Goal: Task Accomplishment & Management: Manage account settings

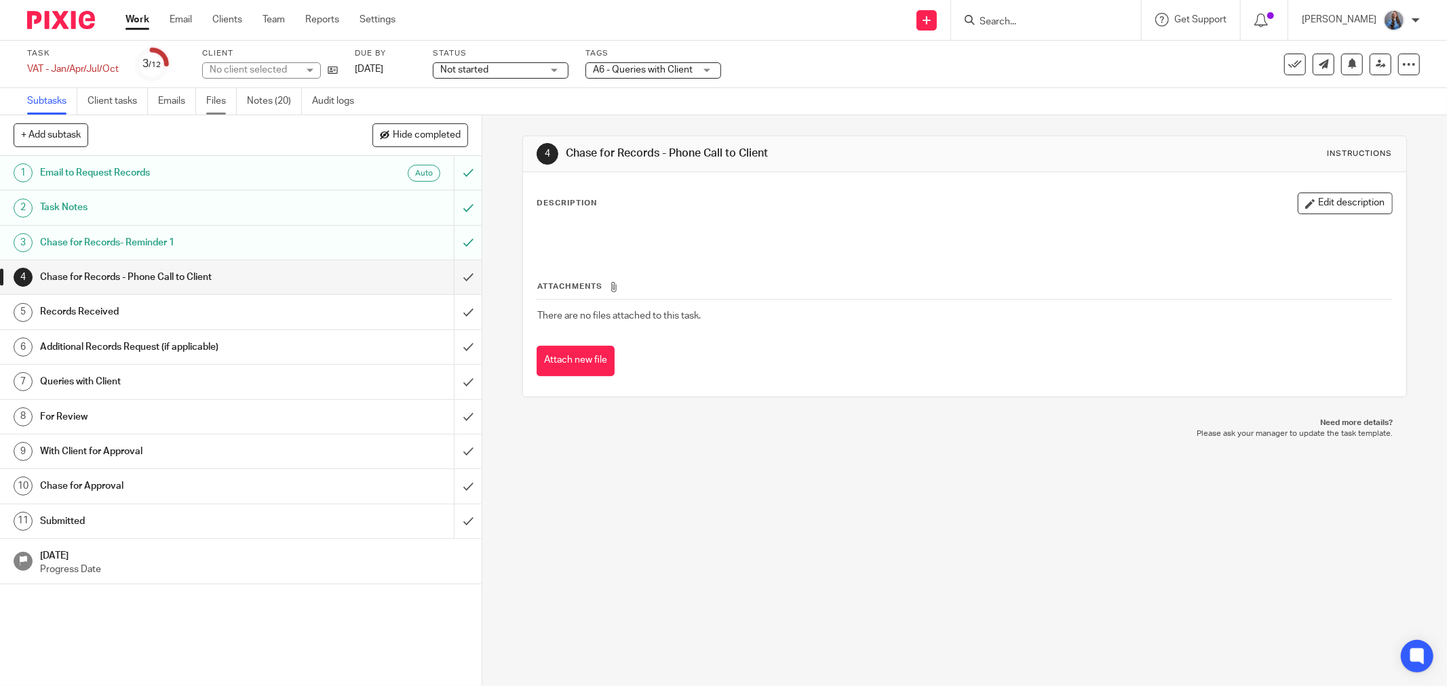
click at [224, 106] on link "Files" at bounding box center [221, 101] width 31 height 26
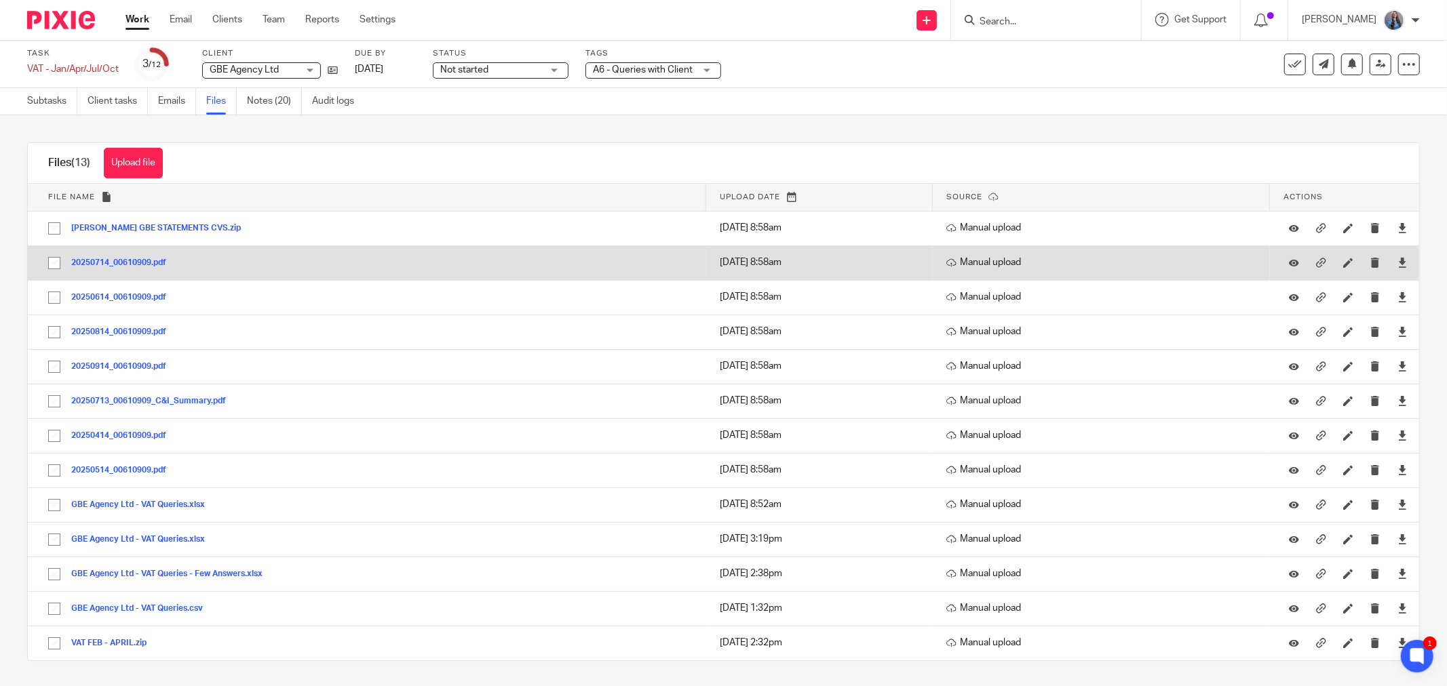
click at [110, 258] on button "20250714_00610909.pdf" at bounding box center [123, 262] width 105 height 9
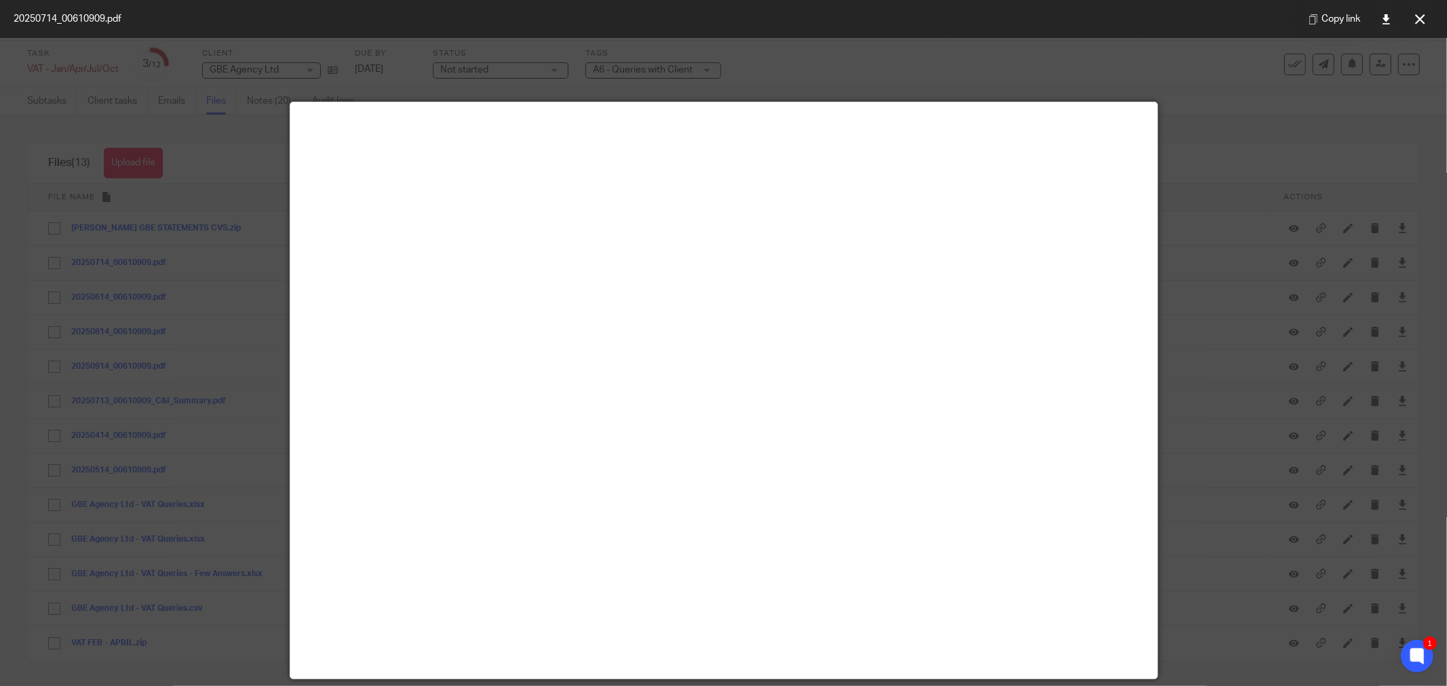
click at [168, 334] on div at bounding box center [723, 343] width 1447 height 686
click at [138, 294] on div at bounding box center [723, 343] width 1447 height 686
drag, startPoint x: 1421, startPoint y: 14, endPoint x: 1413, endPoint y: 18, distance: 9.1
click at [1421, 14] on icon at bounding box center [1420, 19] width 10 height 10
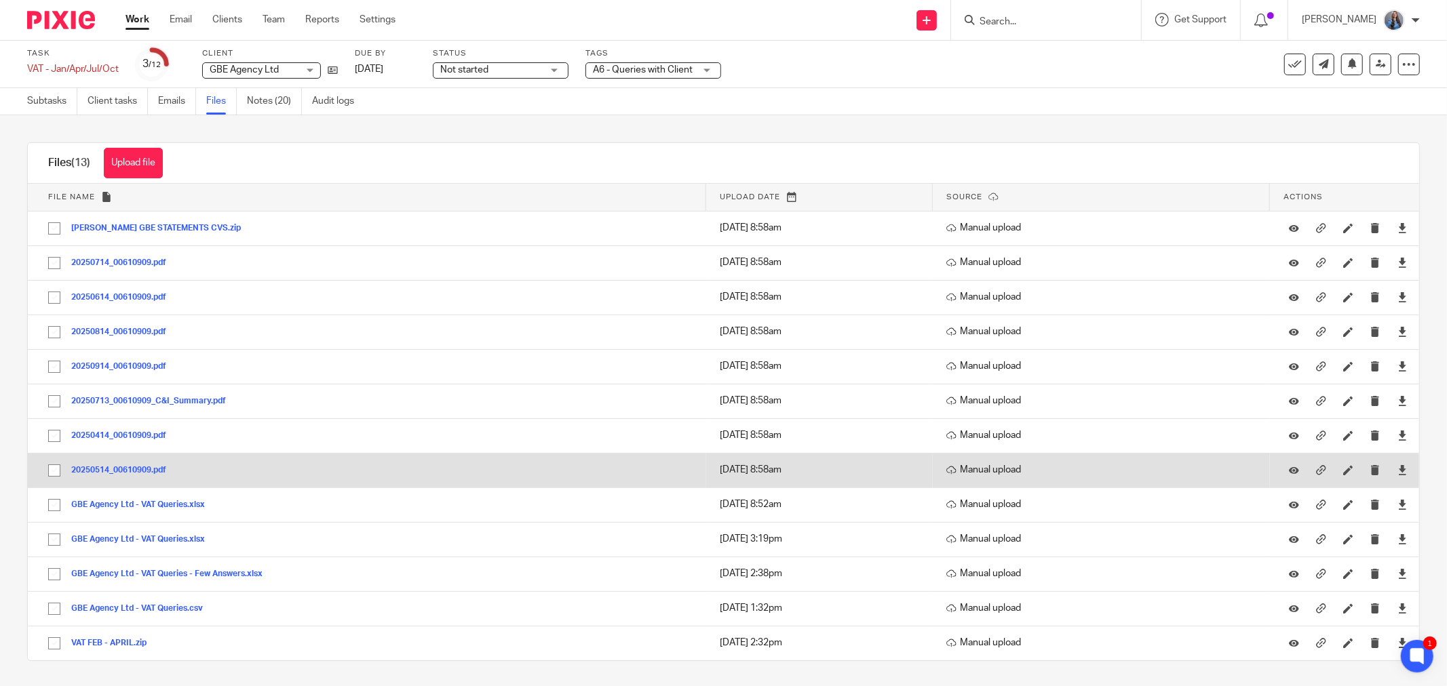
click at [119, 469] on button "20250514_00610909.pdf" at bounding box center [123, 470] width 105 height 9
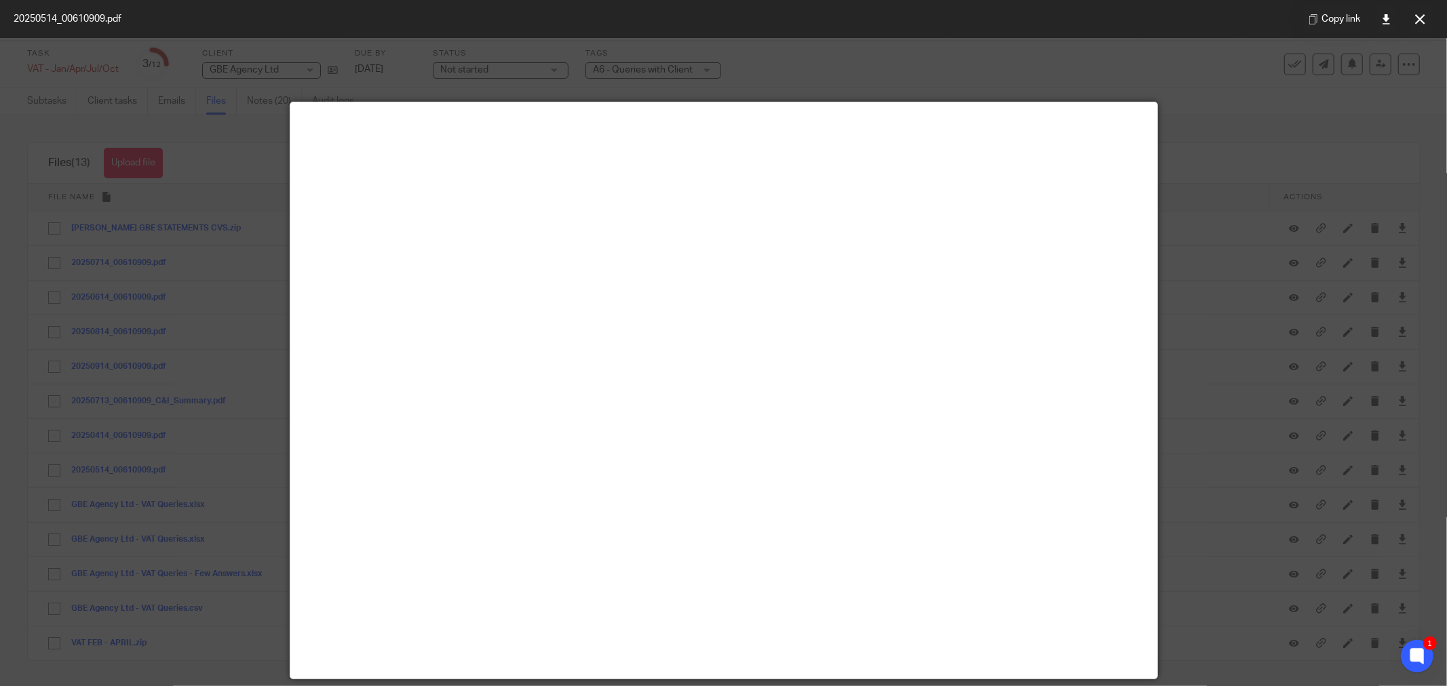
click at [1053, 53] on div at bounding box center [723, 343] width 1447 height 686
click at [187, 393] on div at bounding box center [723, 343] width 1447 height 686
click at [1421, 16] on icon at bounding box center [1420, 19] width 10 height 10
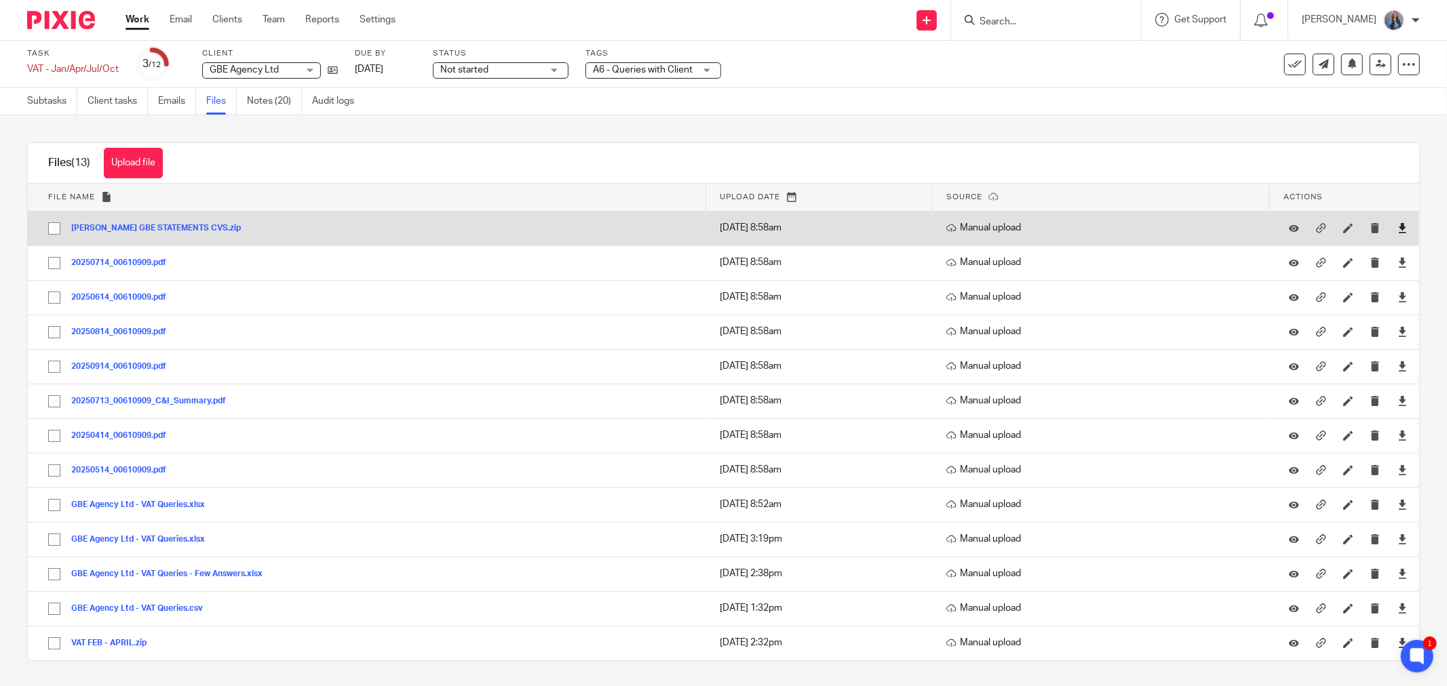
click at [1397, 235] on link at bounding box center [1402, 228] width 10 height 14
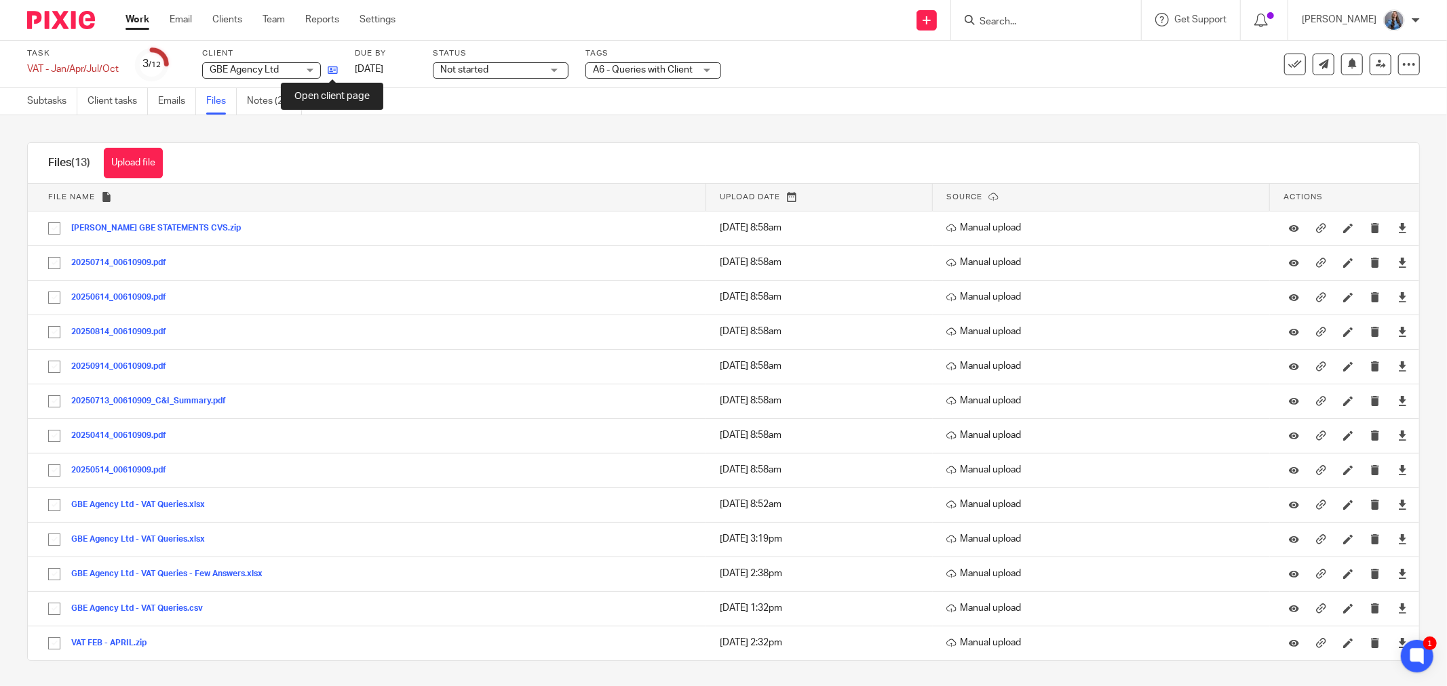
click at [334, 66] on icon at bounding box center [333, 70] width 10 height 10
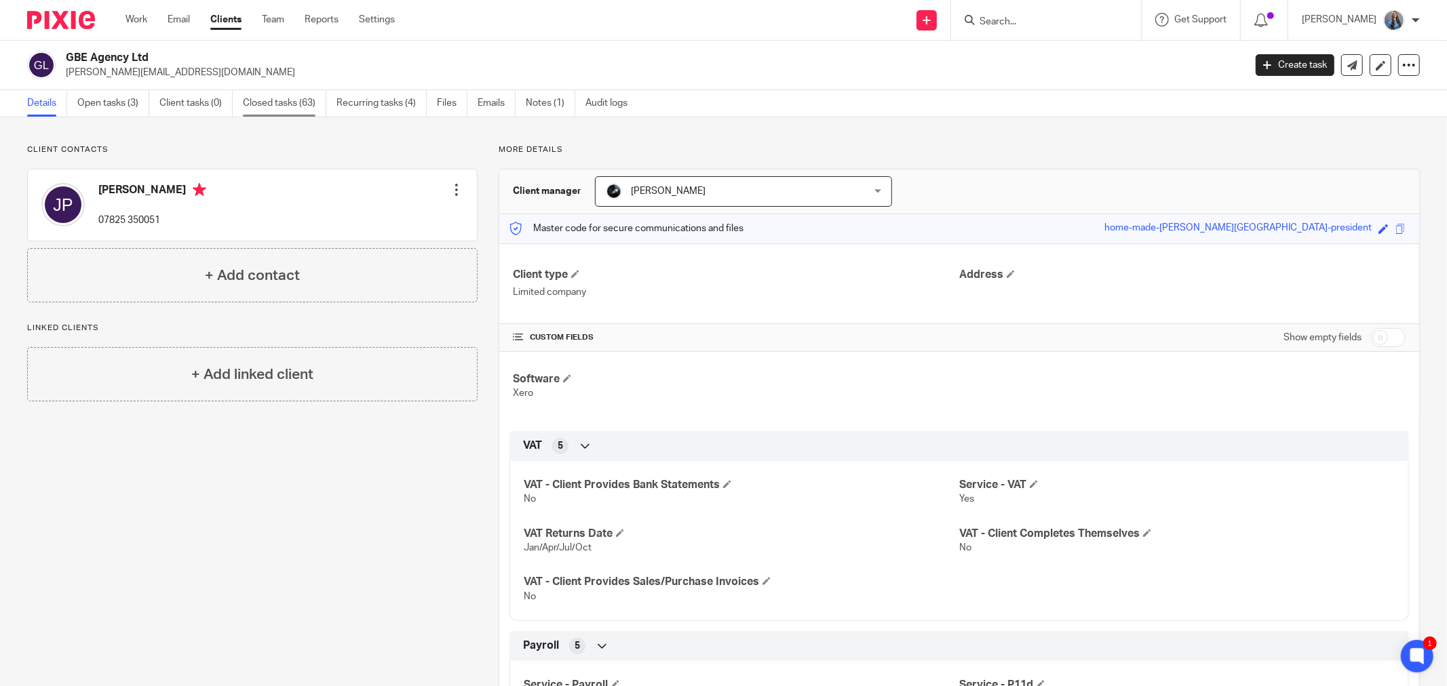
click at [277, 96] on link "Closed tasks (63)" at bounding box center [284, 103] width 83 height 26
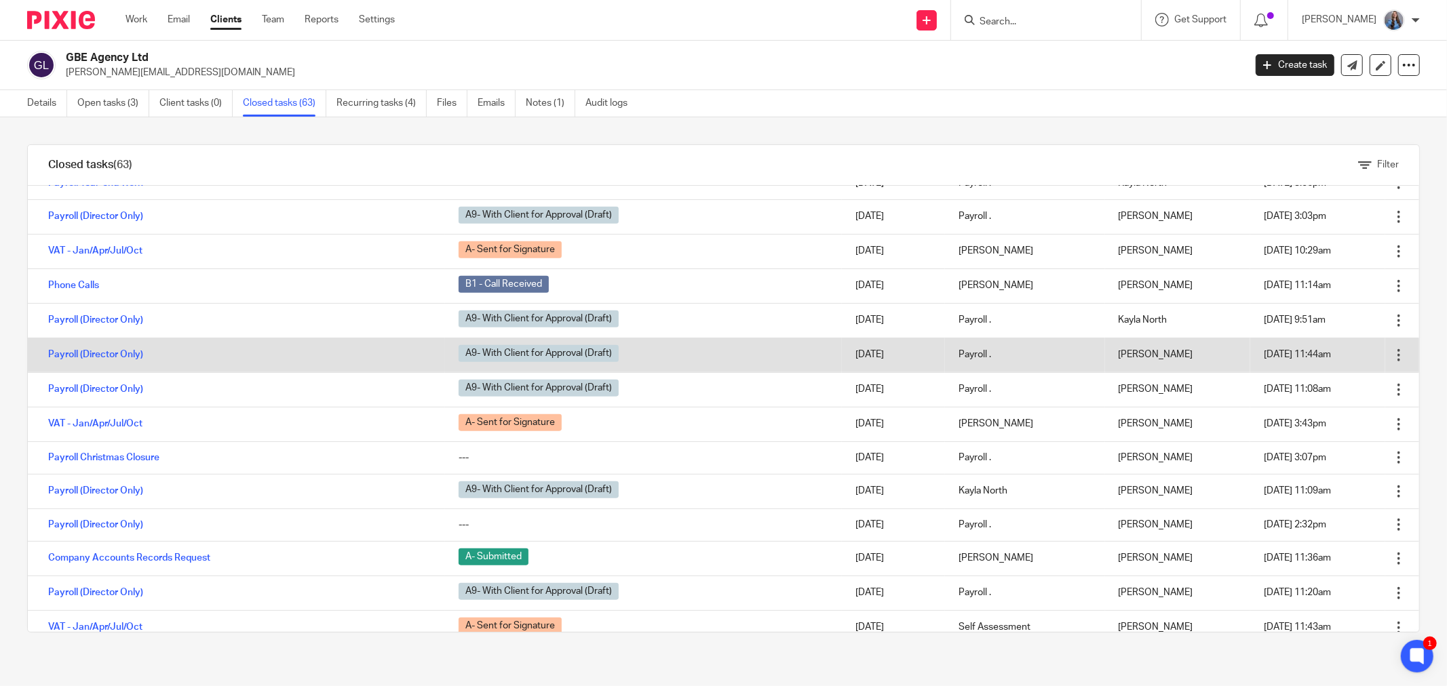
scroll to position [1046, 0]
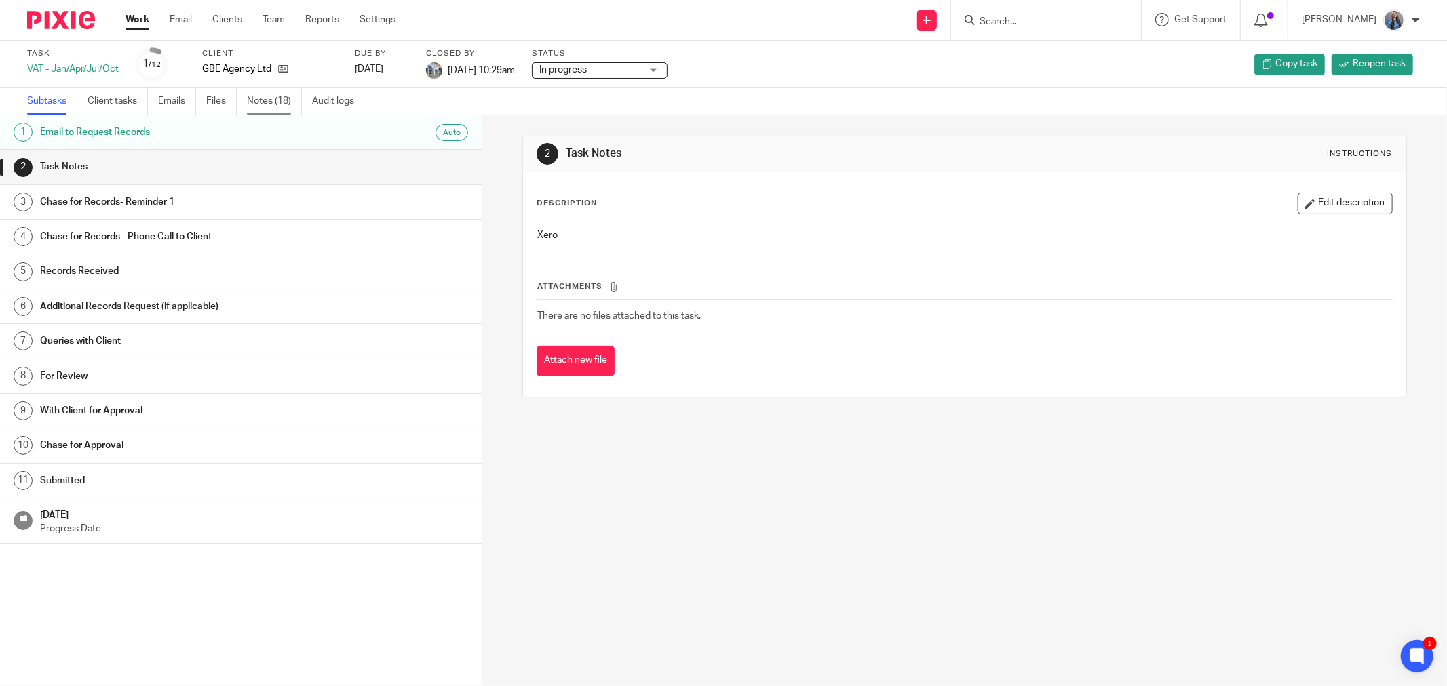
click at [272, 100] on link "Notes (18)" at bounding box center [274, 101] width 55 height 26
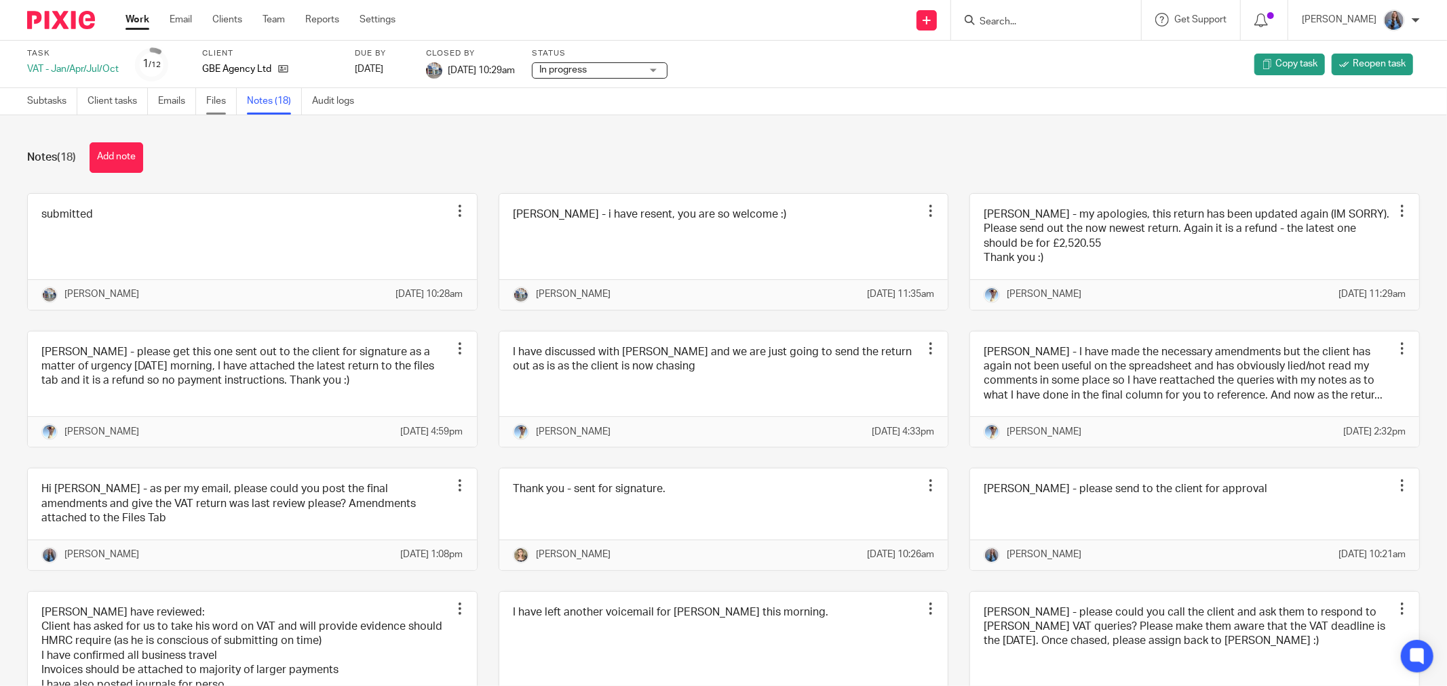
click at [210, 104] on link "Files" at bounding box center [221, 101] width 31 height 26
click at [224, 106] on link "Files" at bounding box center [221, 101] width 31 height 26
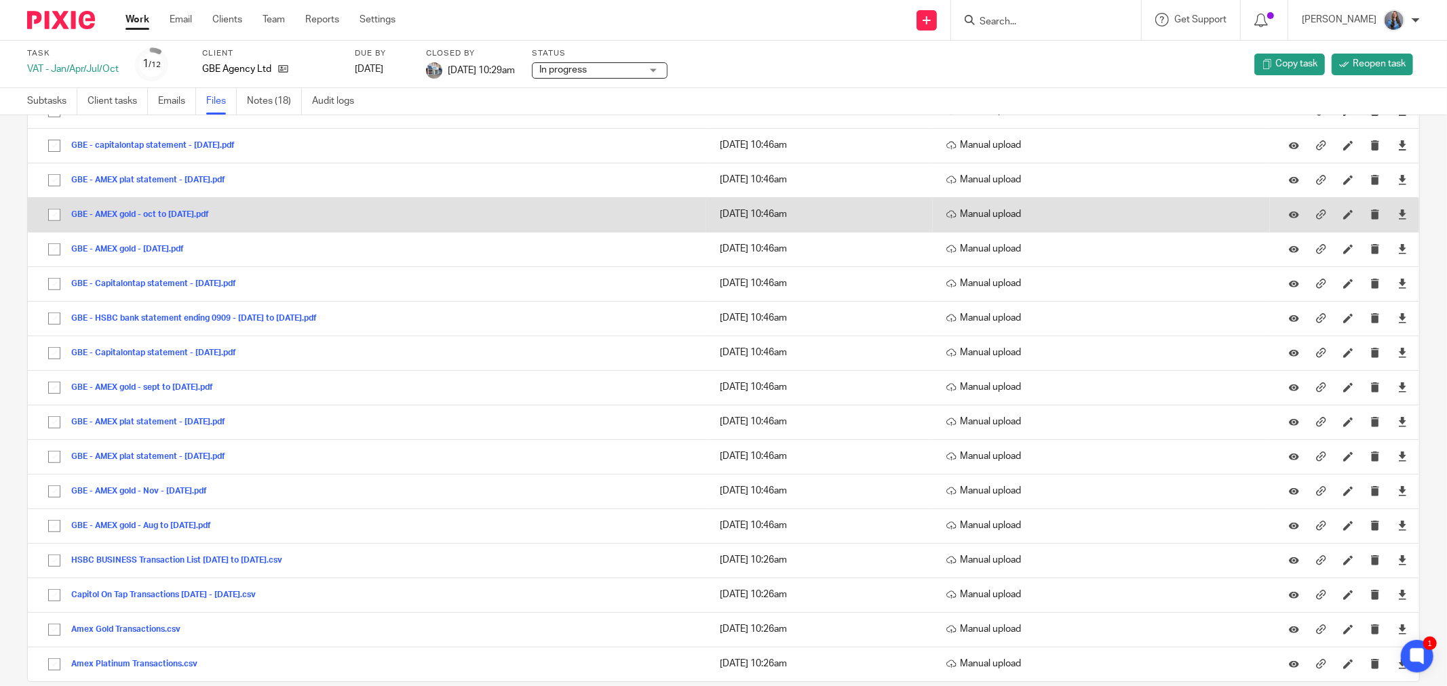
scroll to position [523, 0]
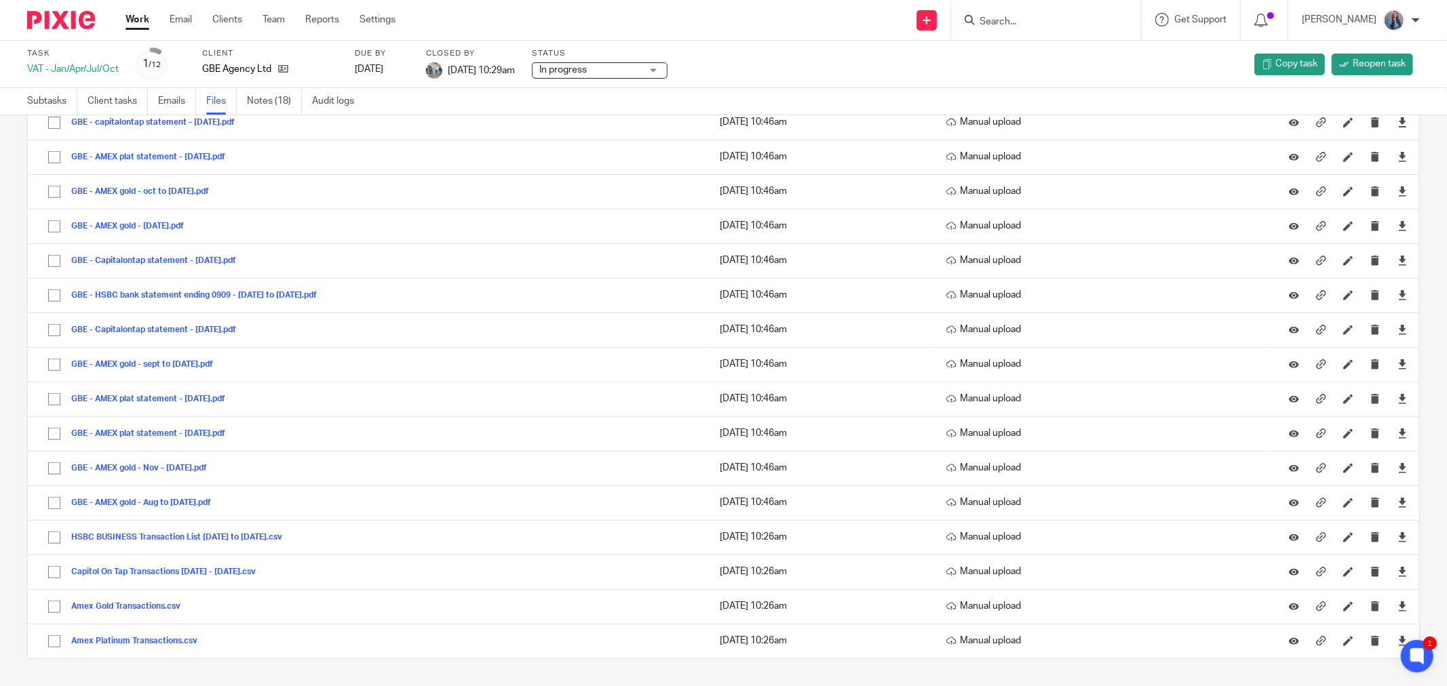
click at [1067, 77] on div "Task VAT - Jan/Apr/Jul/Oct 1 /12 Client GBE Agency Ltd Due by 2024-03-07 Closed…" at bounding box center [607, 64] width 1160 height 33
click at [1068, 75] on div "Task VAT - Jan/Apr/Jul/Oct 1 /12 Client GBE Agency Ltd Due by 2024-03-07 Closed…" at bounding box center [607, 64] width 1160 height 33
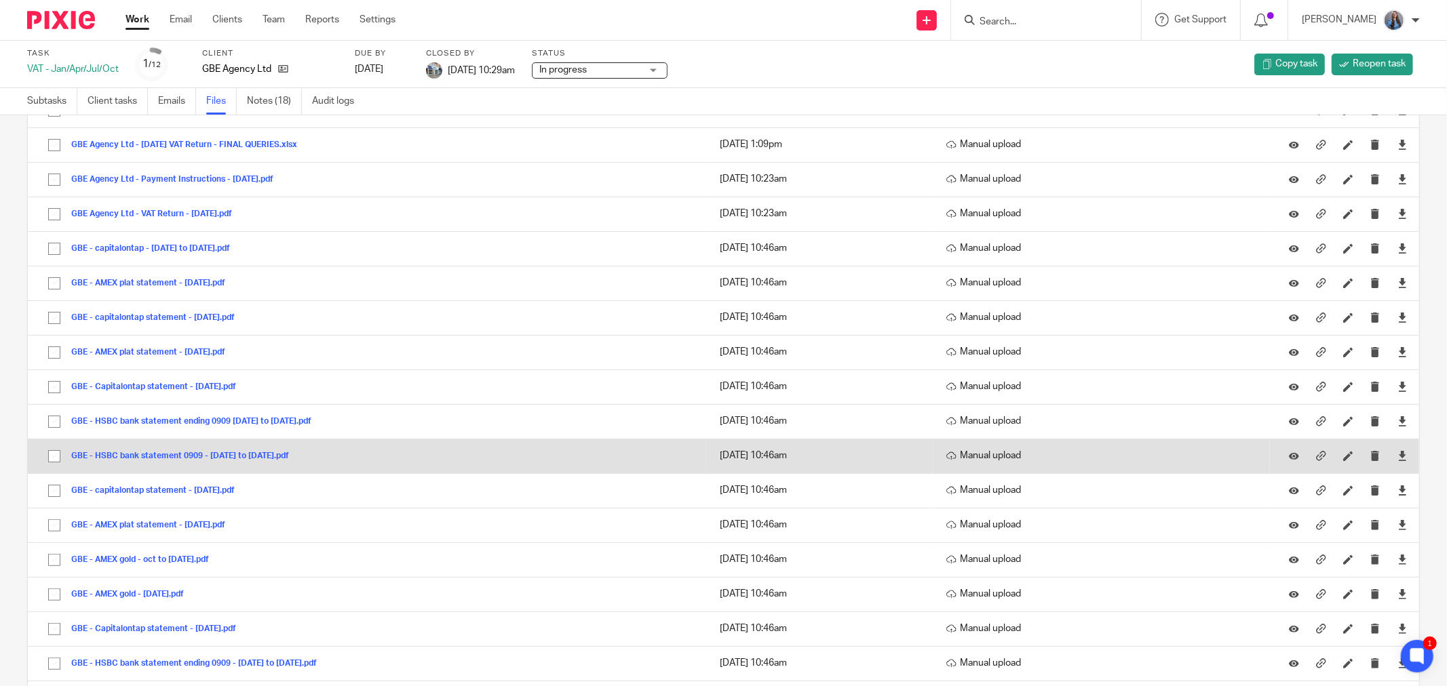
scroll to position [226, 0]
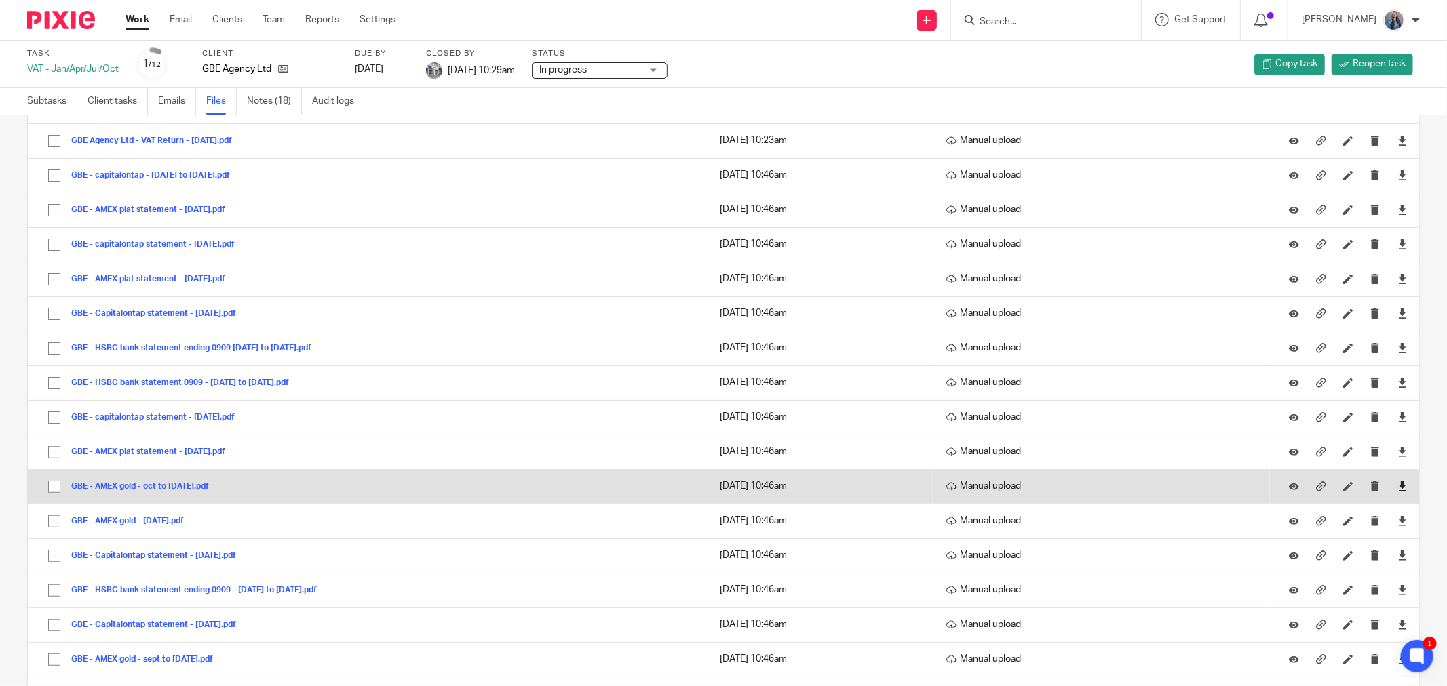
click at [1397, 482] on link at bounding box center [1402, 487] width 10 height 14
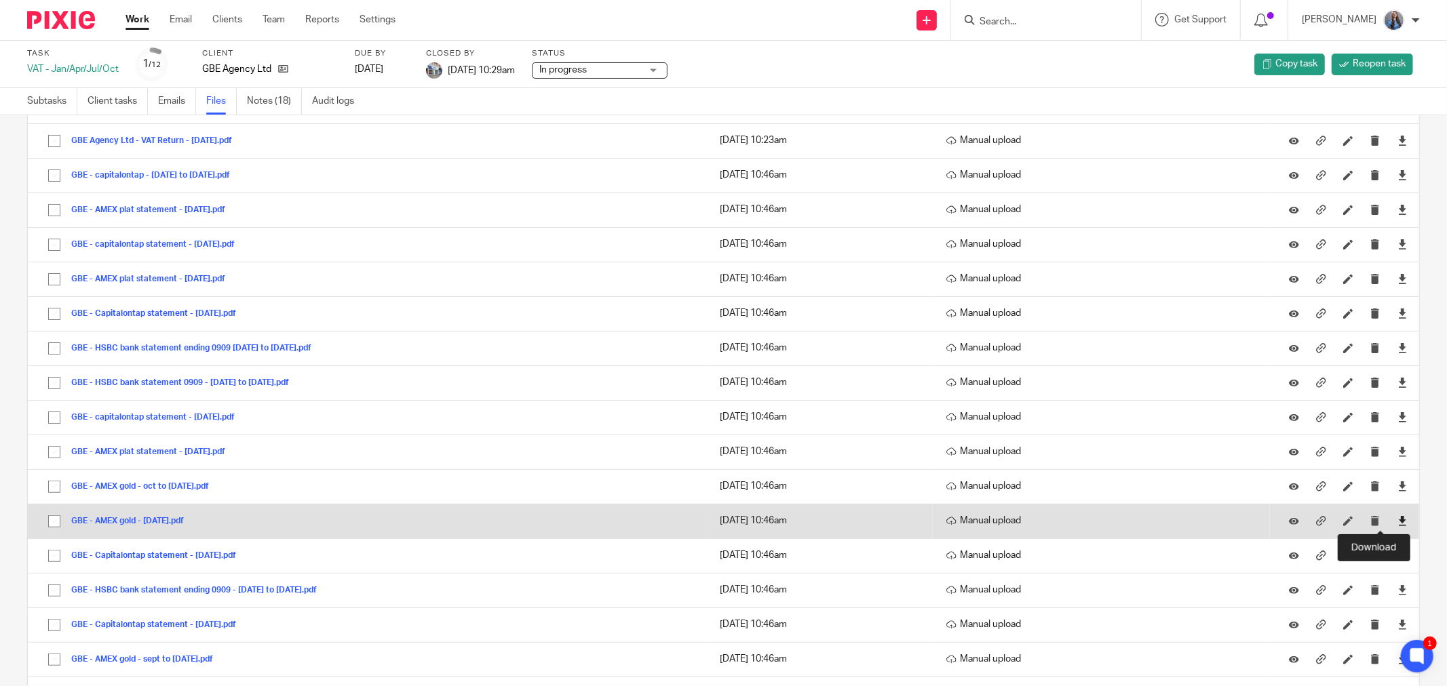
click at [1397, 521] on icon at bounding box center [1402, 521] width 10 height 10
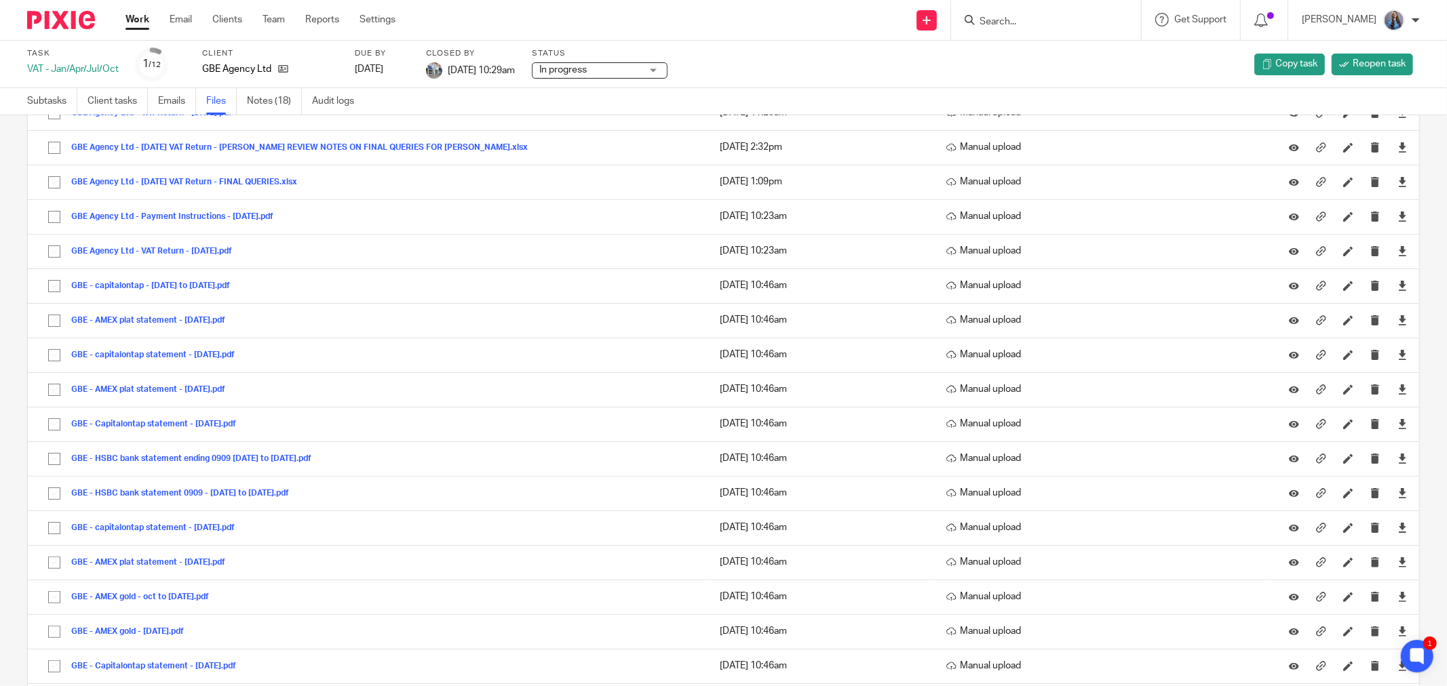
scroll to position [0, 0]
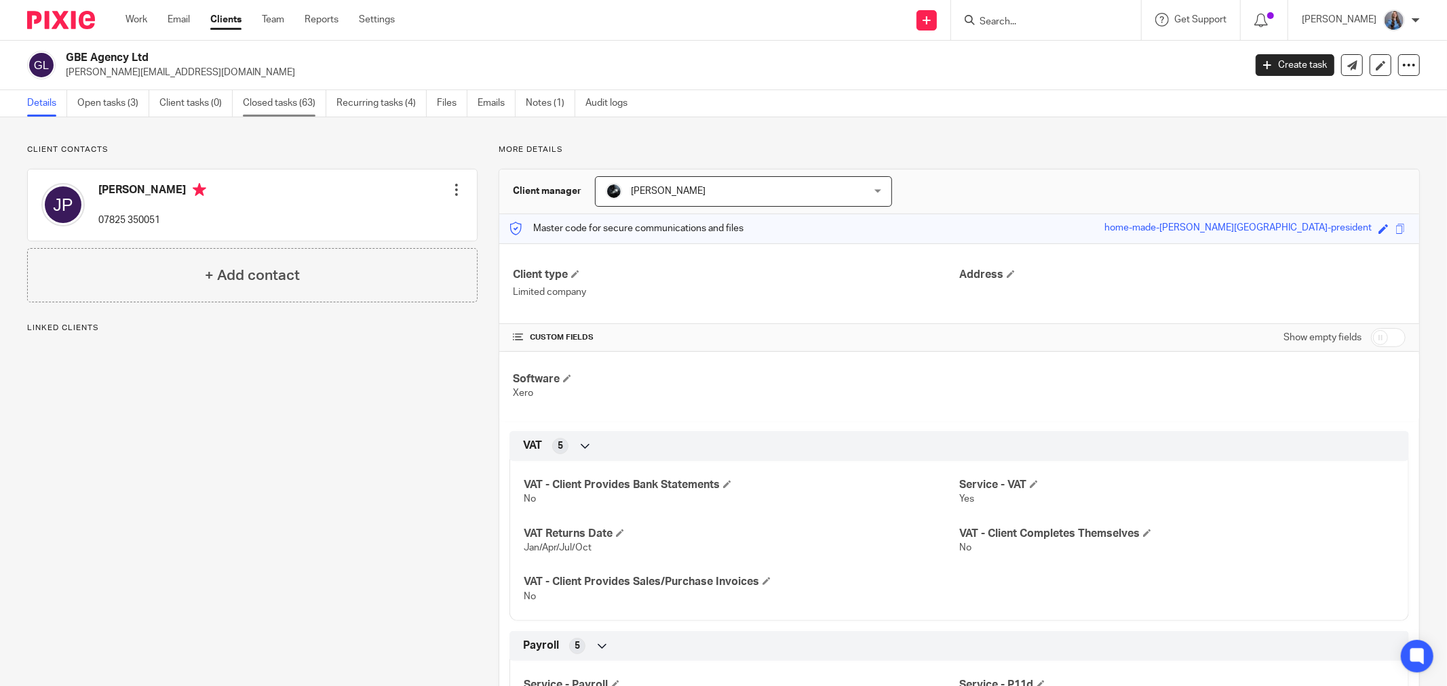
click at [294, 106] on link "Closed tasks (63)" at bounding box center [284, 103] width 83 height 26
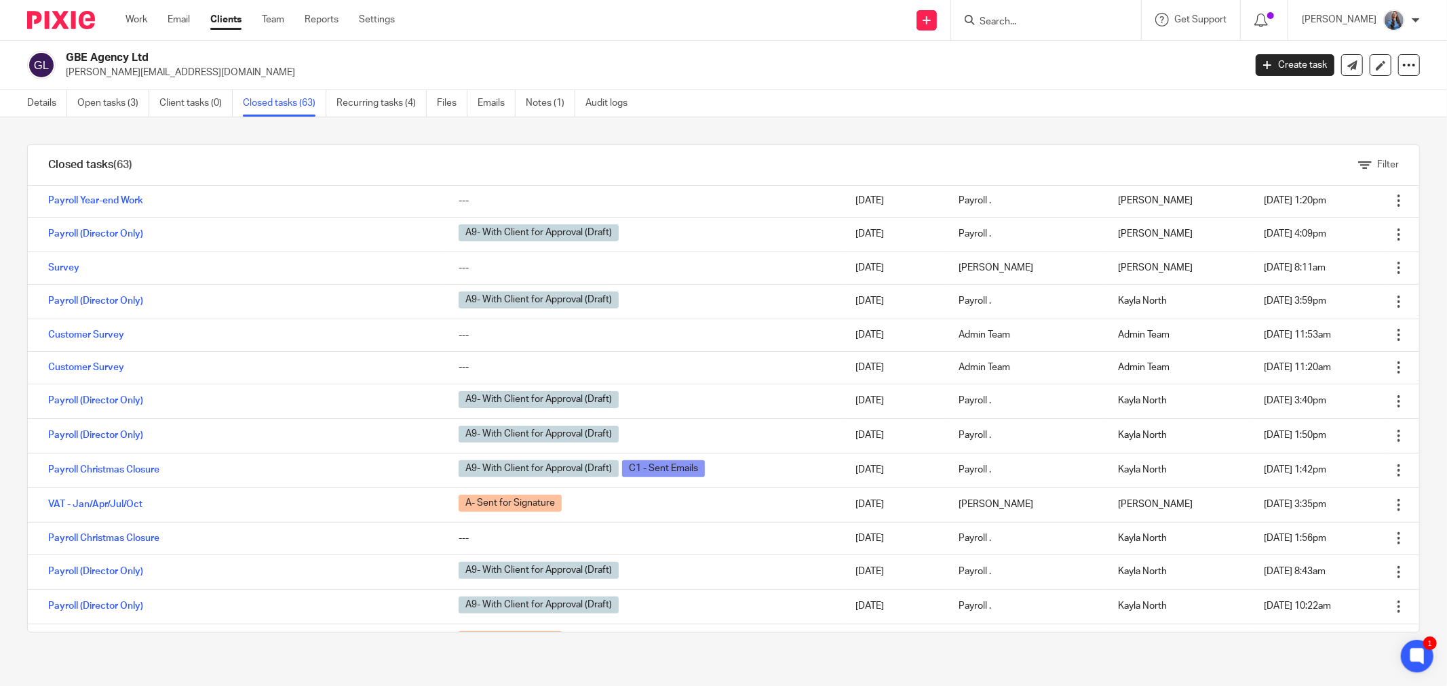
scroll to position [452, 0]
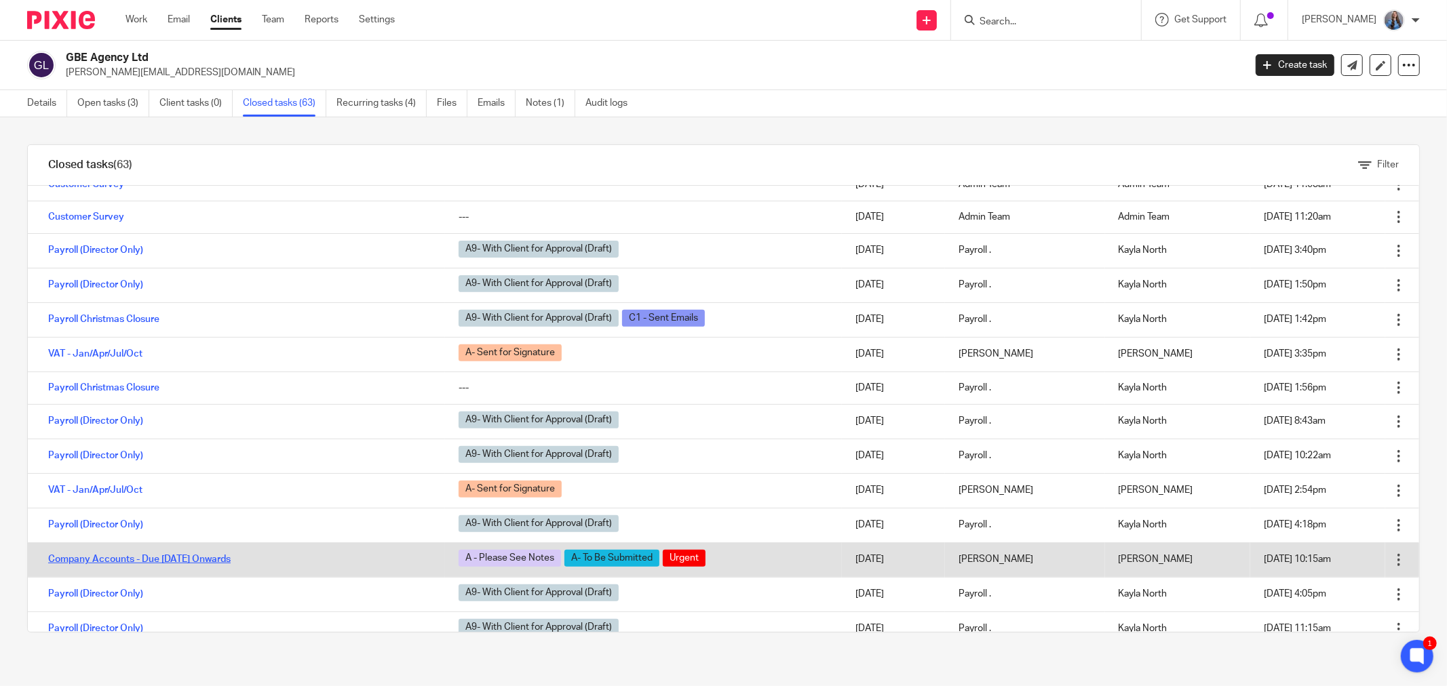
click at [212, 555] on link "Company Accounts - Due [DATE] Onwards" at bounding box center [139, 559] width 182 height 9
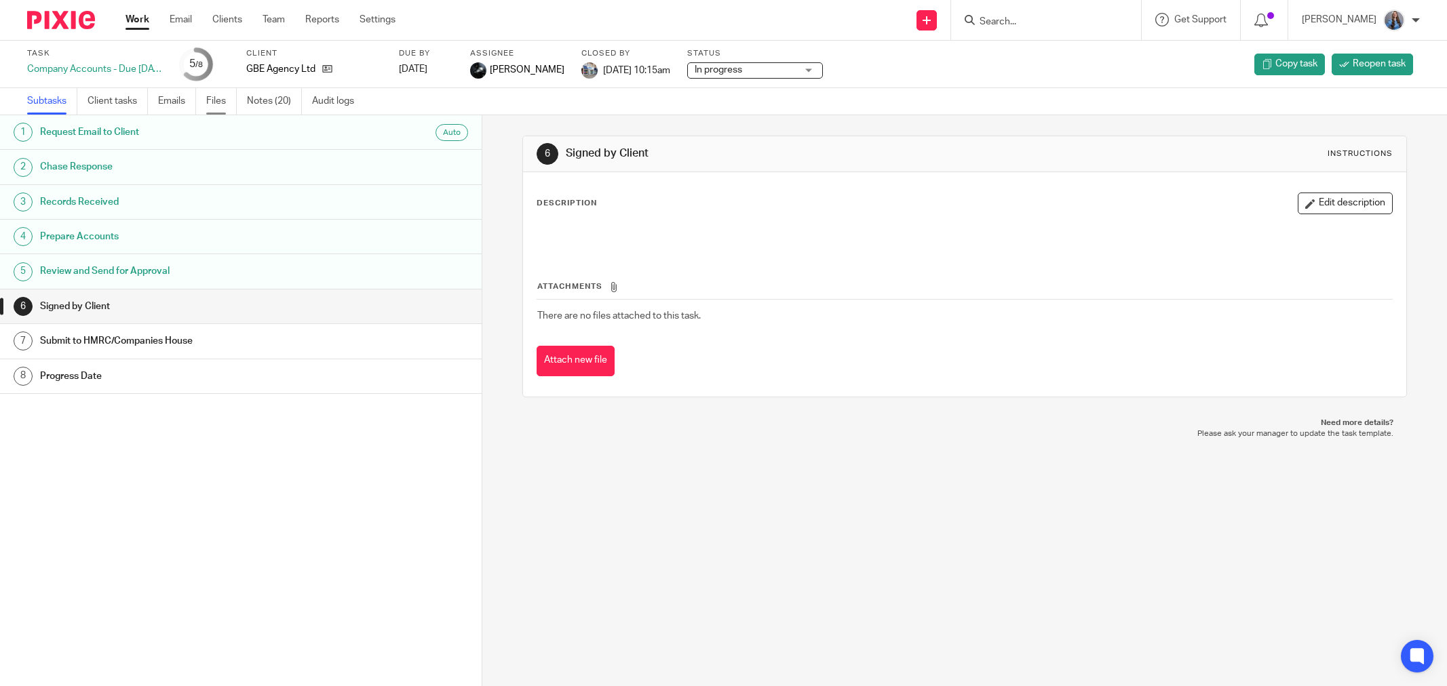
click at [216, 106] on link "Files" at bounding box center [221, 101] width 31 height 26
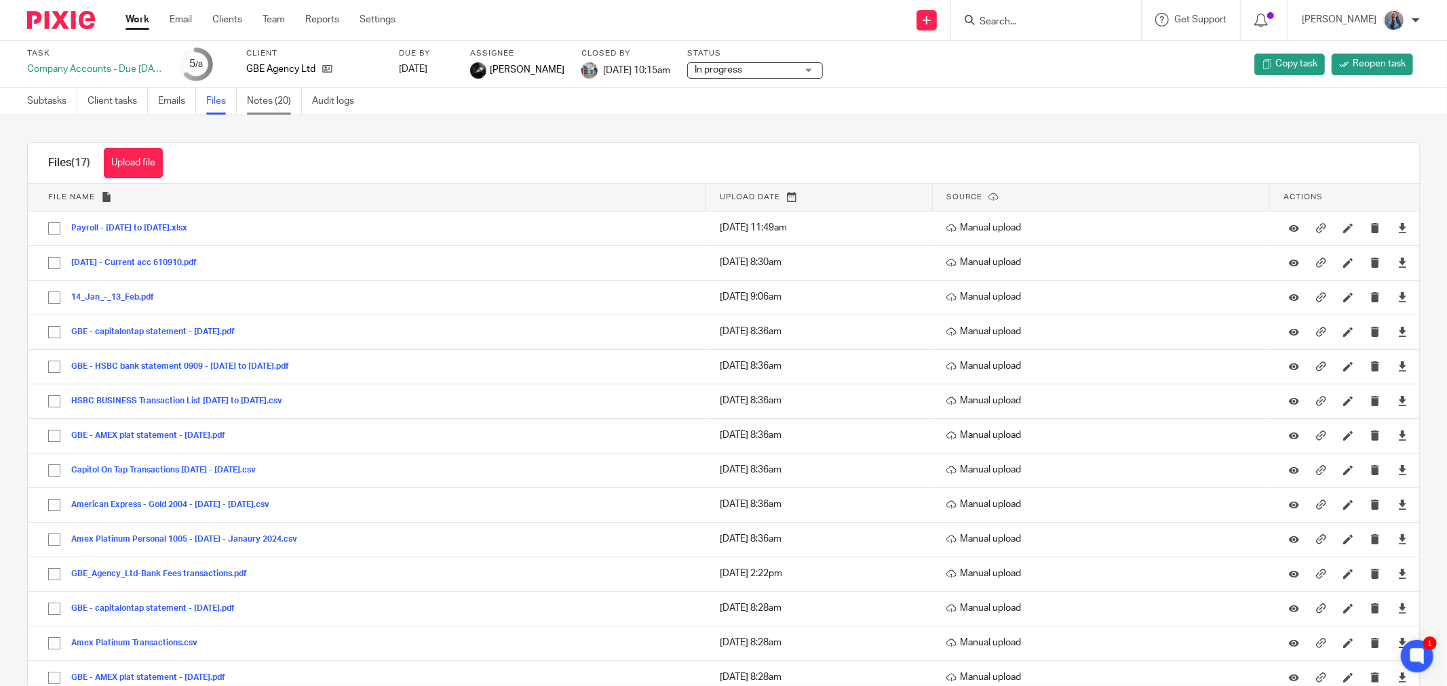
click at [263, 106] on link "Notes (20)" at bounding box center [274, 101] width 55 height 26
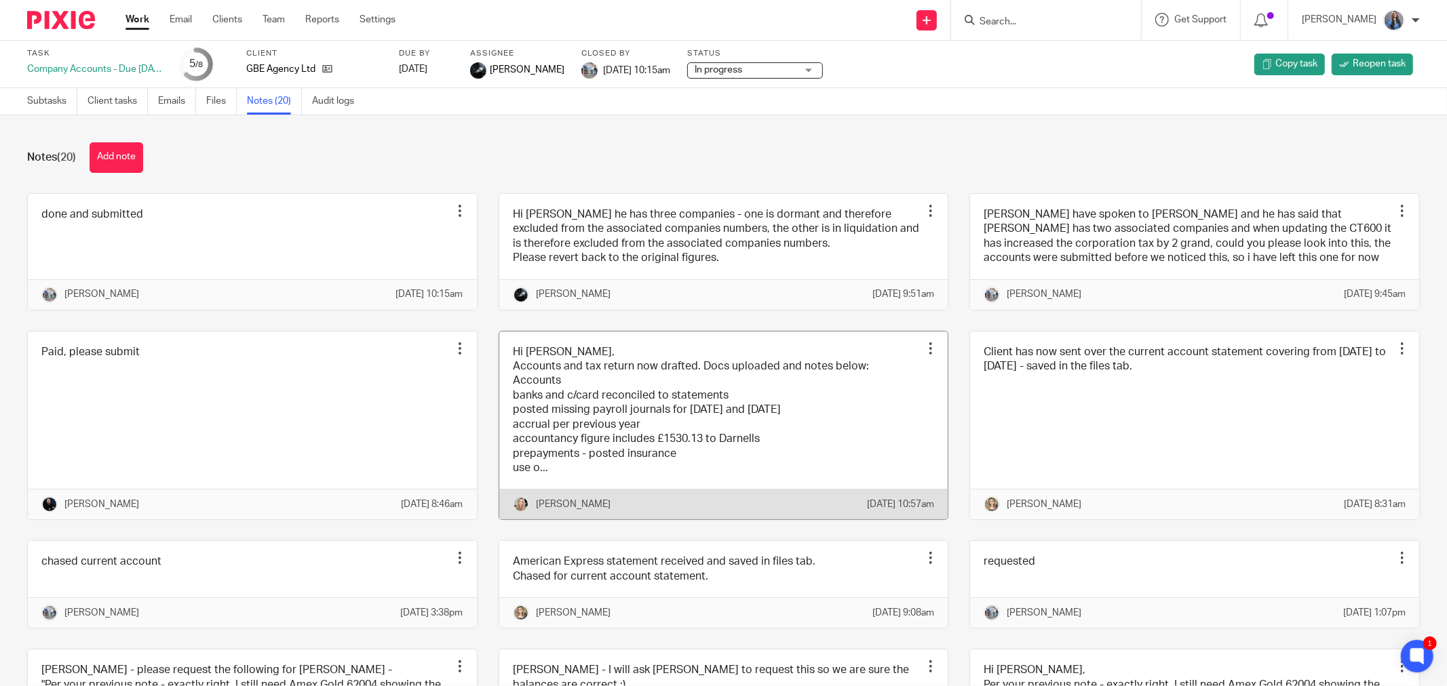
click at [832, 425] on link at bounding box center [723, 426] width 449 height 189
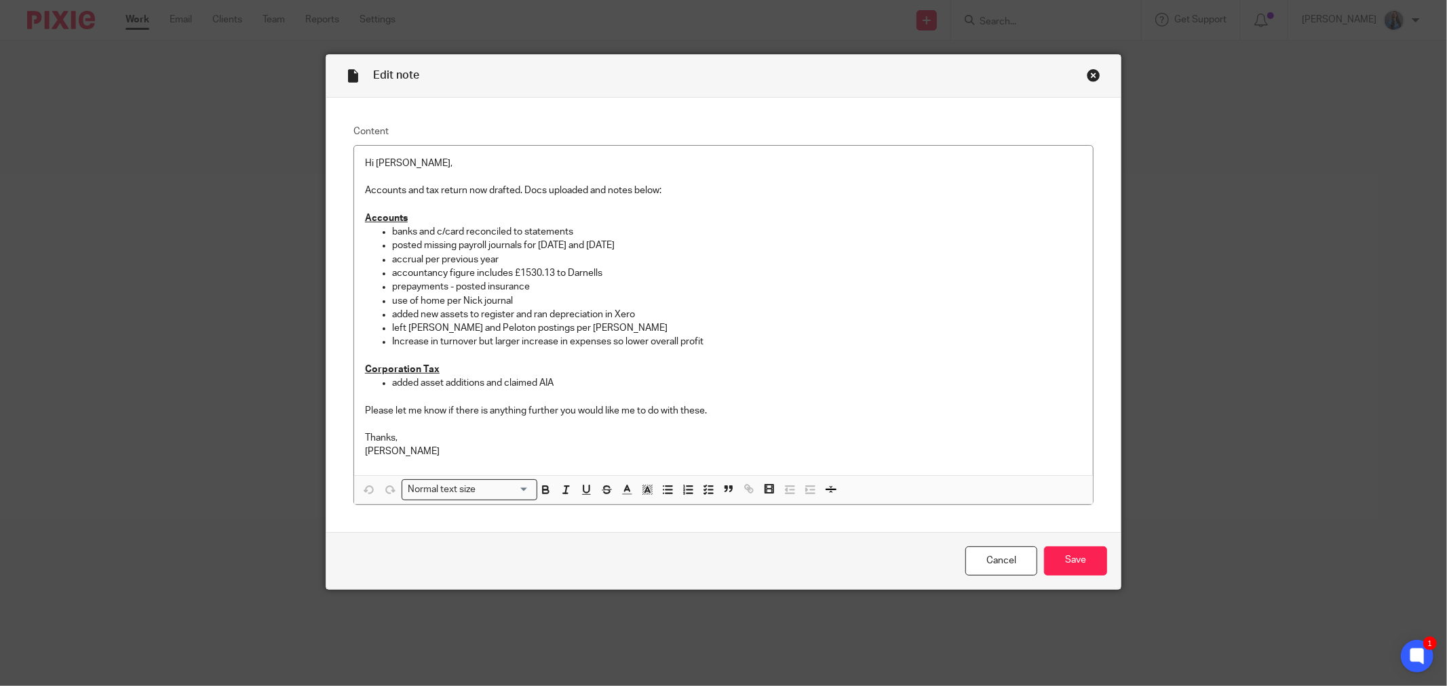
click at [1092, 77] on div "Close this dialog window" at bounding box center [1094, 76] width 14 height 14
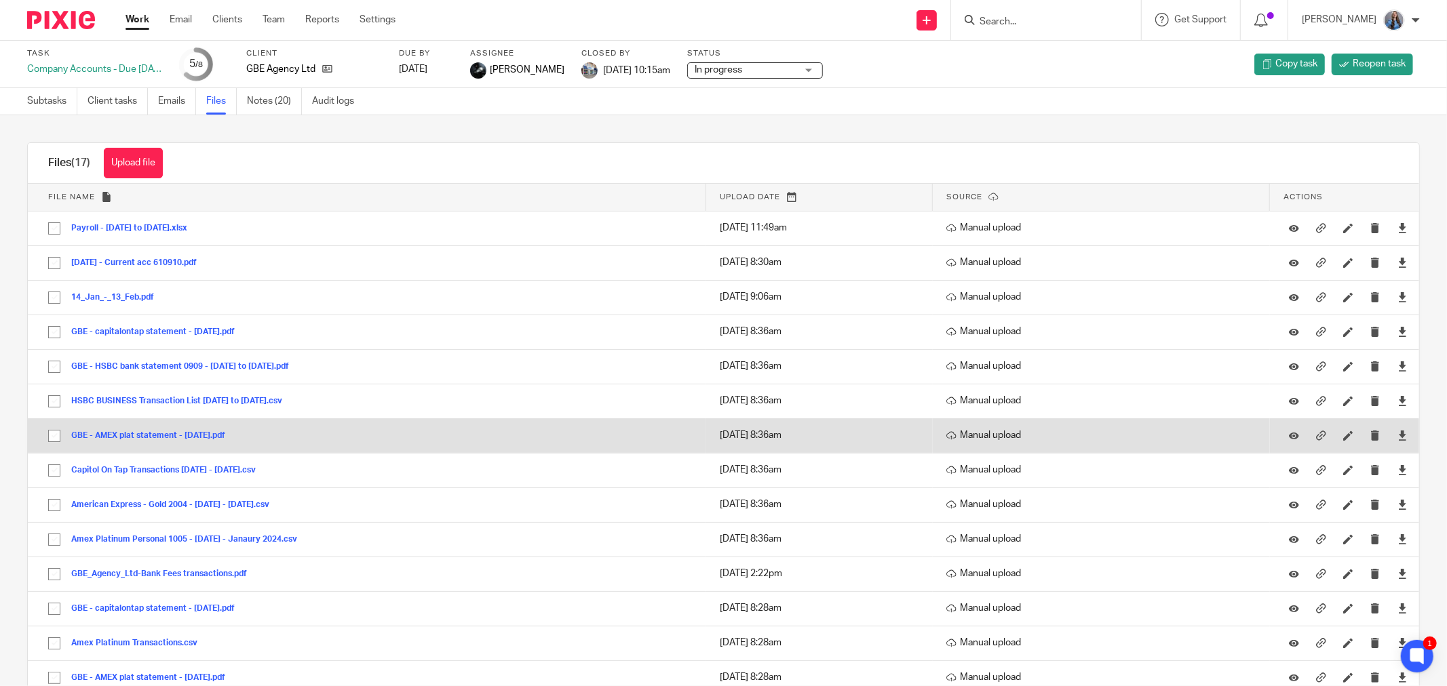
click at [139, 436] on button "GBE - AMEX plat statement - jan 24.pdf" at bounding box center [153, 435] width 164 height 9
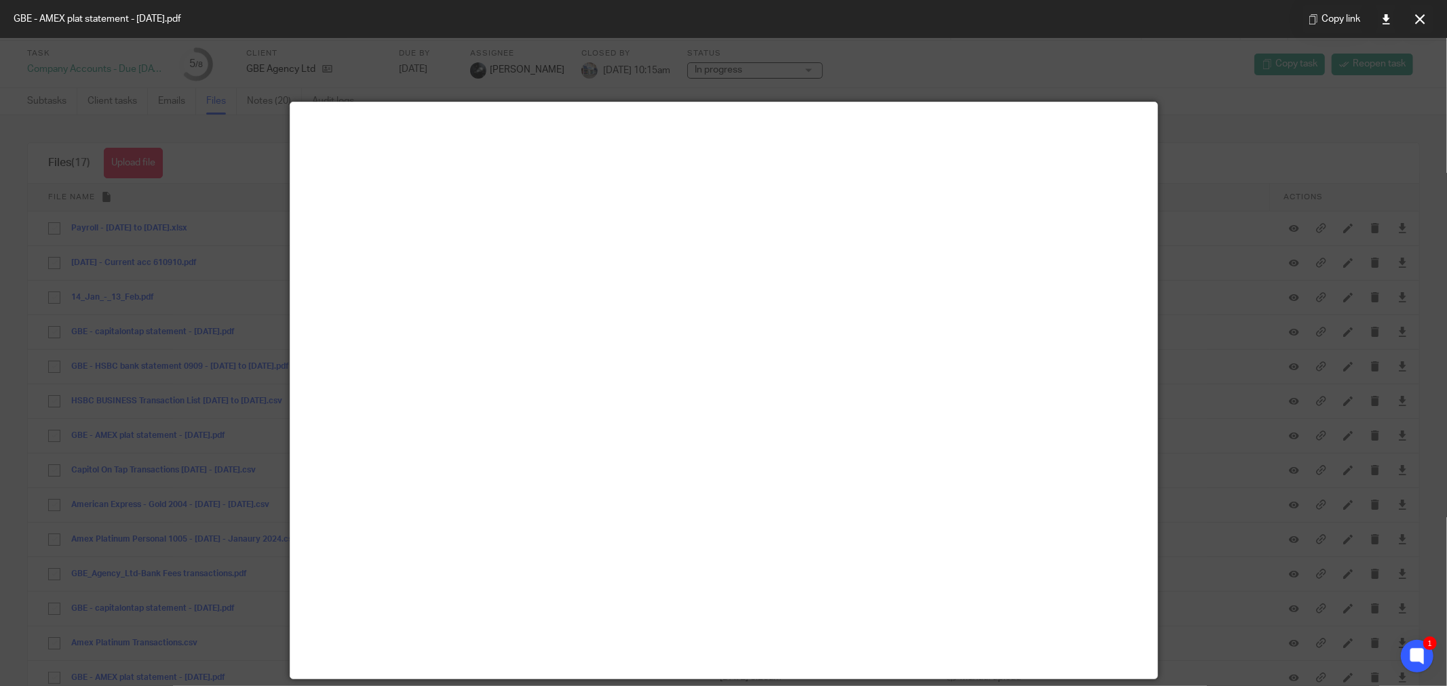
click at [1209, 199] on div at bounding box center [723, 343] width 1447 height 686
click at [1425, 18] on button at bounding box center [1419, 18] width 27 height 27
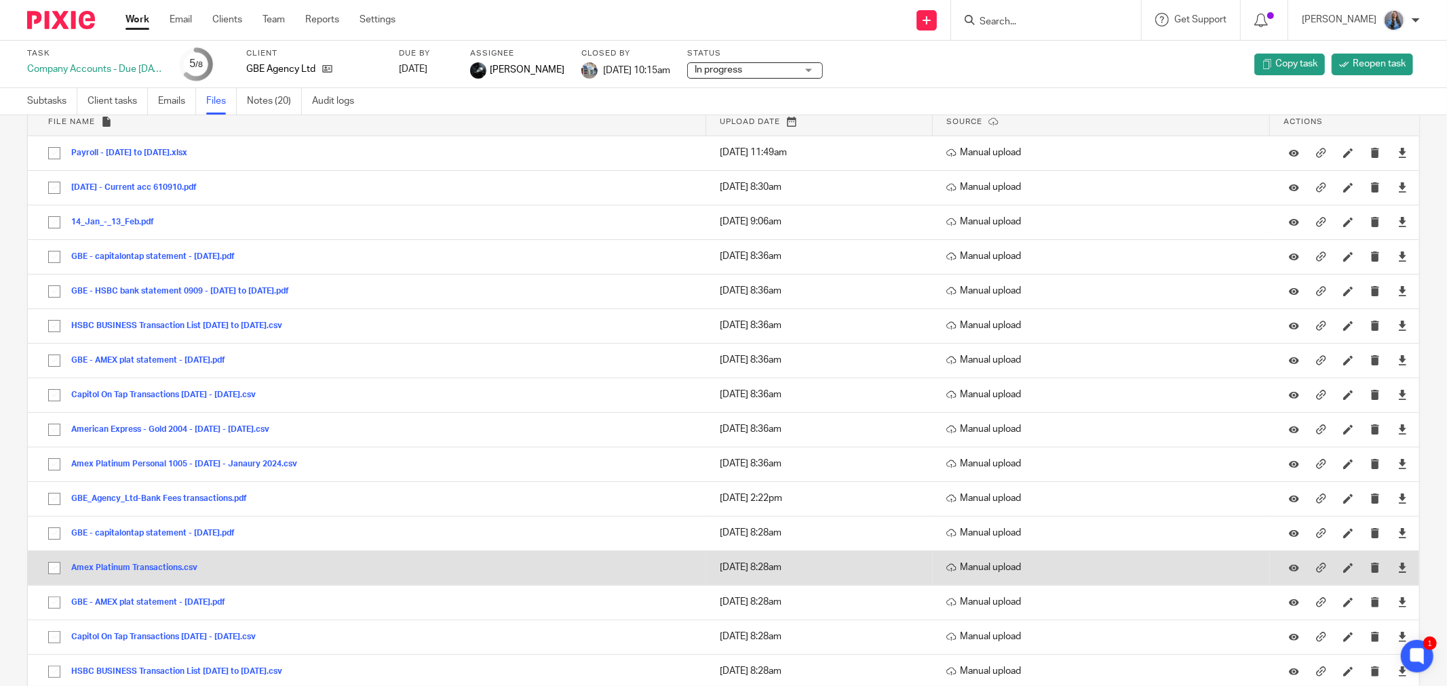
scroll to position [141, 0]
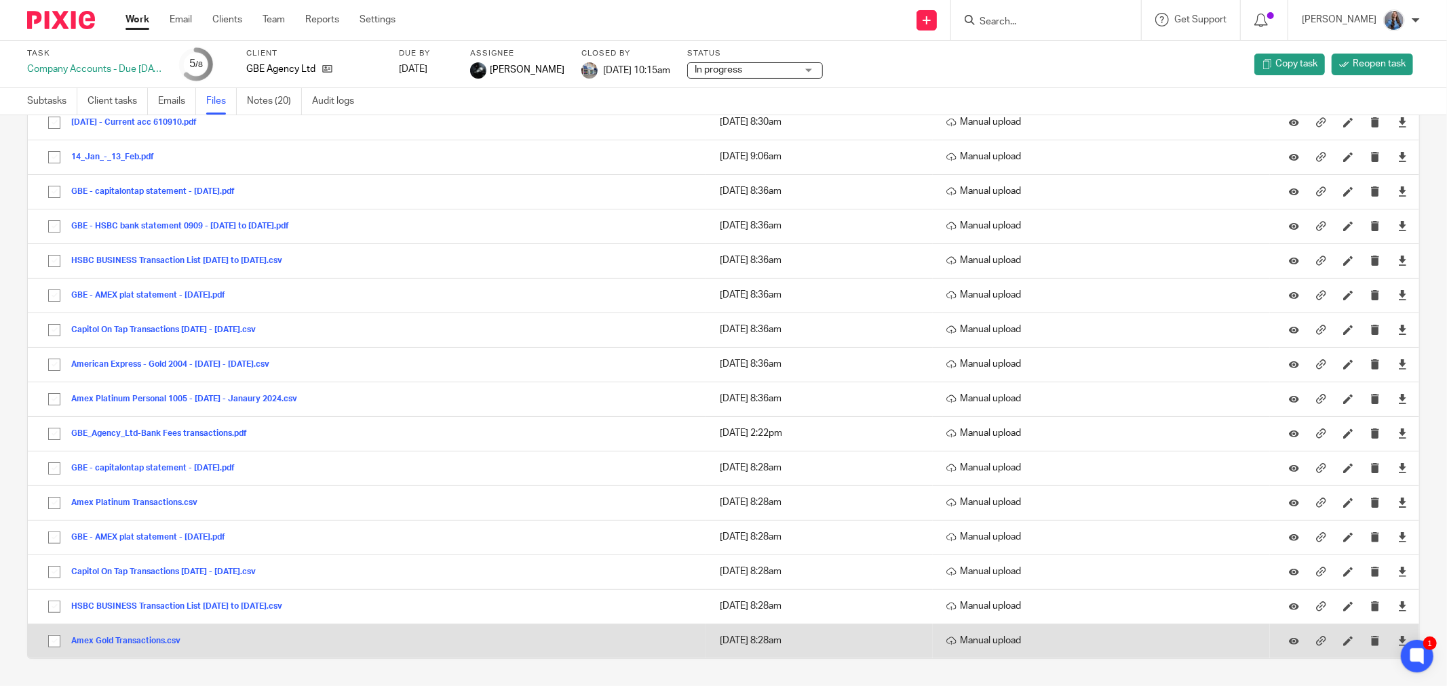
click at [113, 640] on button "Amex Gold Transactions.csv" at bounding box center [130, 641] width 119 height 9
click at [1397, 636] on icon at bounding box center [1402, 641] width 10 height 10
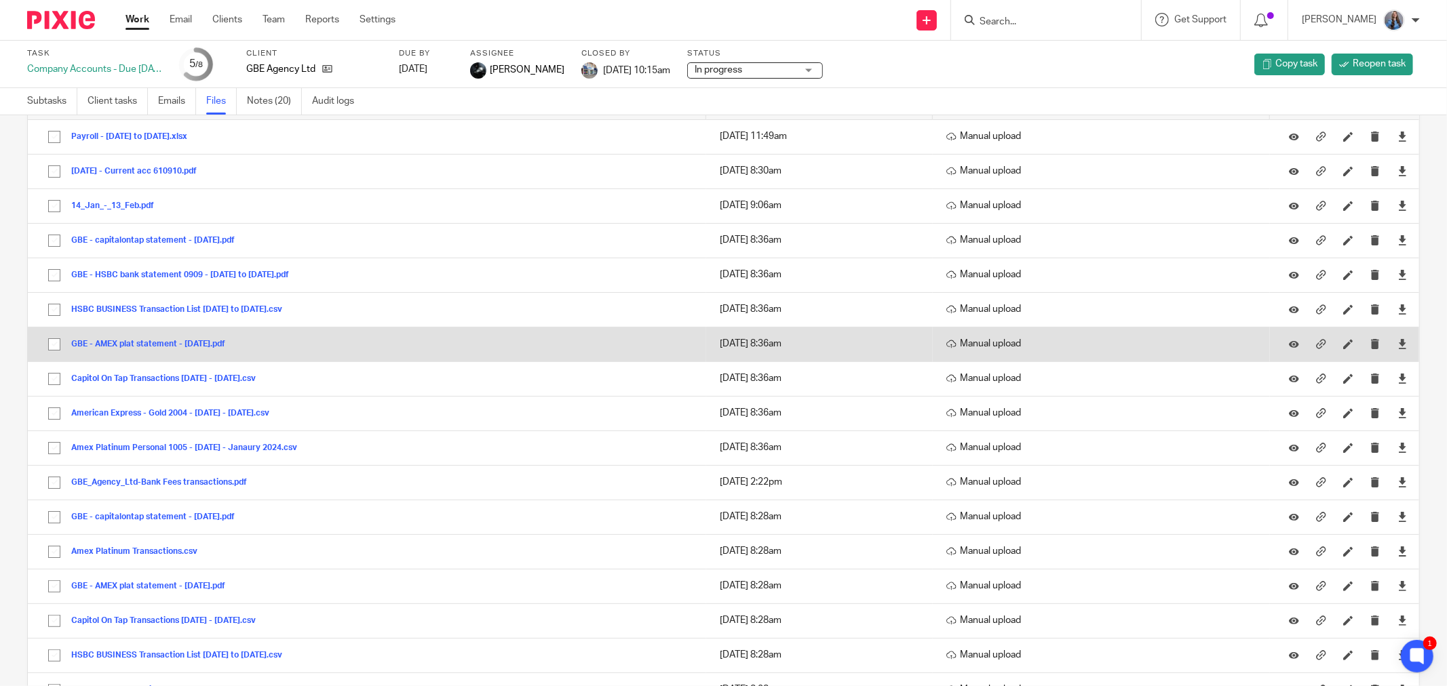
scroll to position [66, 0]
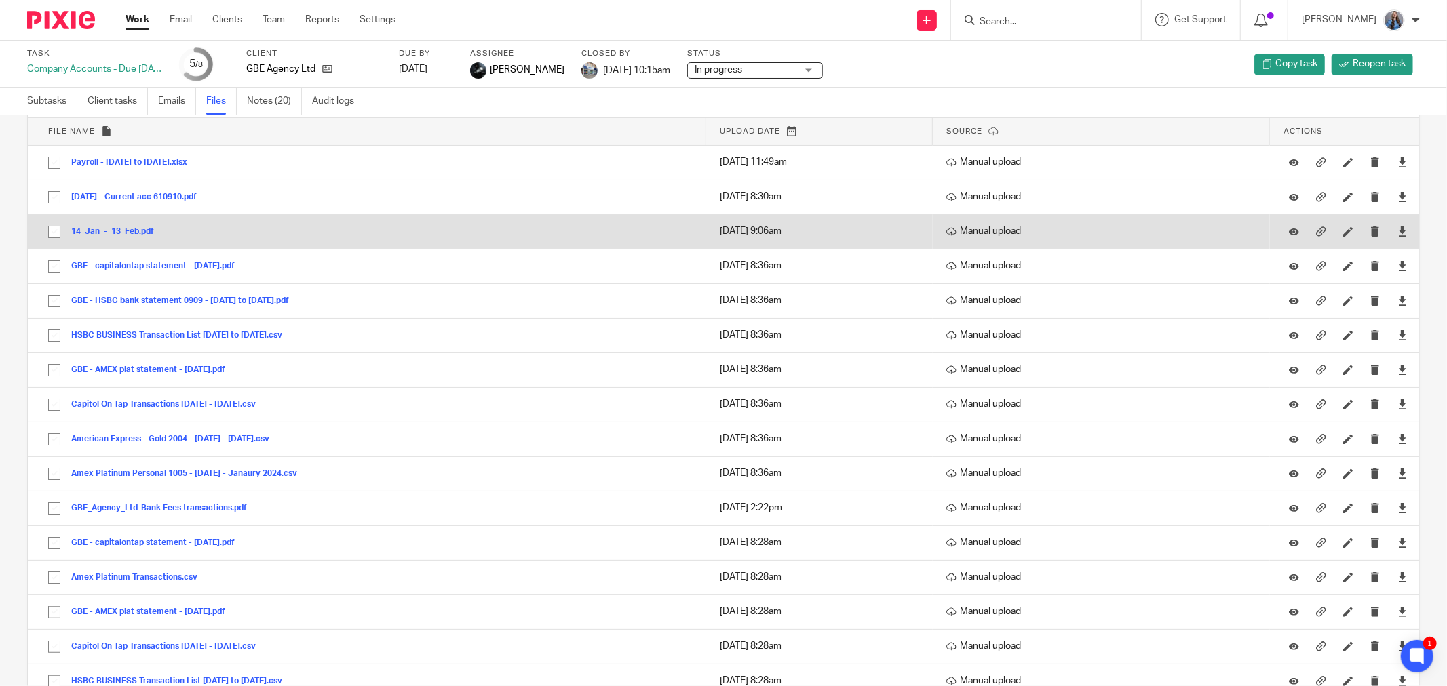
click at [142, 232] on button "14_Jan_-_13_Feb.pdf" at bounding box center [117, 231] width 93 height 9
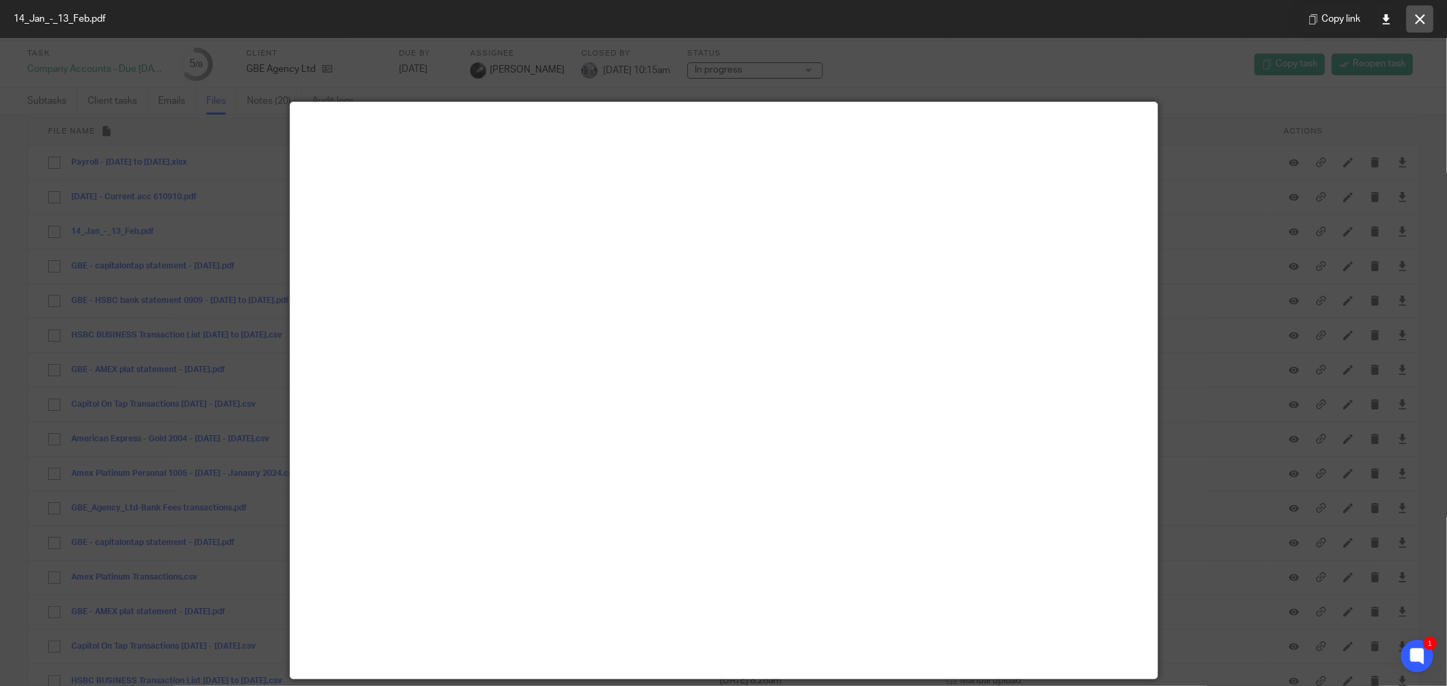
click at [1416, 26] on button at bounding box center [1419, 18] width 27 height 27
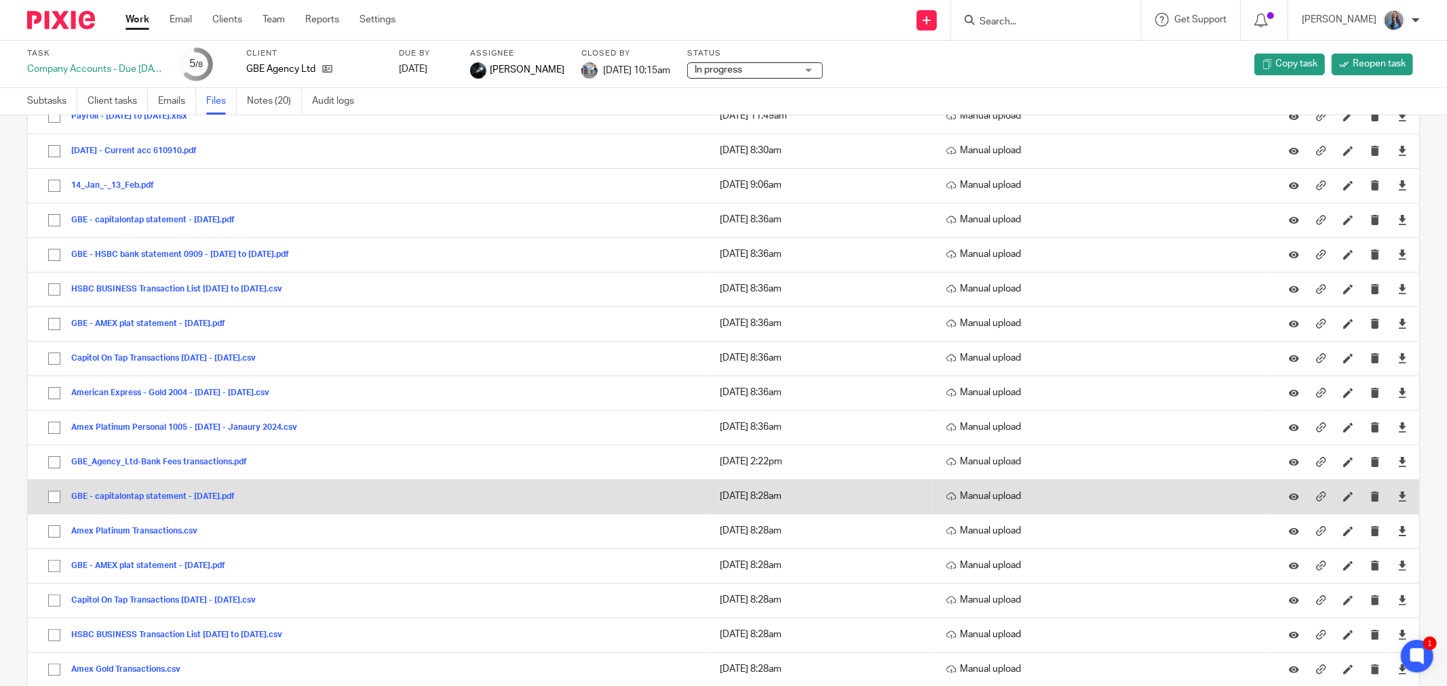
scroll to position [141, 0]
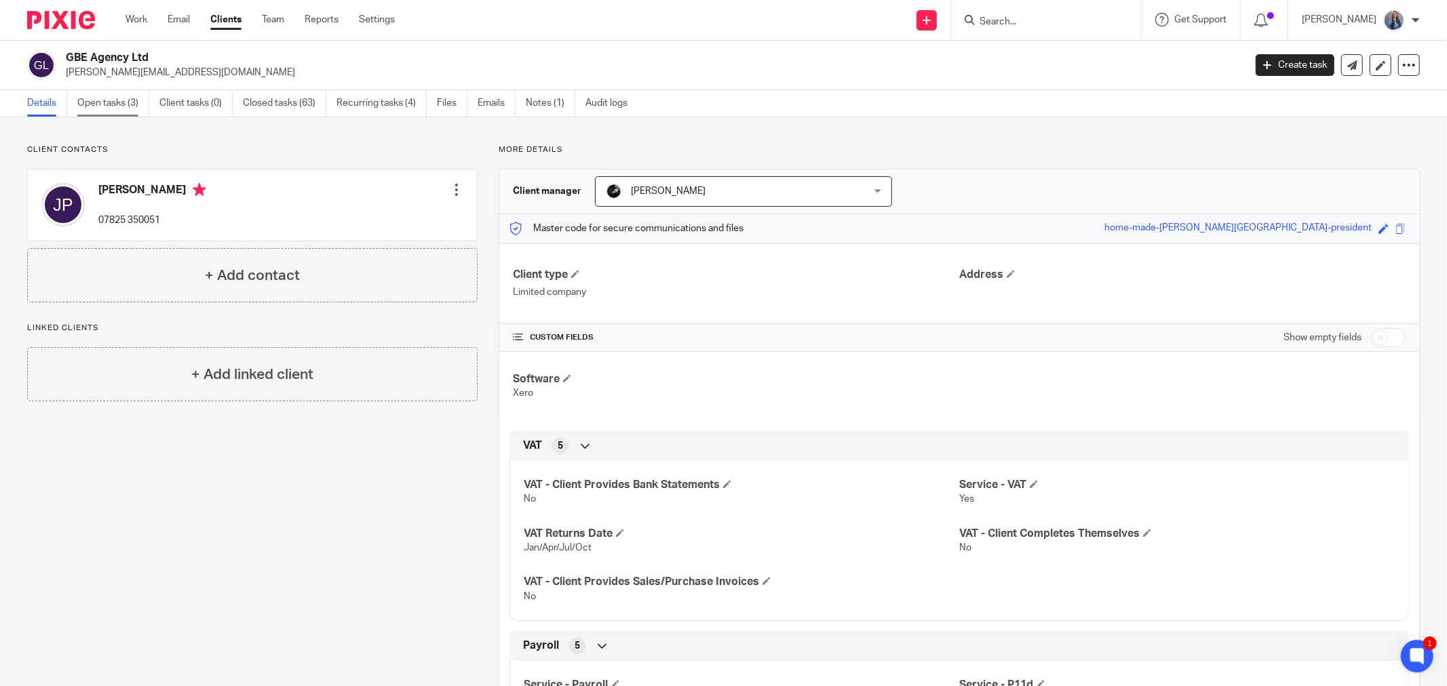
click at [98, 115] on link "Open tasks (3)" at bounding box center [113, 103] width 72 height 26
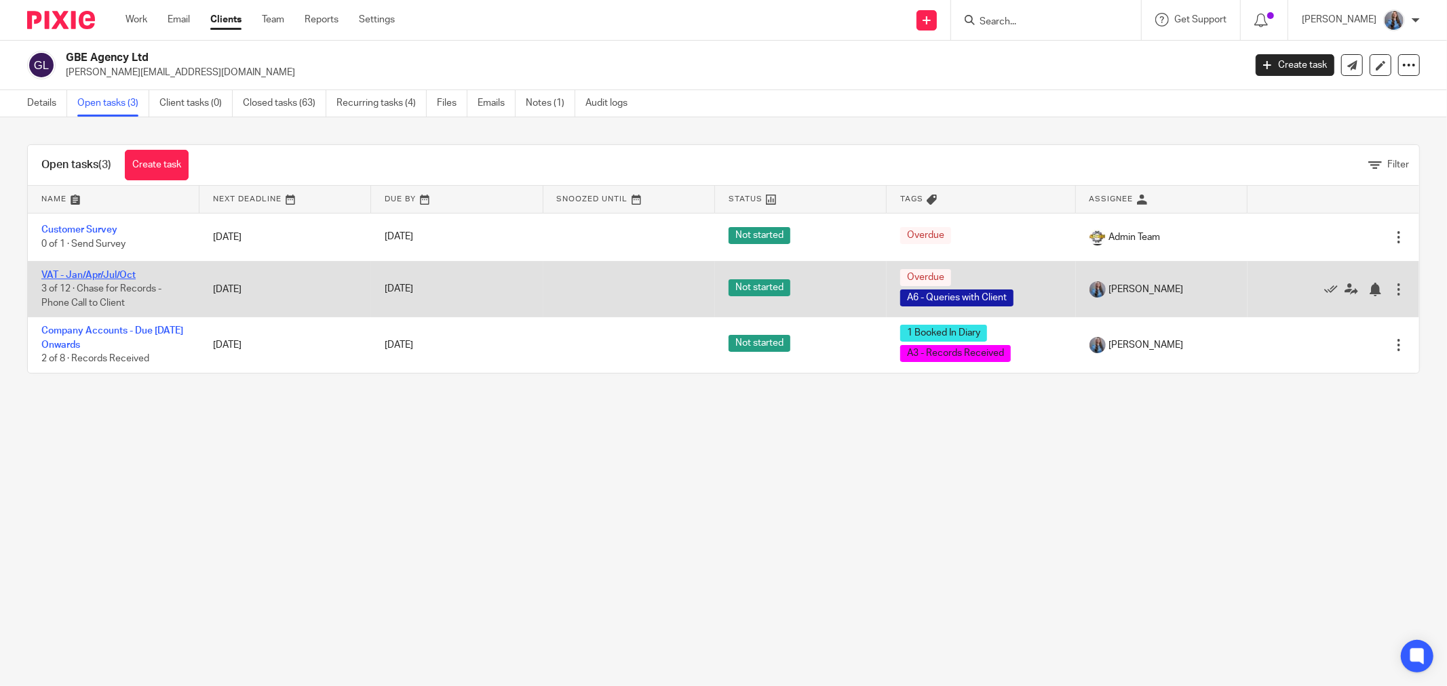
click at [102, 276] on link "VAT - Jan/Apr/Jul/Oct" at bounding box center [88, 275] width 94 height 9
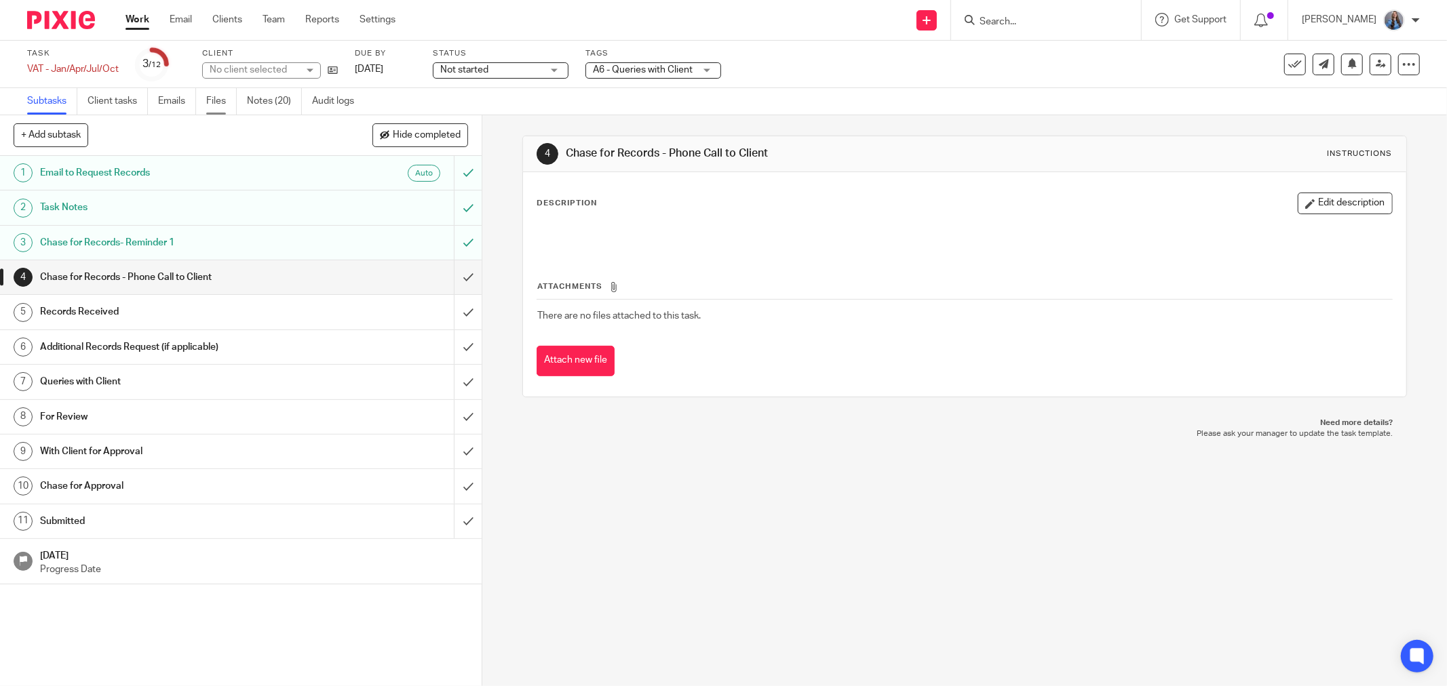
click at [219, 105] on link "Files" at bounding box center [221, 101] width 31 height 26
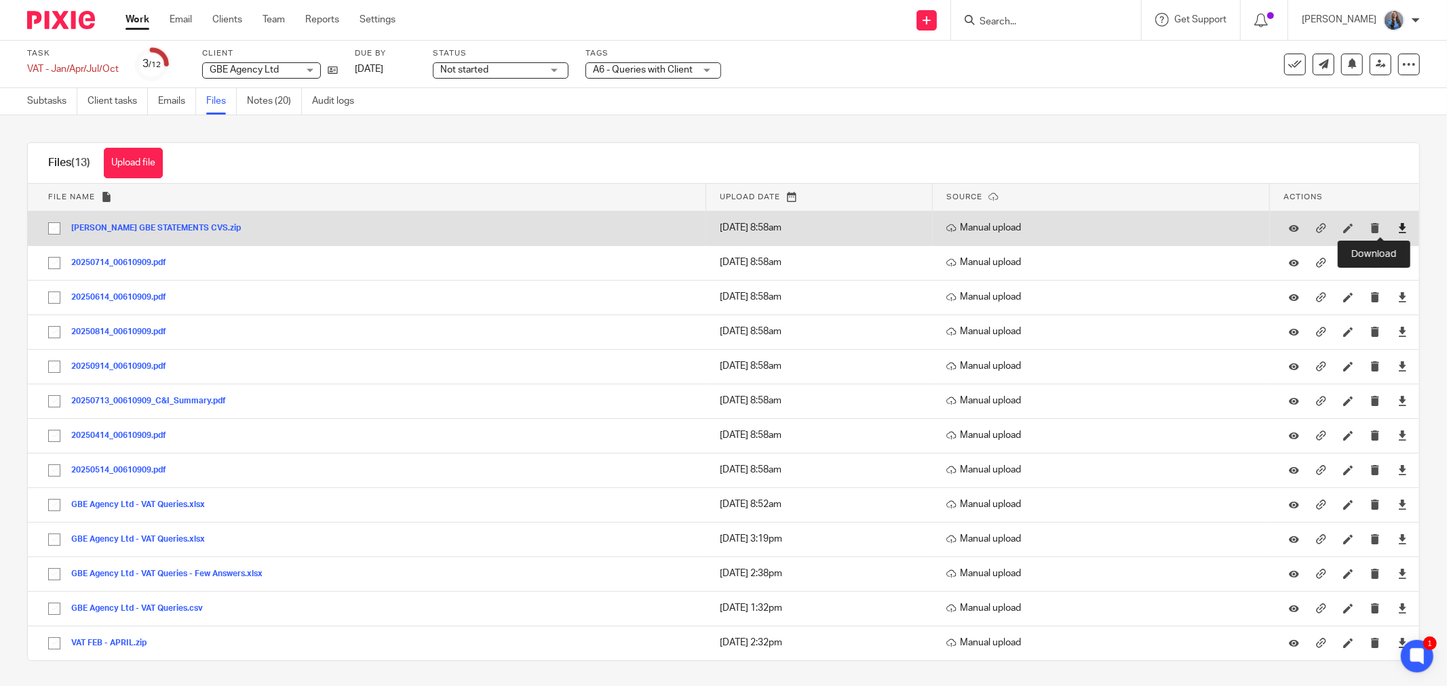
click at [1397, 227] on icon at bounding box center [1402, 228] width 10 height 10
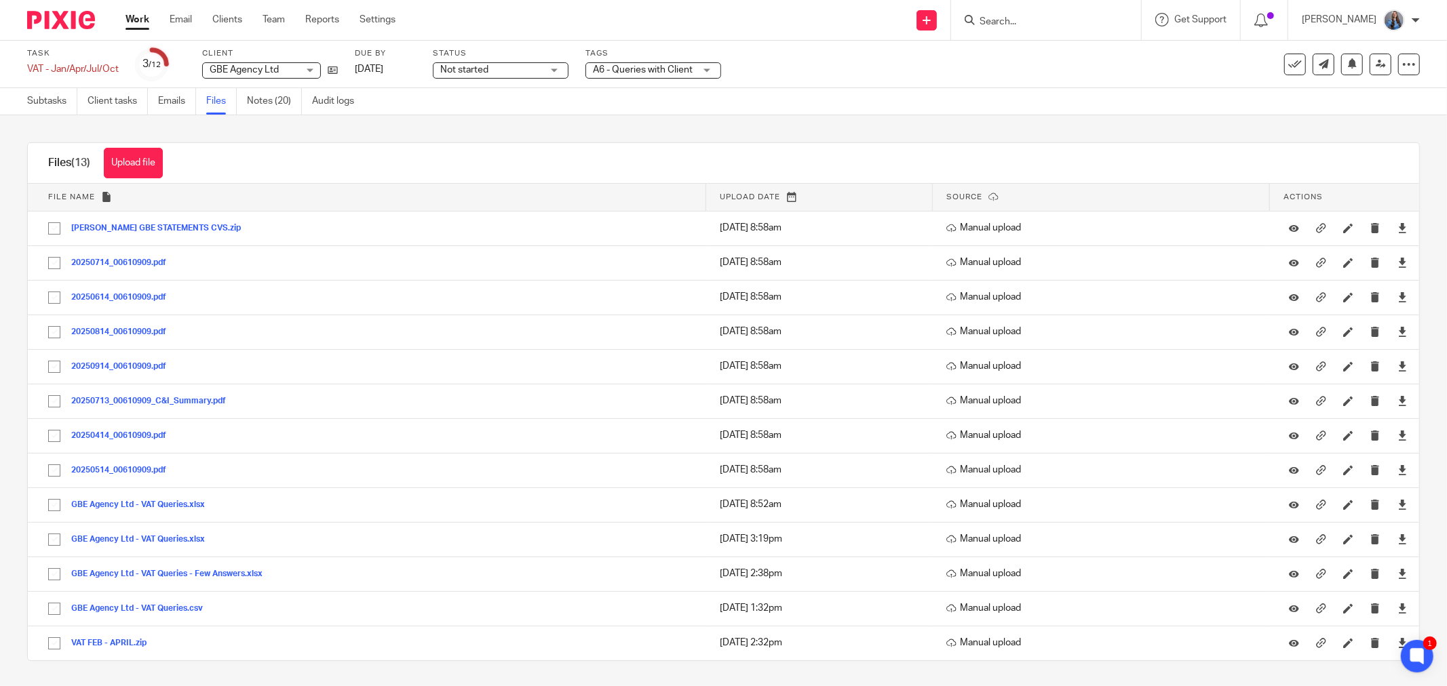
drag, startPoint x: 333, startPoint y: 77, endPoint x: 340, endPoint y: 73, distance: 7.6
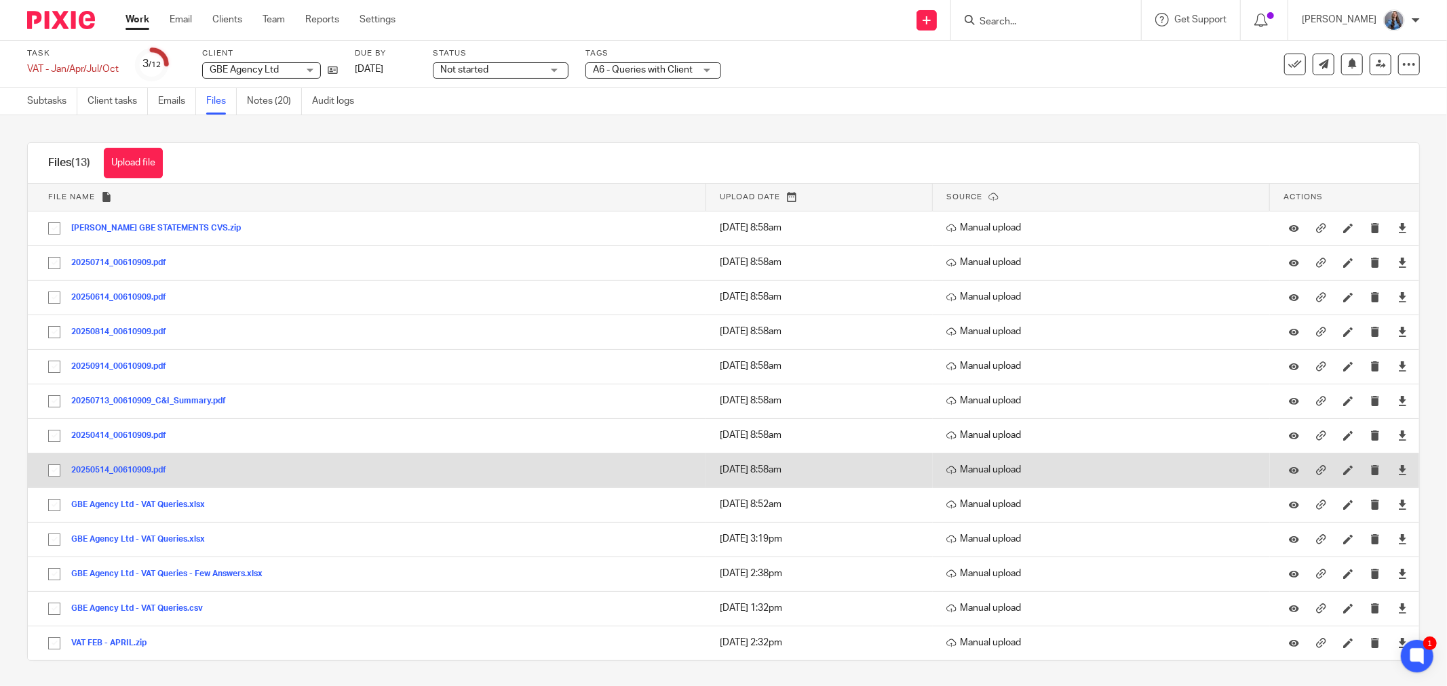
click at [97, 470] on button "20250514_00610909.pdf" at bounding box center [123, 470] width 105 height 9
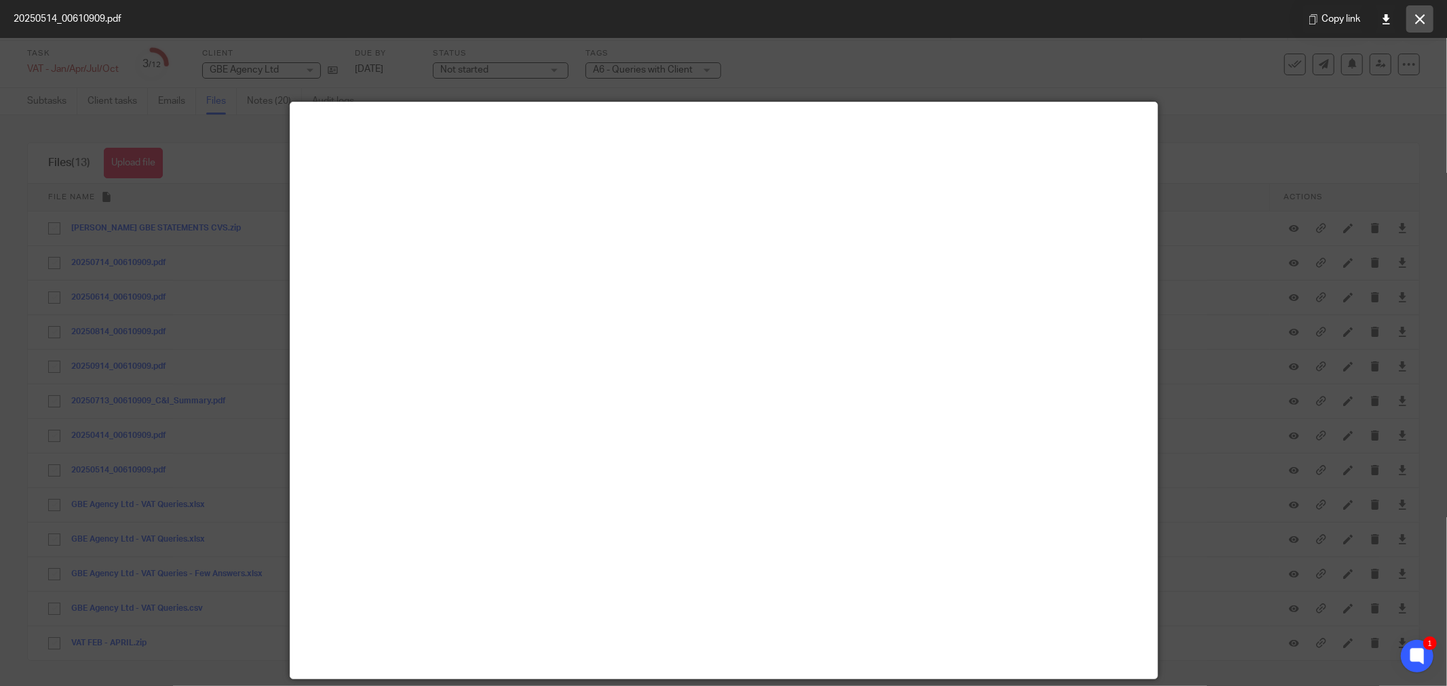
click at [1422, 18] on icon at bounding box center [1420, 19] width 10 height 10
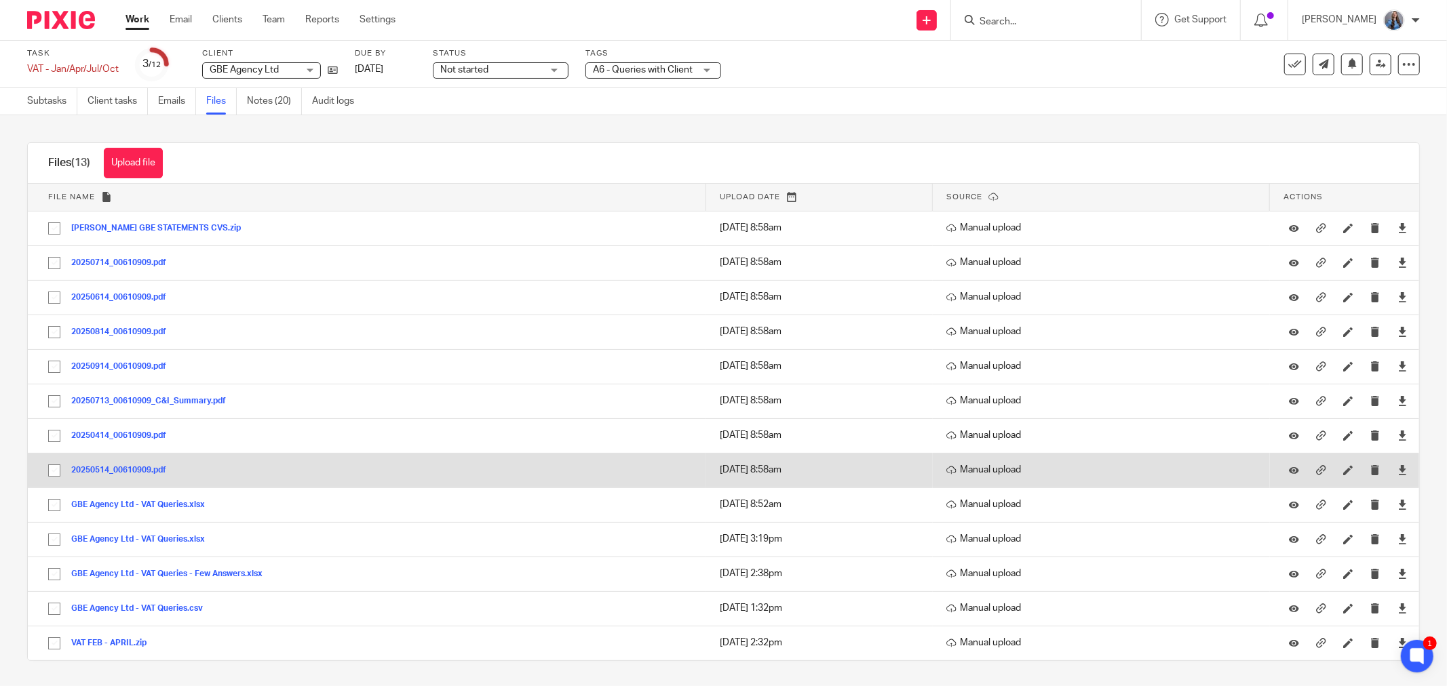
click at [52, 473] on input "checkbox" at bounding box center [54, 471] width 26 height 26
checkbox input "true"
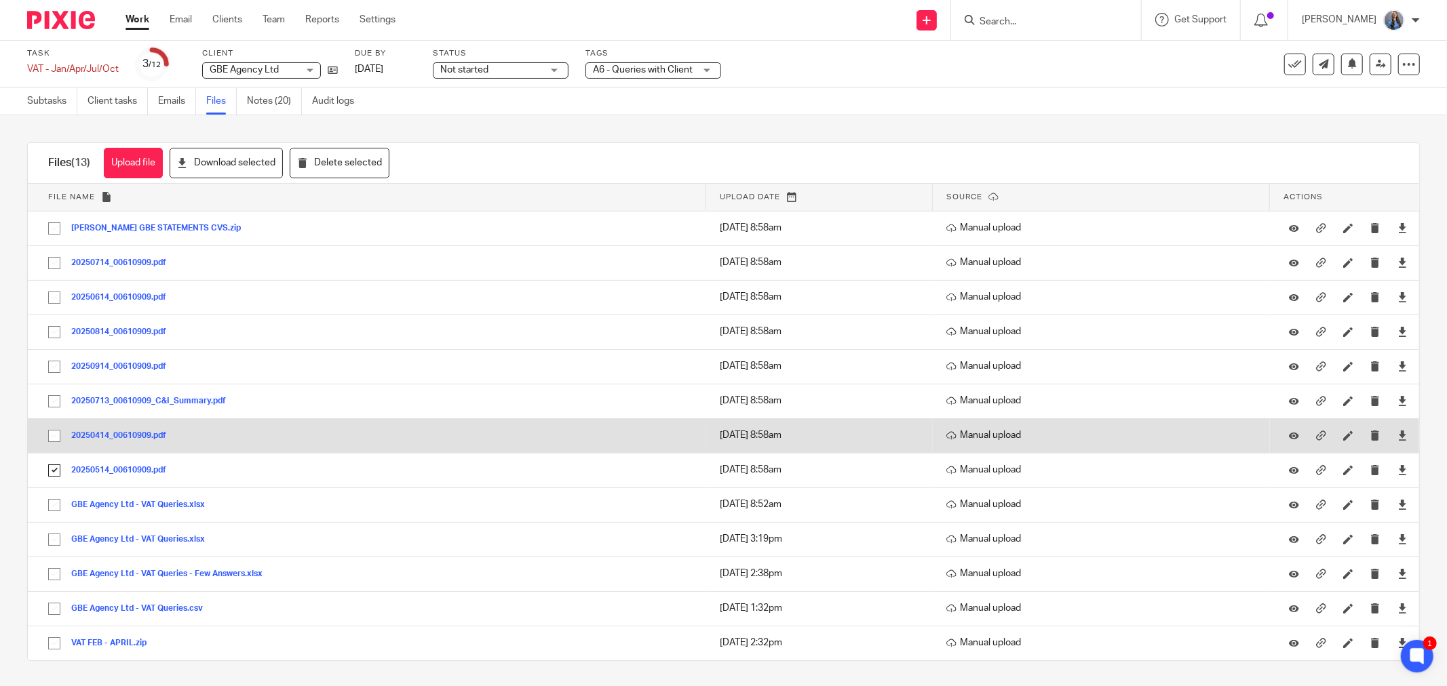
click at [52, 437] on input "checkbox" at bounding box center [54, 436] width 26 height 26
checkbox input "true"
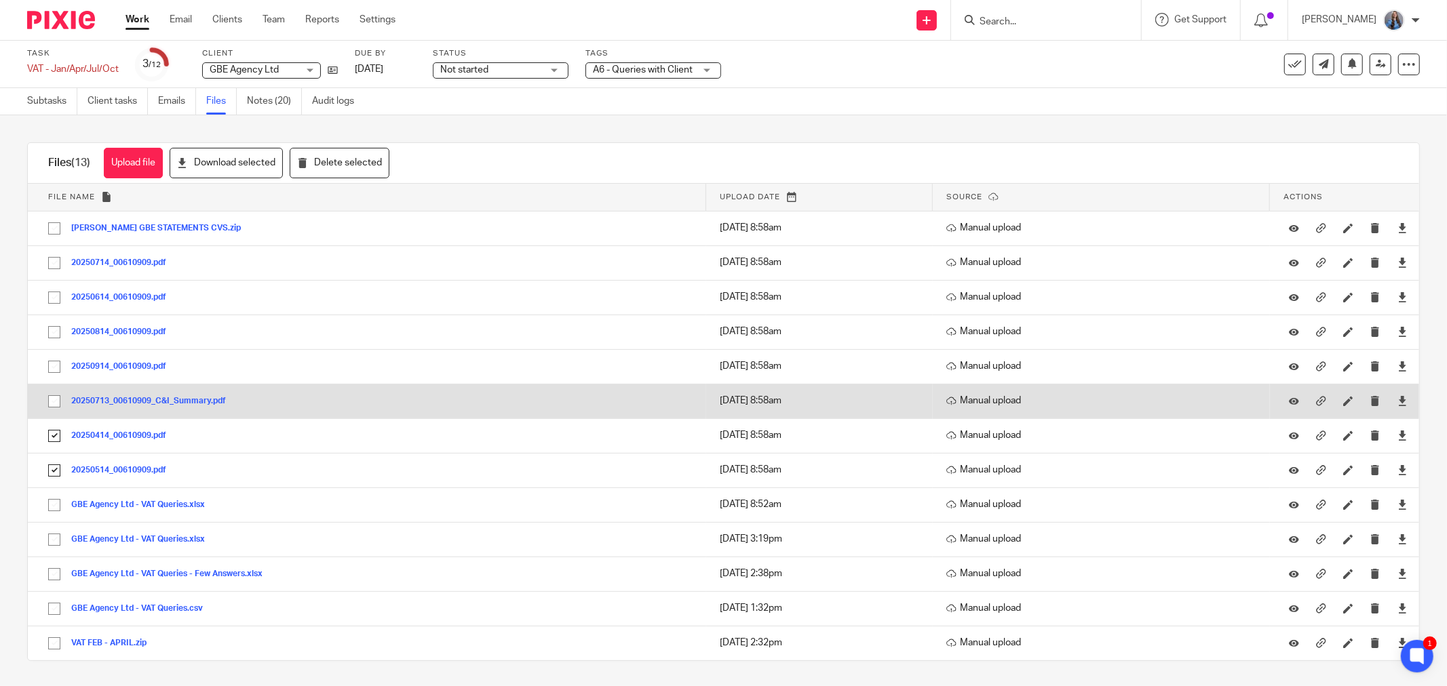
click at [52, 399] on input "checkbox" at bounding box center [54, 402] width 26 height 26
checkbox input "true"
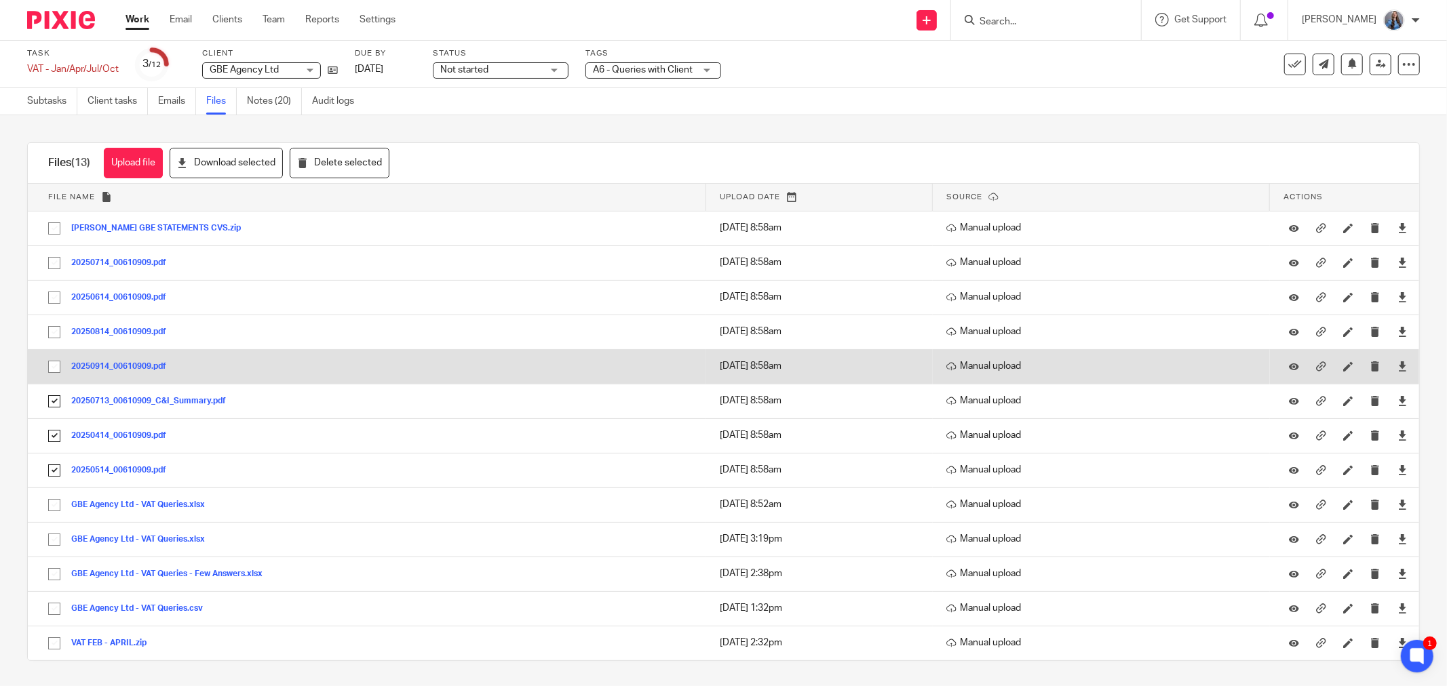
click at [56, 367] on input "checkbox" at bounding box center [54, 367] width 26 height 26
checkbox input "true"
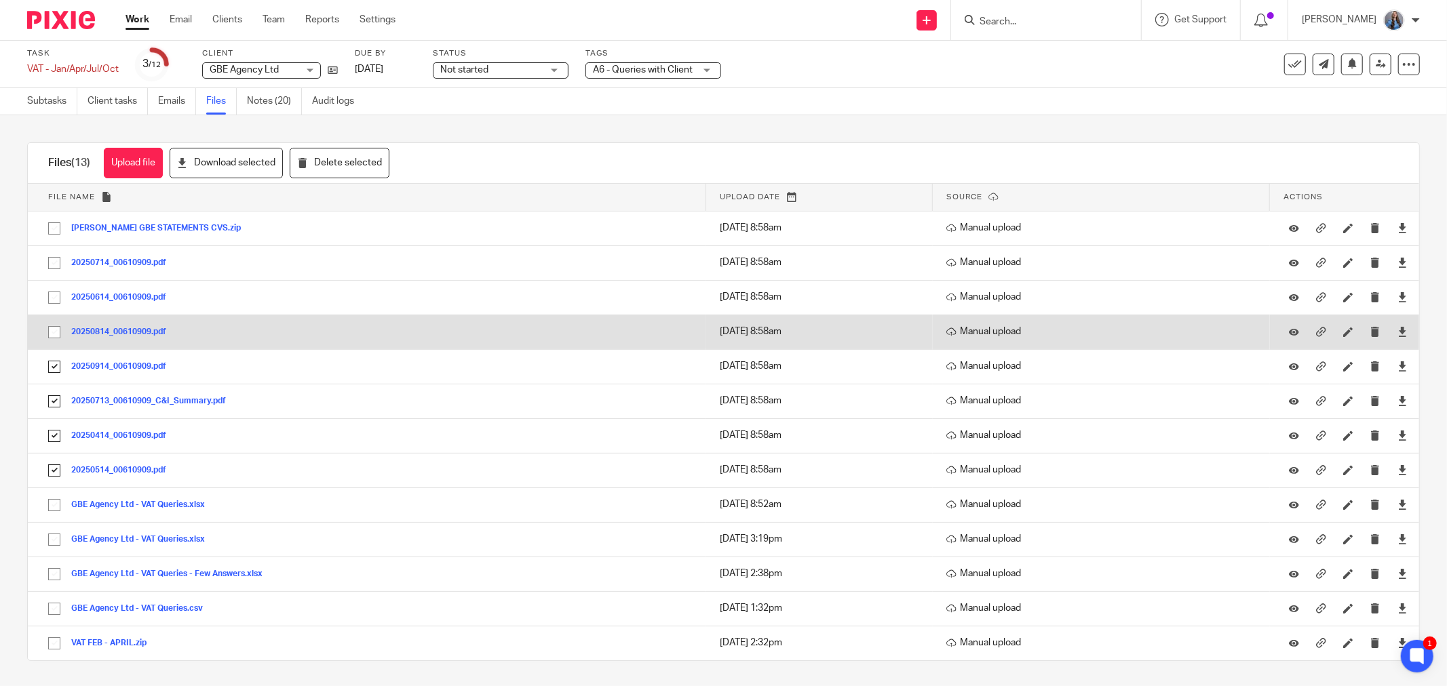
click at [50, 329] on input "checkbox" at bounding box center [54, 332] width 26 height 26
checkbox input "true"
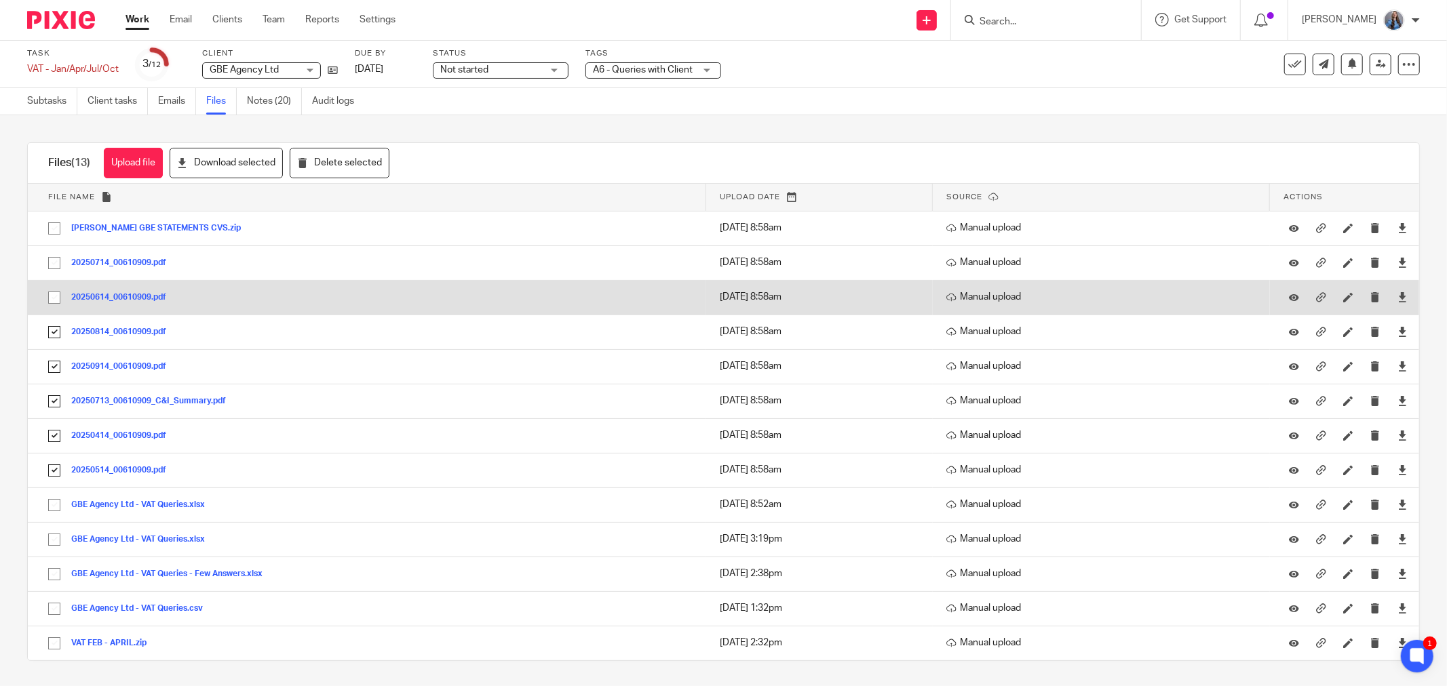
click at [52, 298] on input "checkbox" at bounding box center [54, 298] width 26 height 26
checkbox input "true"
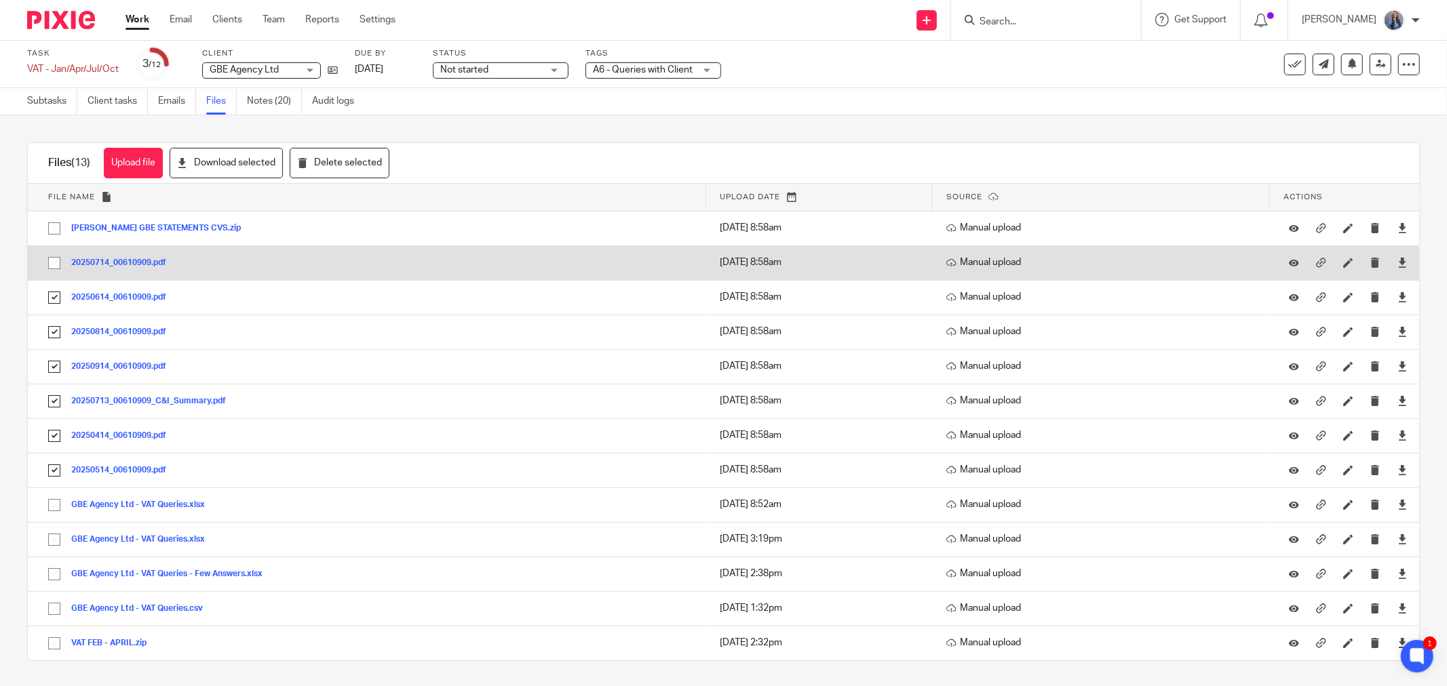
click at [53, 261] on input "checkbox" at bounding box center [54, 263] width 26 height 26
checkbox input "true"
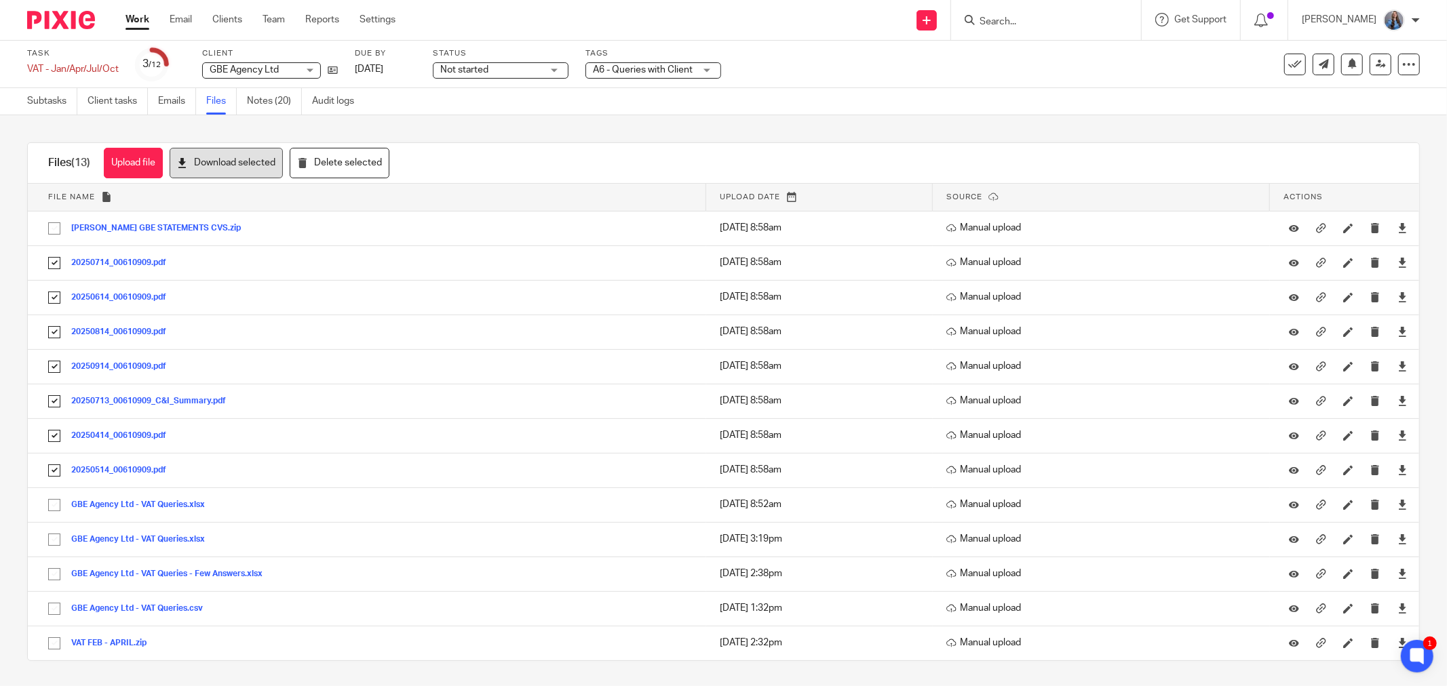
click at [231, 158] on button "Download selected" at bounding box center [226, 163] width 113 height 31
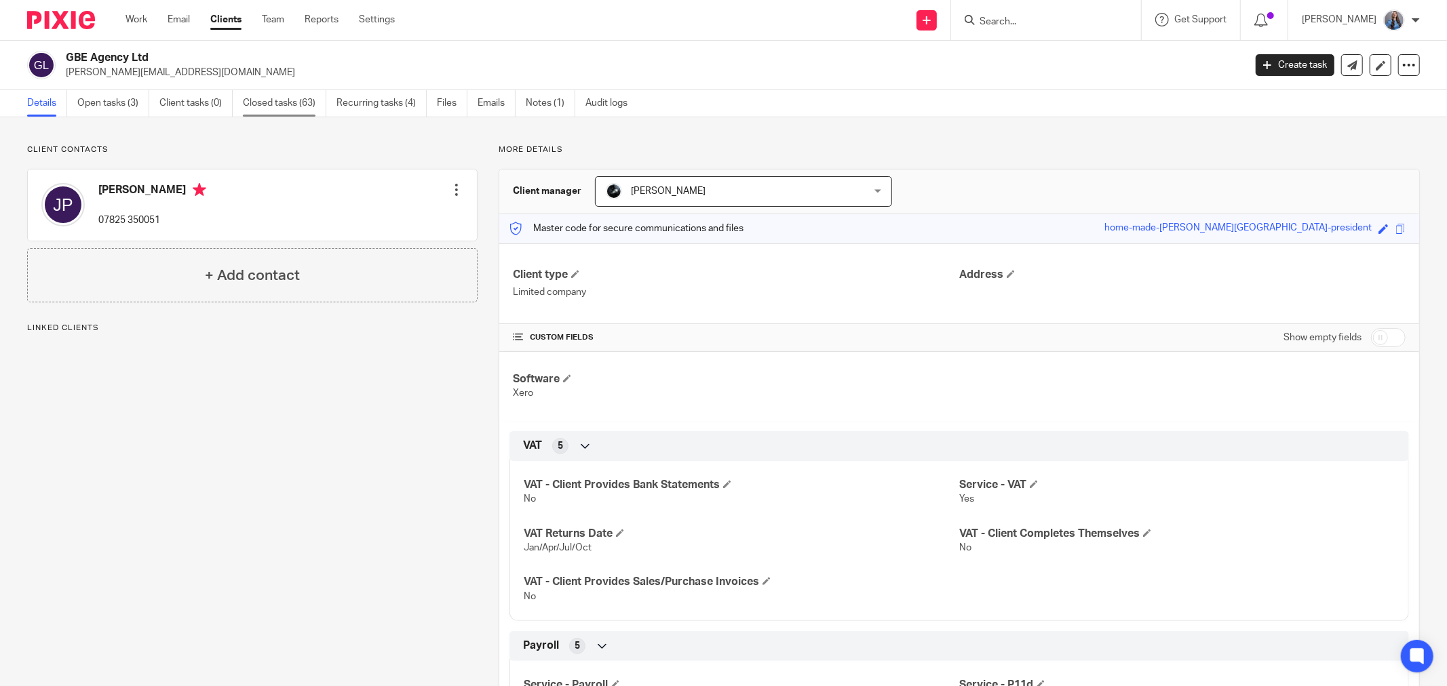
click at [305, 106] on link "Closed tasks (63)" at bounding box center [284, 103] width 83 height 26
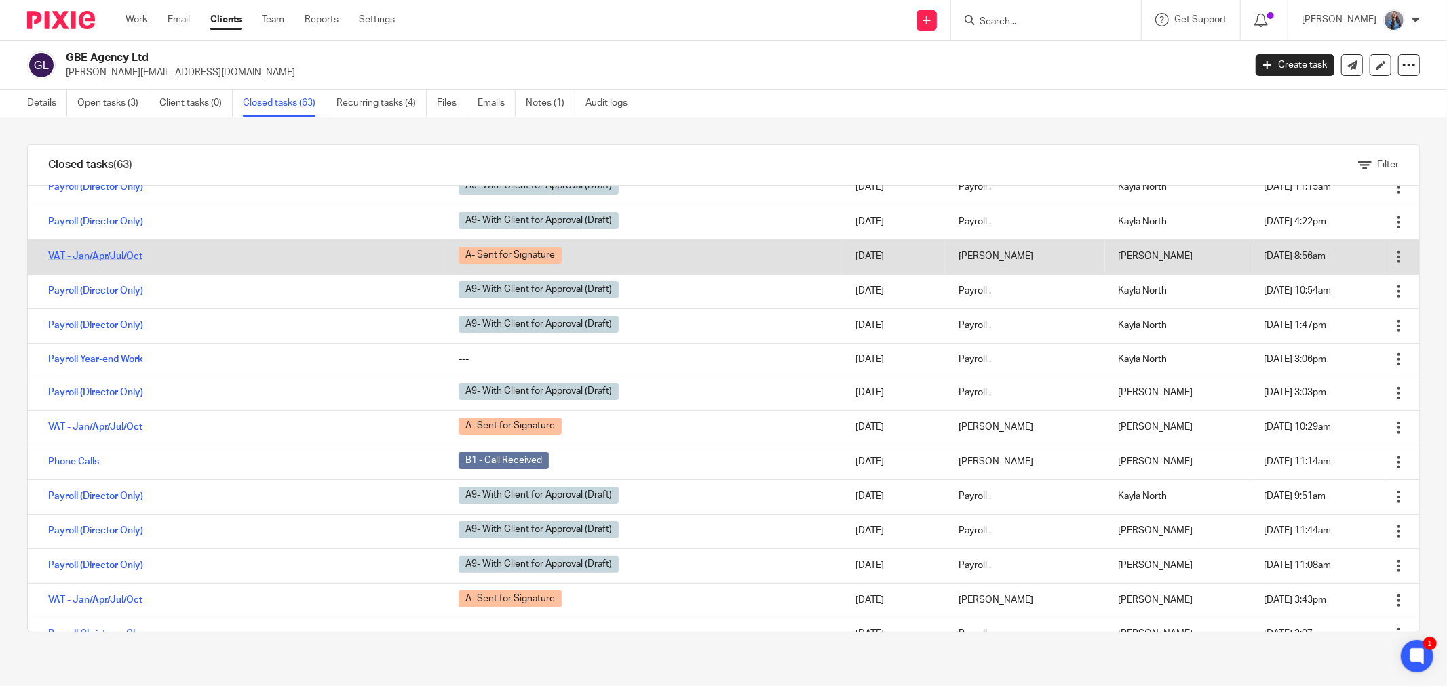
scroll to position [967, 0]
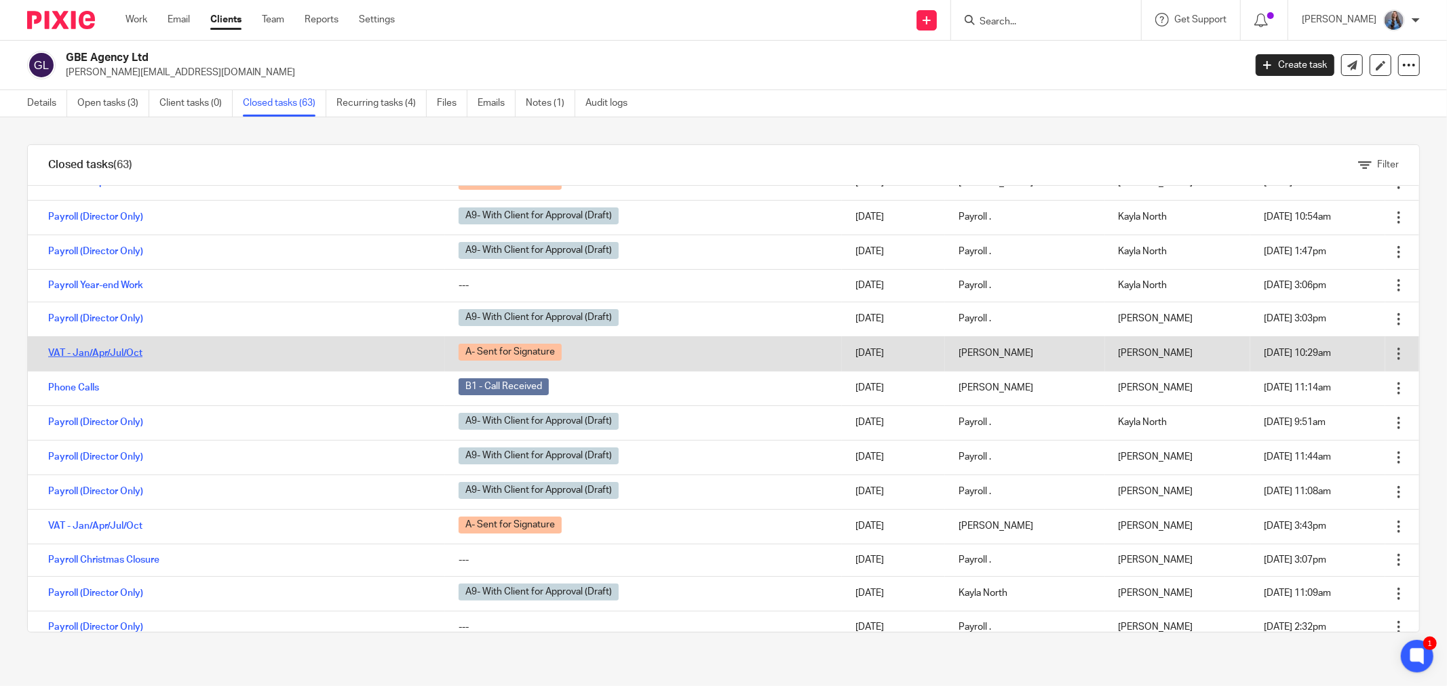
click at [96, 351] on link "VAT - Jan/Apr/Jul/Oct" at bounding box center [95, 353] width 94 height 9
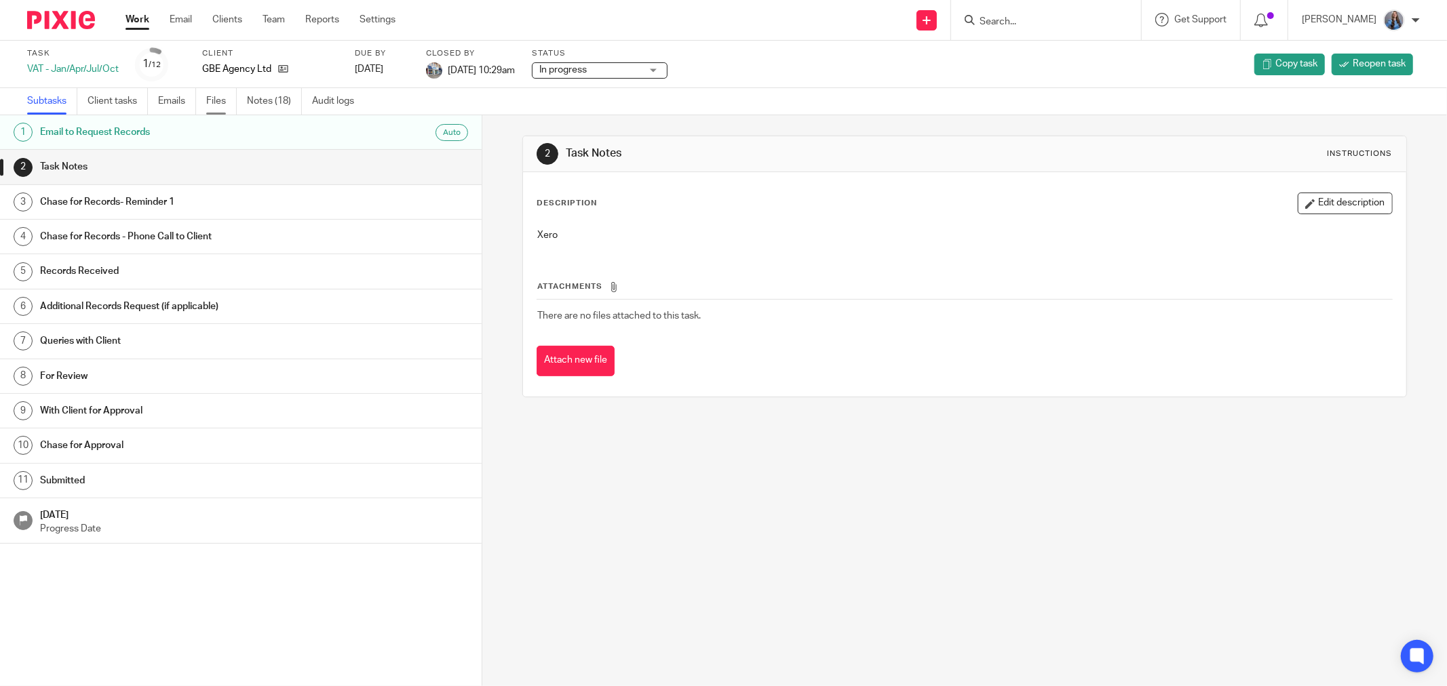
click at [224, 96] on link "Files" at bounding box center [221, 101] width 31 height 26
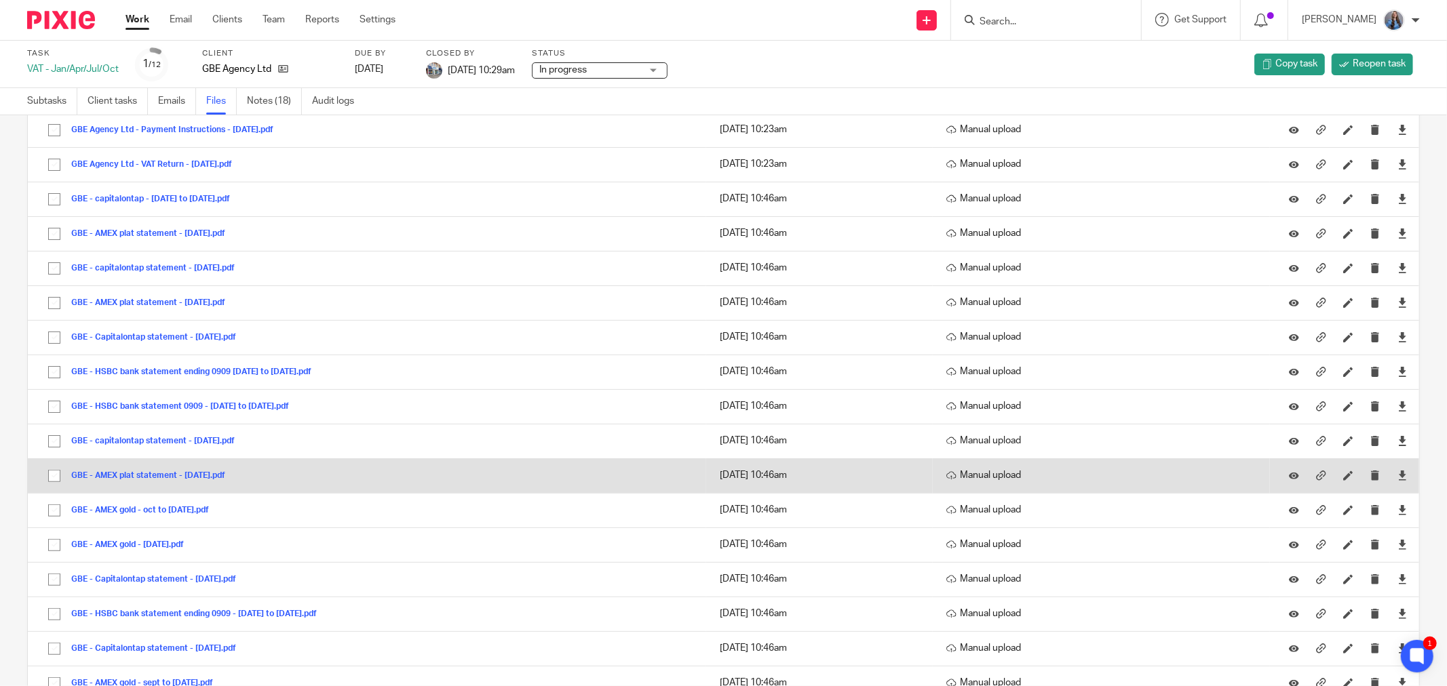
scroll to position [226, 0]
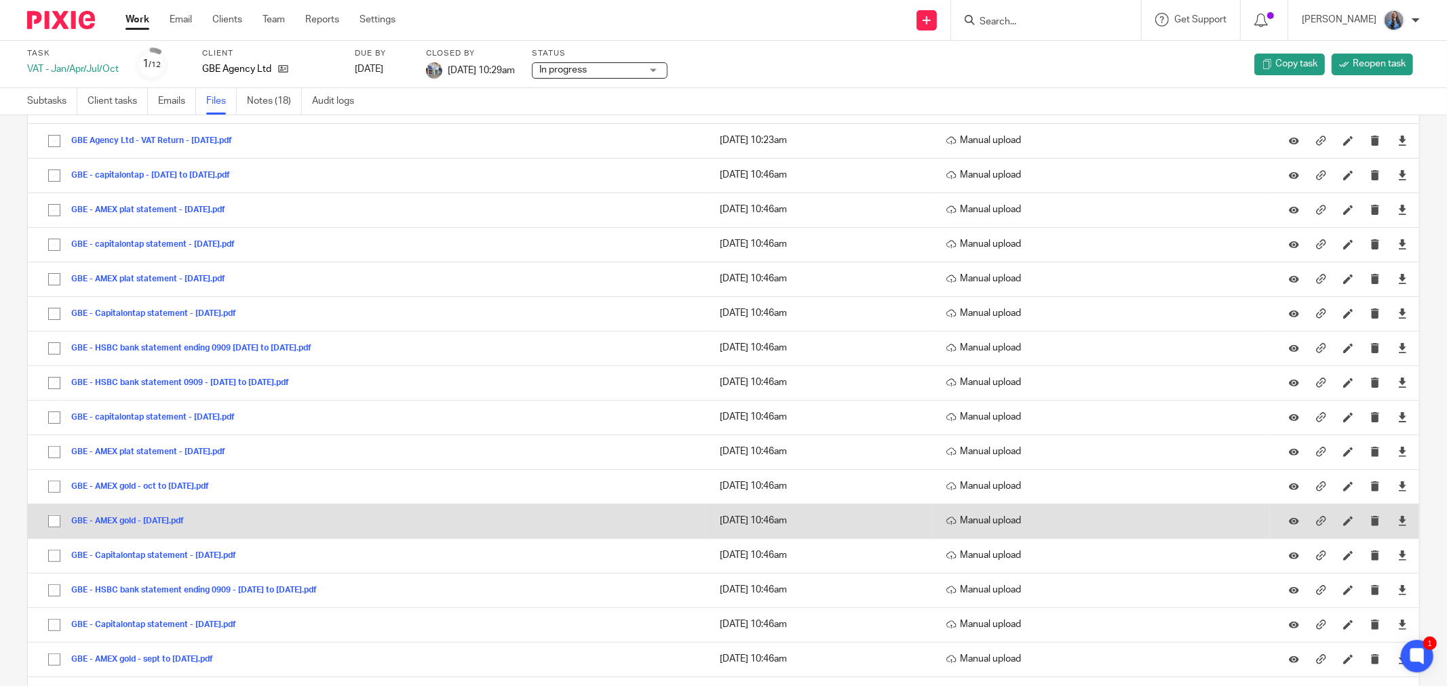
click at [138, 522] on button "GBE - AMEX gold - [DATE].pdf" at bounding box center [132, 521] width 123 height 9
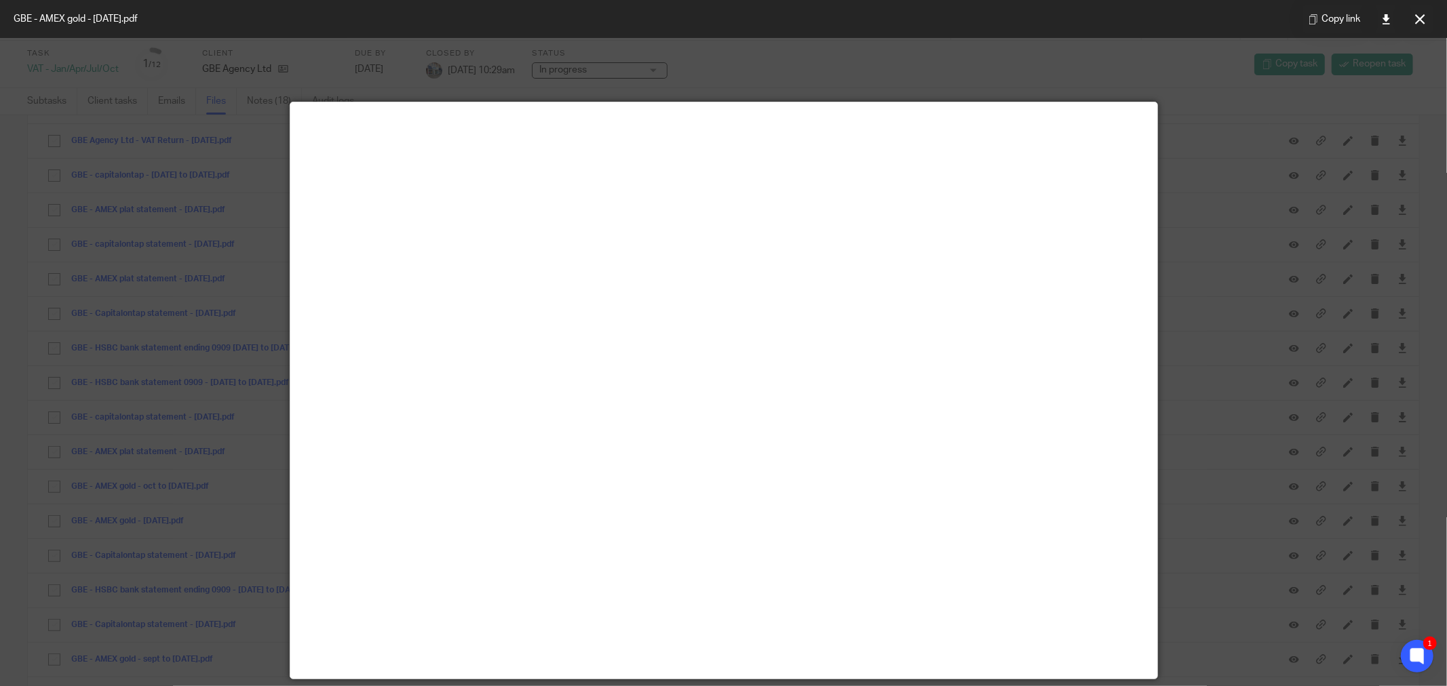
click at [825, 79] on div at bounding box center [723, 343] width 1447 height 686
click at [1421, 20] on icon at bounding box center [1420, 19] width 10 height 10
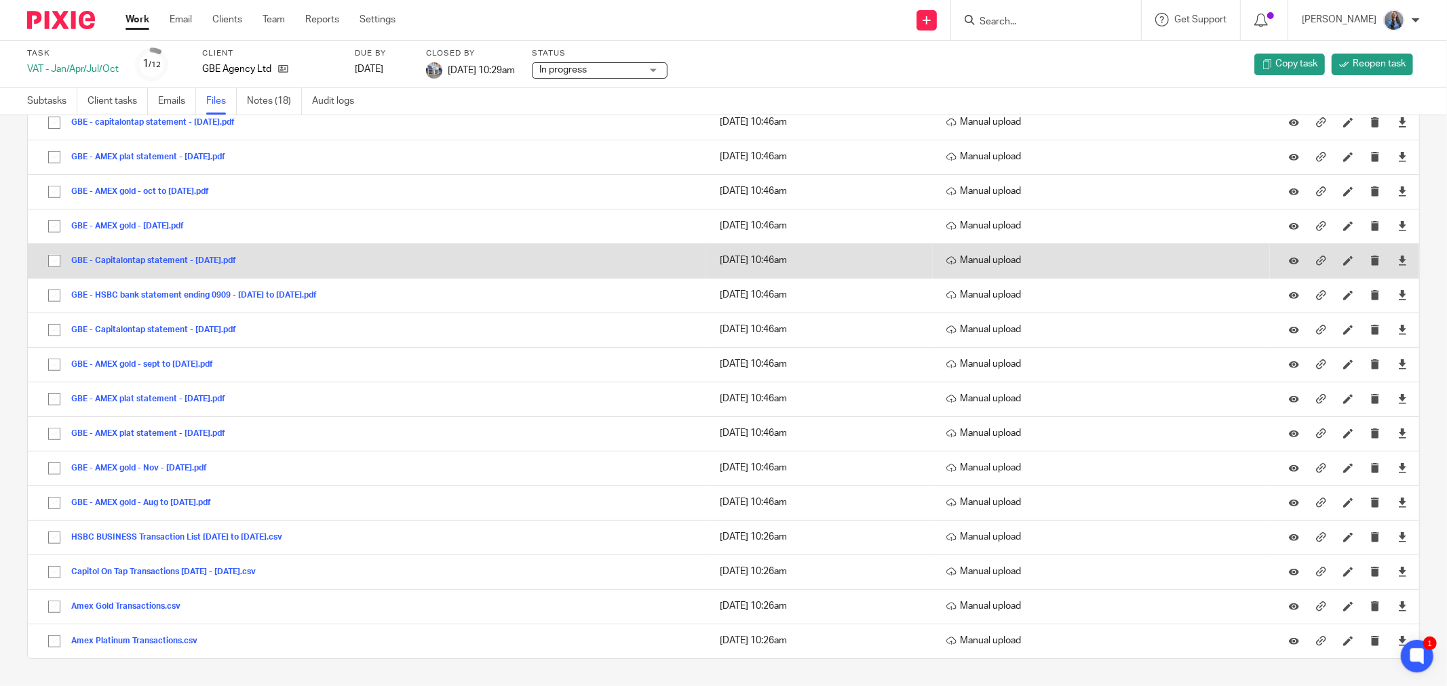
scroll to position [523, 0]
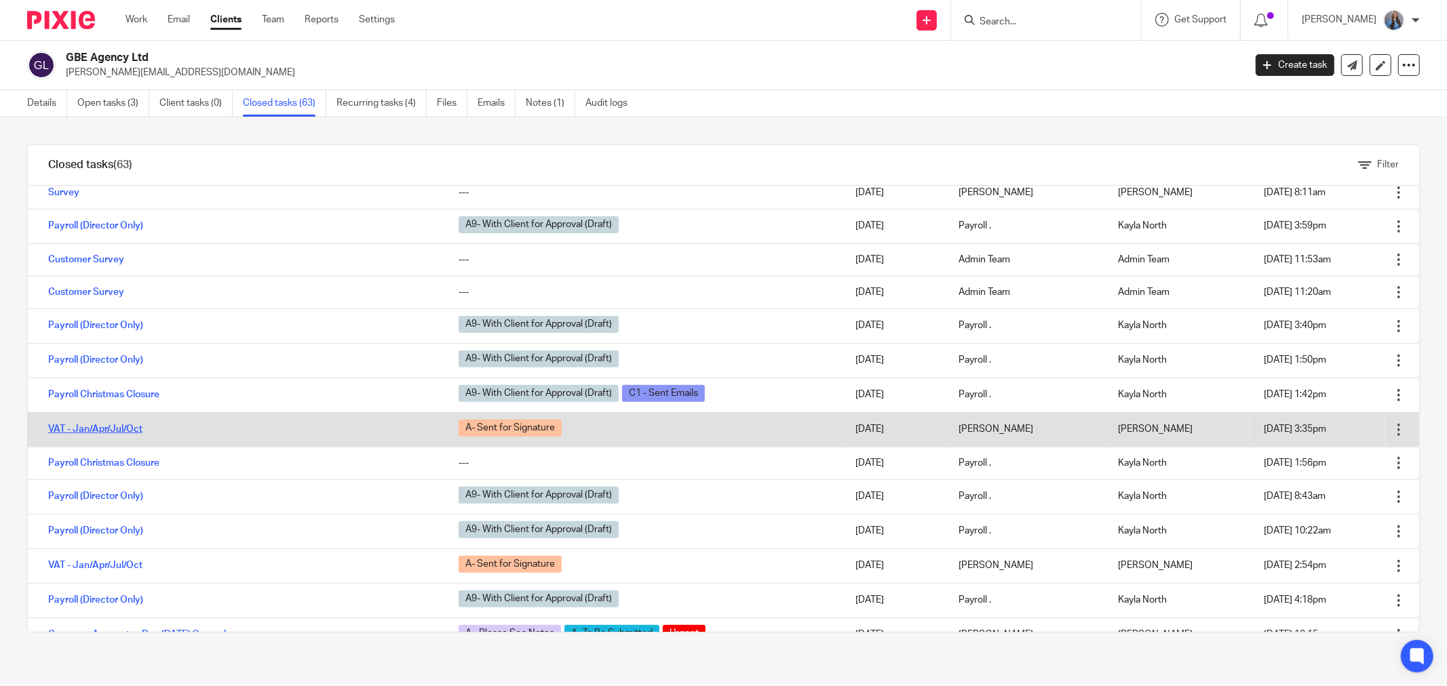
scroll to position [754, 0]
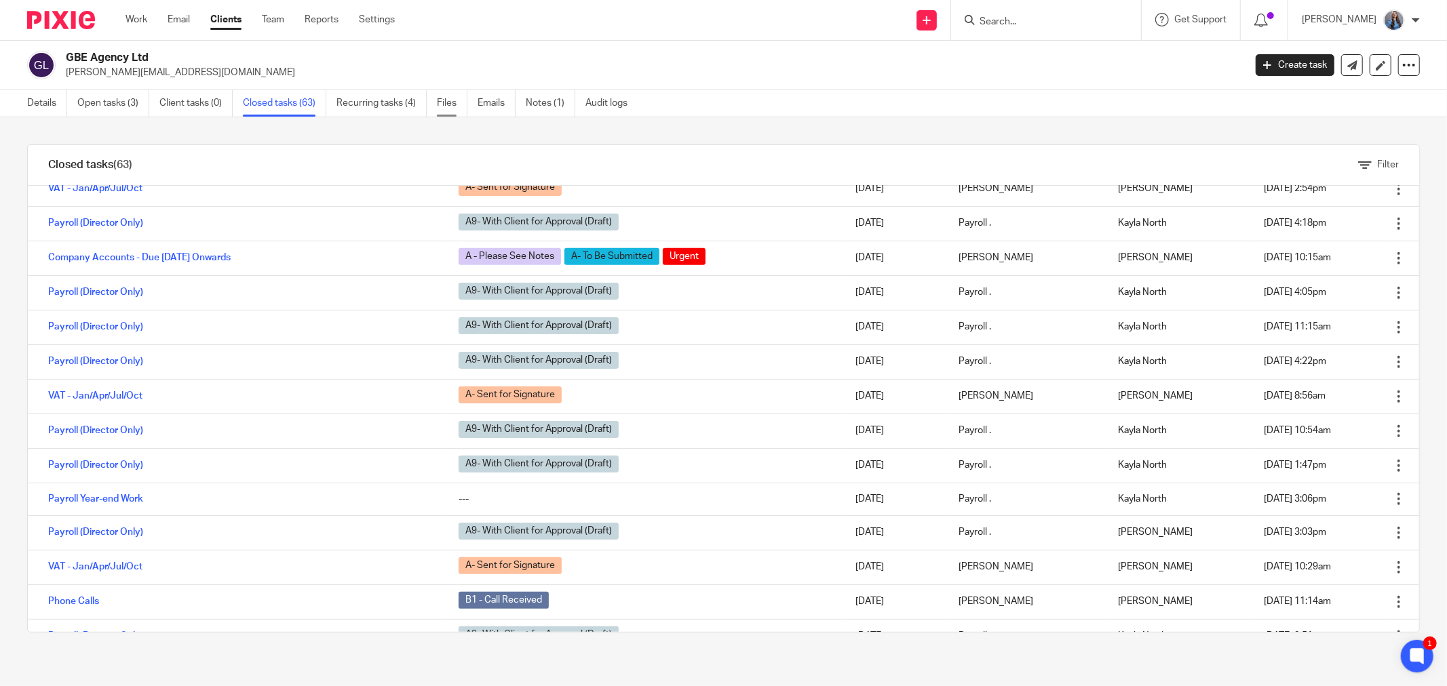
click at [446, 98] on link "Files" at bounding box center [452, 103] width 31 height 26
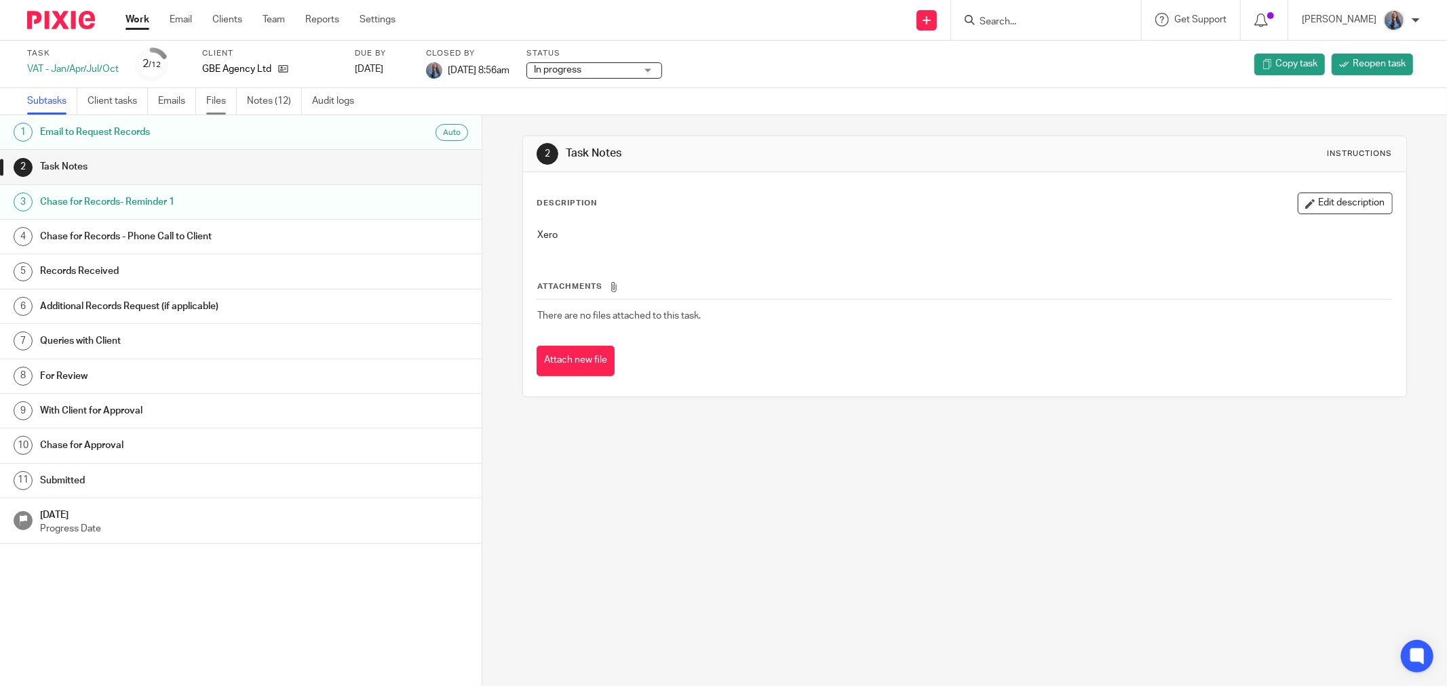
click at [220, 104] on link "Files" at bounding box center [221, 101] width 31 height 26
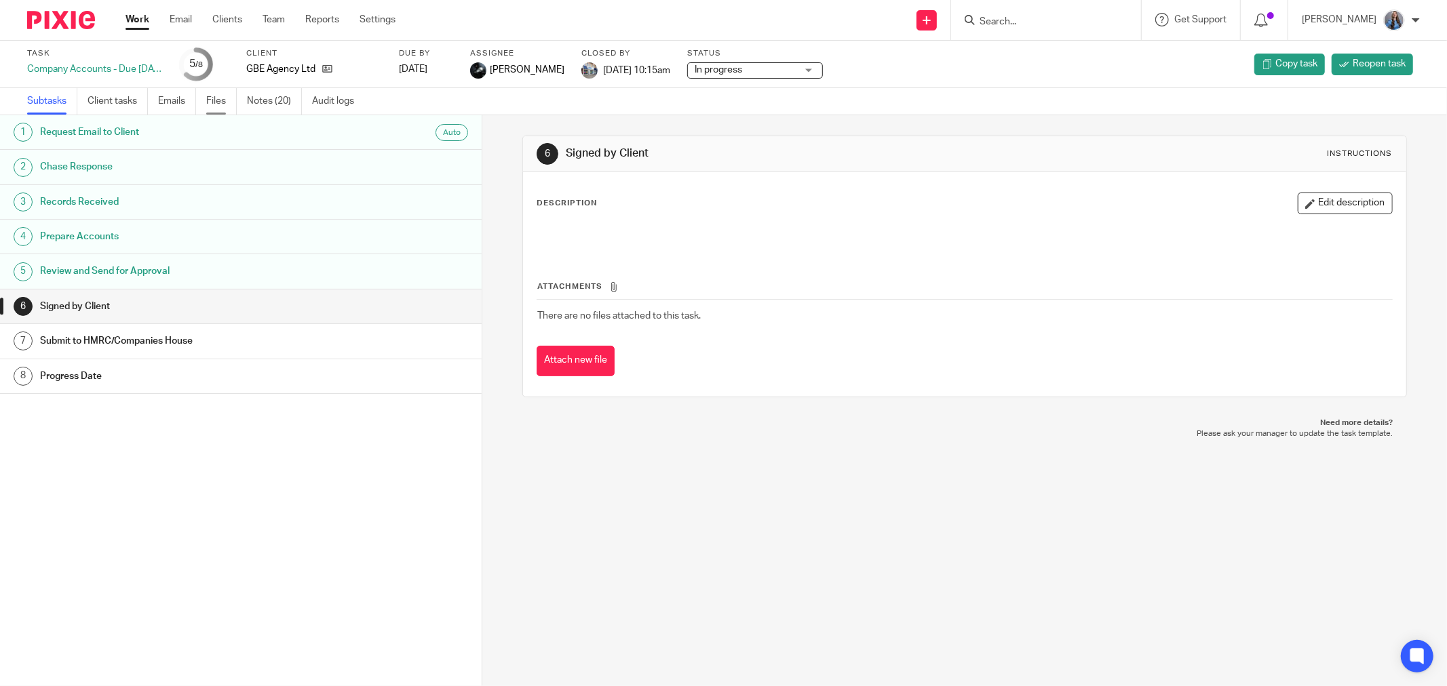
click at [234, 98] on link "Files" at bounding box center [221, 101] width 31 height 26
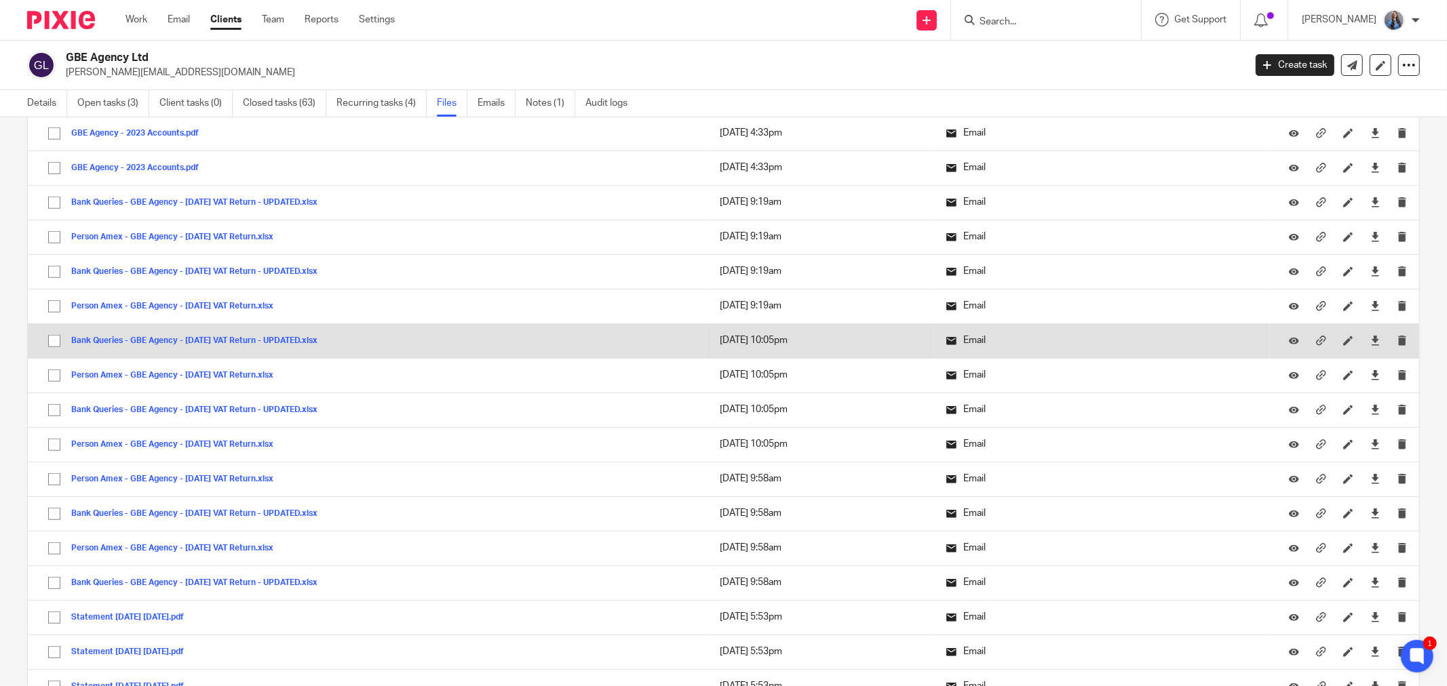
scroll to position [602, 0]
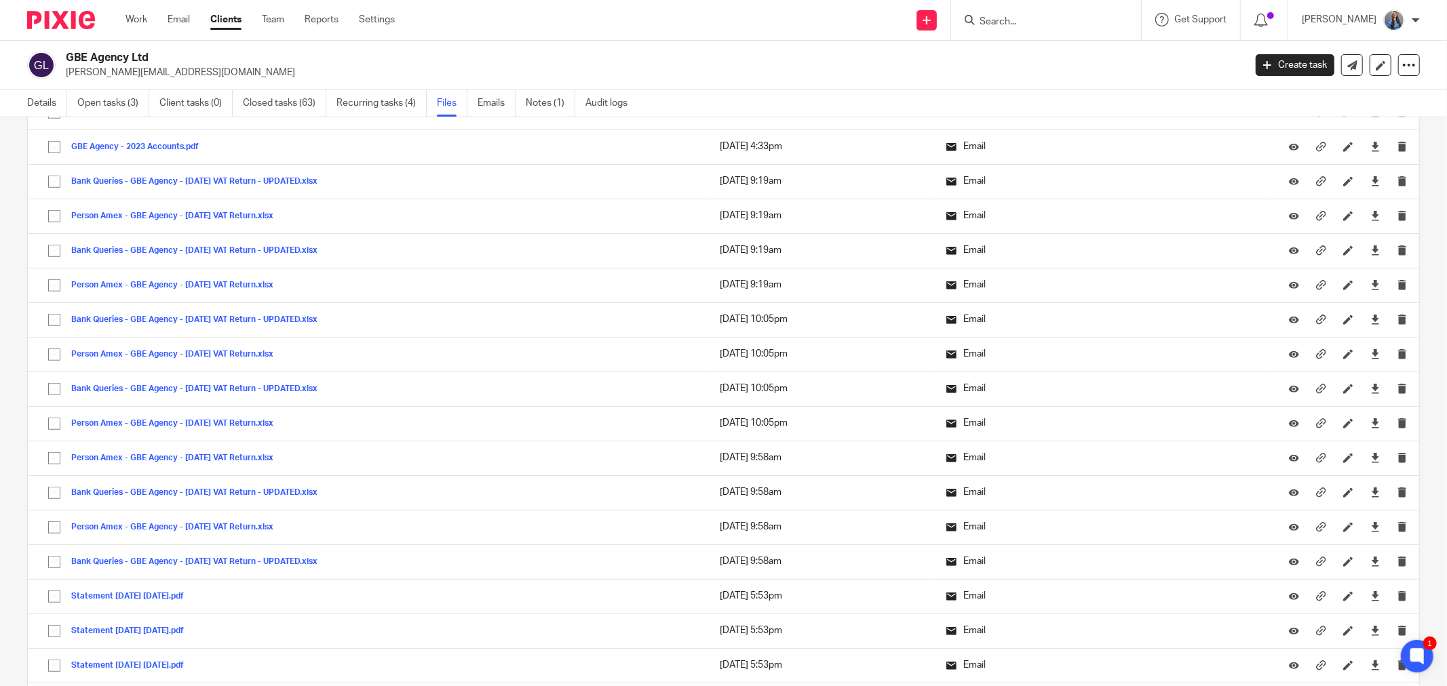
click at [669, 52] on h2 "GBE Agency Ltd" at bounding box center [533, 58] width 935 height 14
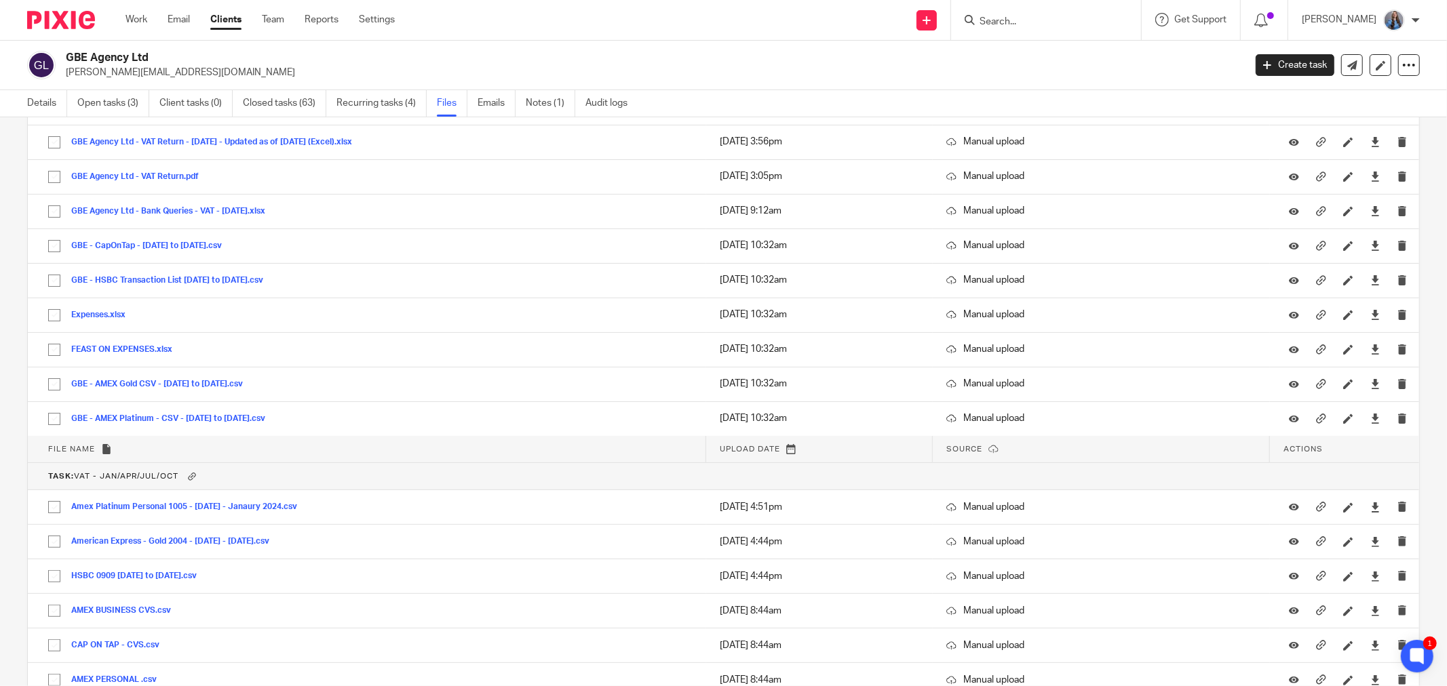
scroll to position [9068, 0]
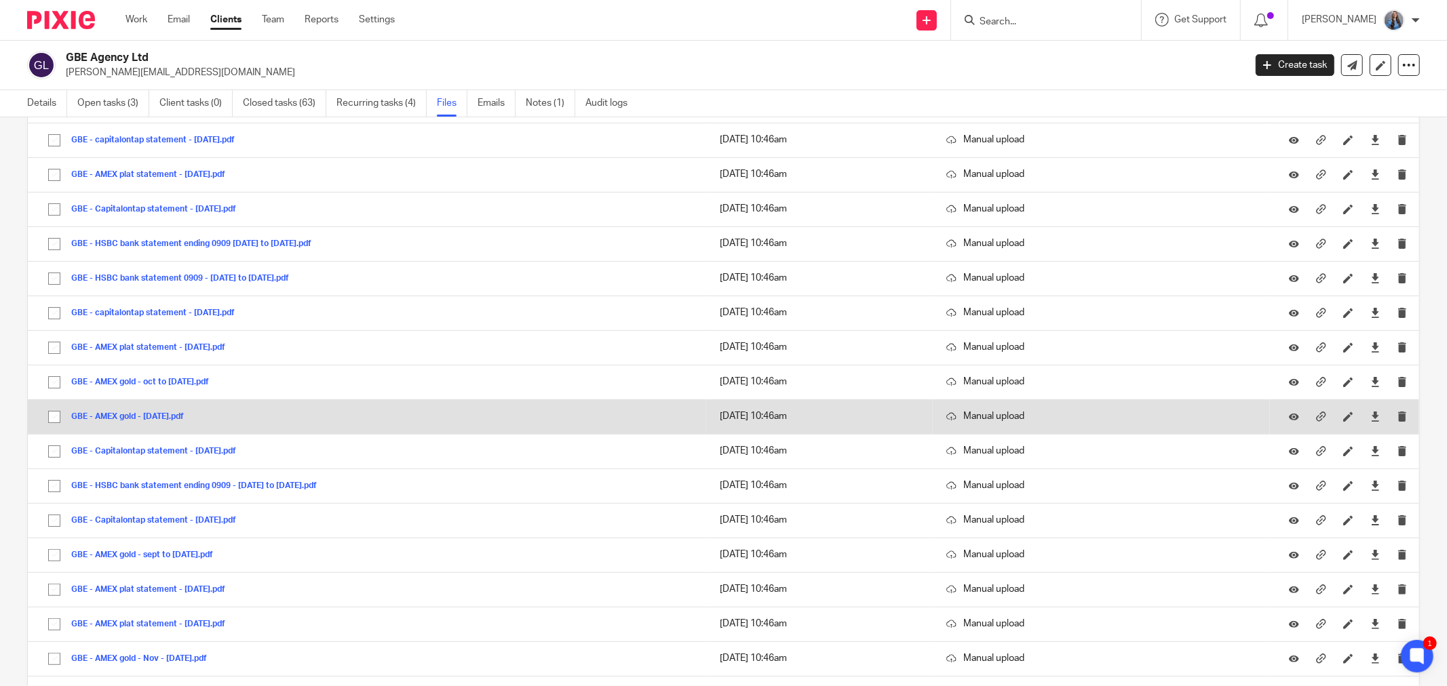
click at [111, 422] on button "GBE - AMEX gold - [DATE].pdf" at bounding box center [132, 416] width 123 height 9
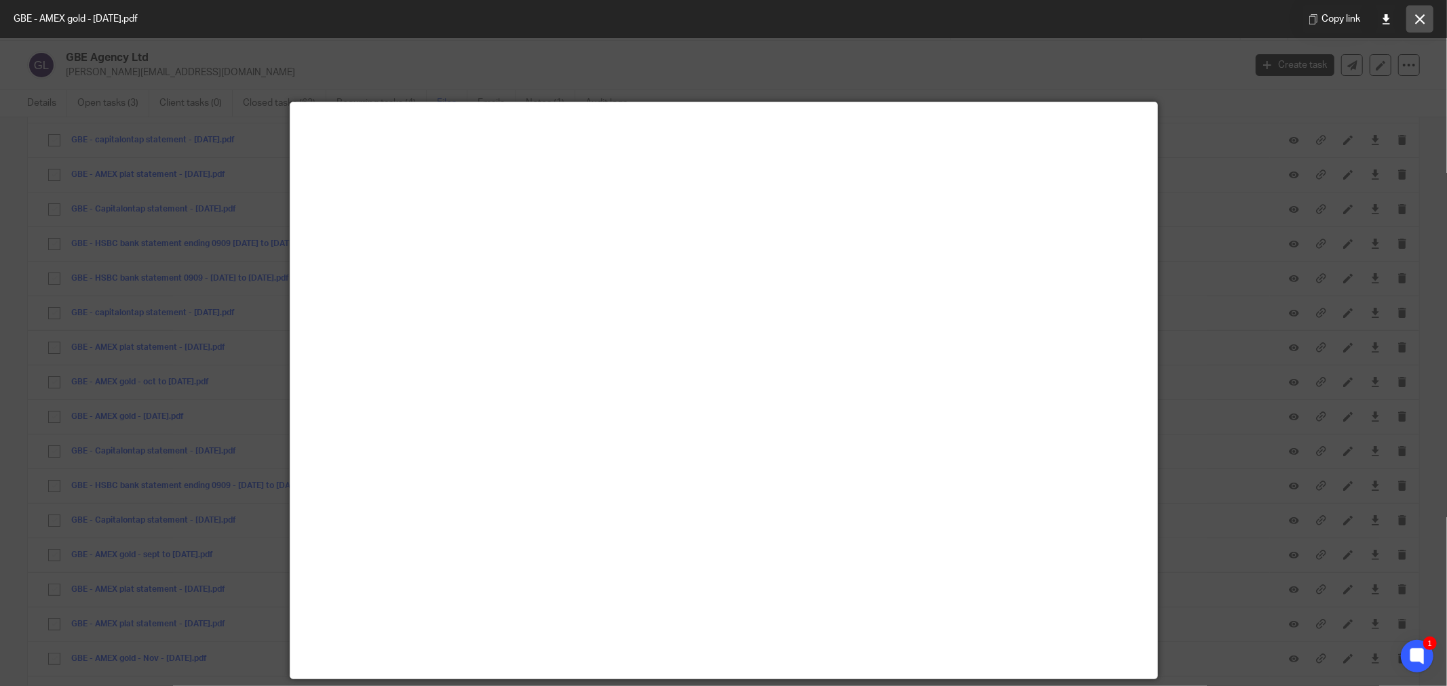
click at [1409, 9] on button at bounding box center [1419, 18] width 27 height 27
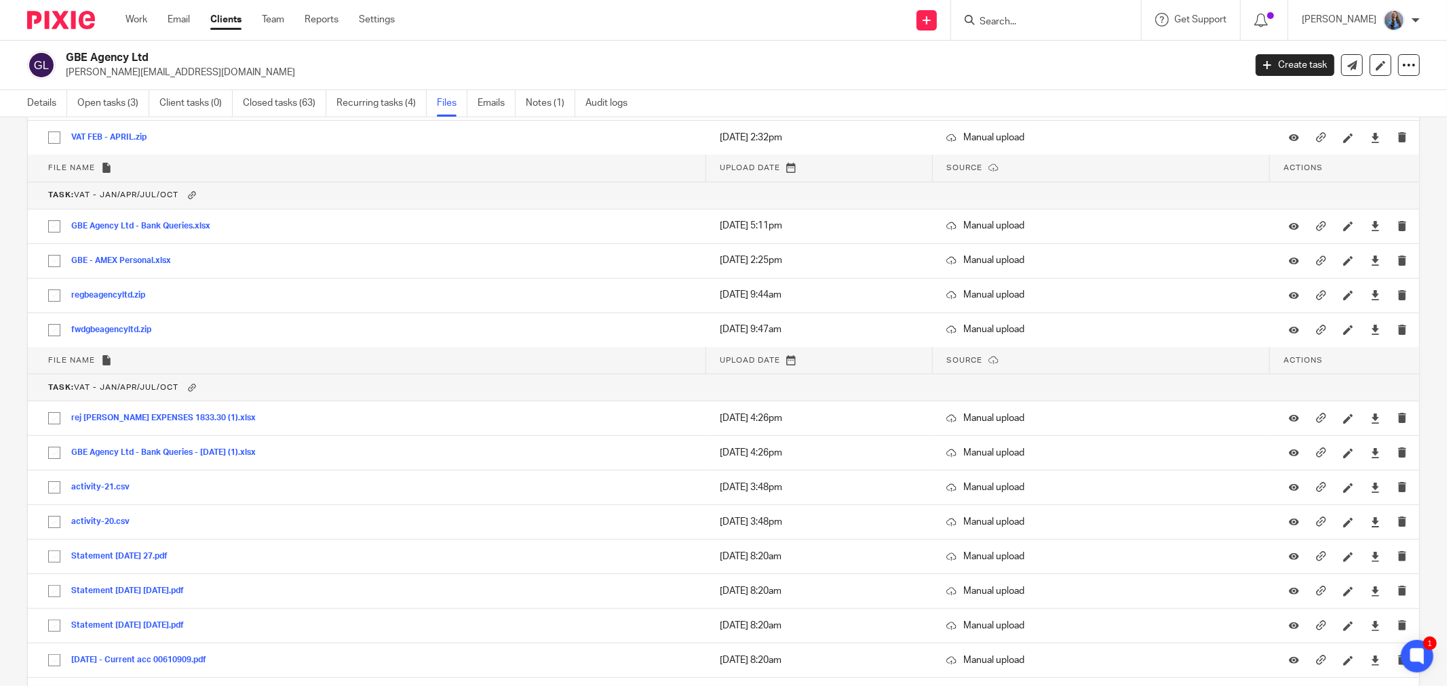
scroll to position [6928, 0]
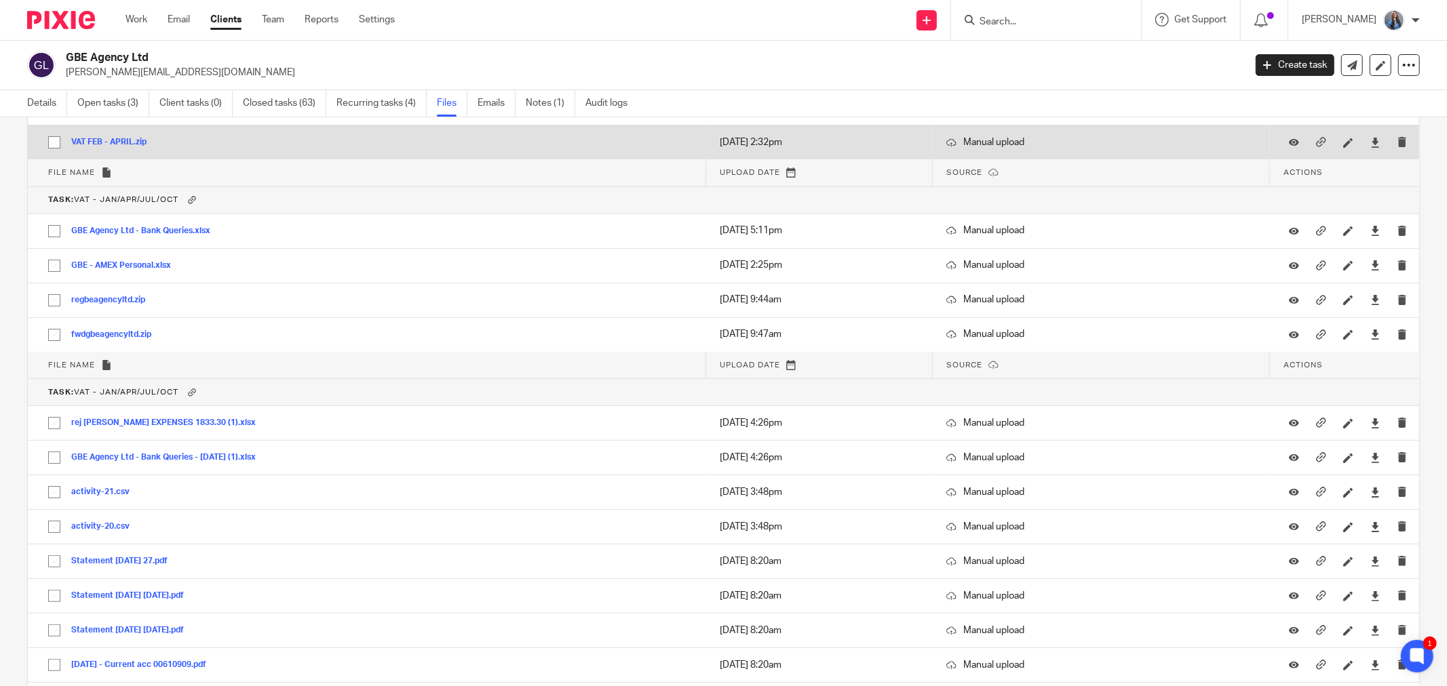
click at [414, 141] on td "VAT FEB - APRIL.zip VAT FEB - APRIL Save" at bounding box center [367, 142] width 678 height 35
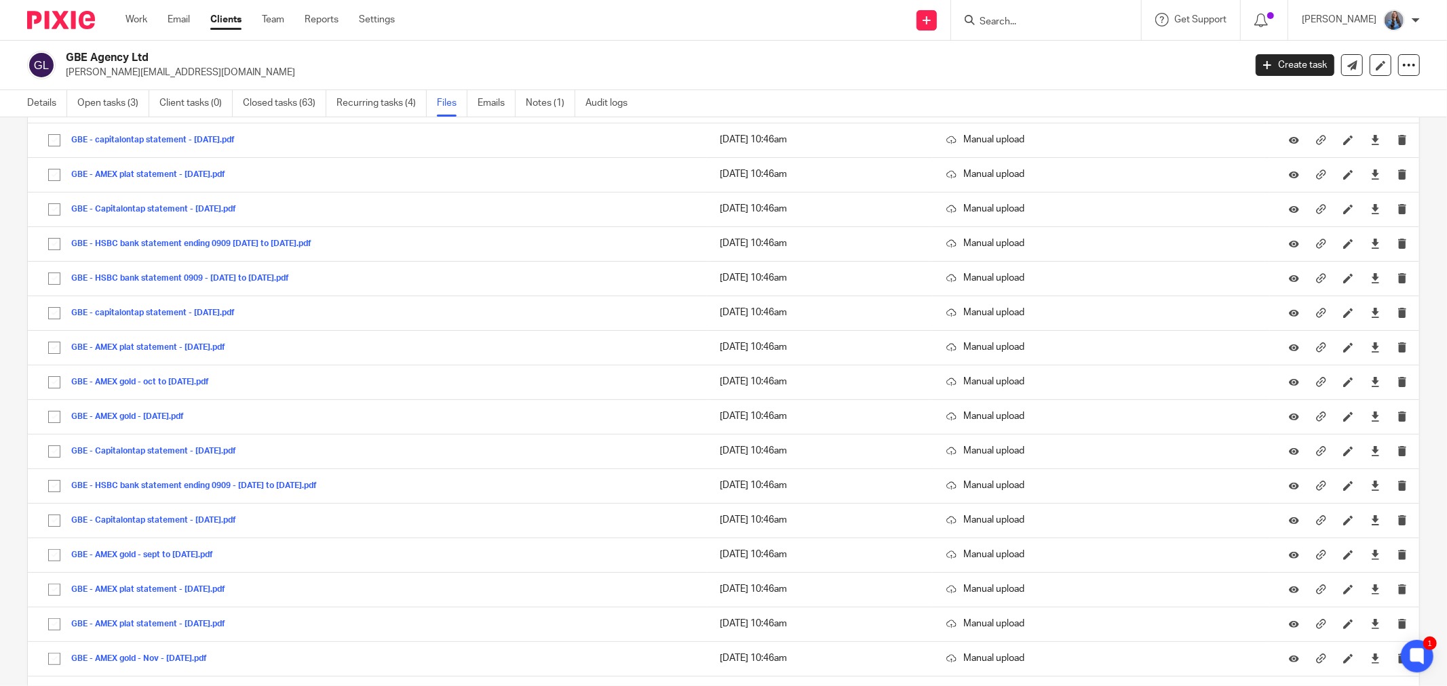
scroll to position [9380, 0]
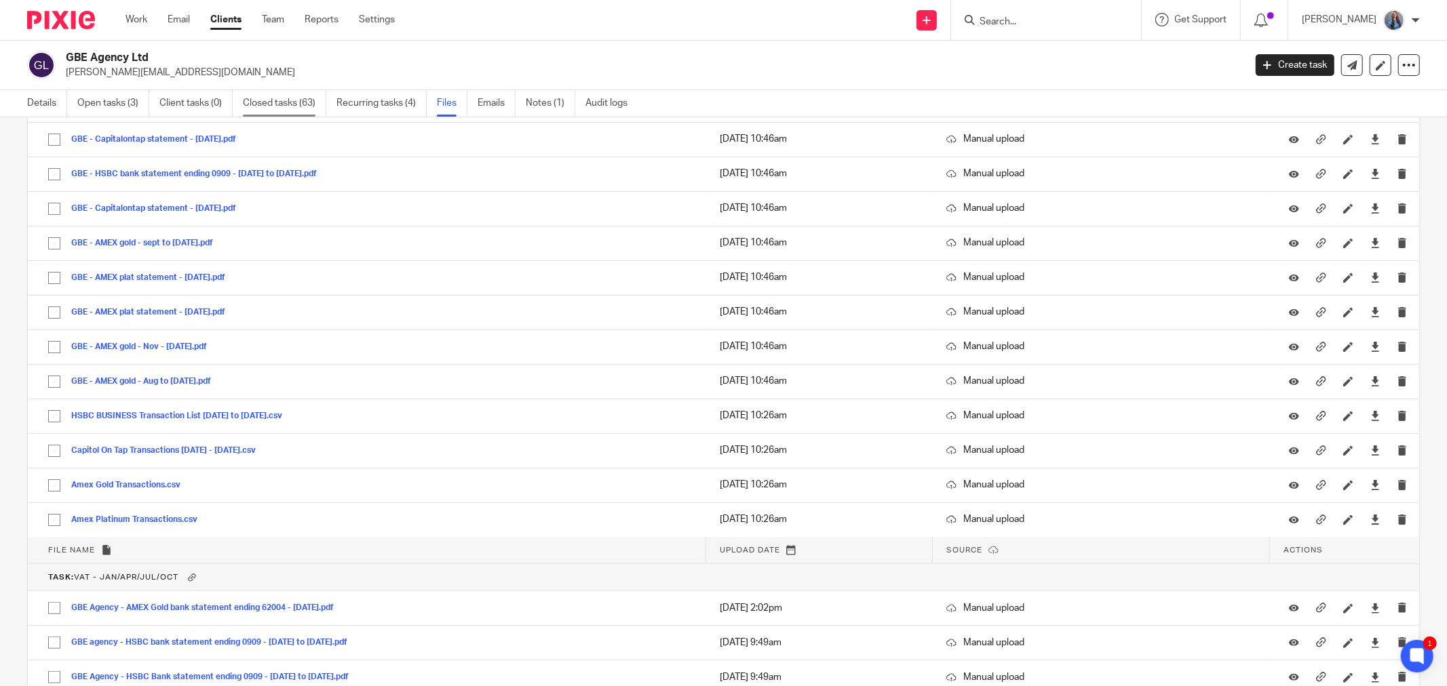
click at [260, 107] on link "Closed tasks (63)" at bounding box center [284, 103] width 83 height 26
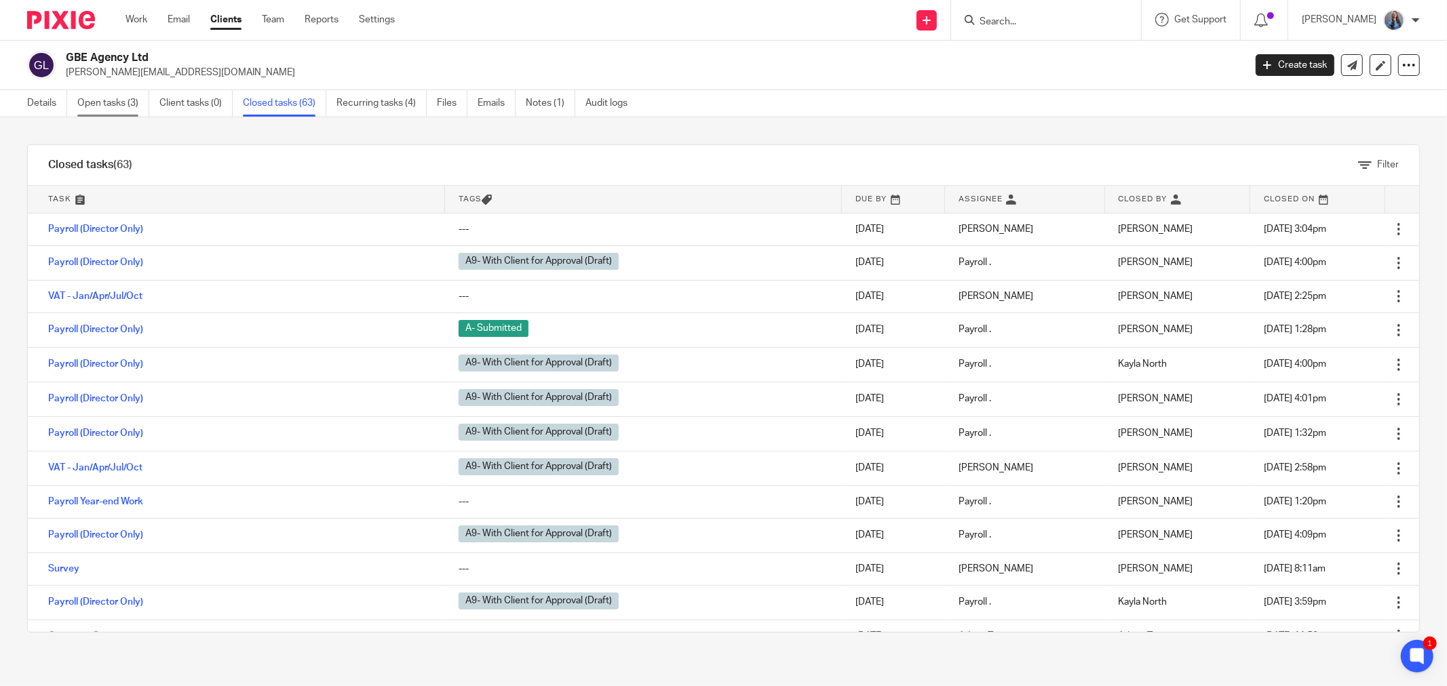
click at [138, 99] on link "Open tasks (3)" at bounding box center [113, 103] width 72 height 26
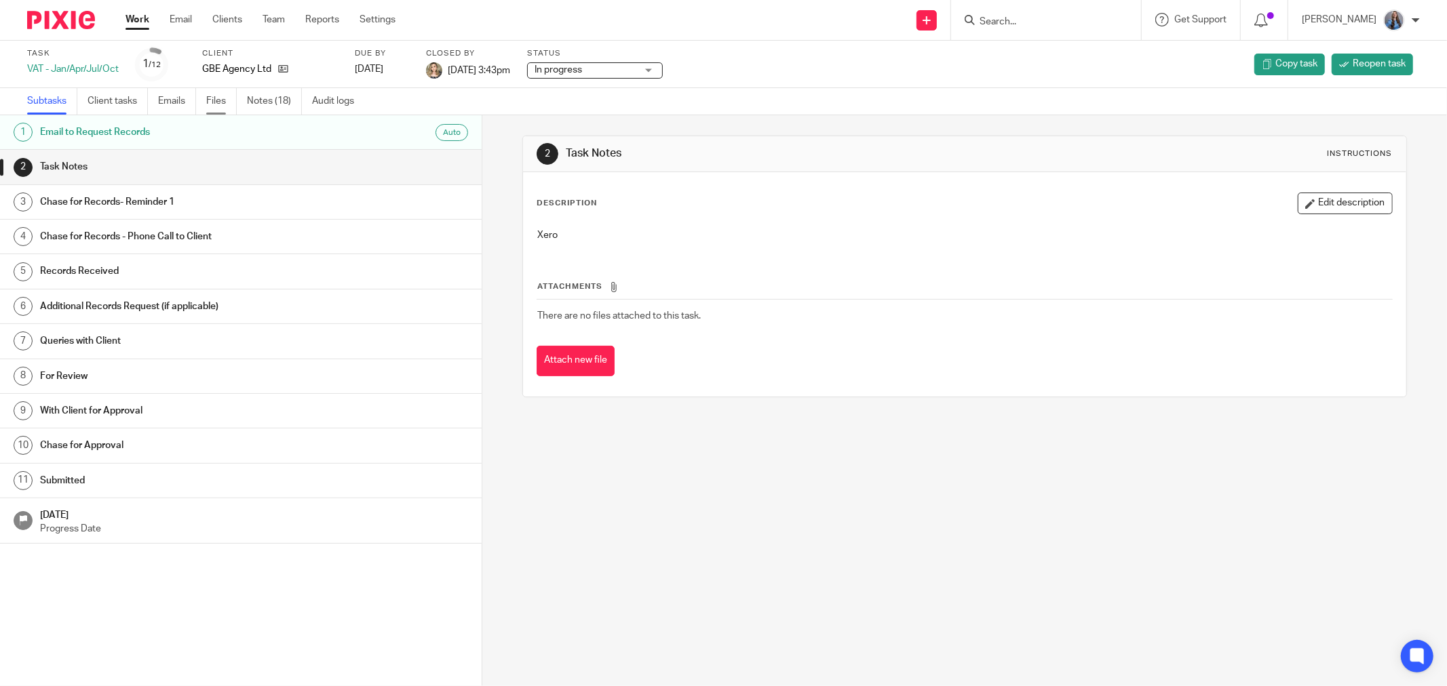
click at [211, 96] on link "Files" at bounding box center [221, 101] width 31 height 26
click at [220, 98] on link "Files" at bounding box center [221, 101] width 31 height 26
click at [224, 98] on link "Files" at bounding box center [221, 101] width 31 height 26
click at [267, 100] on link "Notes (18)" at bounding box center [274, 101] width 55 height 26
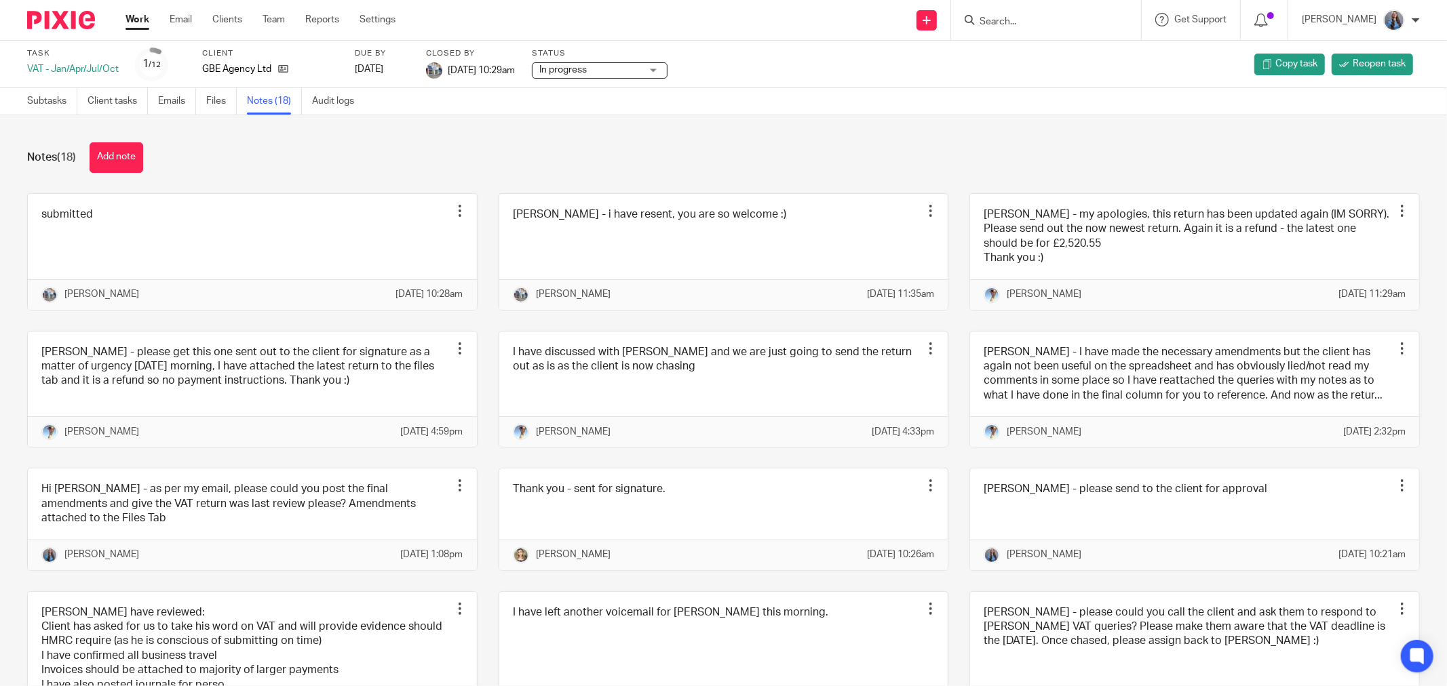
click at [201, 98] on ul "Subtasks Client tasks Emails Files Notes (18) Audit logs" at bounding box center [200, 101] width 347 height 26
click at [212, 97] on link "Files" at bounding box center [221, 101] width 31 height 26
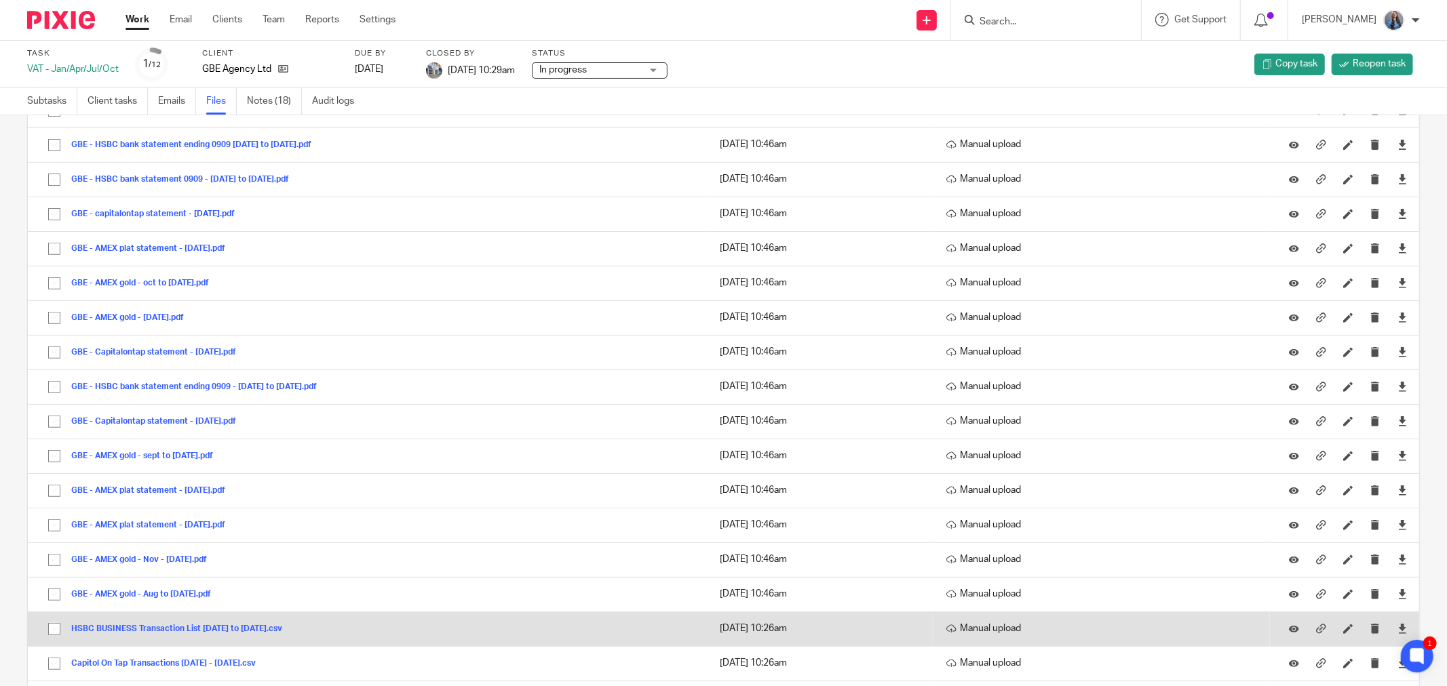
scroll to position [523, 0]
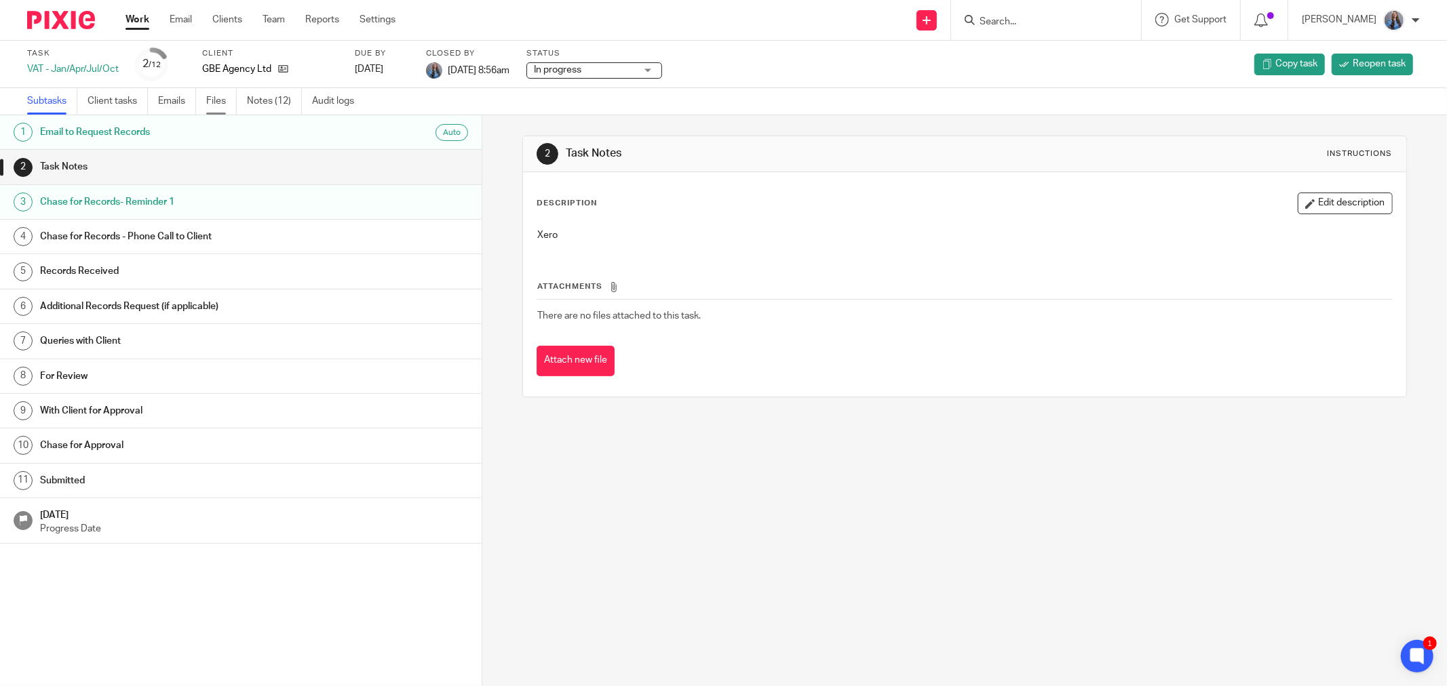
click at [217, 96] on link "Files" at bounding box center [221, 101] width 31 height 26
click at [259, 90] on link "Notes (21)" at bounding box center [274, 101] width 55 height 26
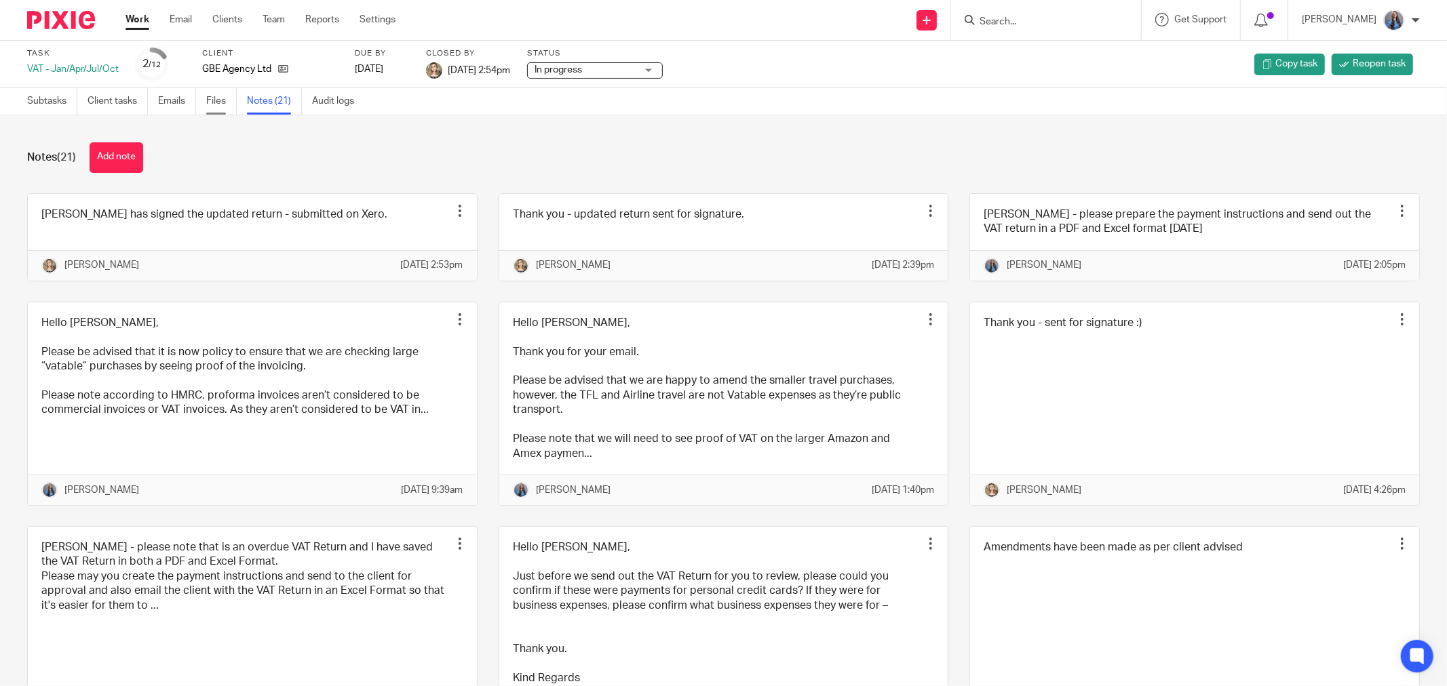
click at [227, 106] on link "Files" at bounding box center [221, 101] width 31 height 26
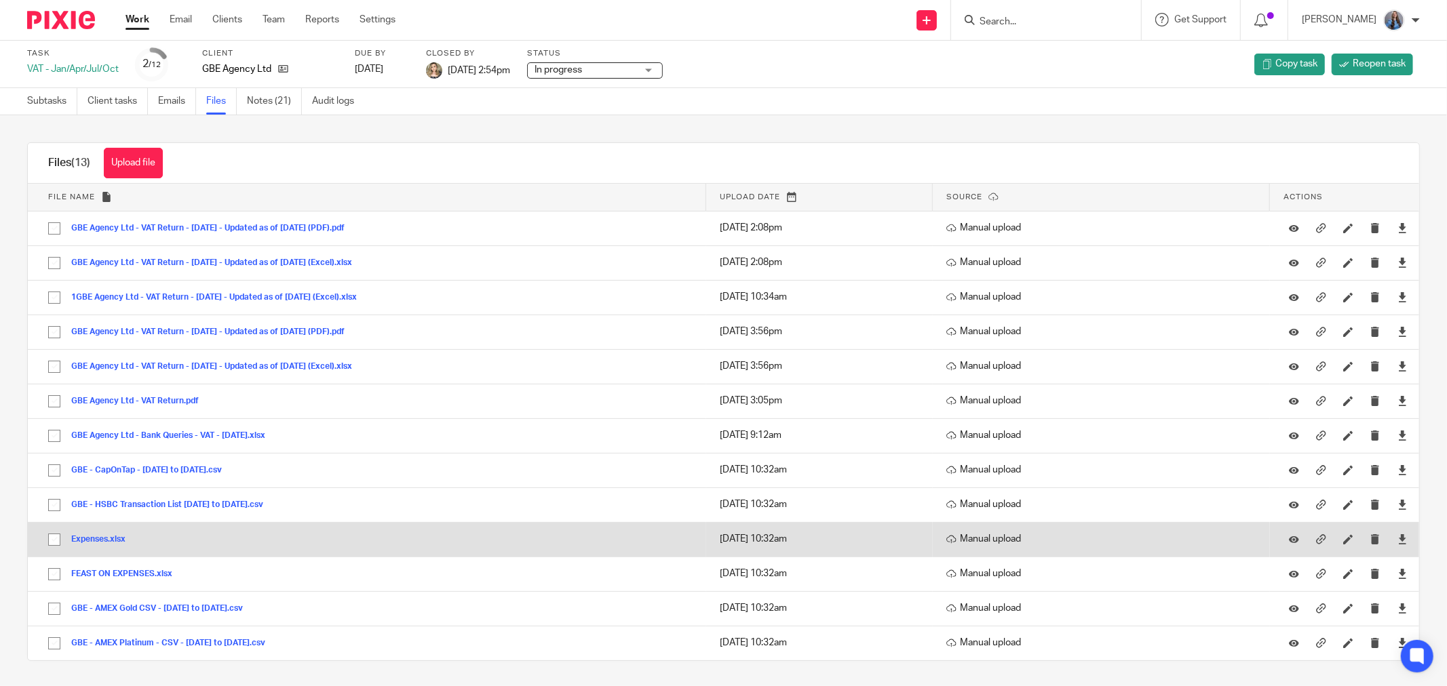
scroll to position [3, 0]
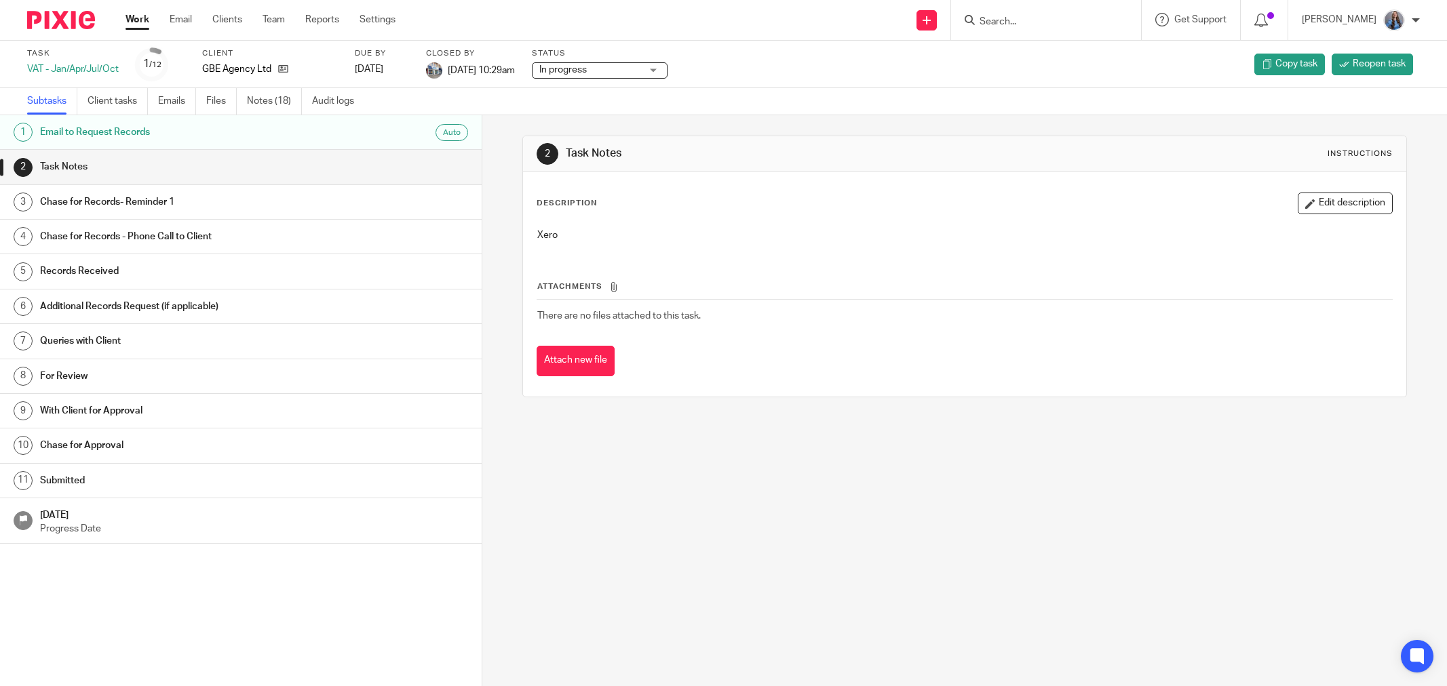
click at [237, 98] on link "Files" at bounding box center [221, 101] width 31 height 26
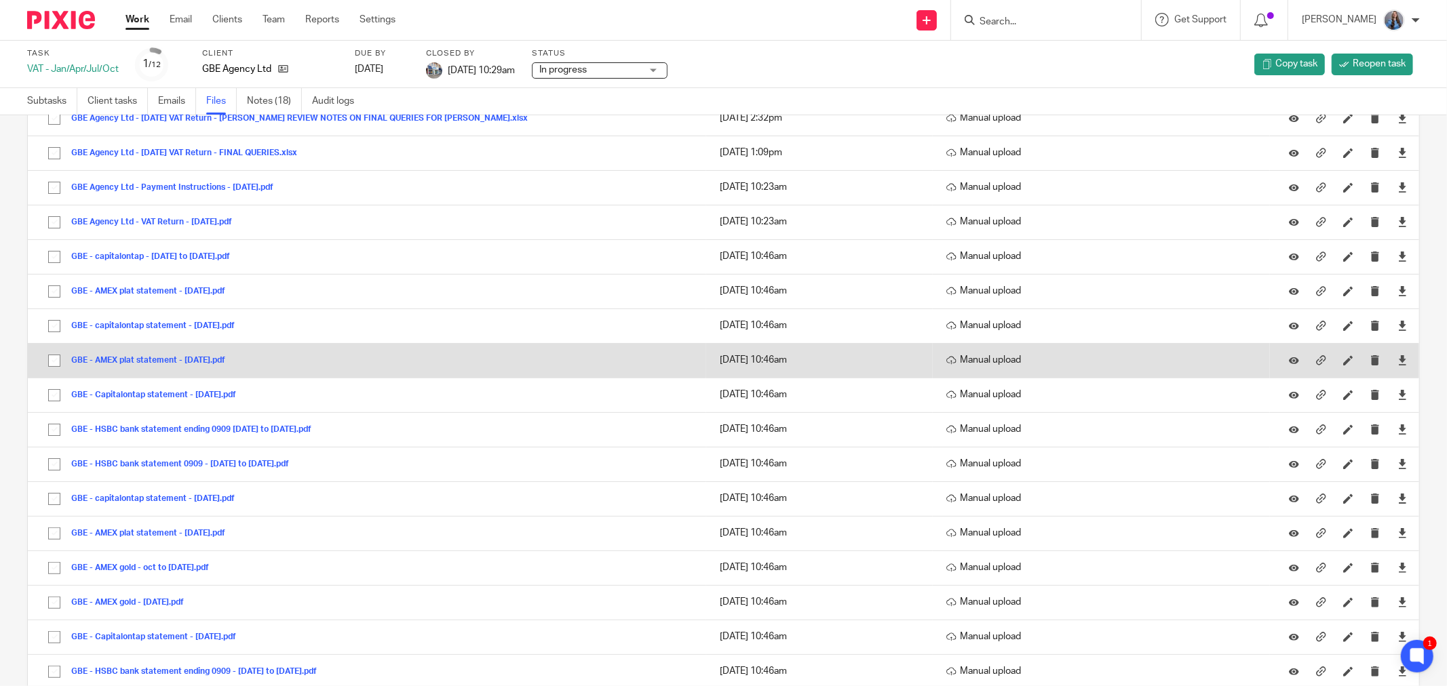
scroll to position [151, 0]
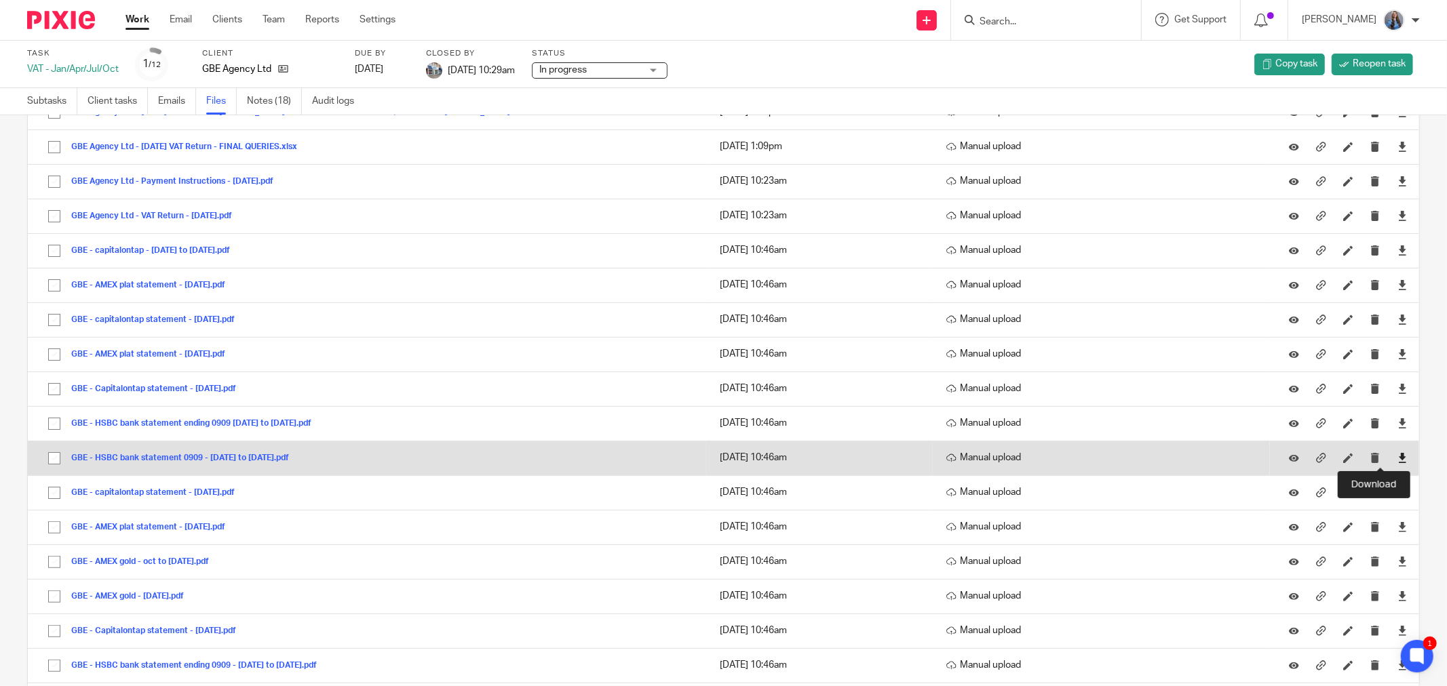
click at [1397, 456] on icon at bounding box center [1402, 458] width 10 height 10
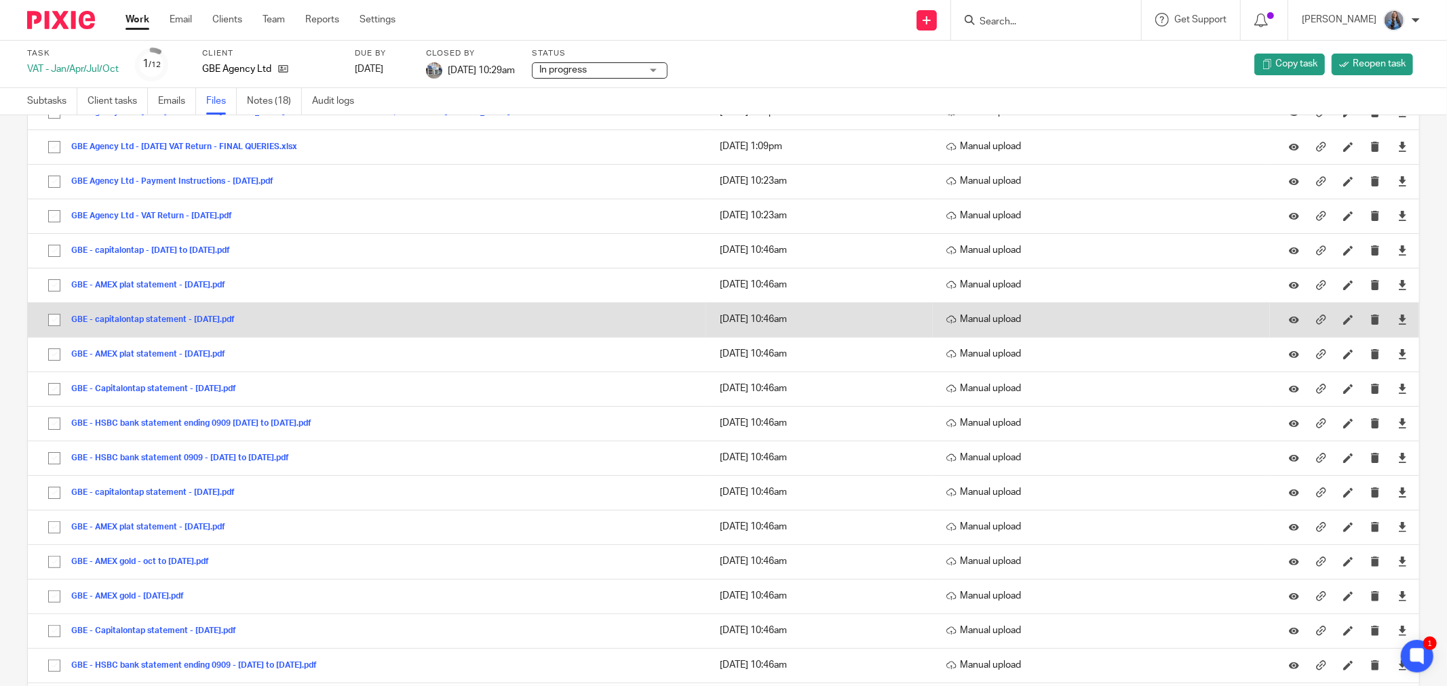
click at [141, 321] on button "GBE - capitalontap statement - jan 2024.pdf" at bounding box center [158, 319] width 174 height 9
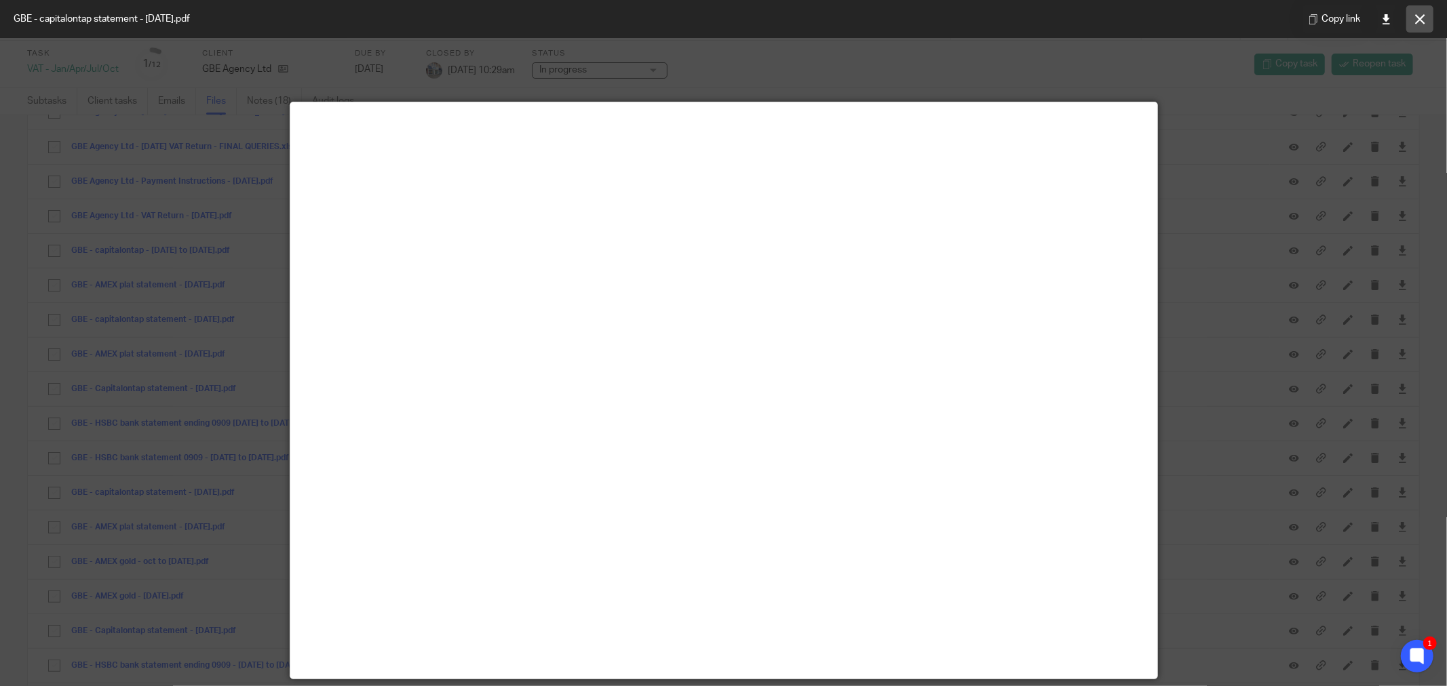
click at [1420, 16] on icon at bounding box center [1420, 19] width 10 height 10
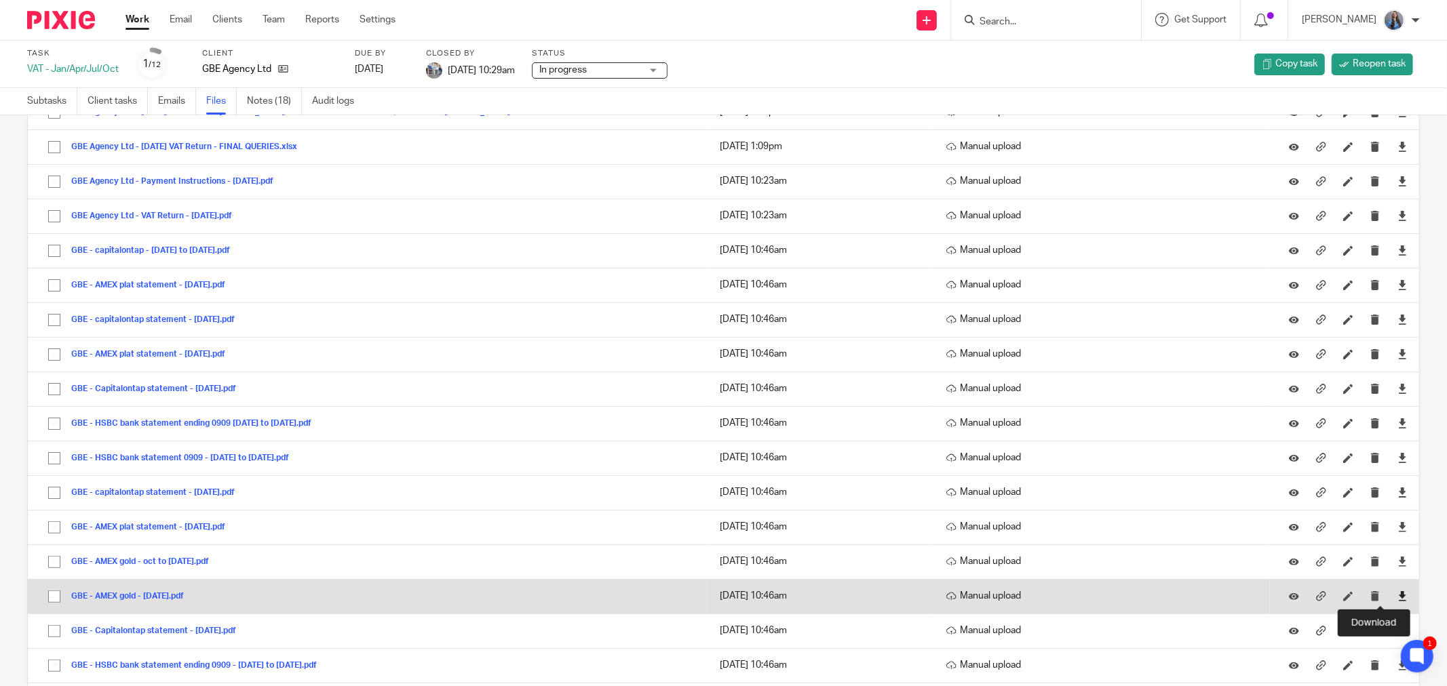
click at [1397, 598] on icon at bounding box center [1402, 596] width 10 height 10
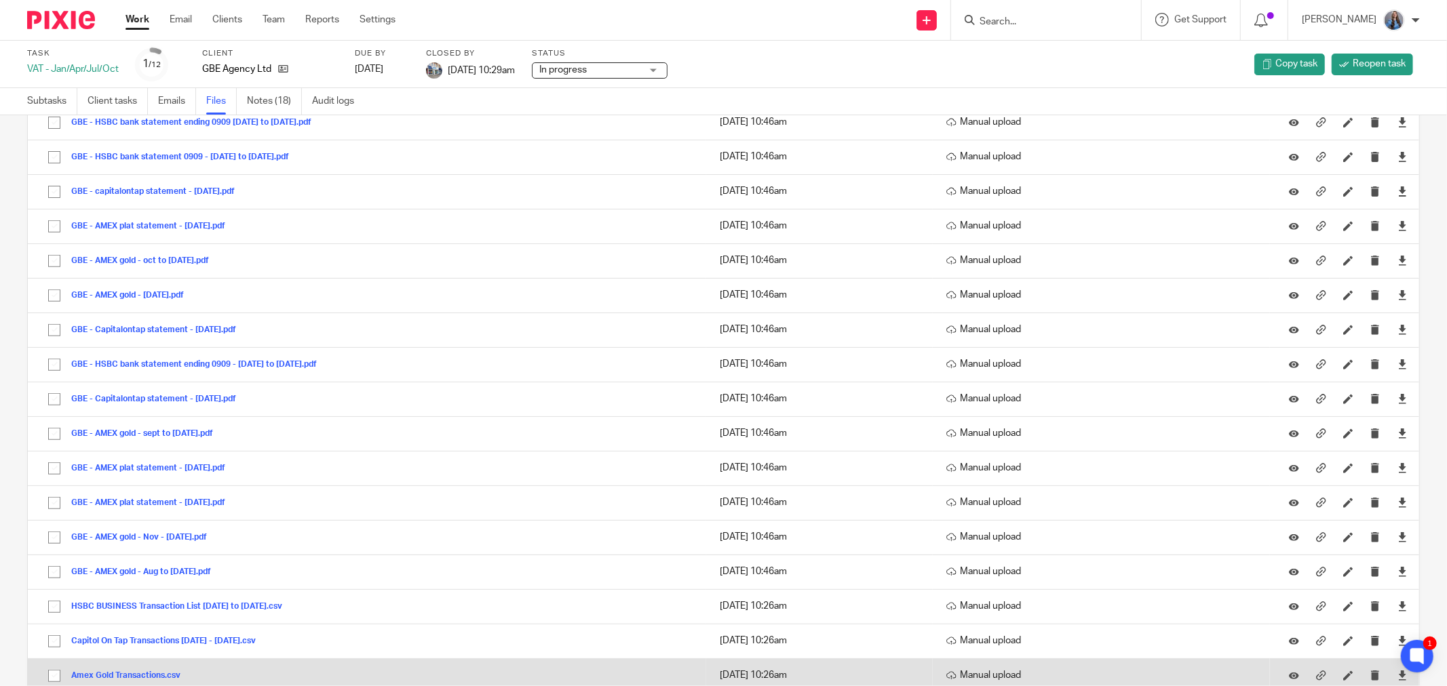
scroll to position [523, 0]
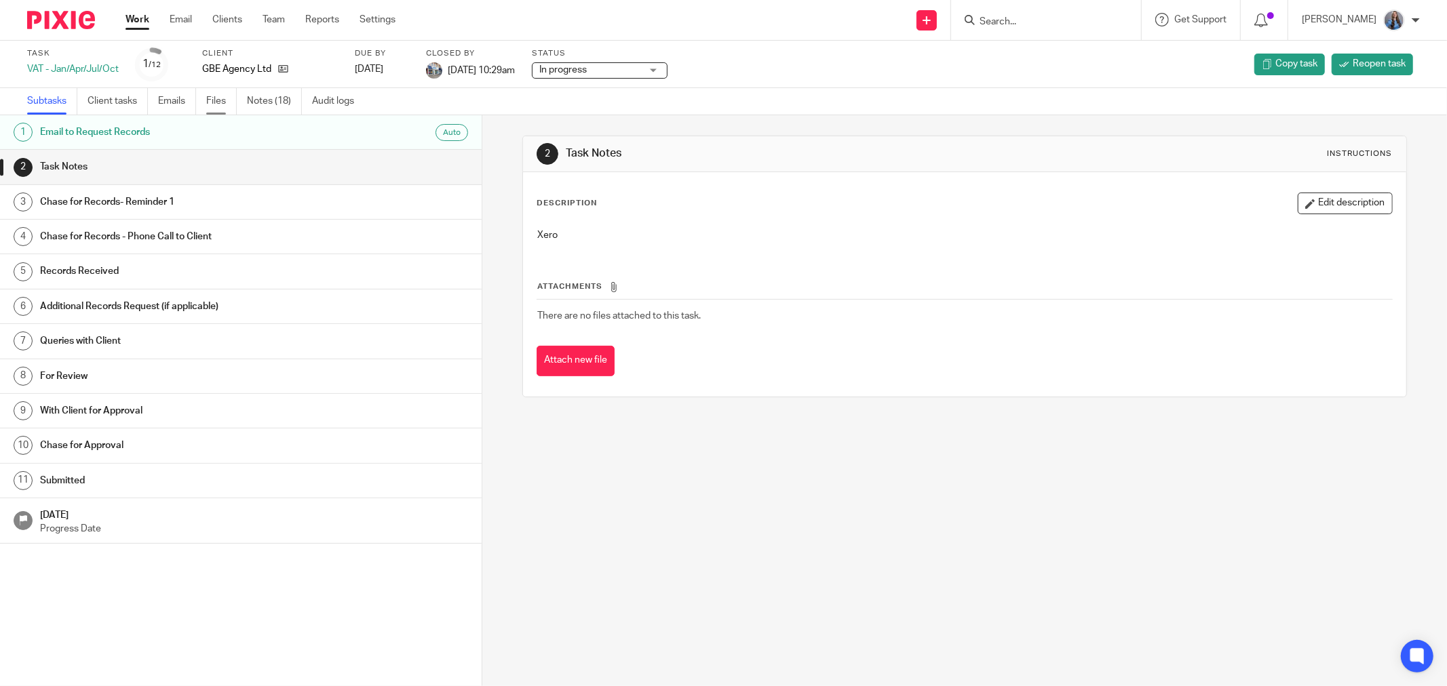
click at [214, 109] on link "Files" at bounding box center [221, 101] width 31 height 26
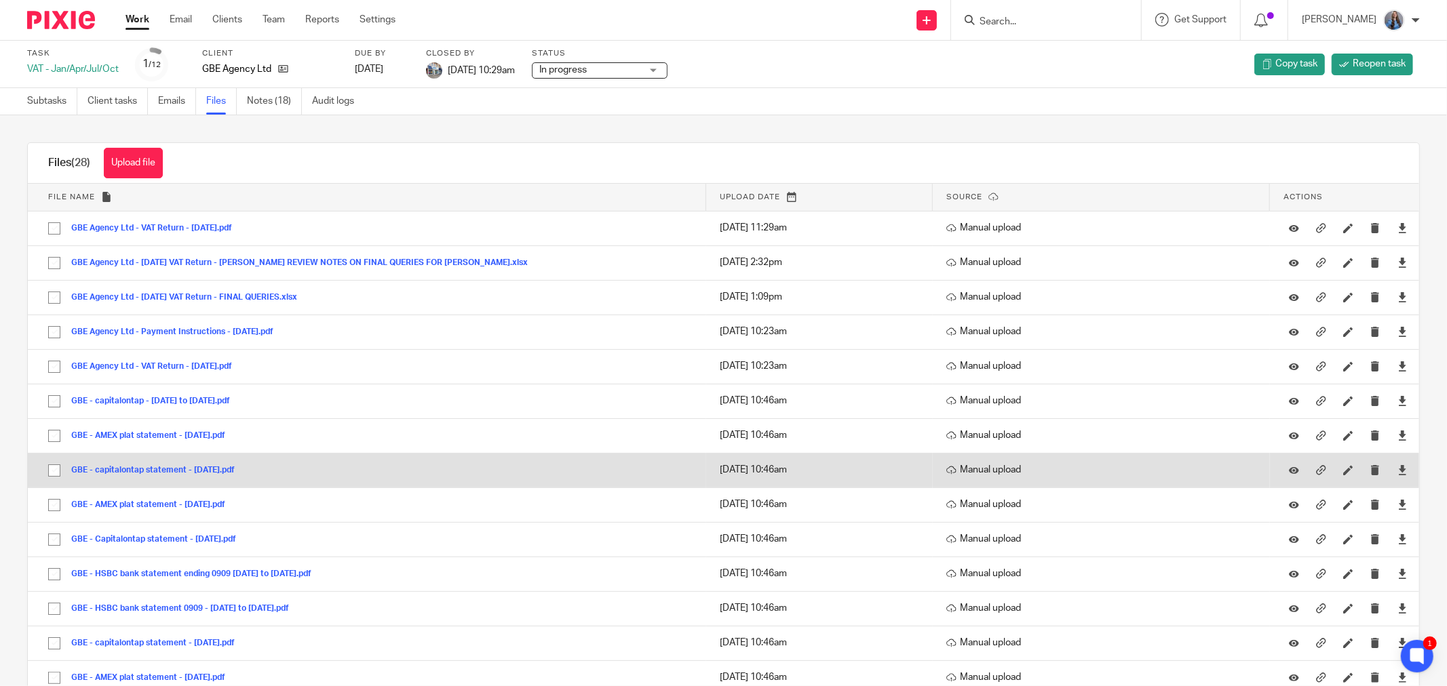
click at [190, 473] on button "GBE - capitalontap statement - jan 2024.pdf" at bounding box center [158, 470] width 174 height 9
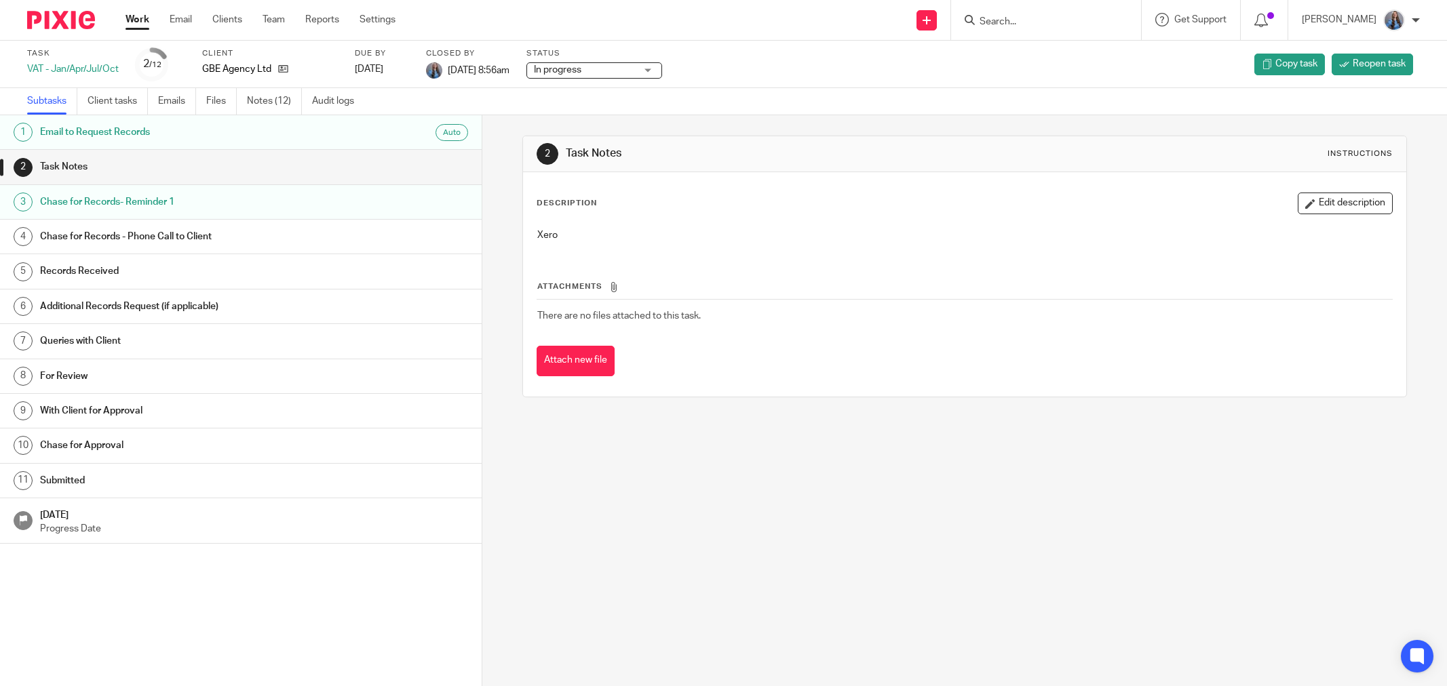
click at [207, 106] on ul "Subtasks Client tasks Emails Files Notes (12) Audit logs" at bounding box center [200, 101] width 347 height 26
click at [207, 96] on ul "Subtasks Client tasks Emails Files Notes (12) Audit logs" at bounding box center [200, 101] width 347 height 26
click at [219, 102] on link "Files" at bounding box center [221, 101] width 31 height 26
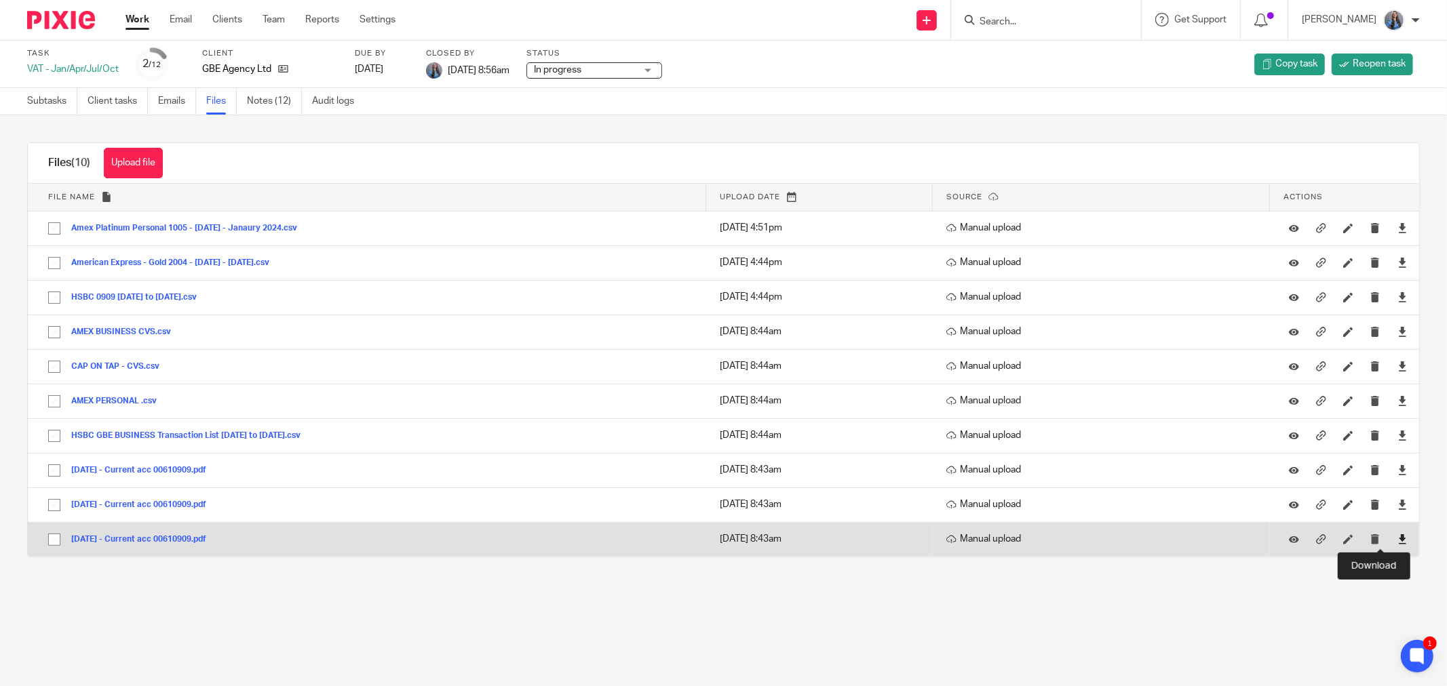
click at [1397, 545] on icon at bounding box center [1402, 539] width 10 height 10
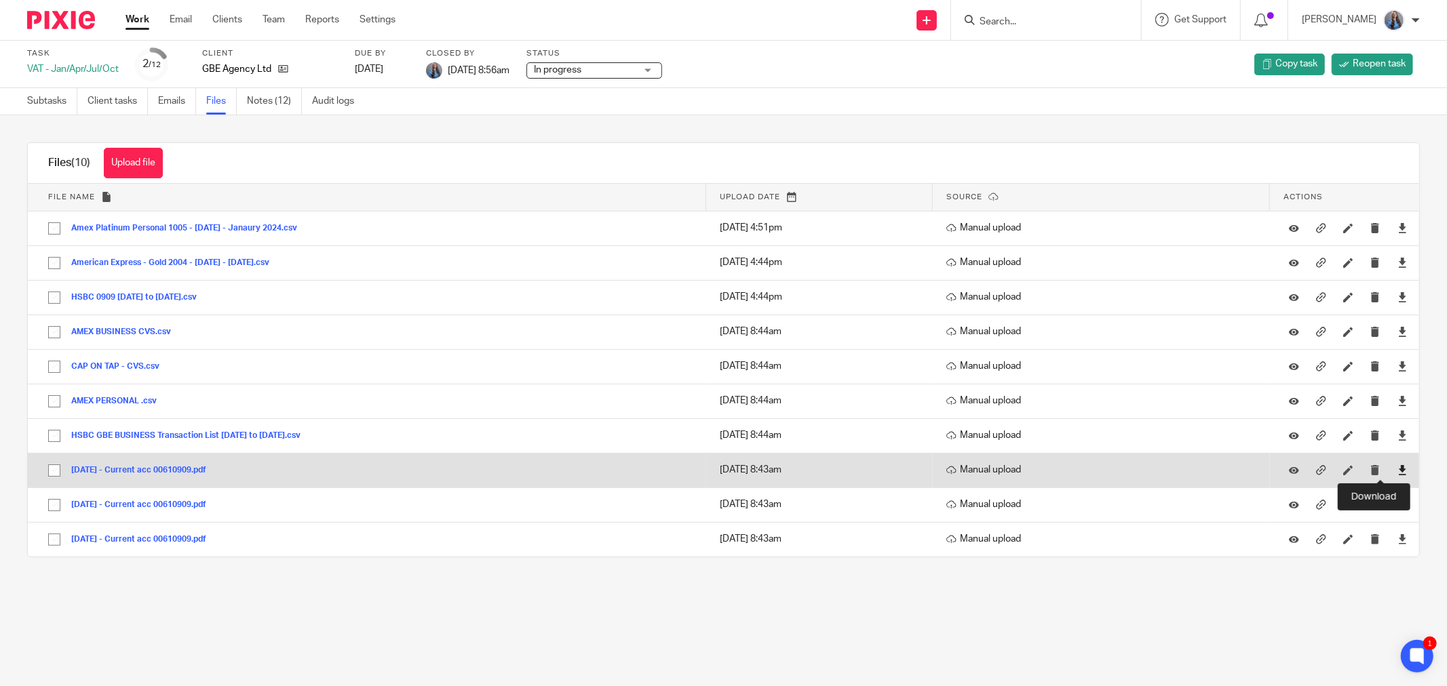
click at [1397, 472] on icon at bounding box center [1402, 470] width 10 height 10
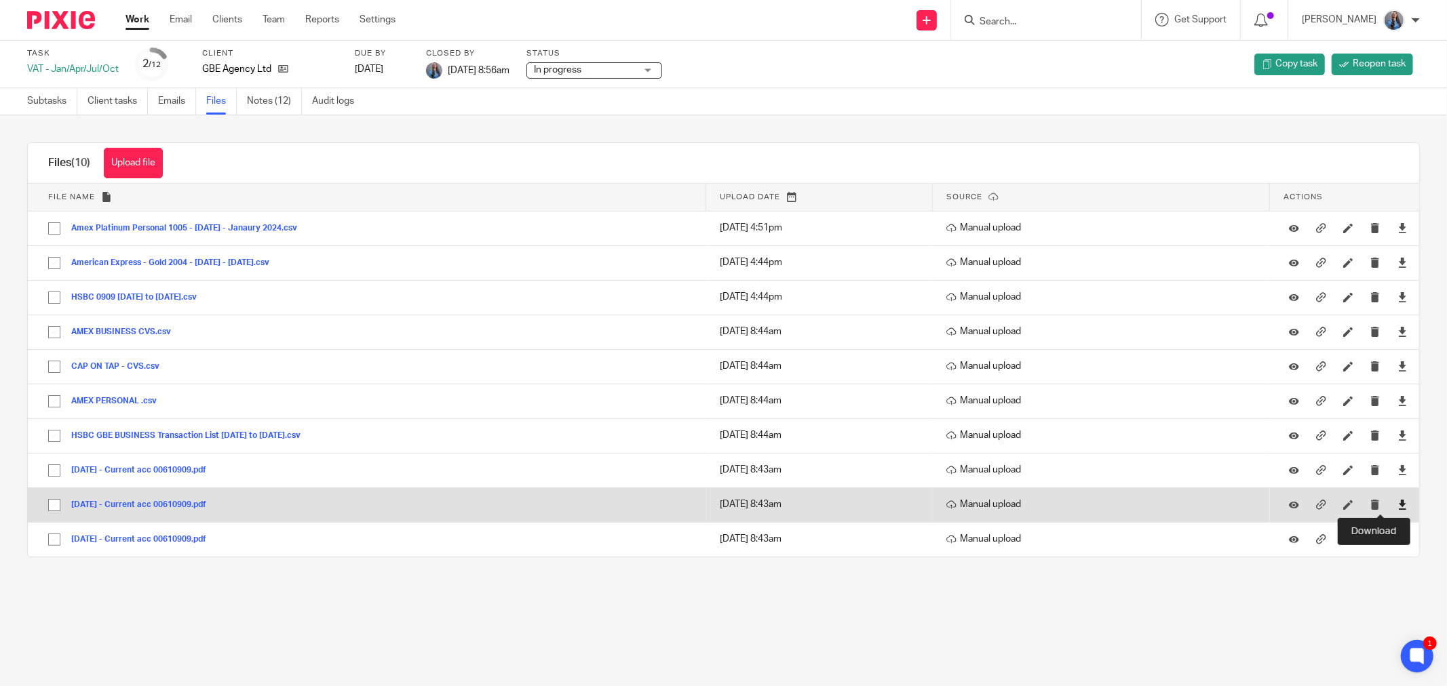
click at [1397, 503] on icon at bounding box center [1402, 505] width 10 height 10
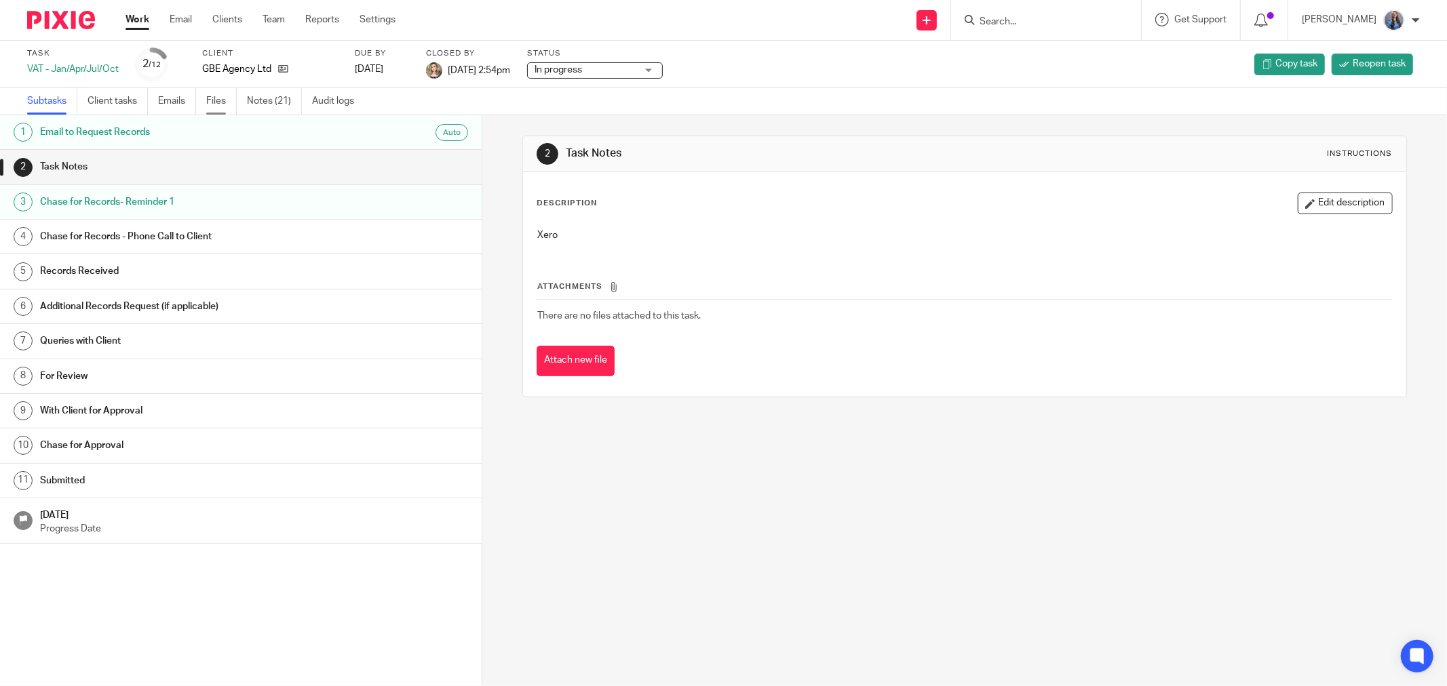
click at [220, 92] on link "Files" at bounding box center [221, 101] width 31 height 26
click at [221, 97] on link "Files" at bounding box center [221, 101] width 31 height 26
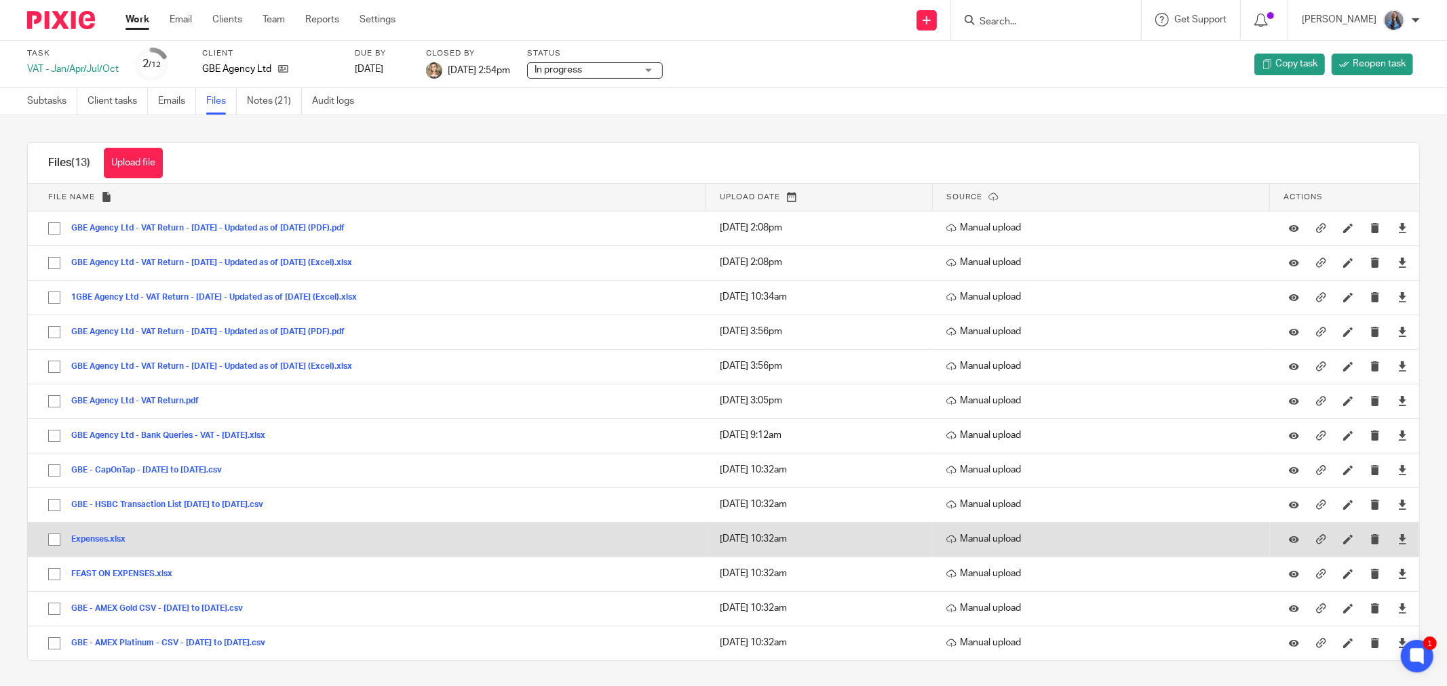
scroll to position [3, 0]
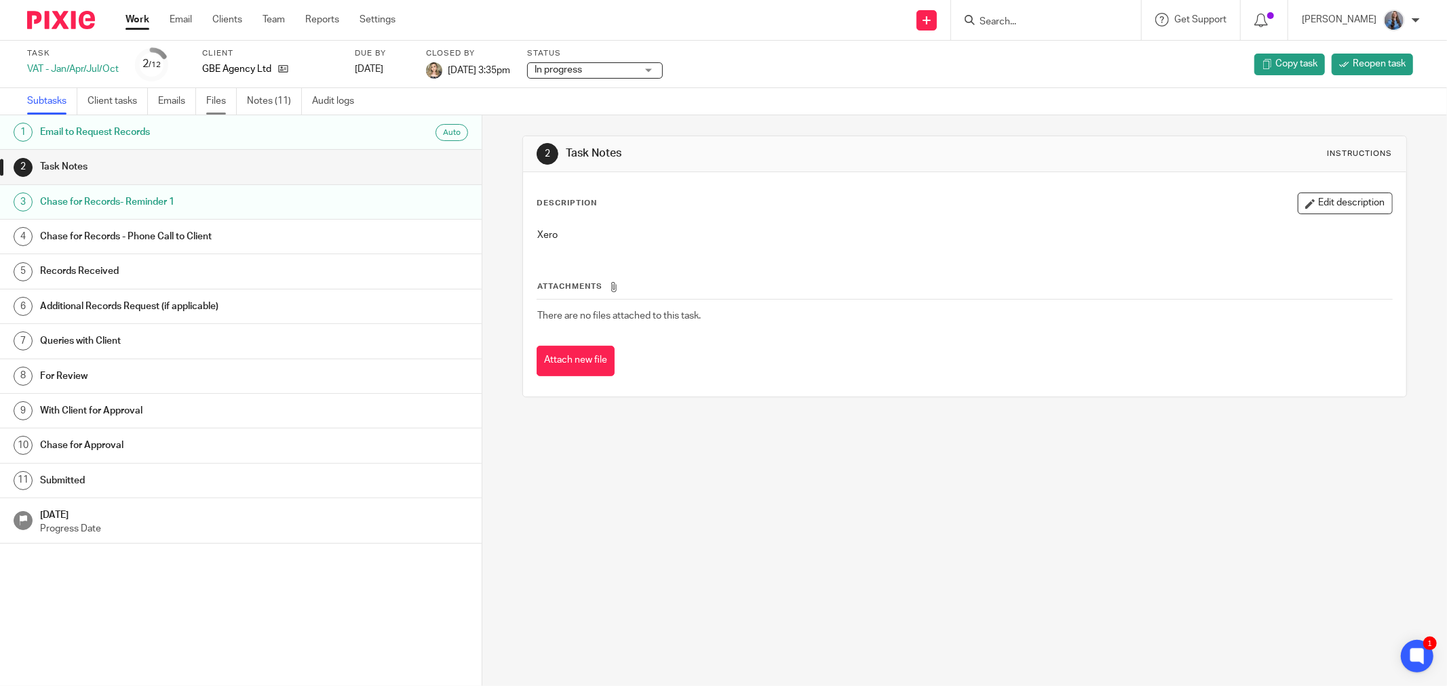
click at [236, 102] on link "Files" at bounding box center [221, 101] width 31 height 26
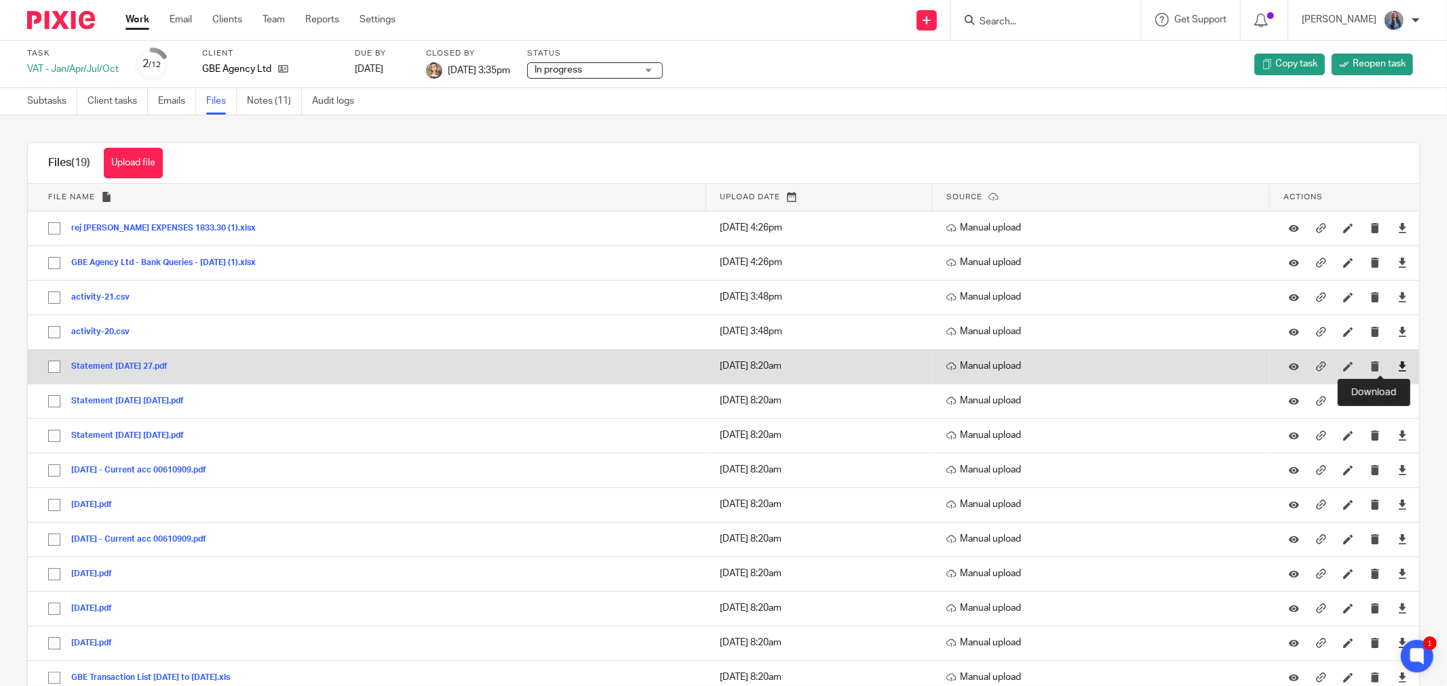
click at [1397, 367] on icon at bounding box center [1402, 366] width 10 height 10
click at [1397, 364] on icon at bounding box center [1402, 366] width 10 height 10
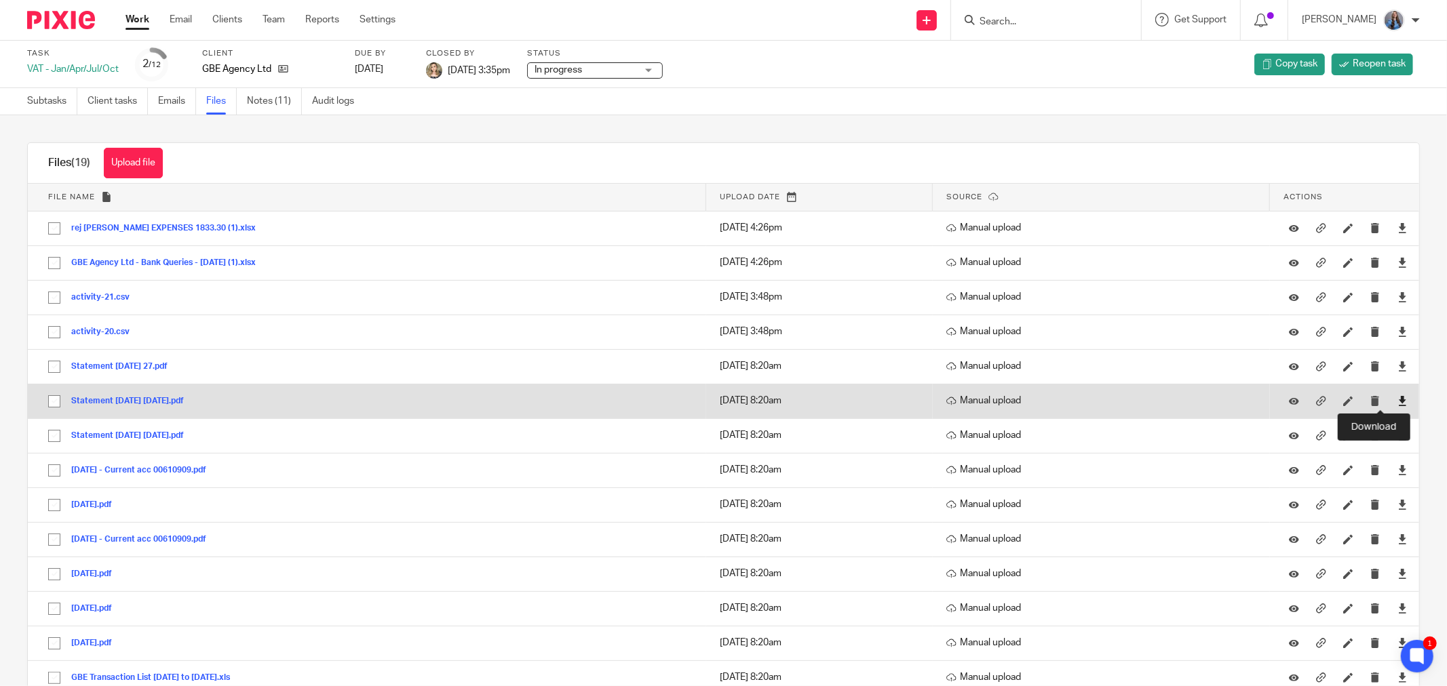
click at [1397, 402] on icon at bounding box center [1402, 401] width 10 height 10
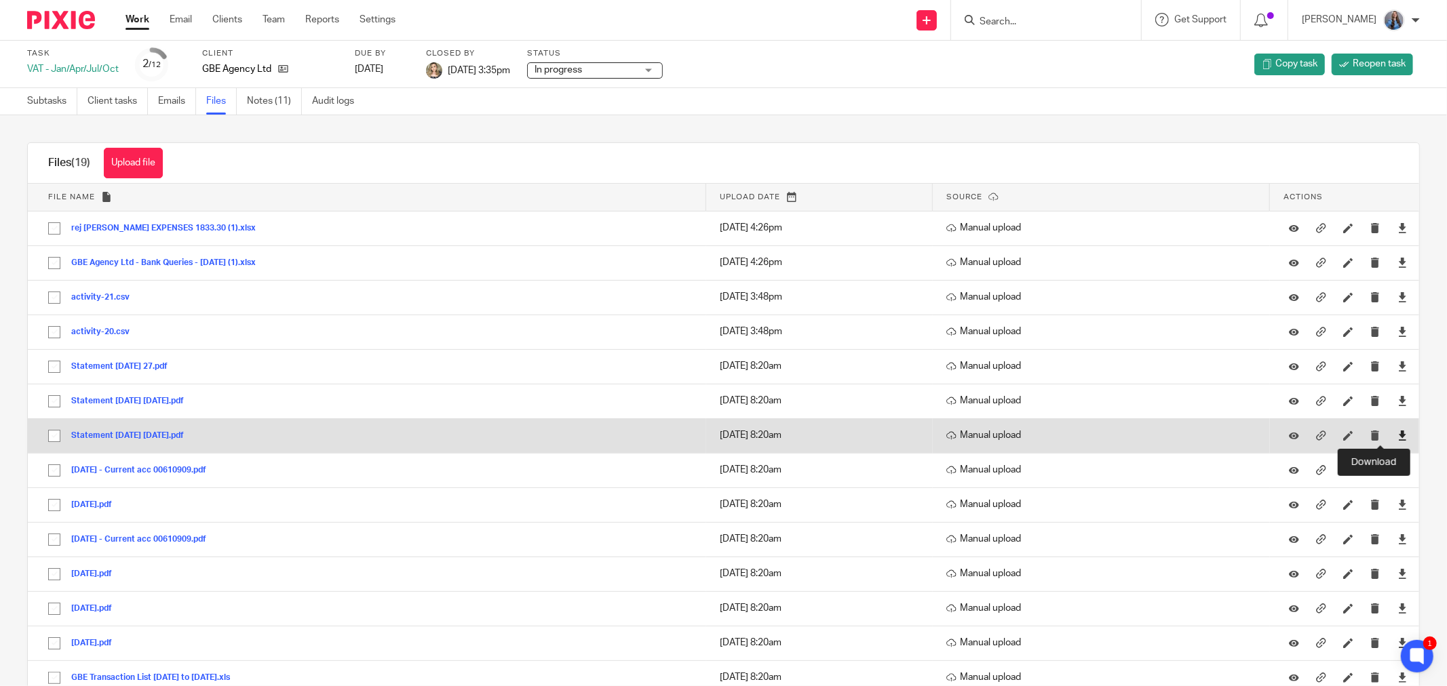
click at [1397, 431] on icon at bounding box center [1402, 436] width 10 height 10
click at [53, 430] on input "checkbox" at bounding box center [54, 436] width 26 height 26
checkbox input "true"
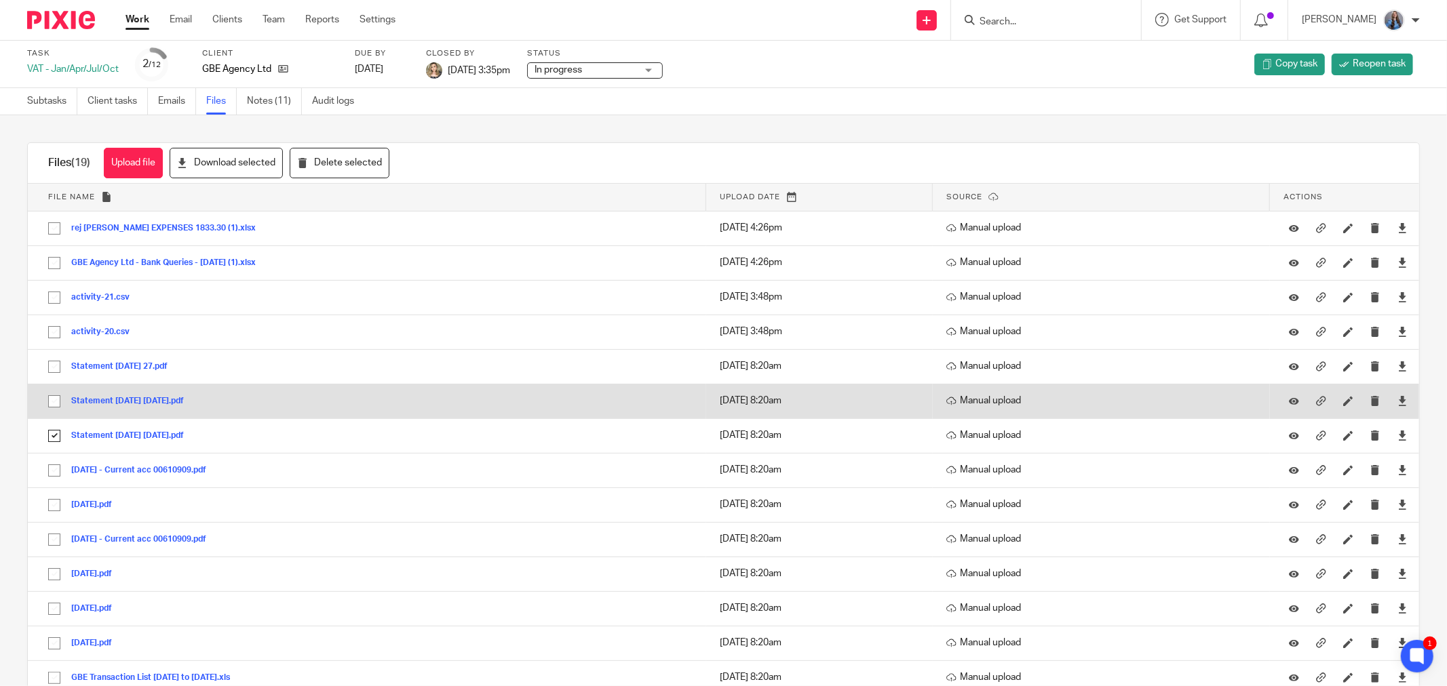
click at [52, 406] on input "checkbox" at bounding box center [54, 402] width 26 height 26
checkbox input "true"
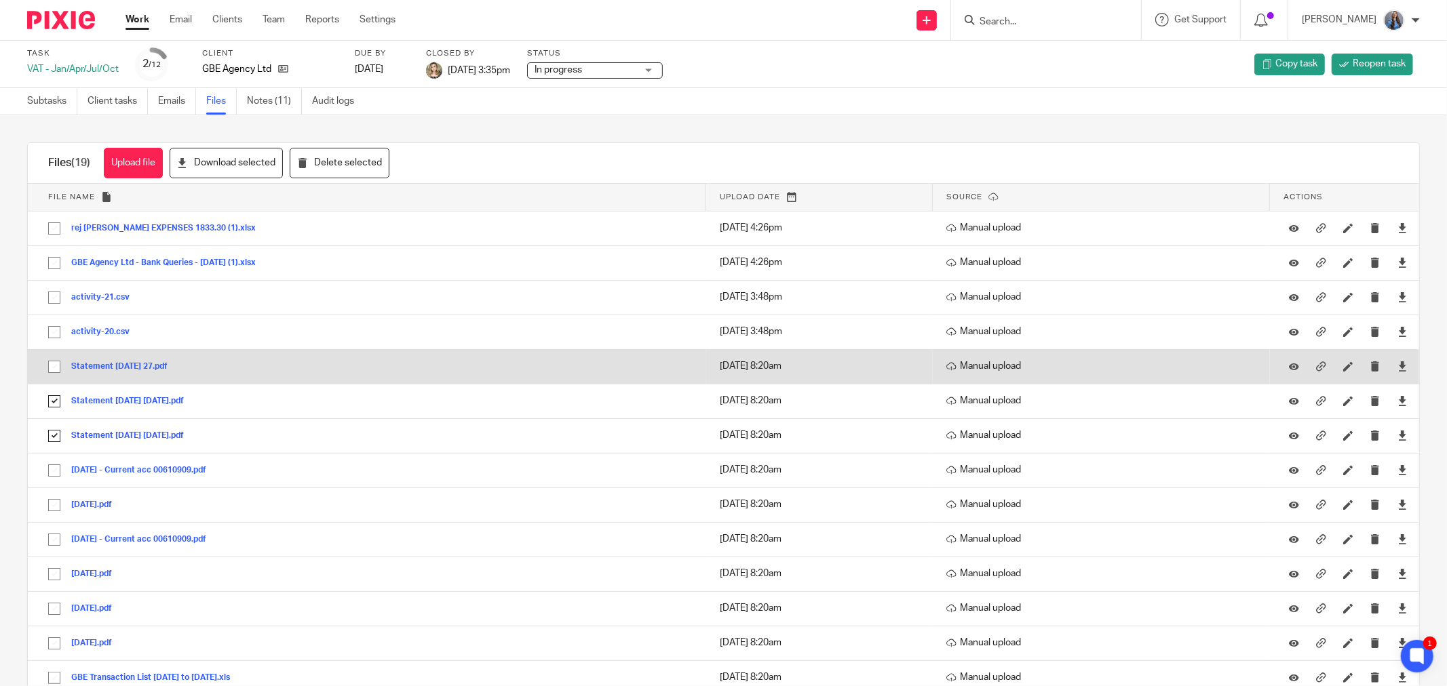
click at [52, 362] on input "checkbox" at bounding box center [54, 367] width 26 height 26
click at [49, 365] on input "checkbox" at bounding box center [54, 367] width 26 height 26
checkbox input "false"
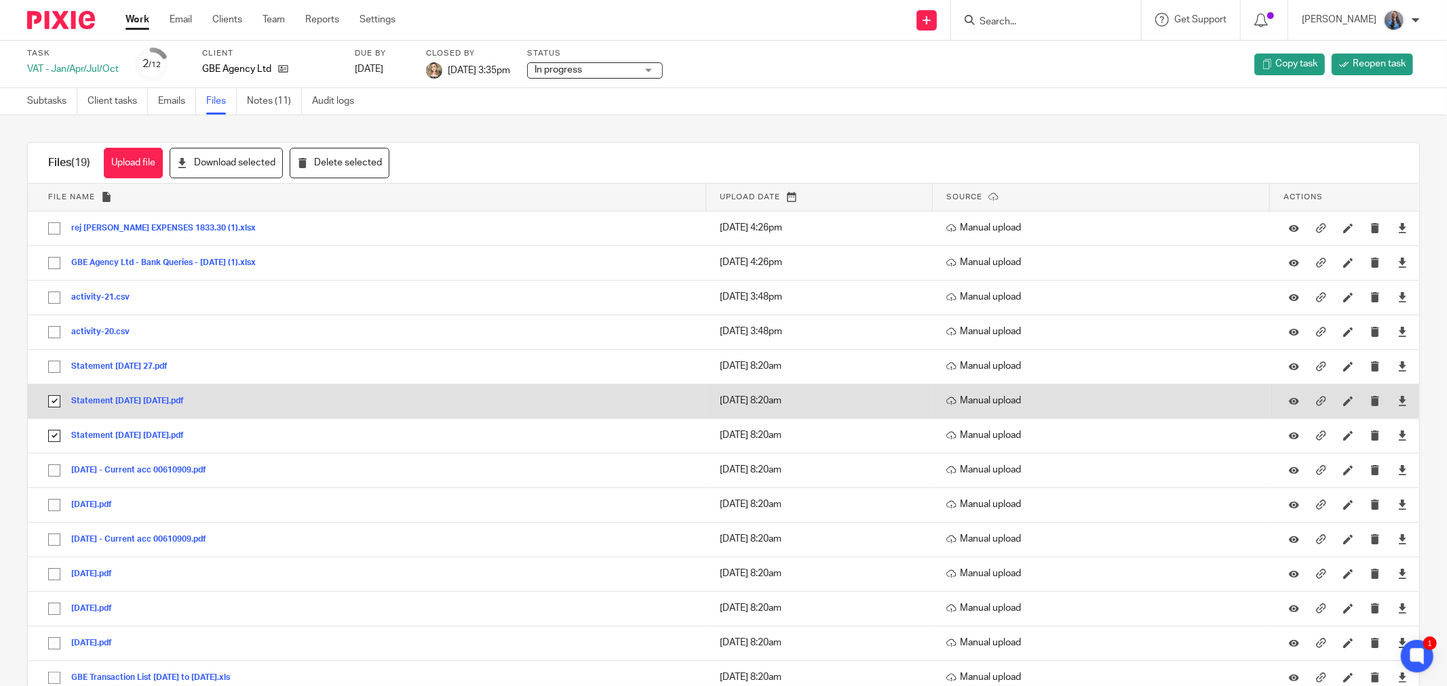
click at [52, 401] on input "checkbox" at bounding box center [54, 402] width 26 height 26
checkbox input "false"
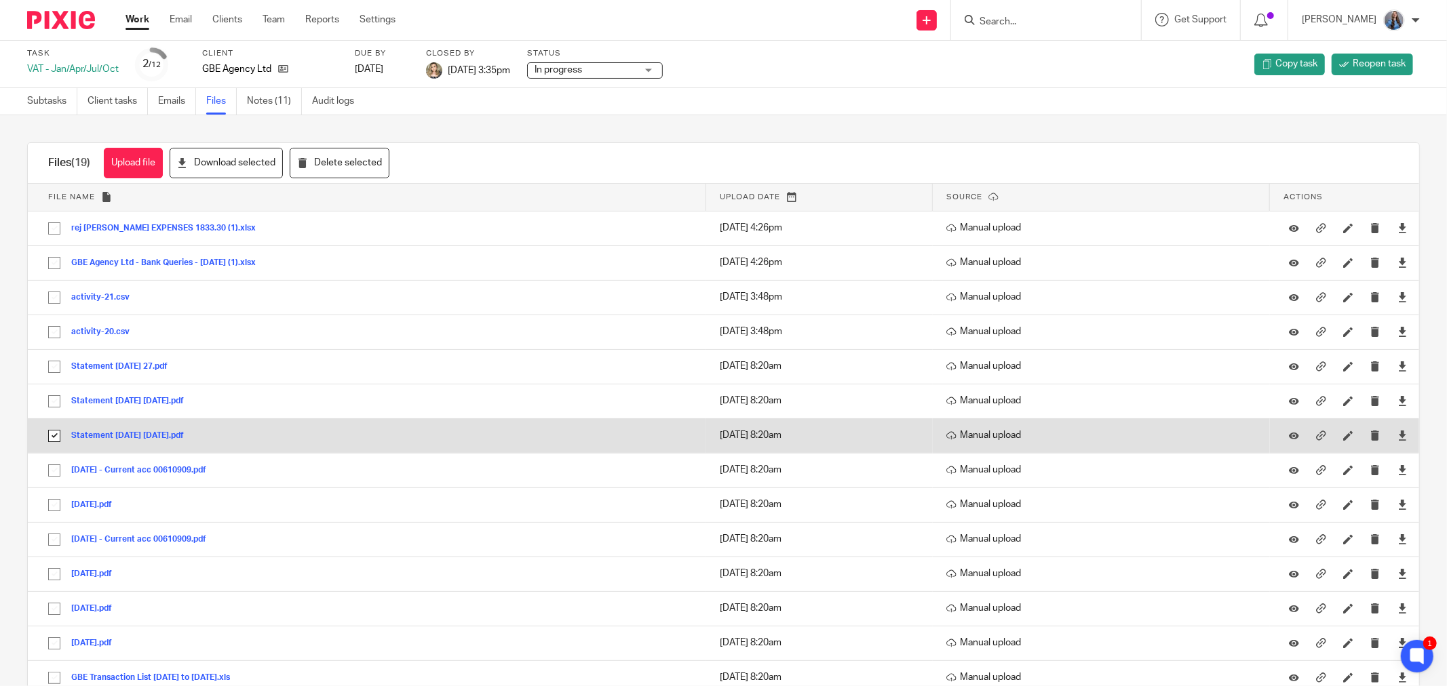
click at [51, 432] on input "checkbox" at bounding box center [54, 436] width 26 height 26
checkbox input "false"
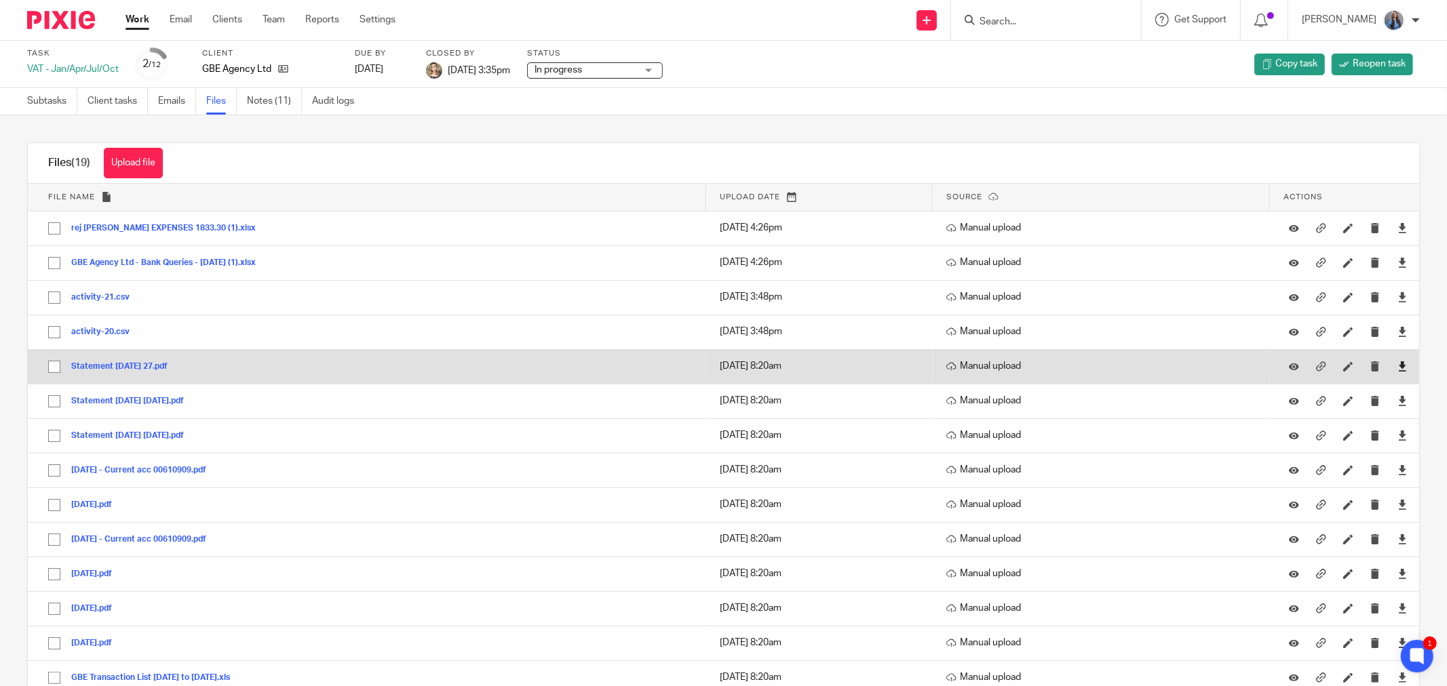
click at [1397, 361] on link at bounding box center [1402, 366] width 10 height 14
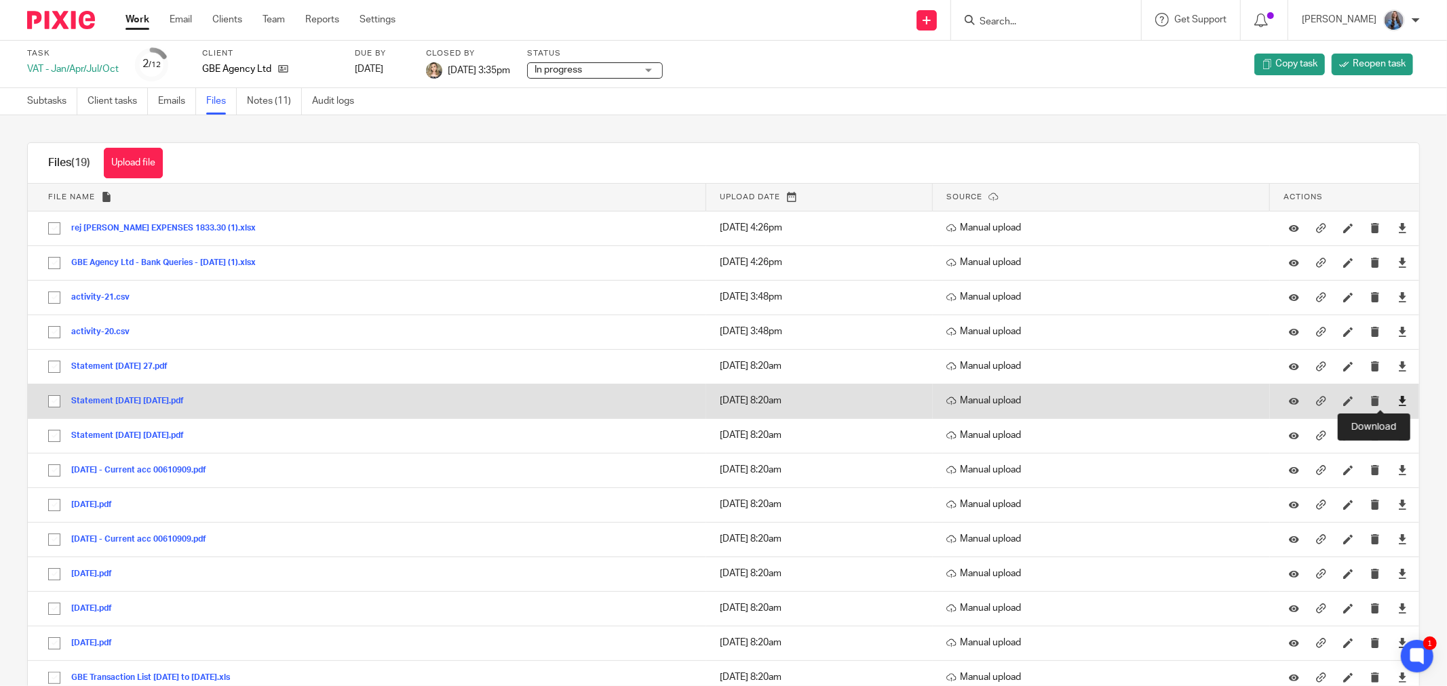
click at [1397, 397] on icon at bounding box center [1402, 401] width 10 height 10
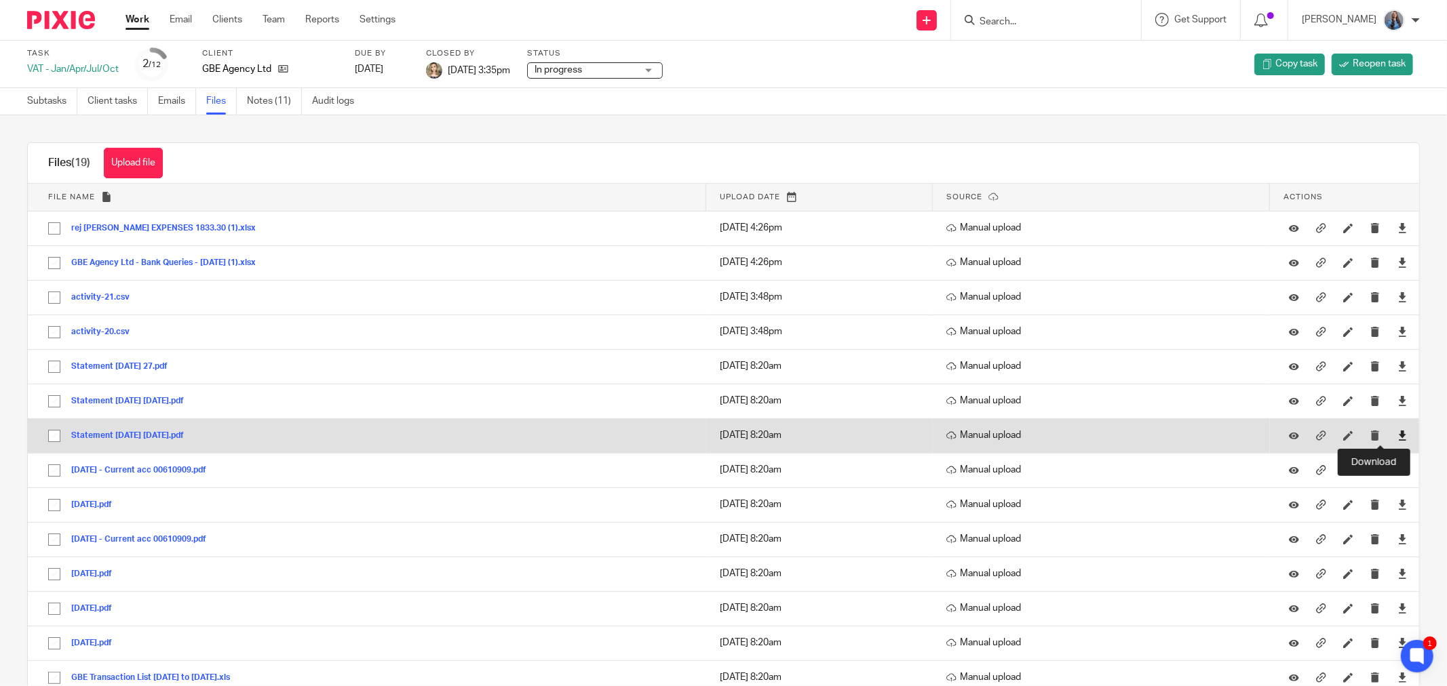
click at [1397, 438] on icon at bounding box center [1402, 436] width 10 height 10
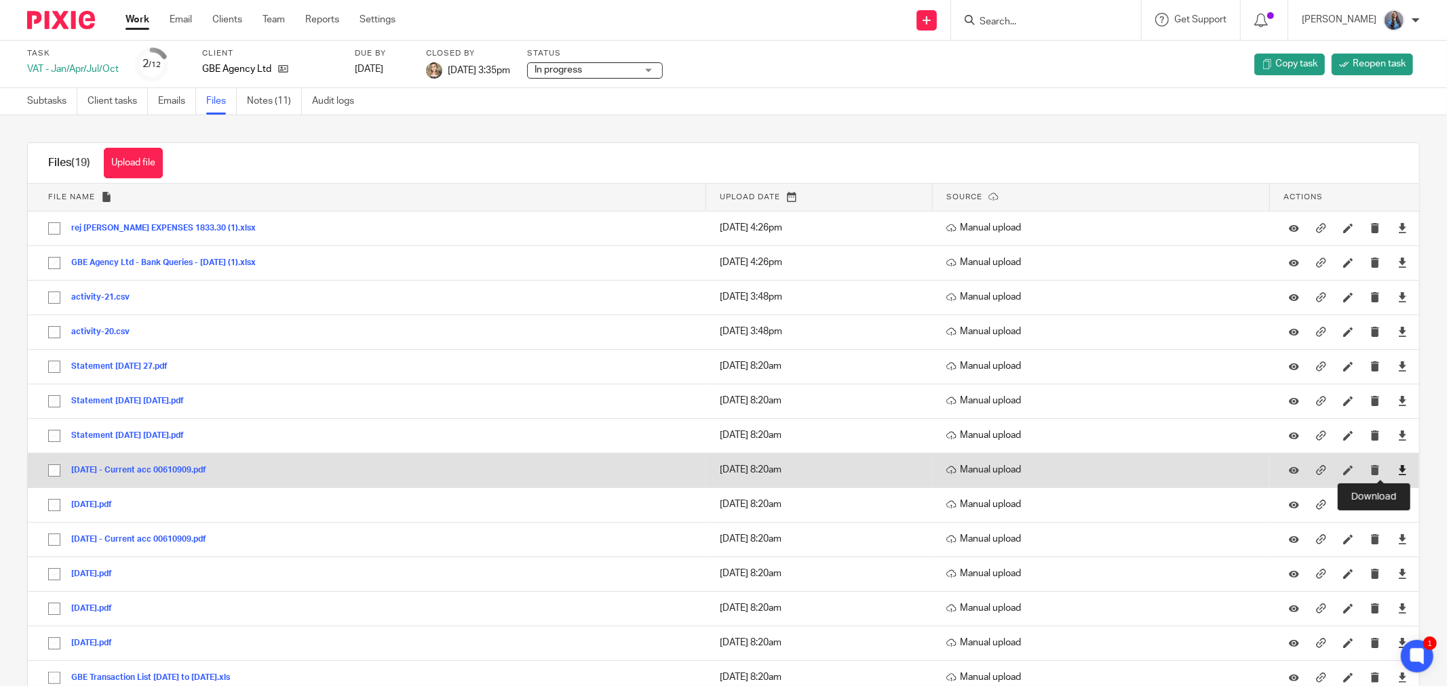
click at [1397, 469] on icon at bounding box center [1402, 470] width 10 height 10
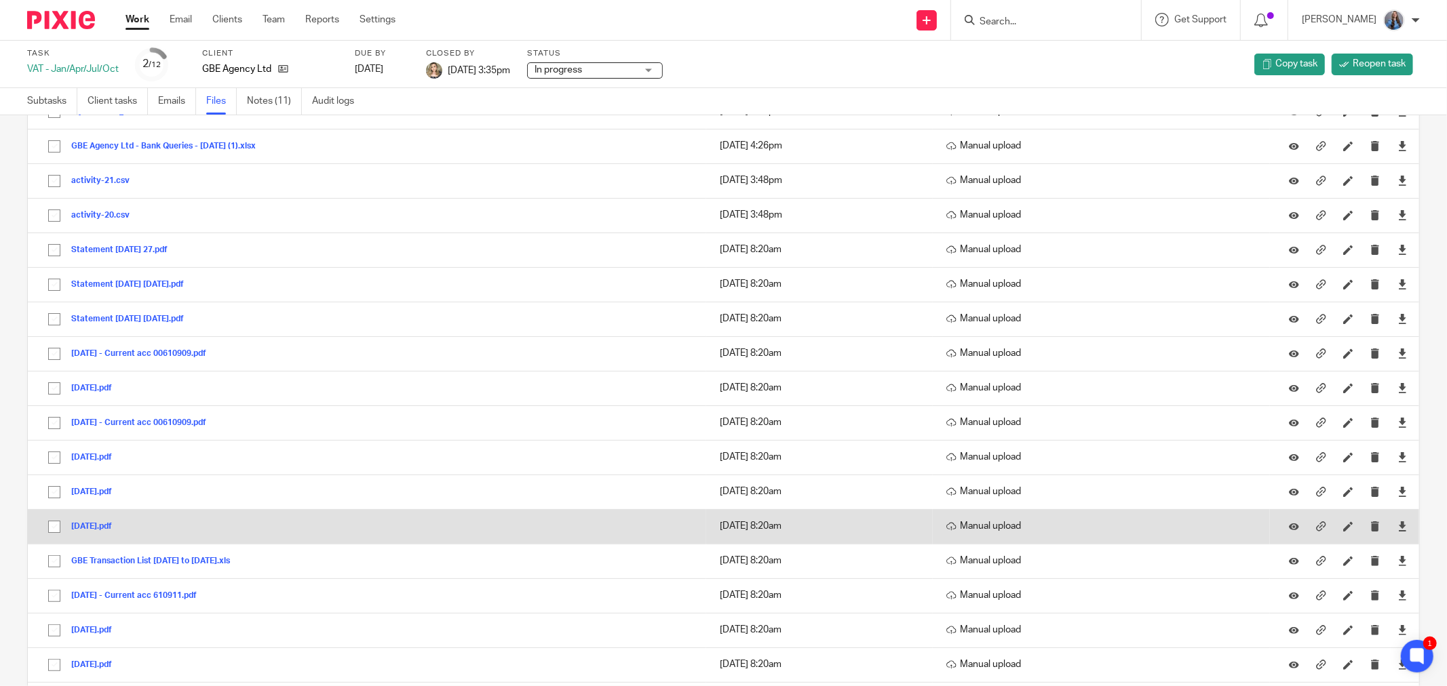
scroll to position [151, 0]
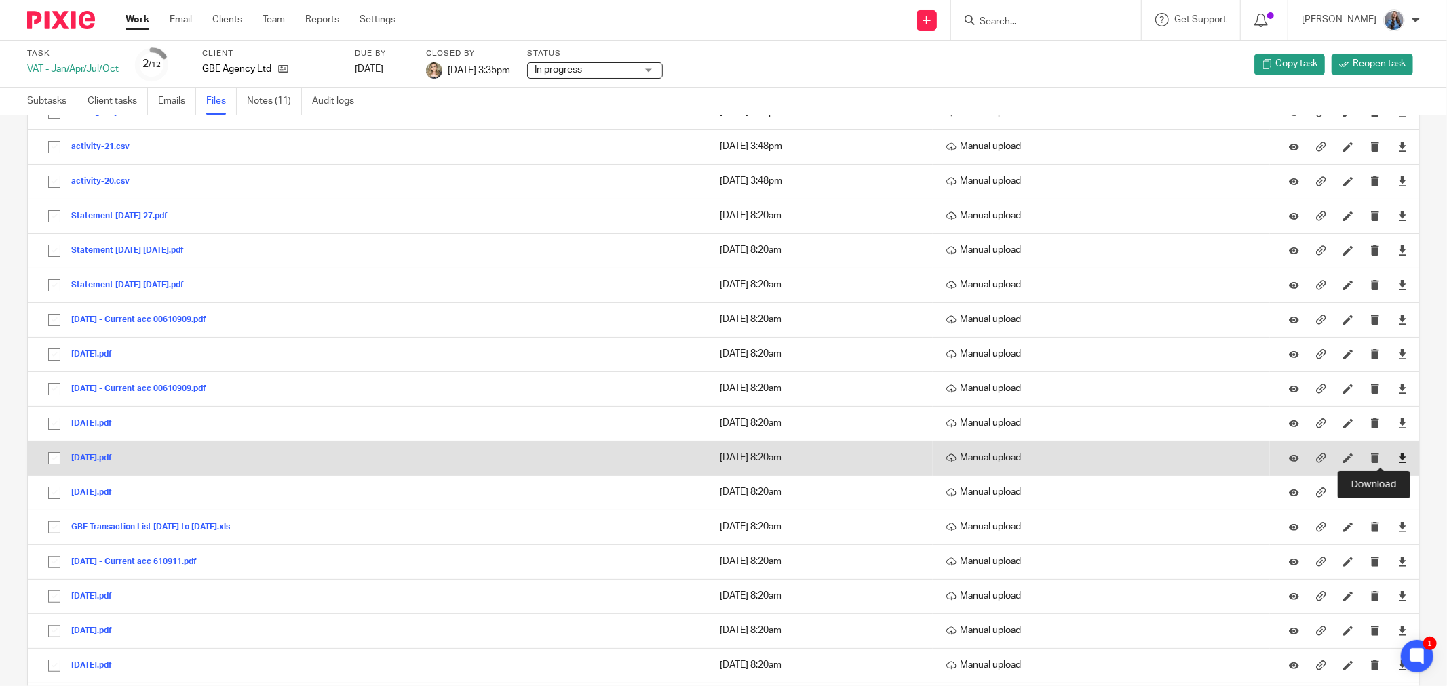
click at [1397, 458] on icon at bounding box center [1402, 458] width 10 height 10
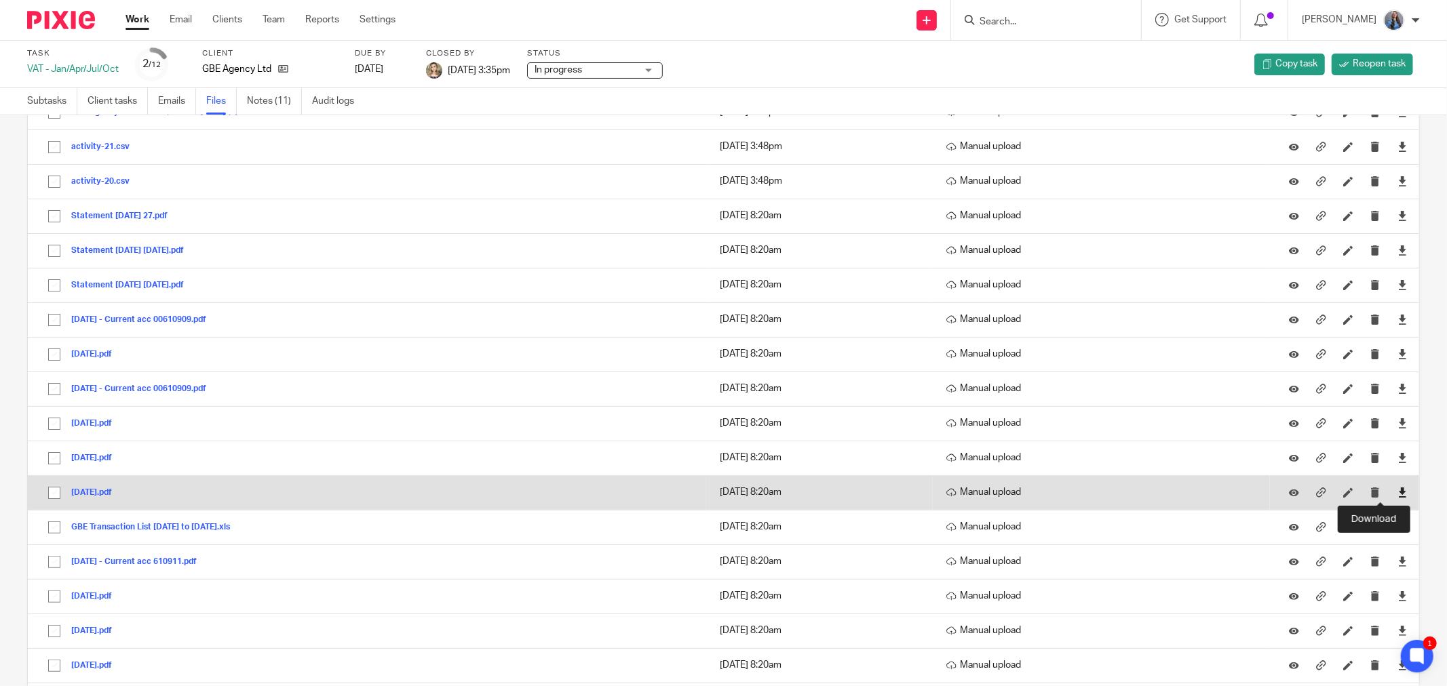
click at [1397, 495] on icon at bounding box center [1402, 493] width 10 height 10
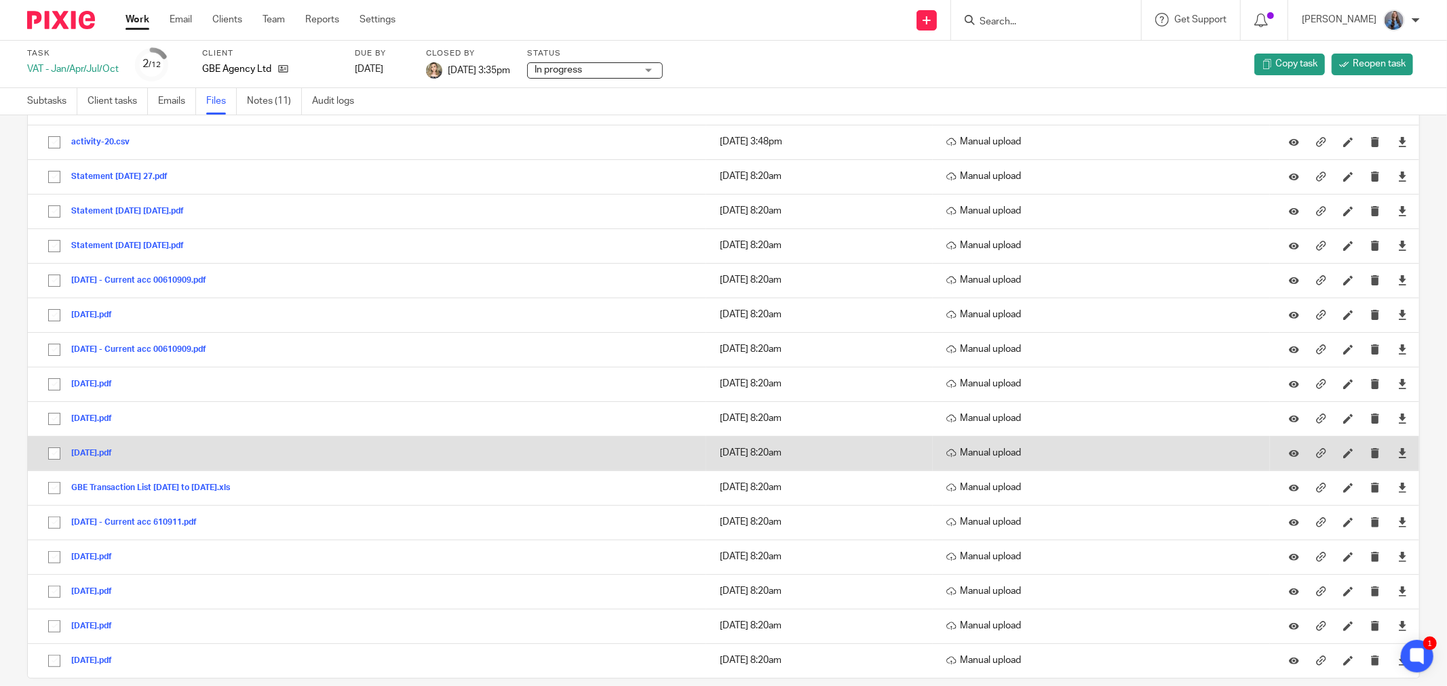
scroll to position [211, 0]
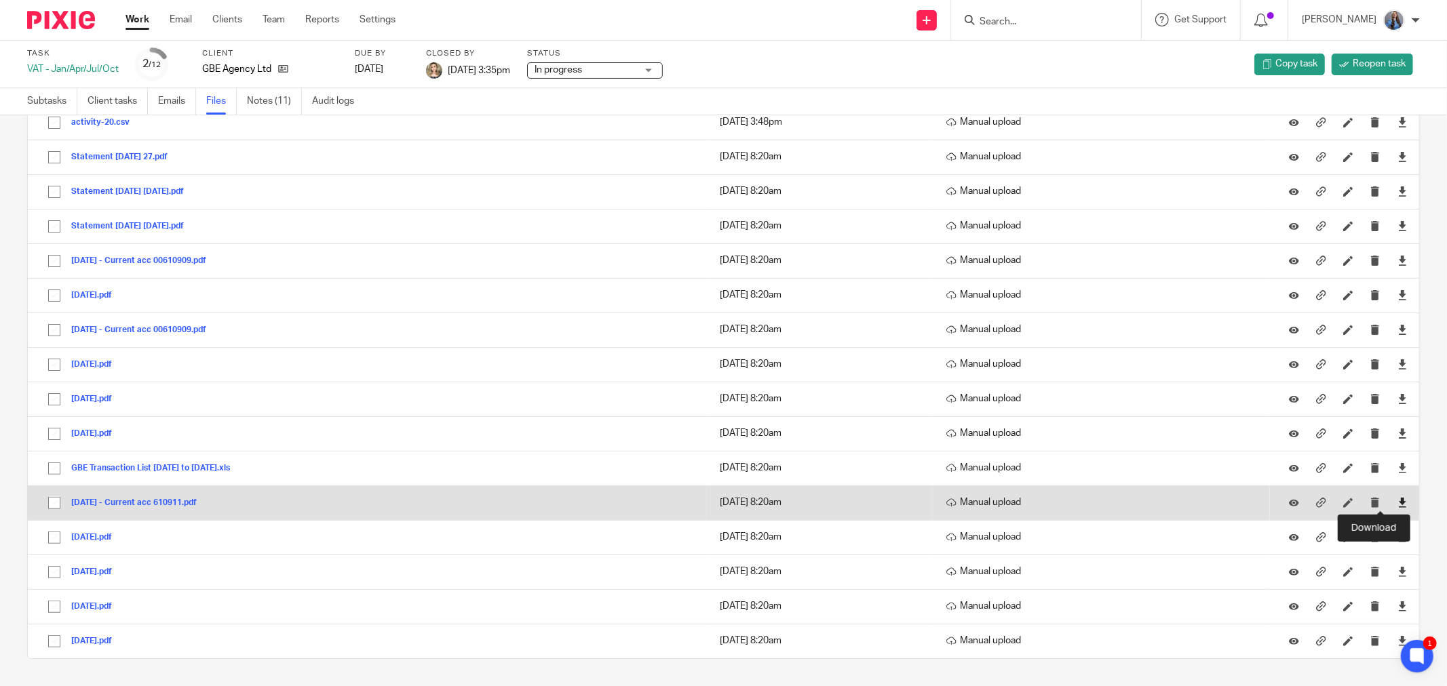
click at [1397, 500] on icon at bounding box center [1402, 503] width 10 height 10
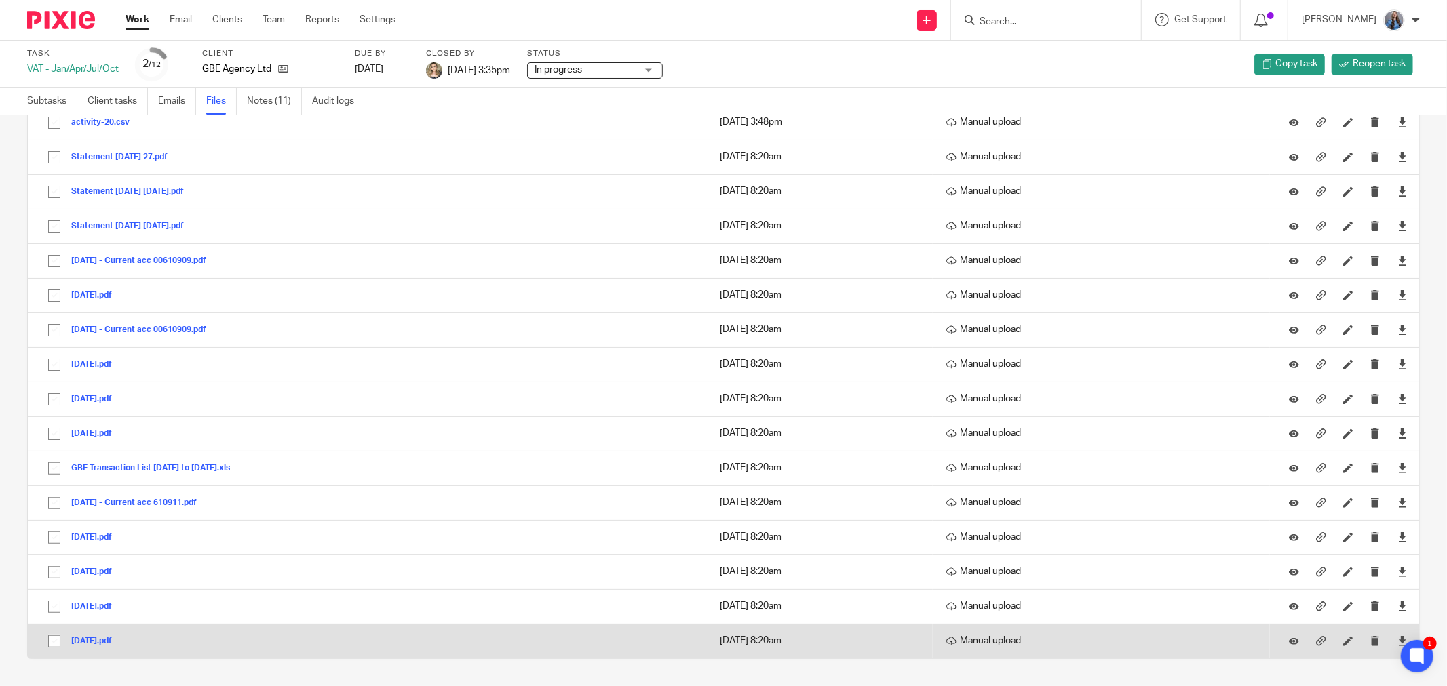
click at [51, 640] on input "checkbox" at bounding box center [54, 642] width 26 height 26
checkbox input "true"
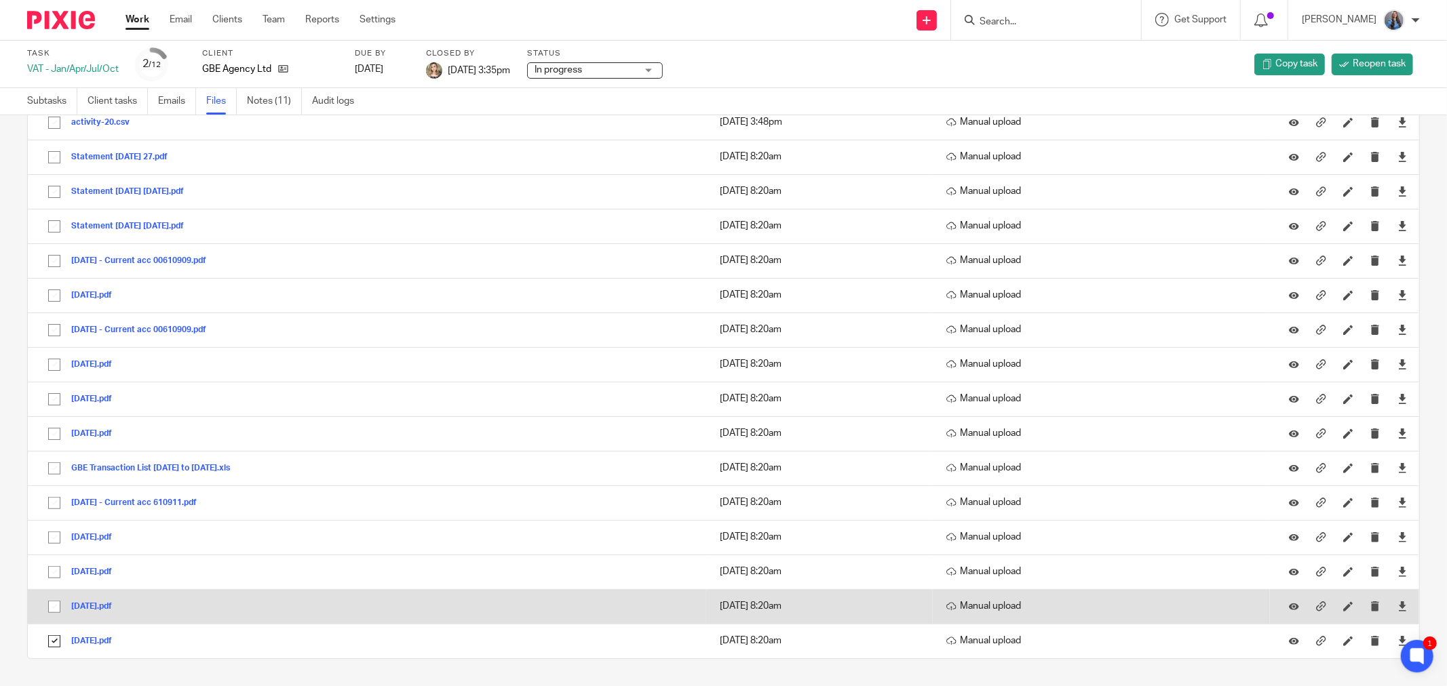
click at [50, 604] on input "checkbox" at bounding box center [54, 607] width 26 height 26
checkbox input "true"
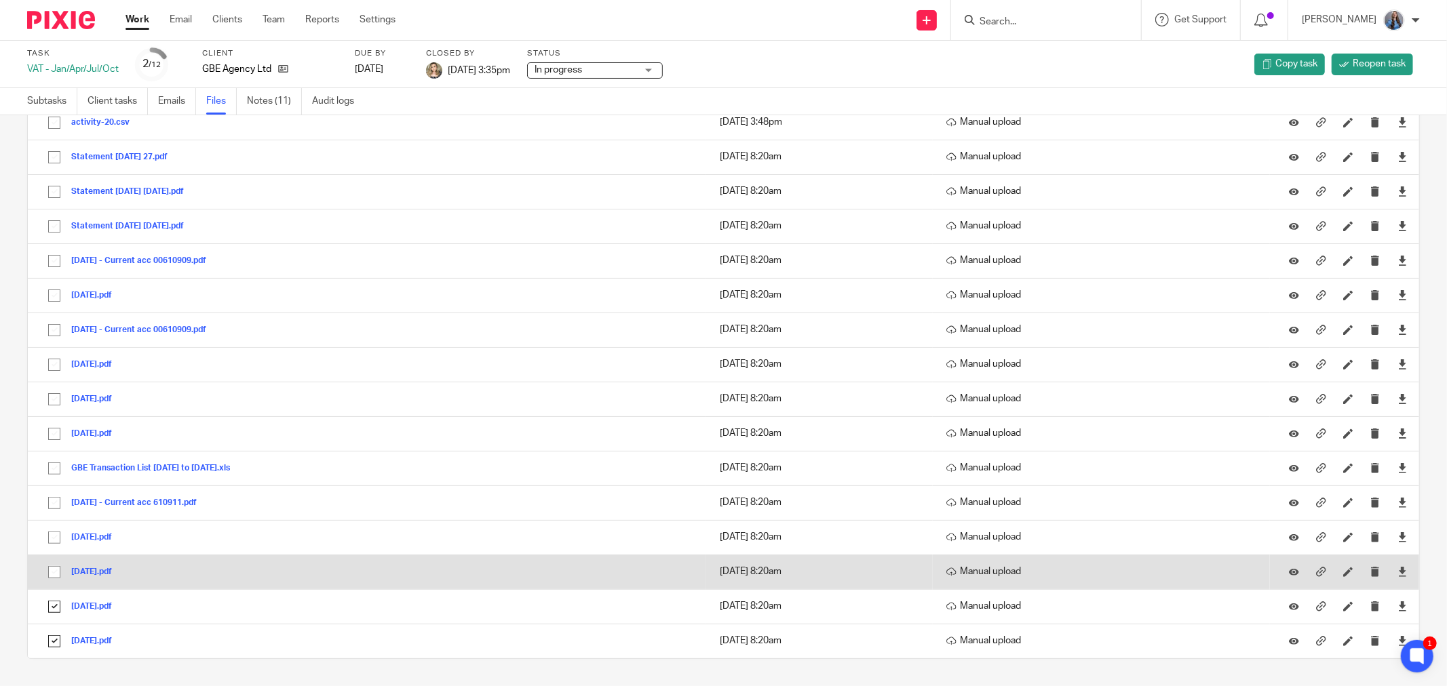
click at [55, 568] on input "checkbox" at bounding box center [54, 573] width 26 height 26
checkbox input "true"
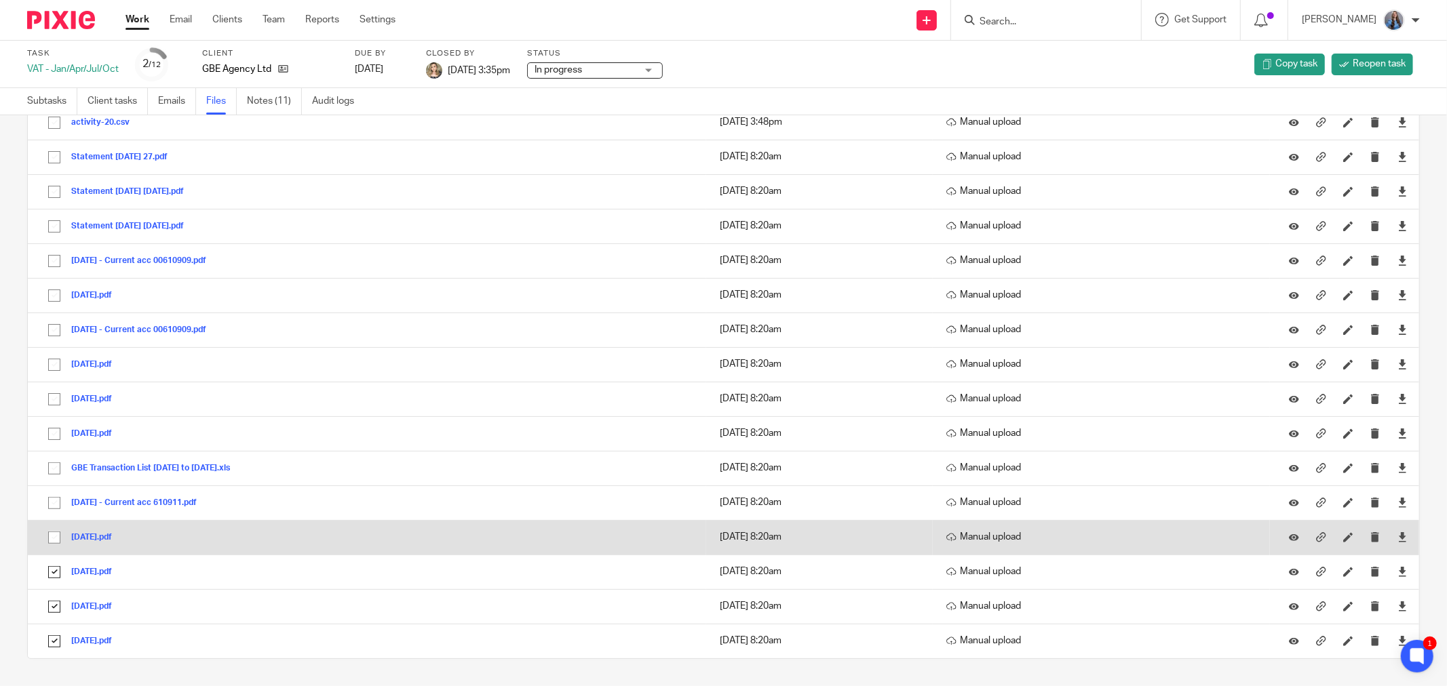
click at [50, 532] on input "checkbox" at bounding box center [54, 538] width 26 height 26
checkbox input "true"
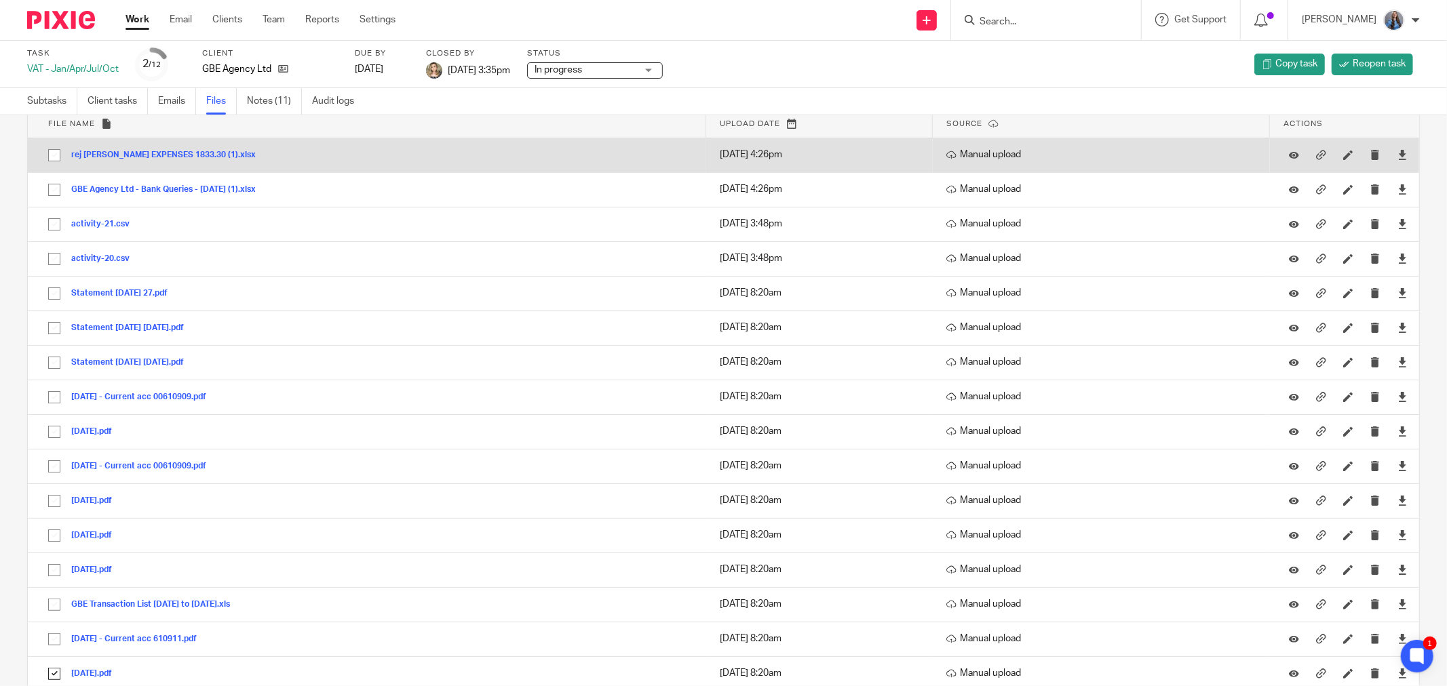
scroll to position [0, 0]
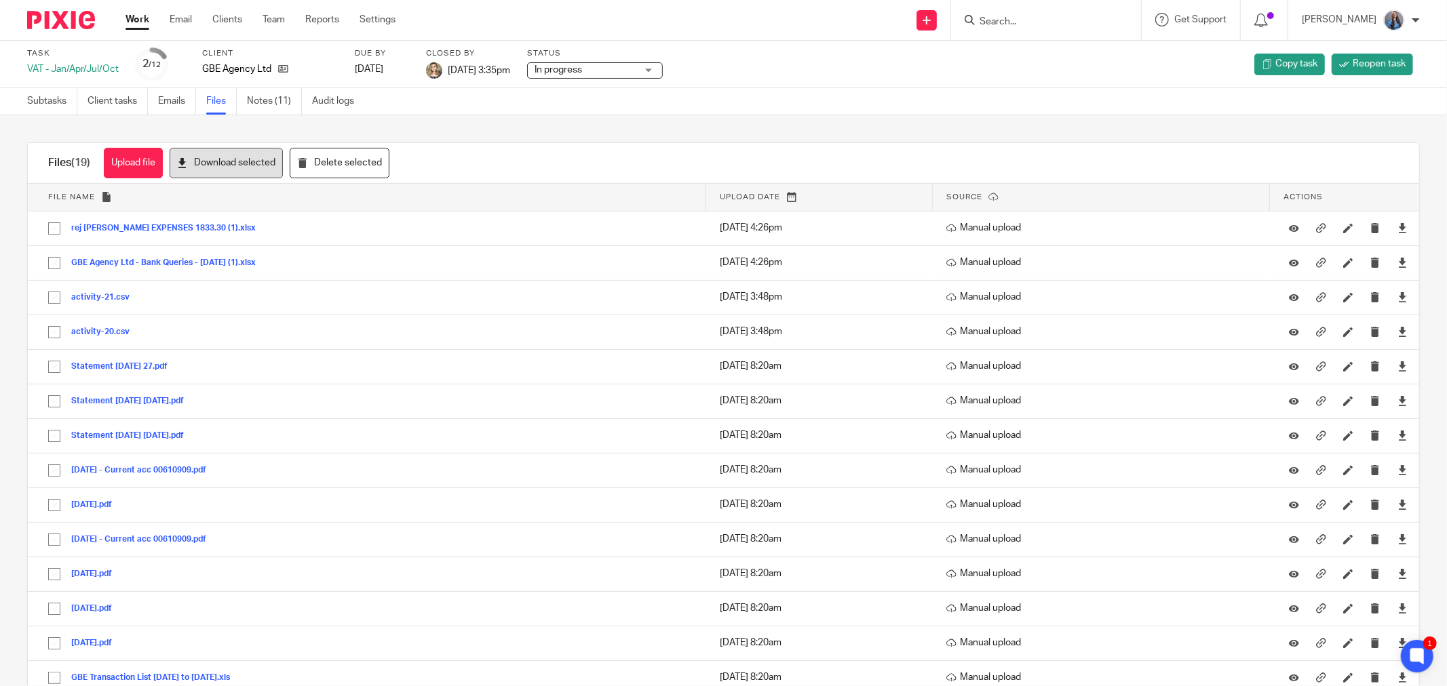
click at [266, 159] on button "Download selected" at bounding box center [226, 163] width 113 height 31
click at [14, 228] on div "Files (19) Upload file Download selected Delete selected File name Upload date …" at bounding box center [712, 505] width 1413 height 726
drag, startPoint x: 410, startPoint y: 68, endPoint x: 351, endPoint y: 69, distance: 59.0
click at [351, 69] on div "Task VAT - Jan/Apr/Jul/Oct 2 /12 Client GBE Agency Ltd Due by 2024-12-07 Closed…" at bounding box center [607, 64] width 1160 height 33
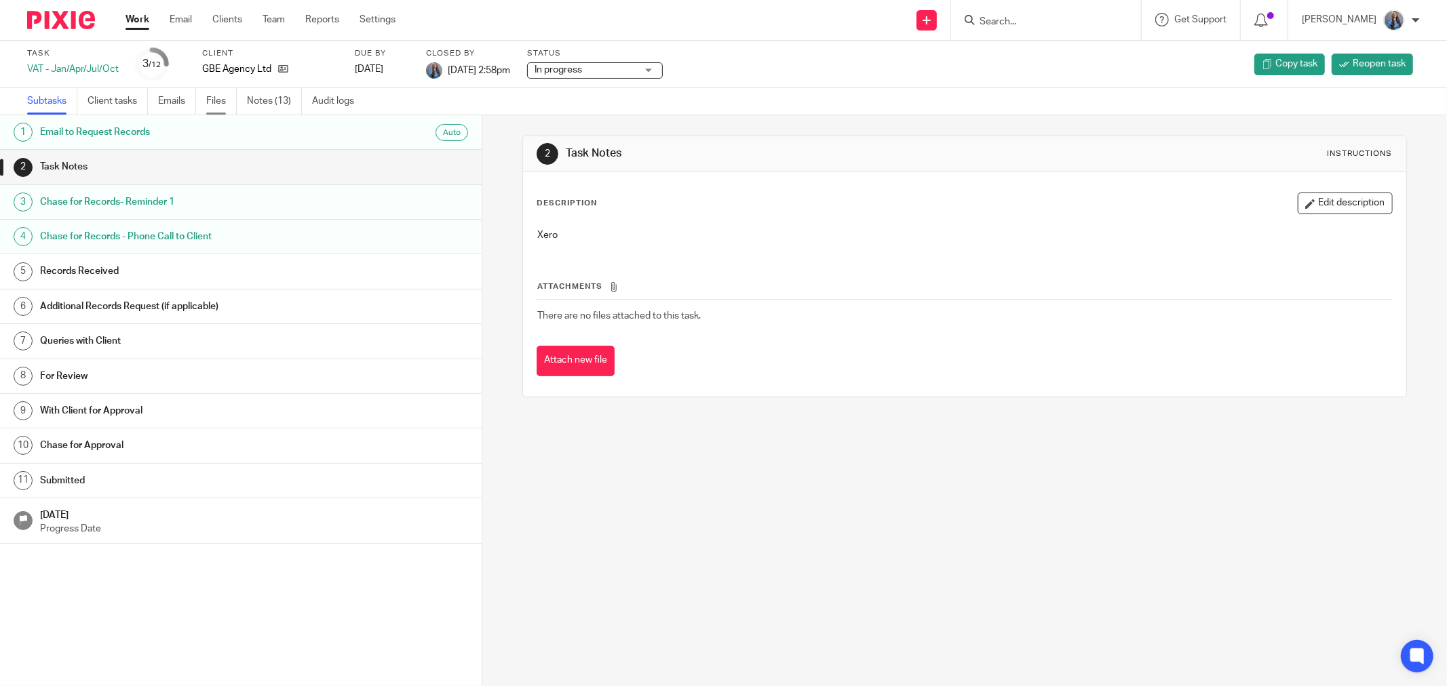
click at [222, 98] on link "Files" at bounding box center [221, 101] width 31 height 26
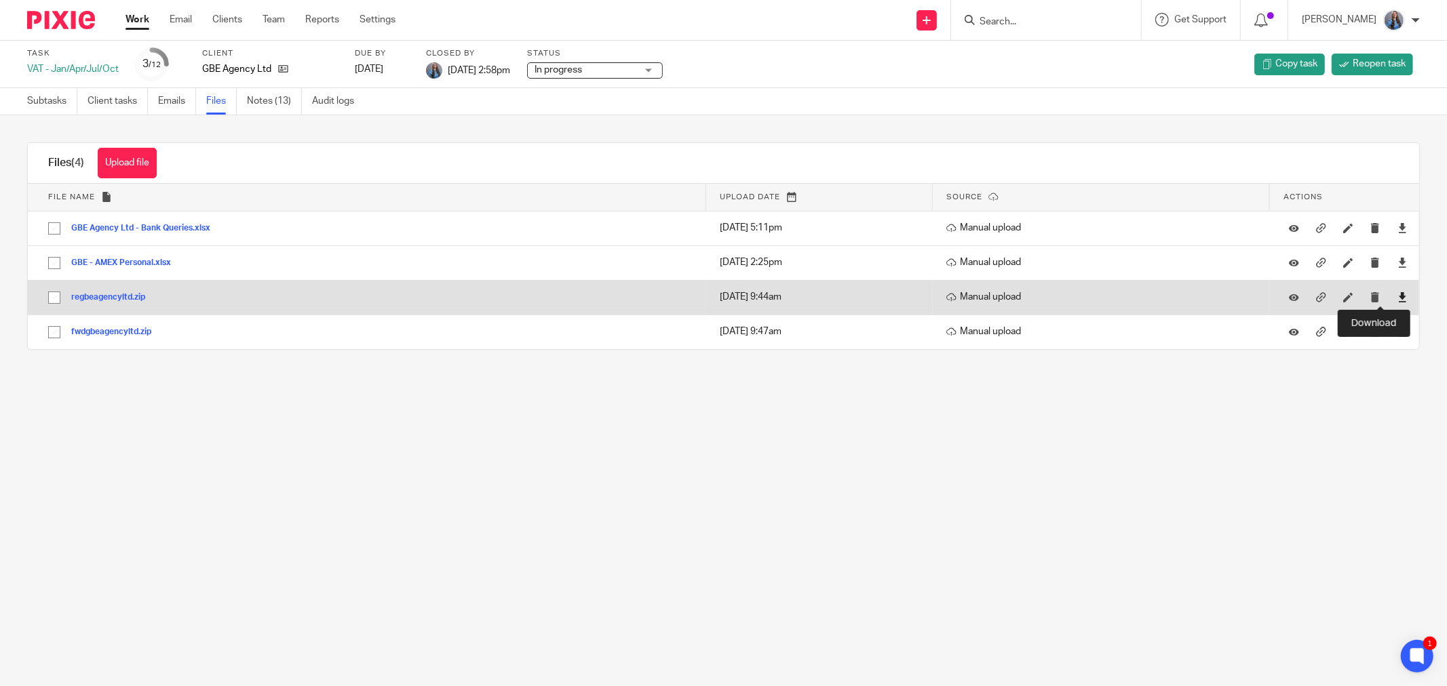
click at [1397, 293] on icon at bounding box center [1402, 297] width 10 height 10
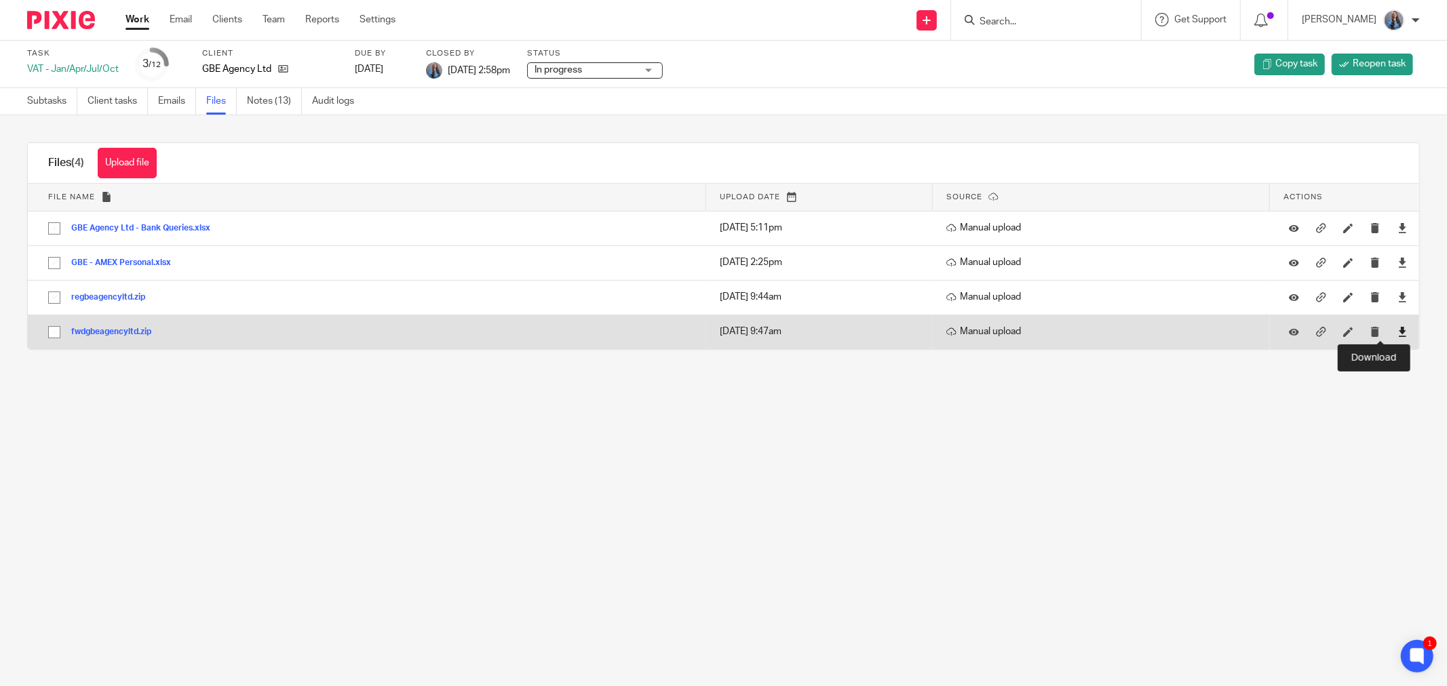
click at [1397, 336] on icon at bounding box center [1402, 332] width 10 height 10
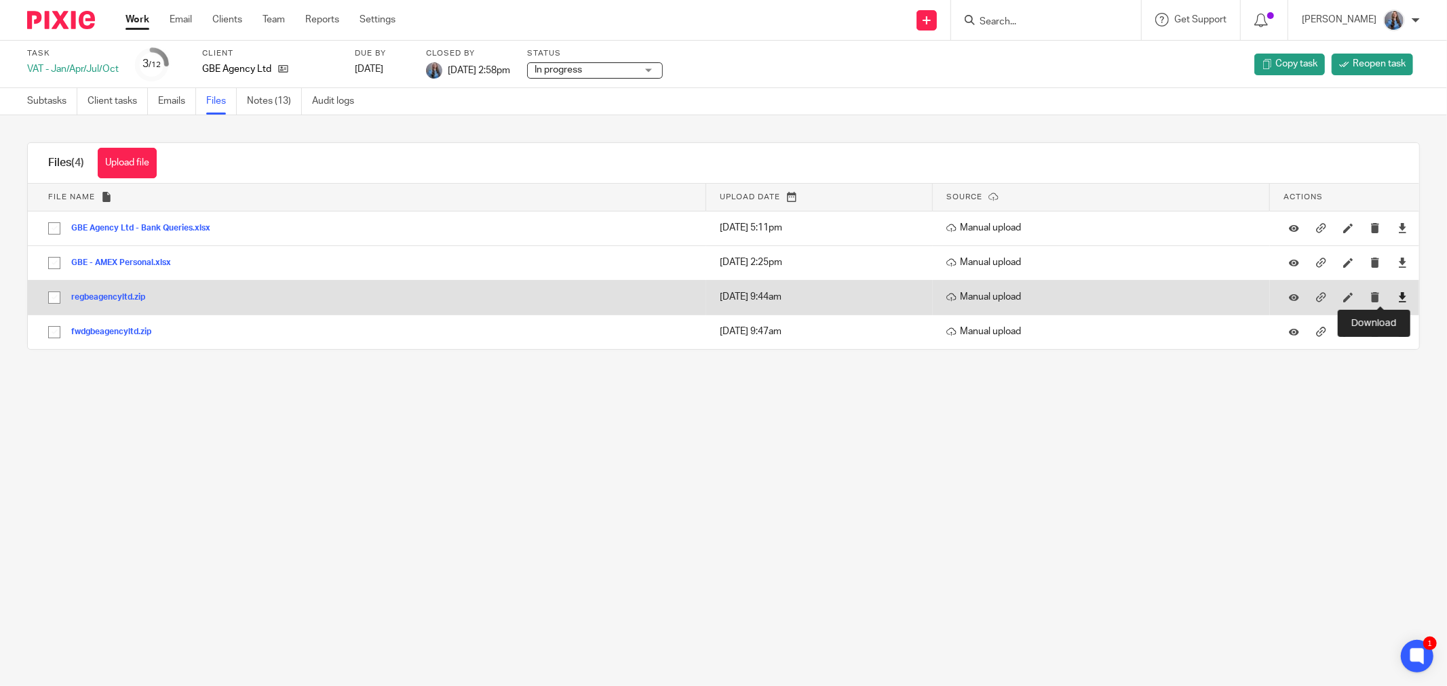
click at [1397, 296] on icon at bounding box center [1402, 297] width 10 height 10
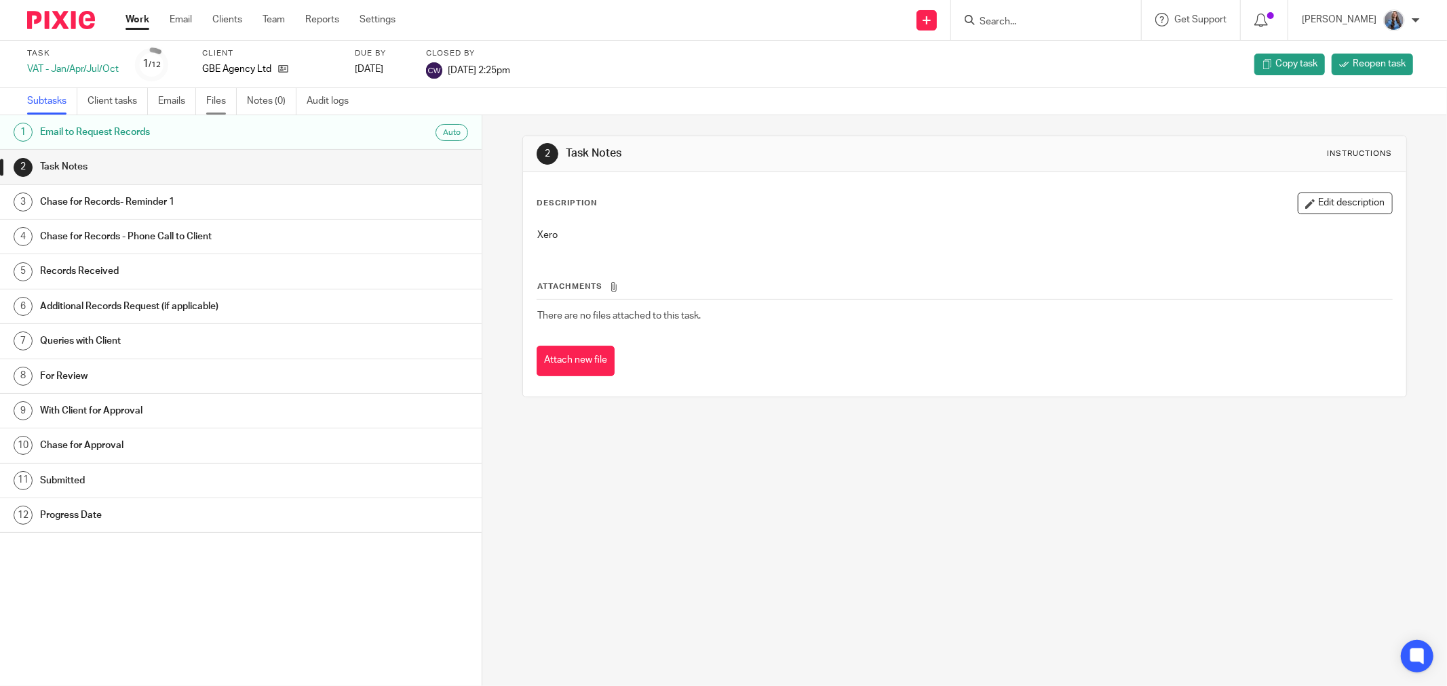
click at [224, 105] on link "Files" at bounding box center [221, 101] width 31 height 26
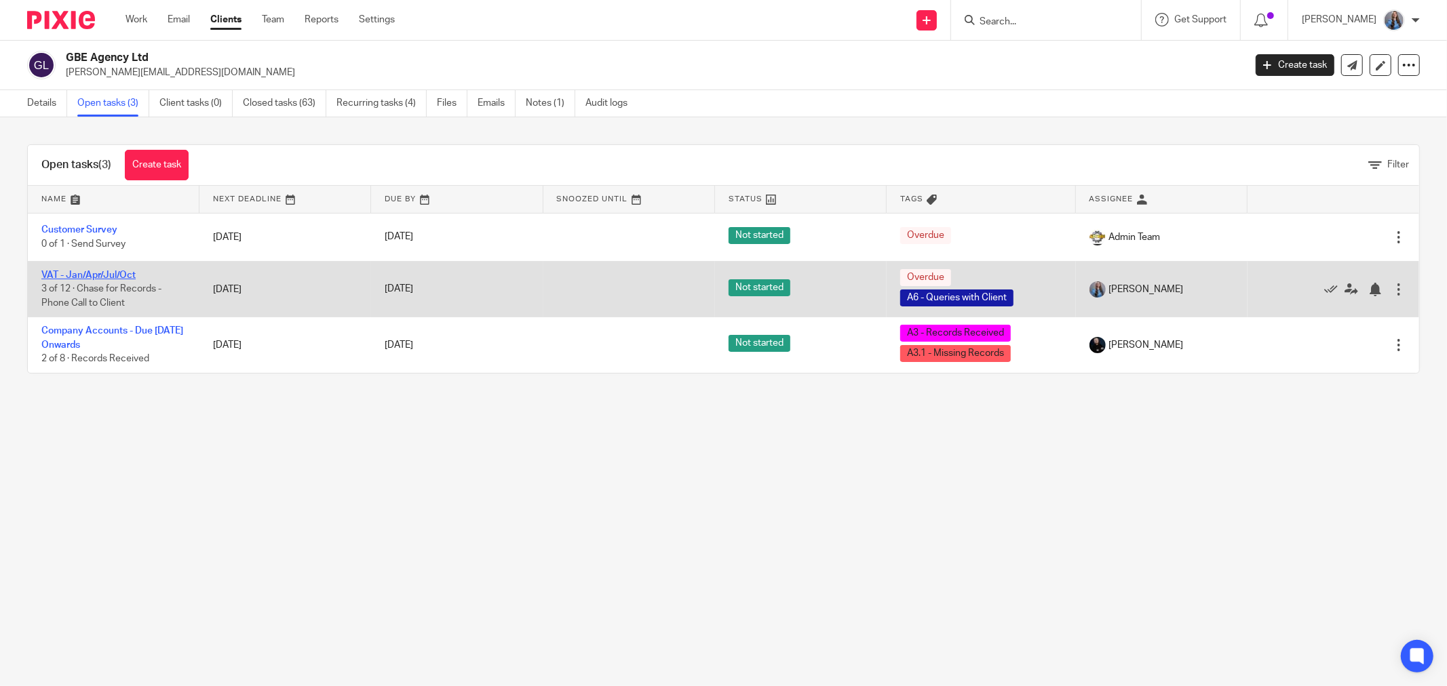
click at [112, 273] on link "VAT - Jan/Apr/Jul/Oct" at bounding box center [88, 275] width 94 height 9
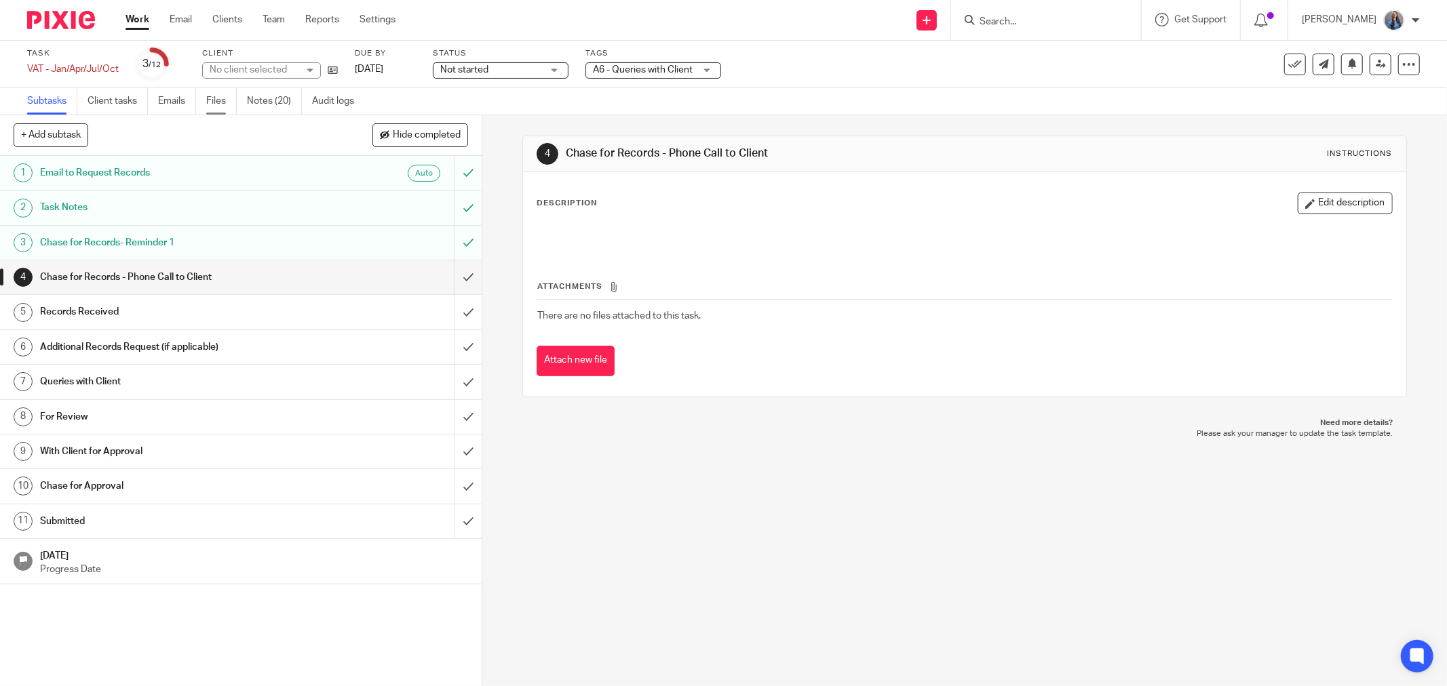
click at [233, 102] on link "Files" at bounding box center [221, 101] width 31 height 26
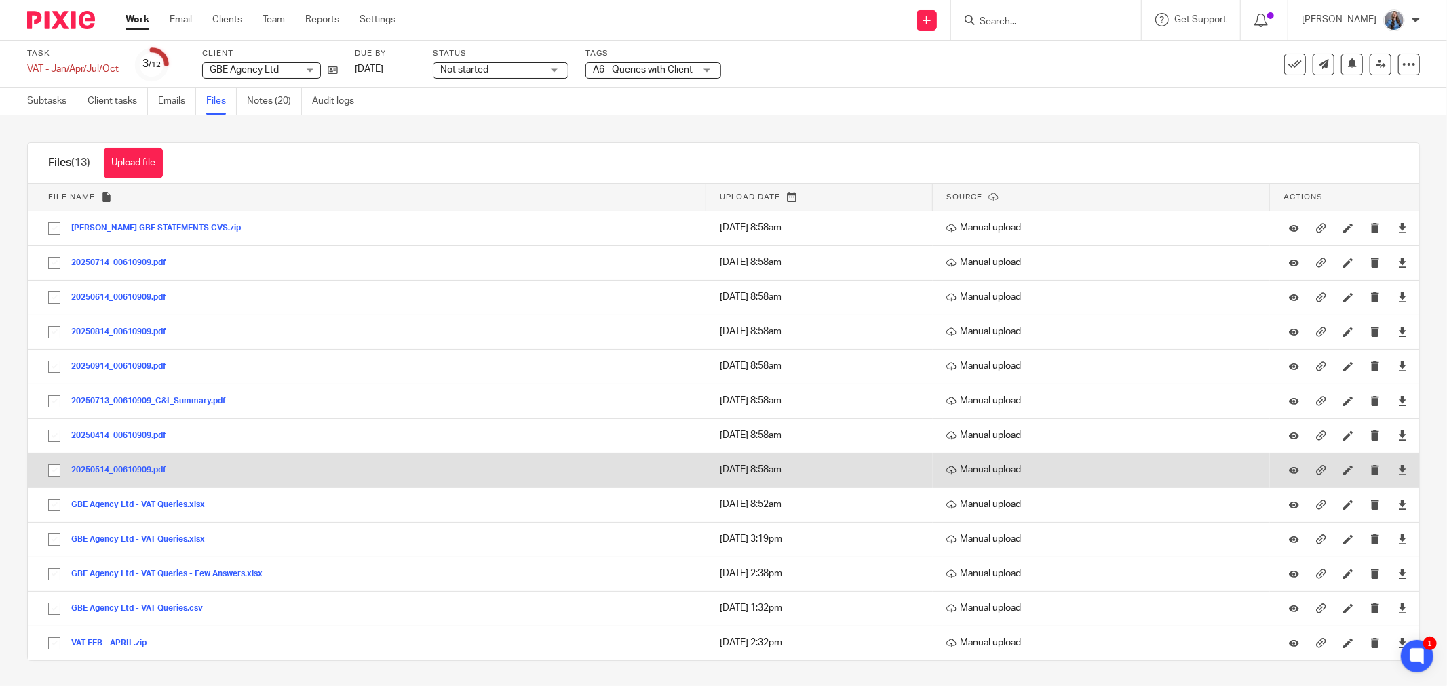
scroll to position [3, 0]
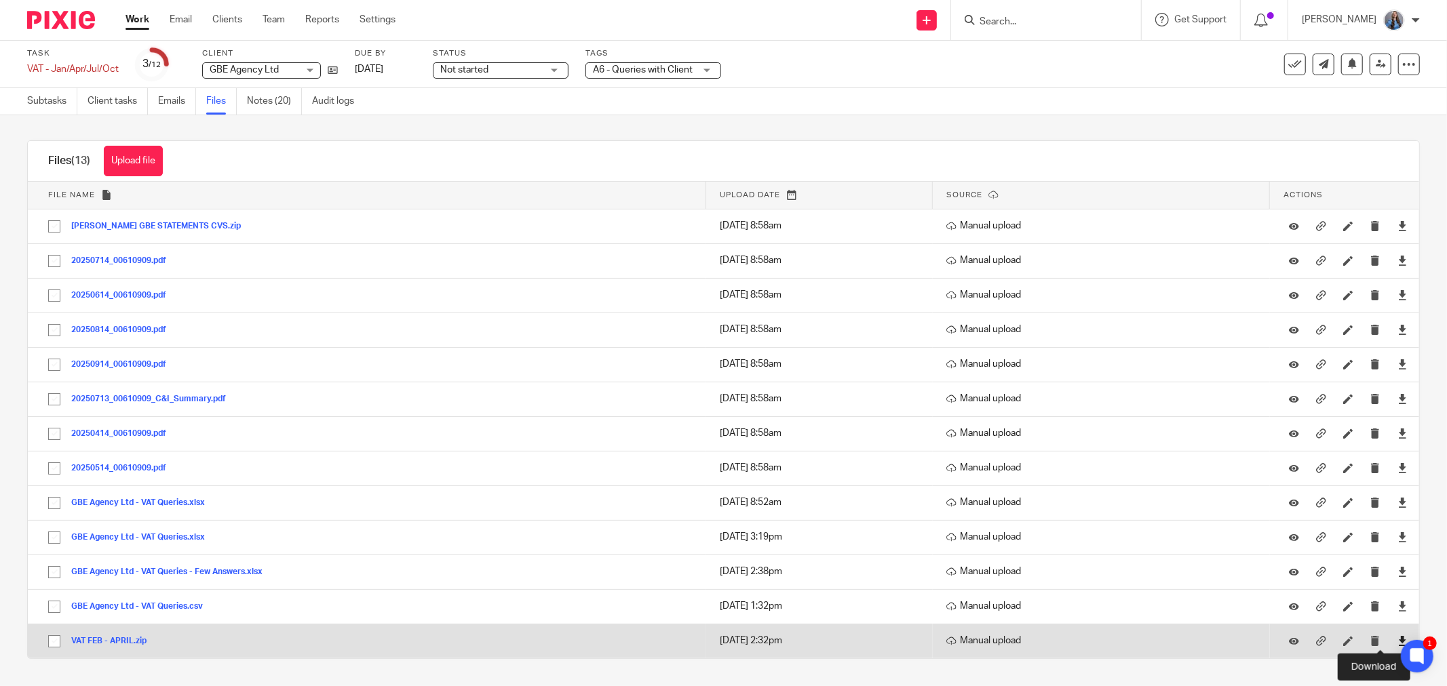
click at [1397, 640] on icon at bounding box center [1402, 641] width 10 height 10
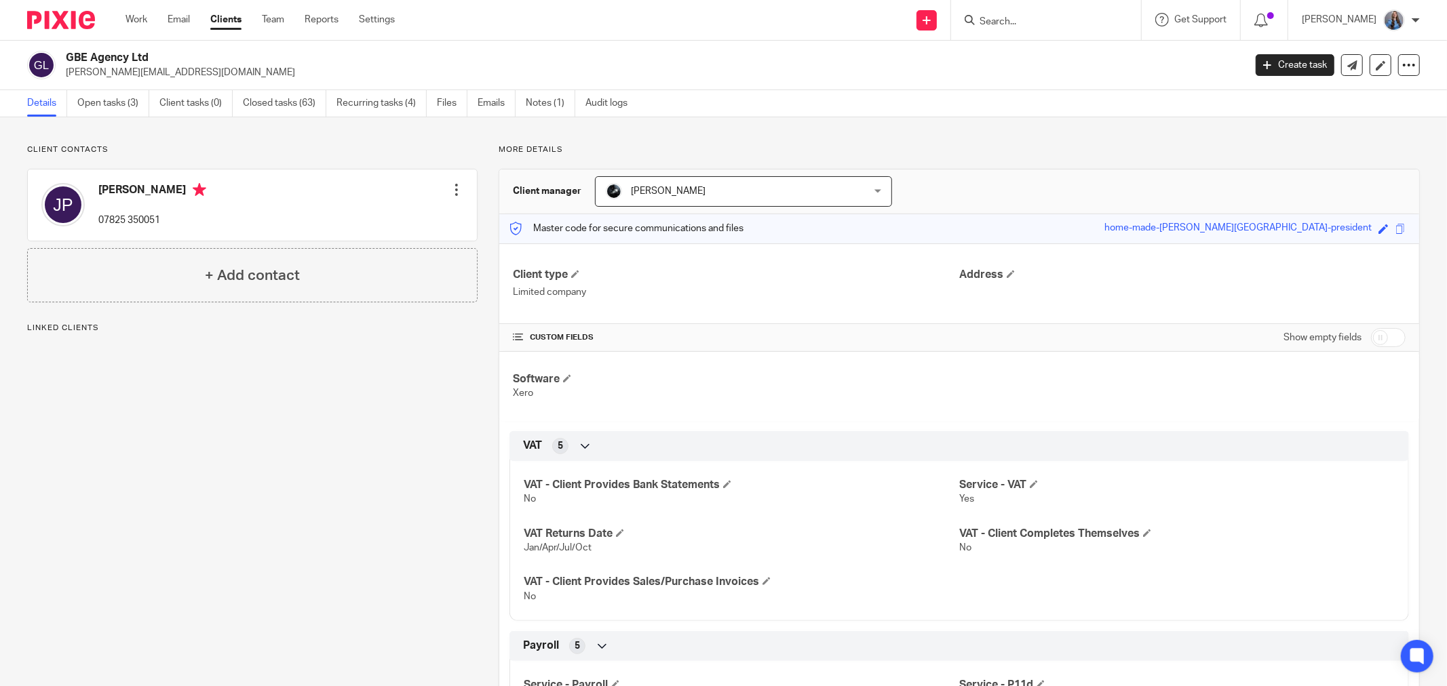
click at [111, 112] on link "Open tasks (3)" at bounding box center [113, 103] width 72 height 26
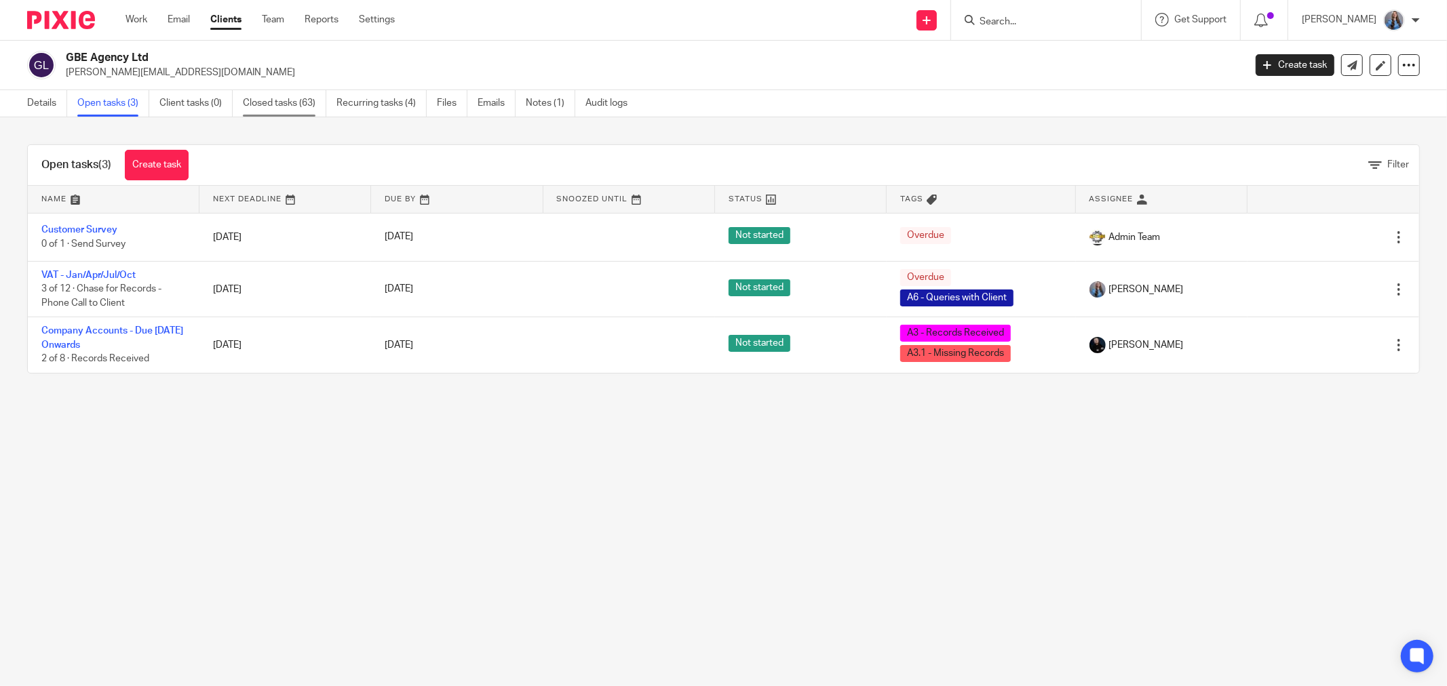
click at [302, 100] on link "Closed tasks (63)" at bounding box center [284, 103] width 83 height 26
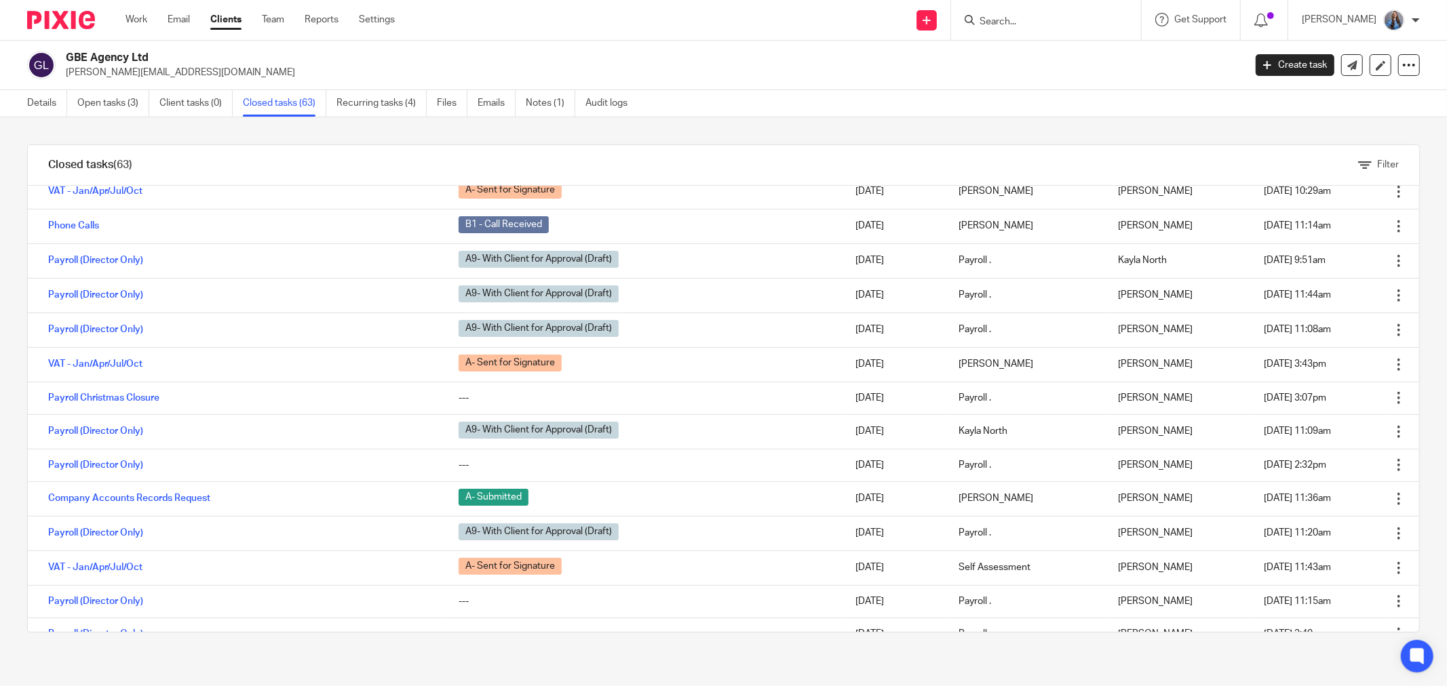
scroll to position [1724, 0]
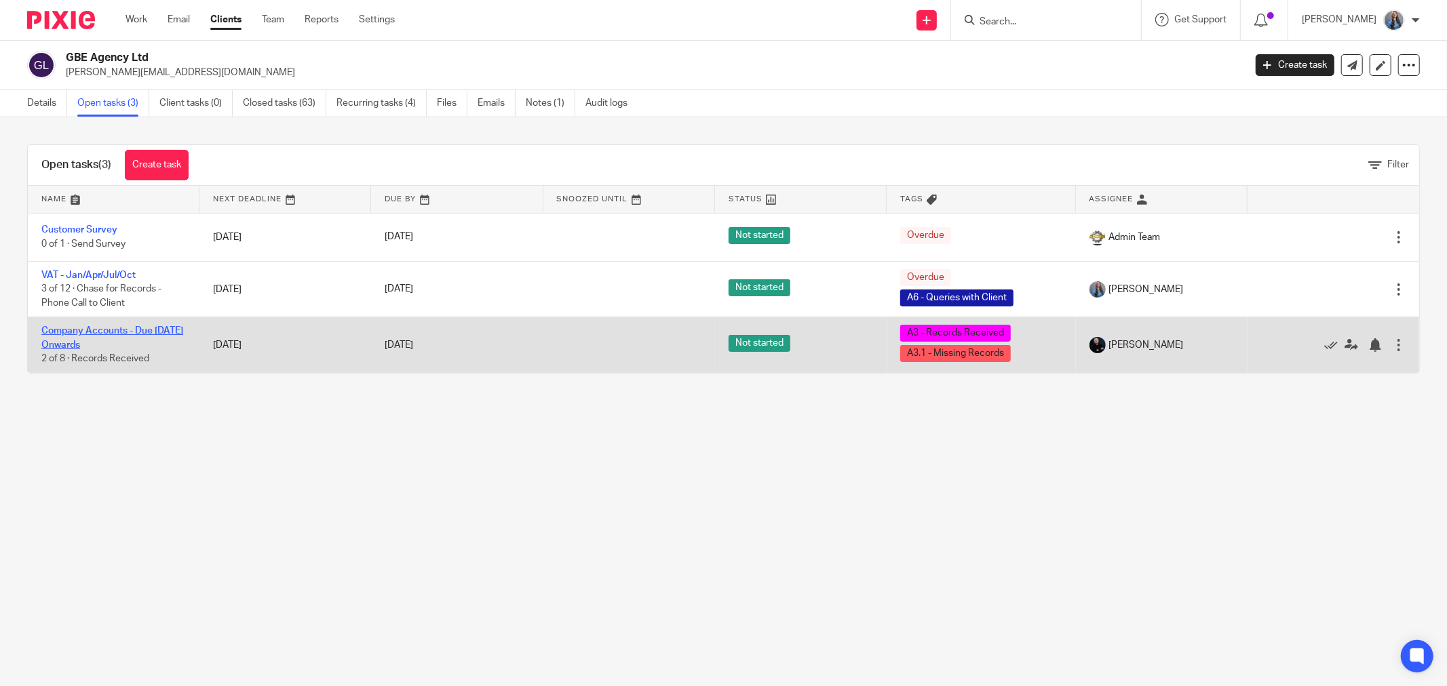
click at [56, 334] on link "Company Accounts - Due [DATE] Onwards" at bounding box center [112, 337] width 142 height 23
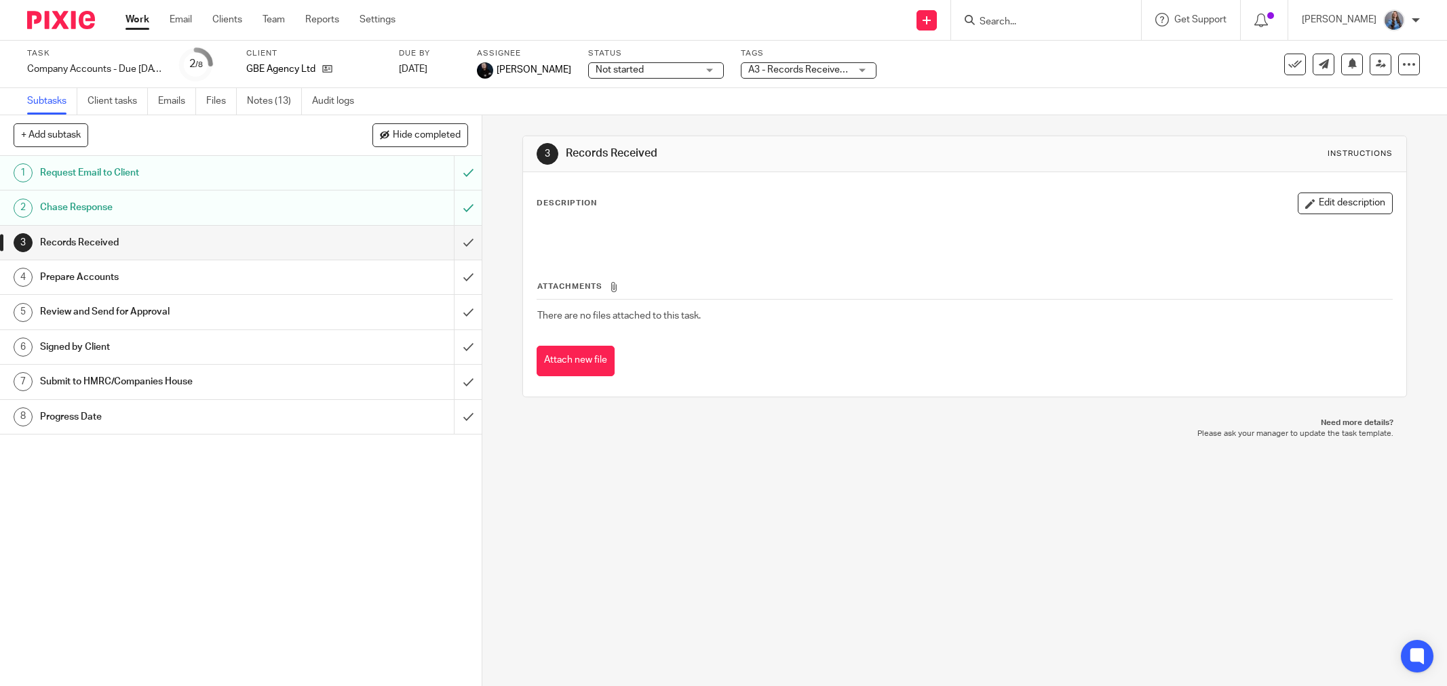
click at [254, 112] on link "Notes (13)" at bounding box center [274, 101] width 55 height 26
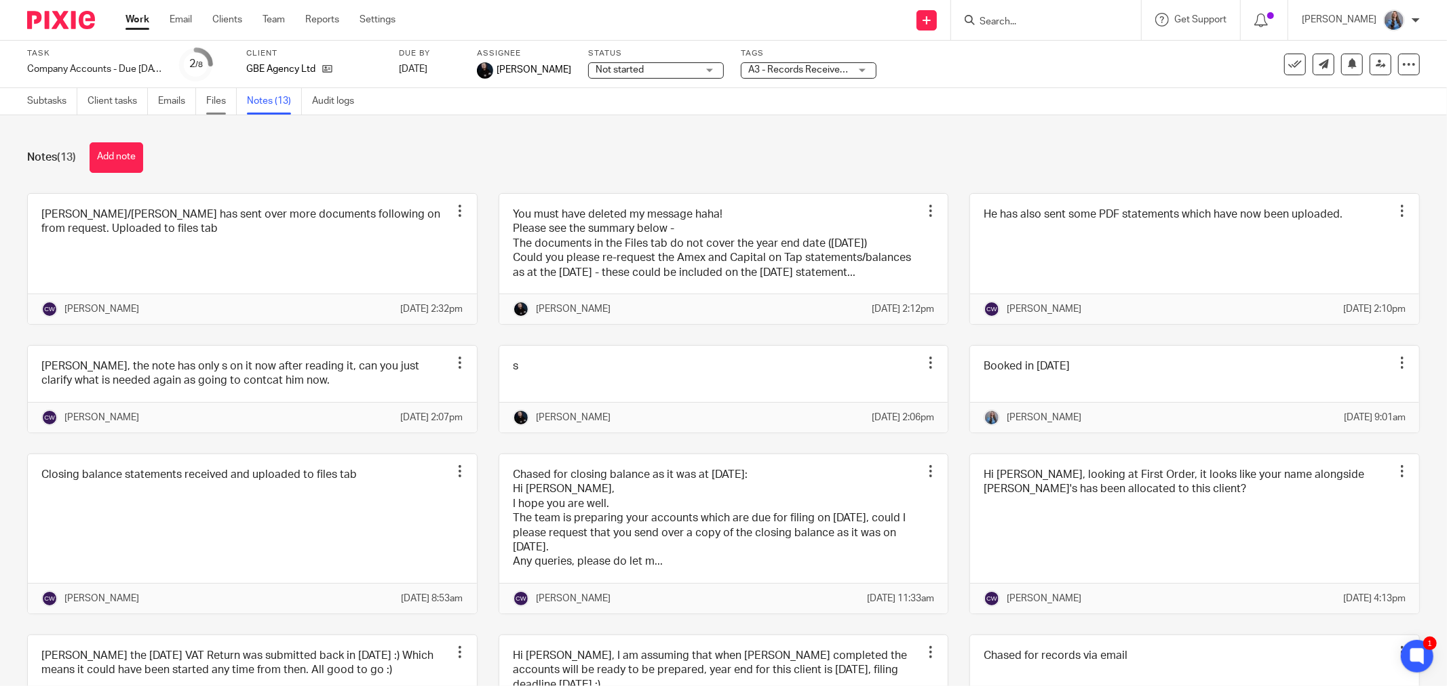
click at [229, 99] on link "Files" at bounding box center [221, 101] width 31 height 26
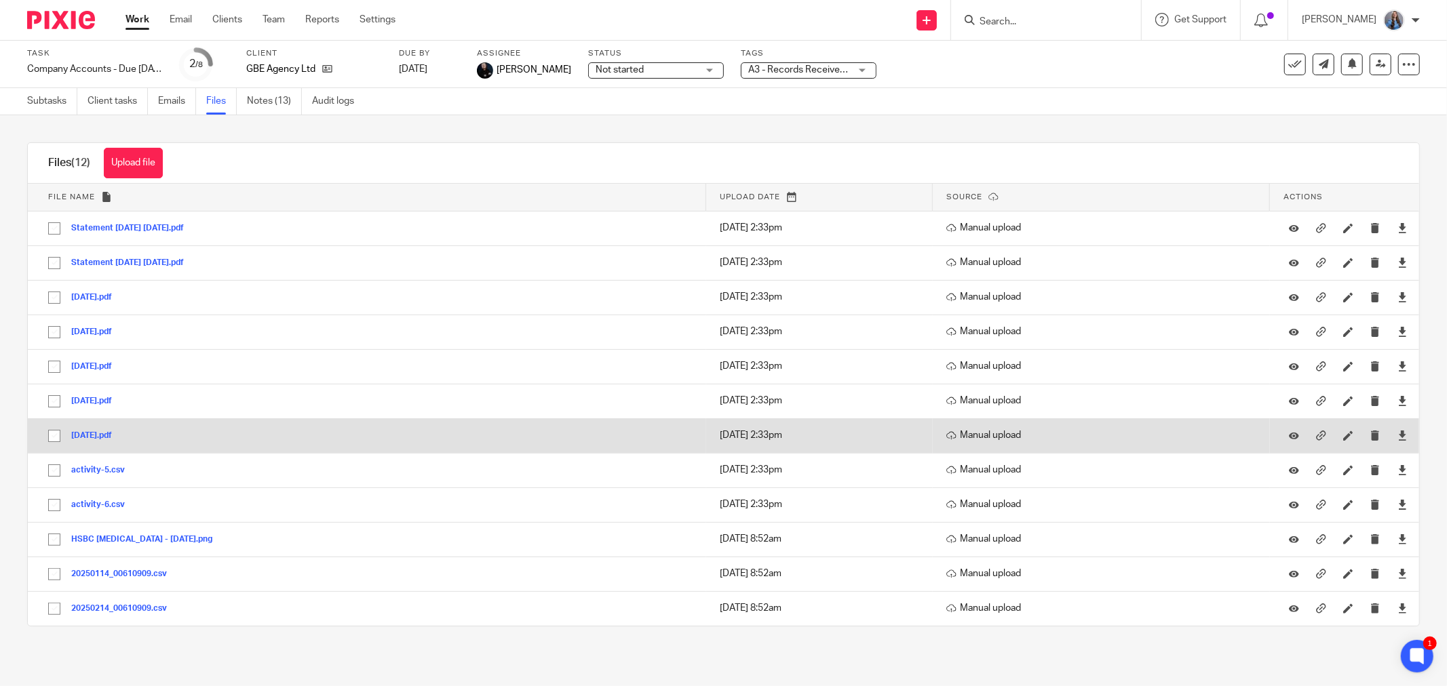
click at [53, 436] on input "checkbox" at bounding box center [54, 436] width 26 height 26
checkbox input "true"
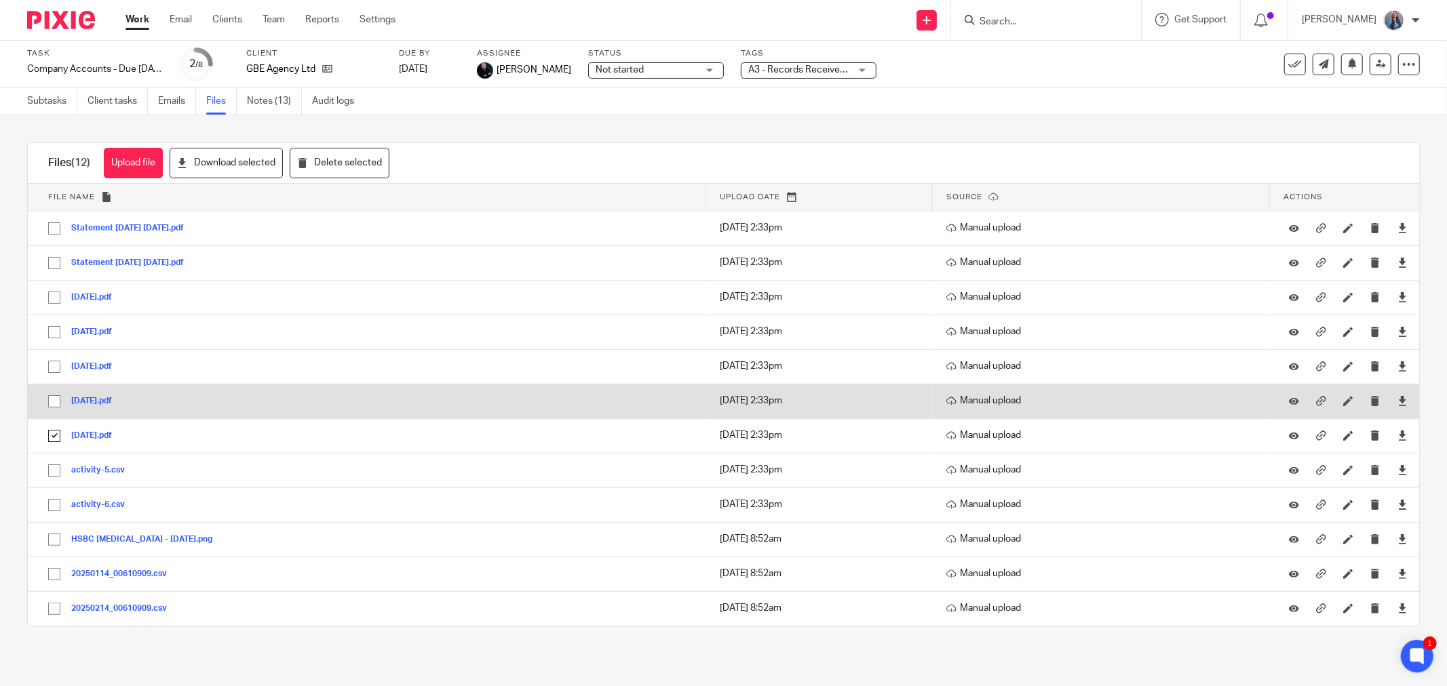
click at [59, 405] on input "checkbox" at bounding box center [54, 402] width 26 height 26
checkbox input "true"
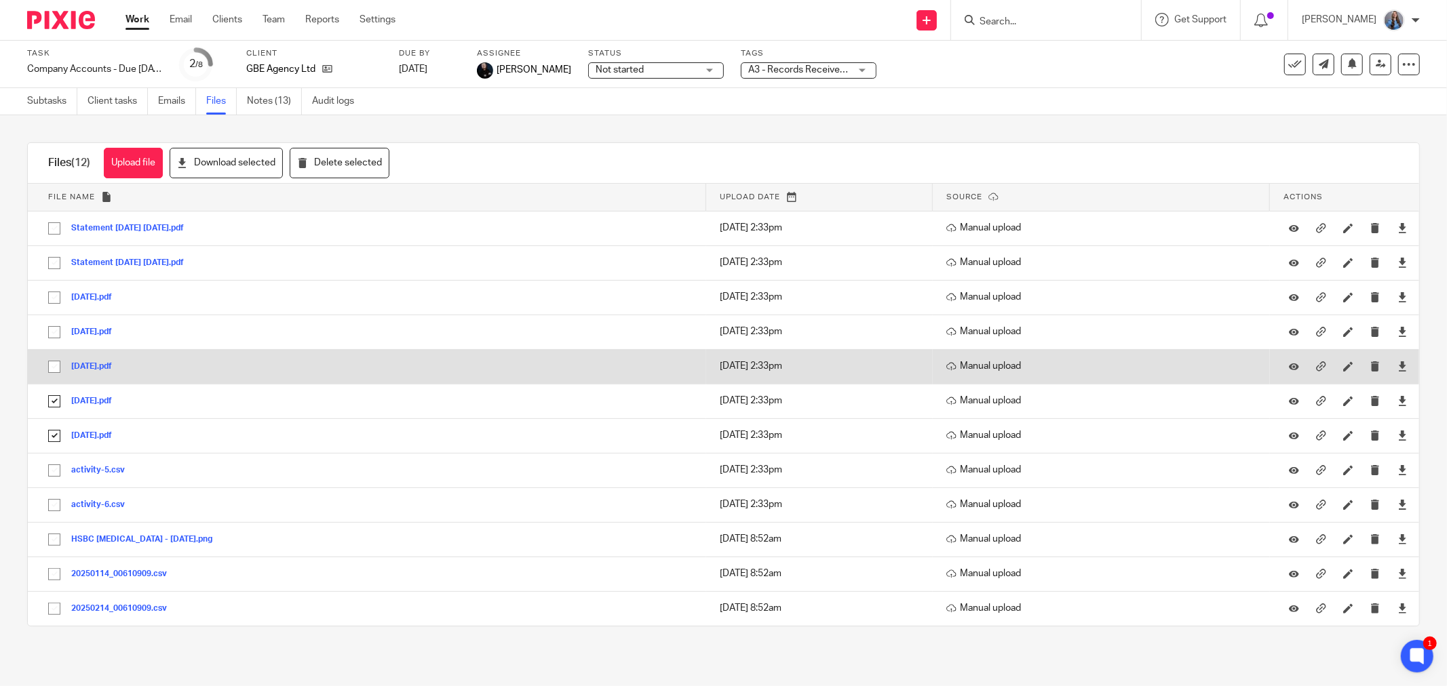
click at [58, 370] on input "checkbox" at bounding box center [54, 367] width 26 height 26
checkbox input "true"
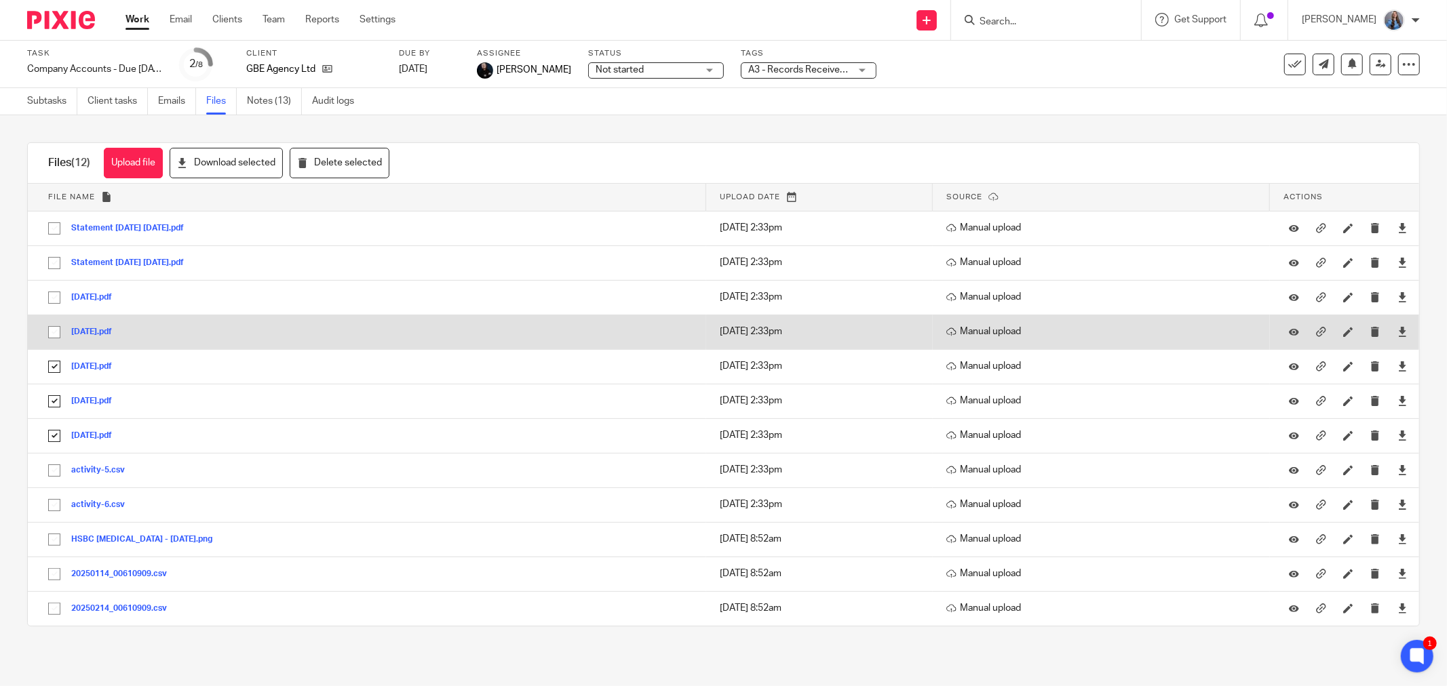
click at [55, 335] on input "checkbox" at bounding box center [54, 332] width 26 height 26
checkbox input "true"
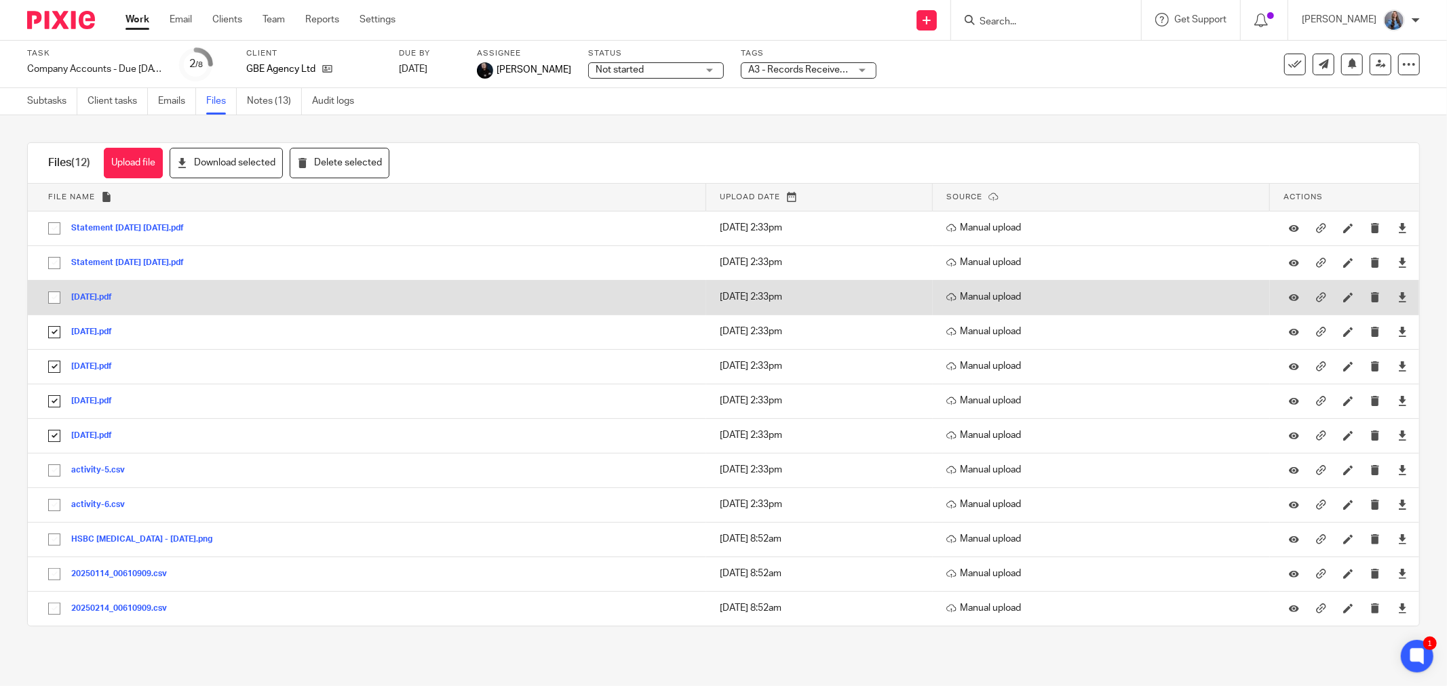
click at [53, 293] on input "checkbox" at bounding box center [54, 298] width 26 height 26
checkbox input "true"
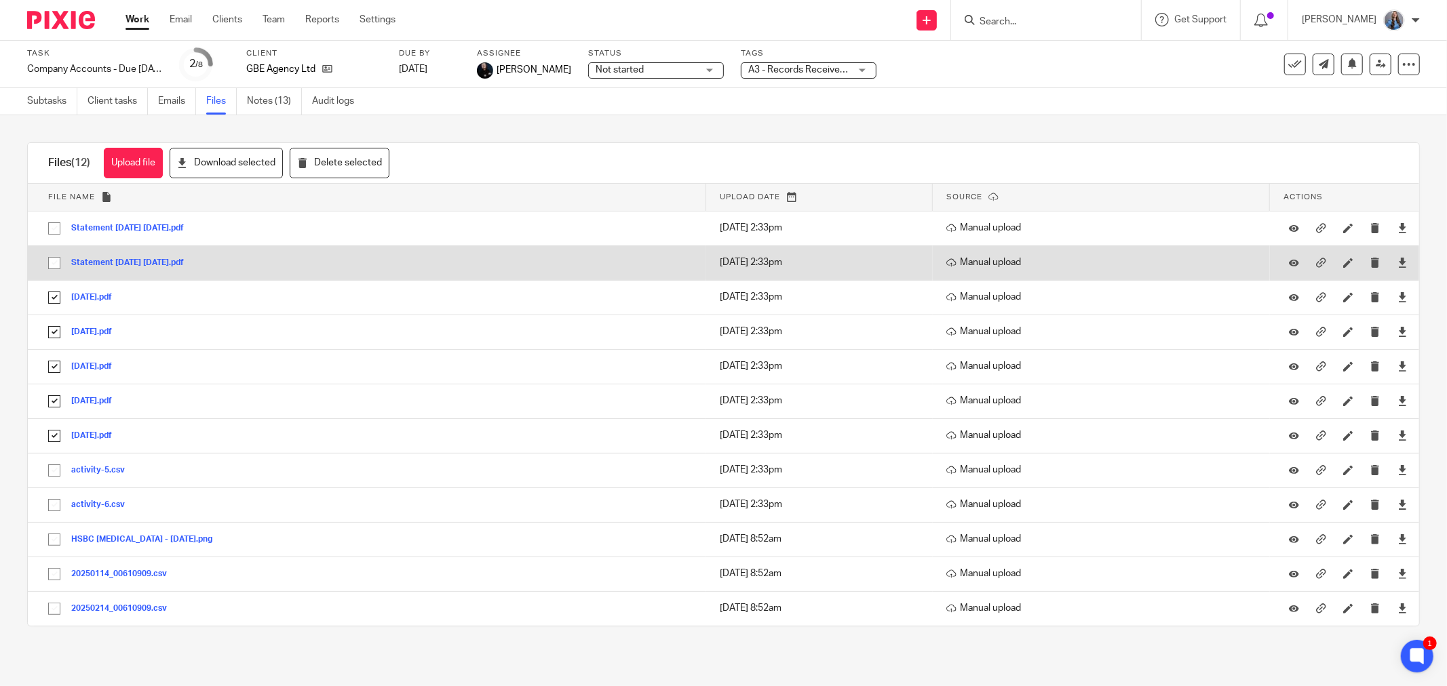
click at [51, 266] on input "checkbox" at bounding box center [54, 263] width 26 height 26
checkbox input "true"
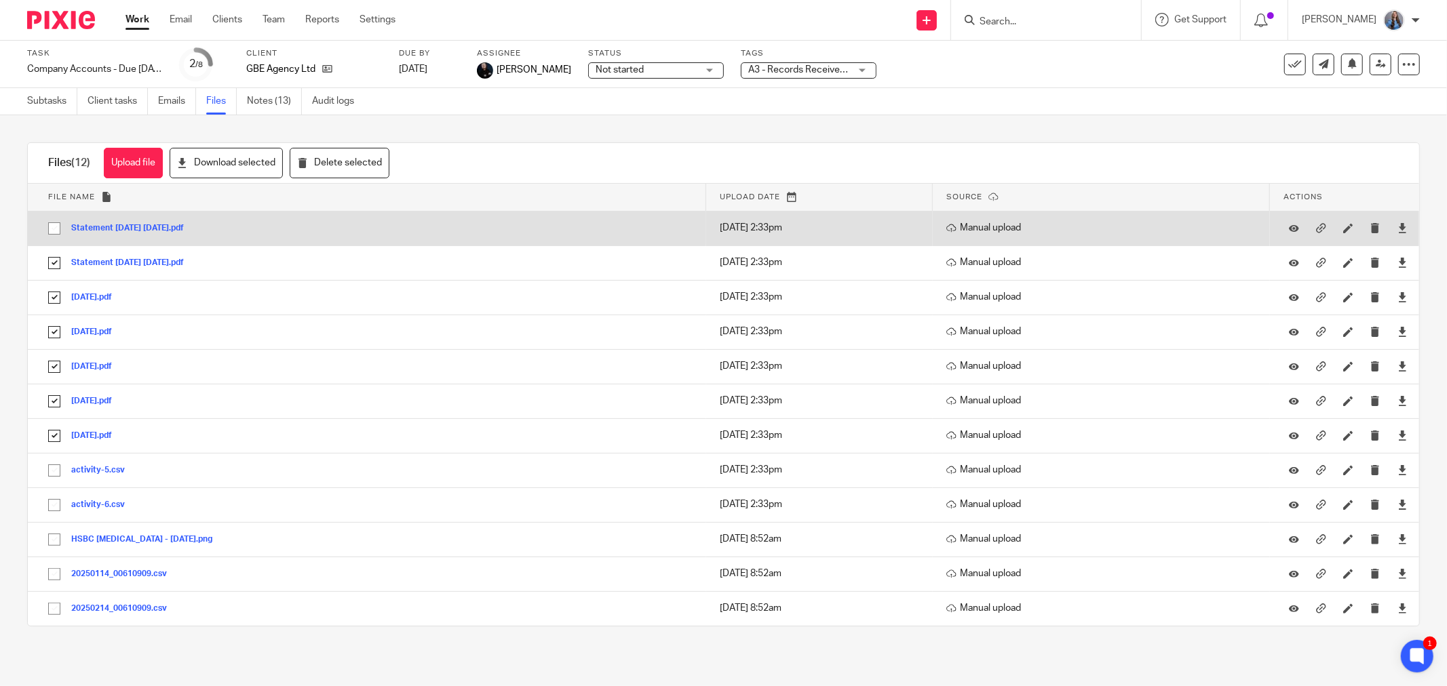
click at [50, 225] on input "checkbox" at bounding box center [54, 229] width 26 height 26
checkbox input "true"
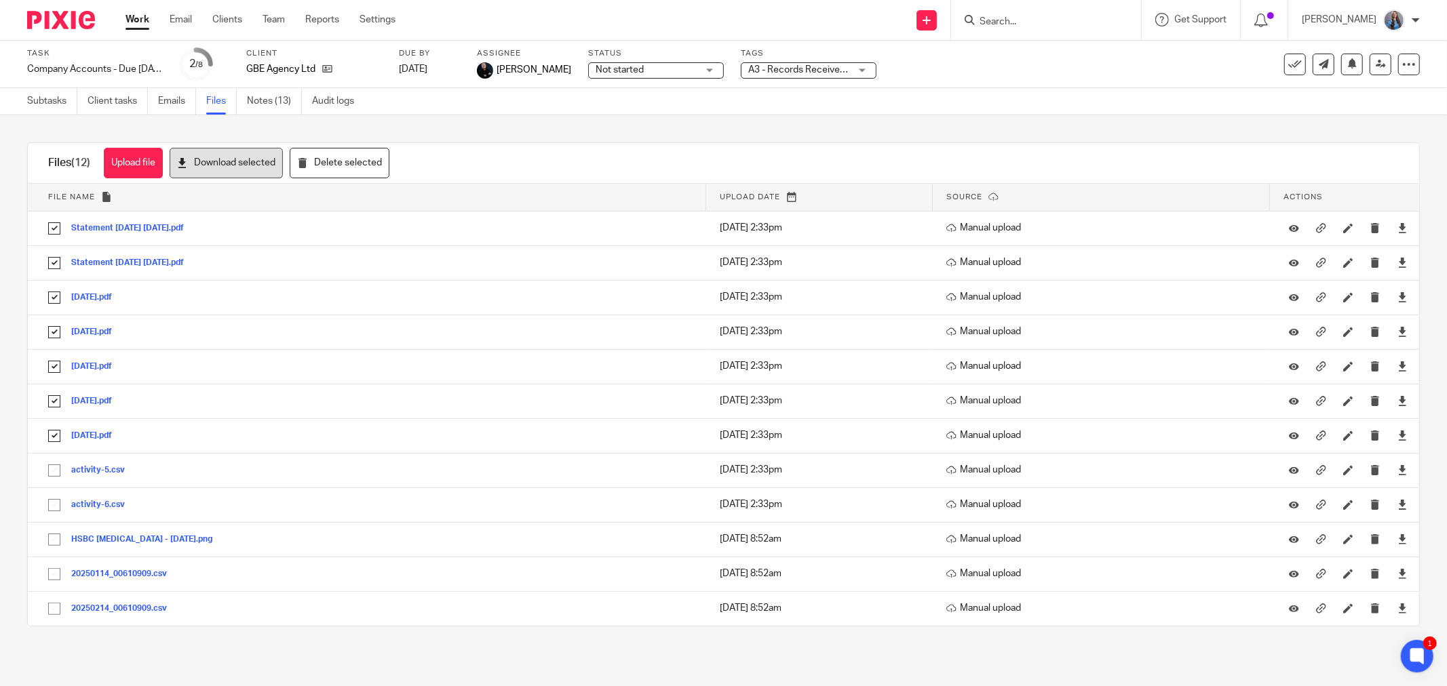
click at [253, 167] on button "Download selected" at bounding box center [226, 163] width 113 height 31
click at [239, 164] on button "Download selected" at bounding box center [226, 163] width 113 height 31
click at [714, 141] on div "Upload file Drag & Drop your files, or click here Files uploading... Files (12)…" at bounding box center [723, 384] width 1447 height 539
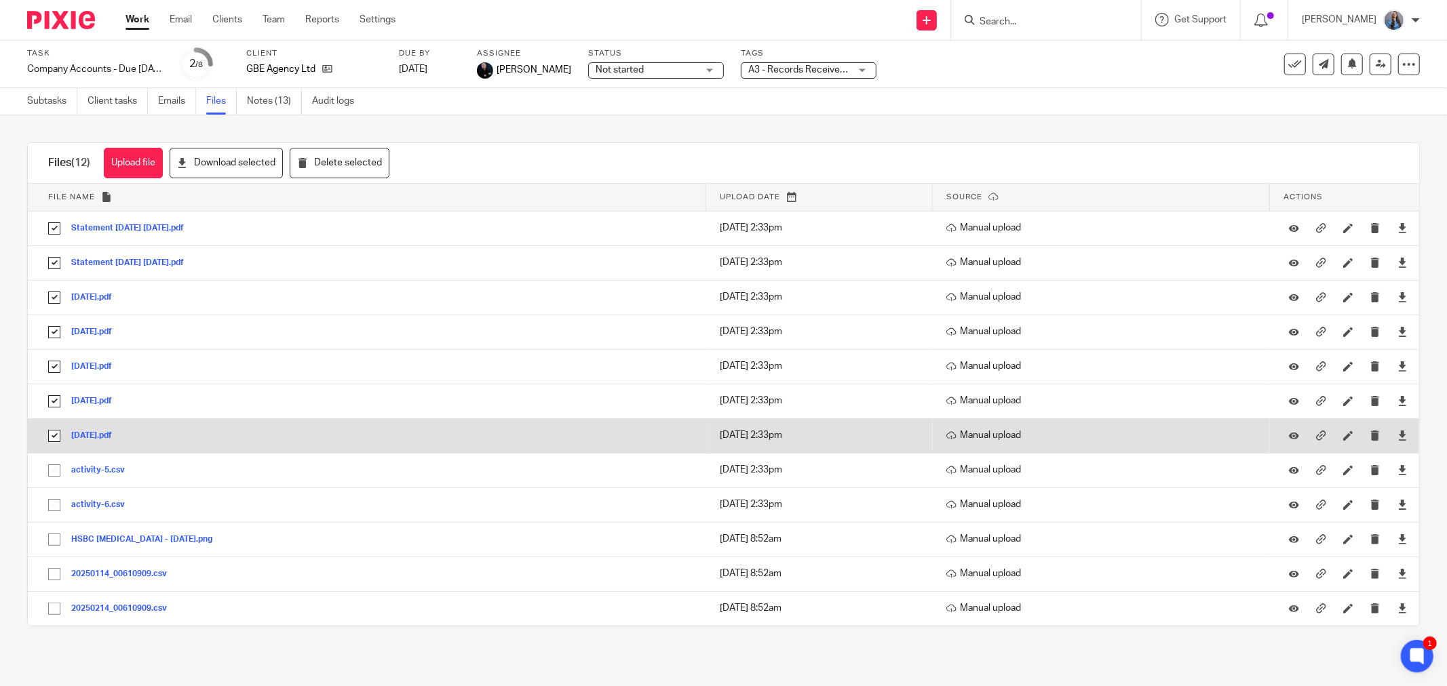
click at [113, 434] on button "[DATE].pdf" at bounding box center [96, 435] width 51 height 9
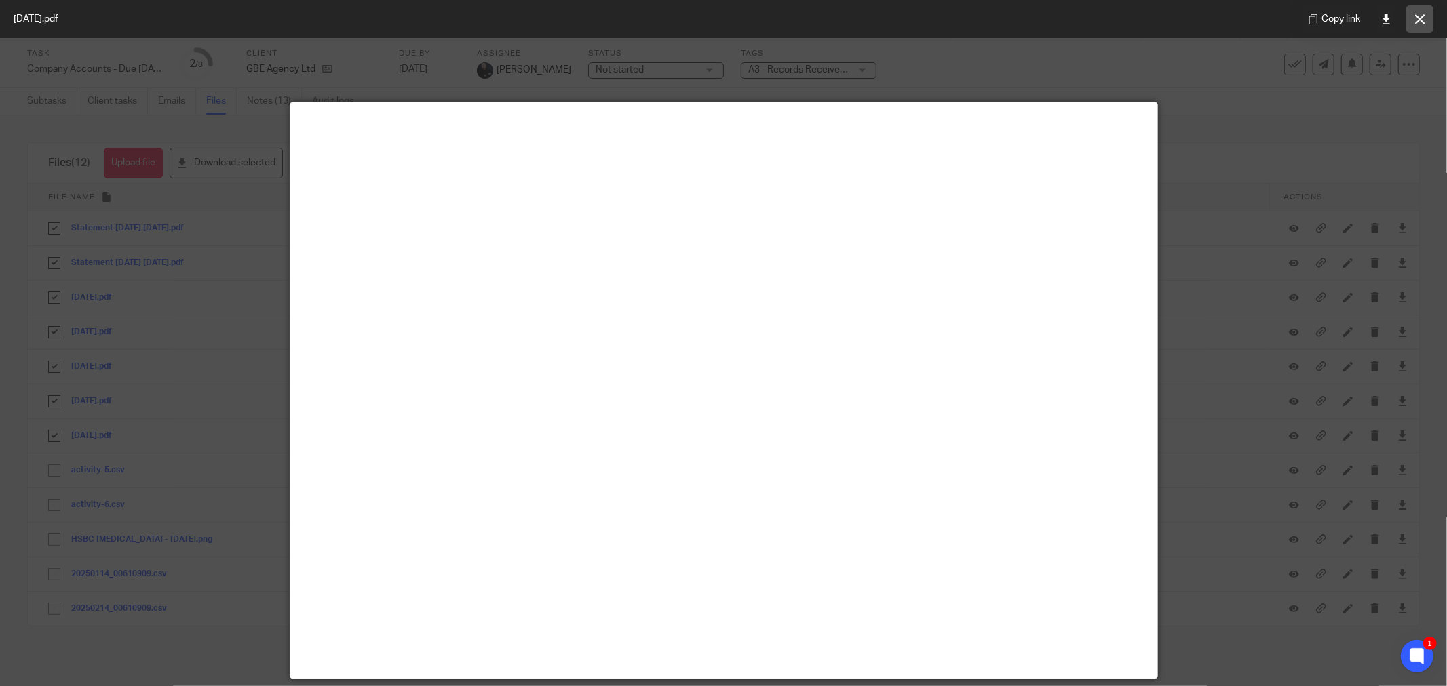
click at [1415, 19] on icon at bounding box center [1420, 19] width 10 height 10
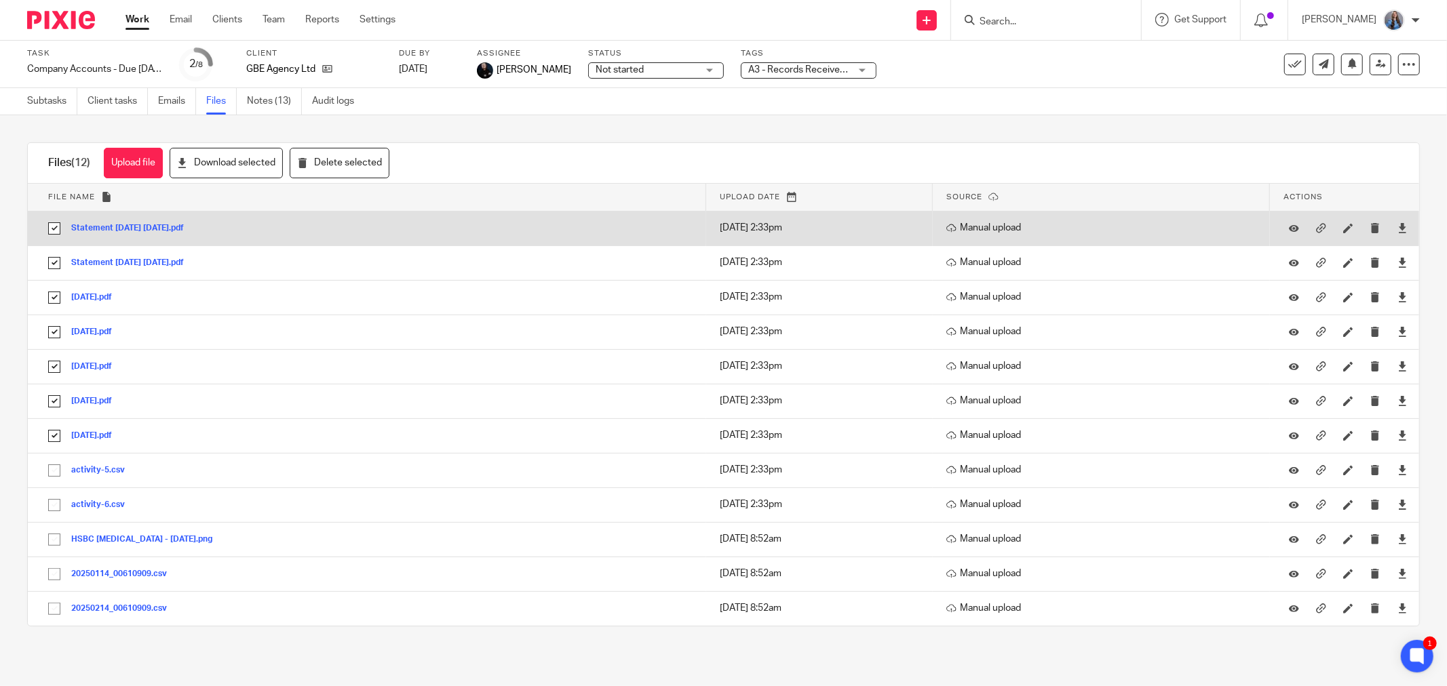
click at [132, 229] on button "Statement [DATE] [DATE].pdf" at bounding box center [132, 228] width 123 height 9
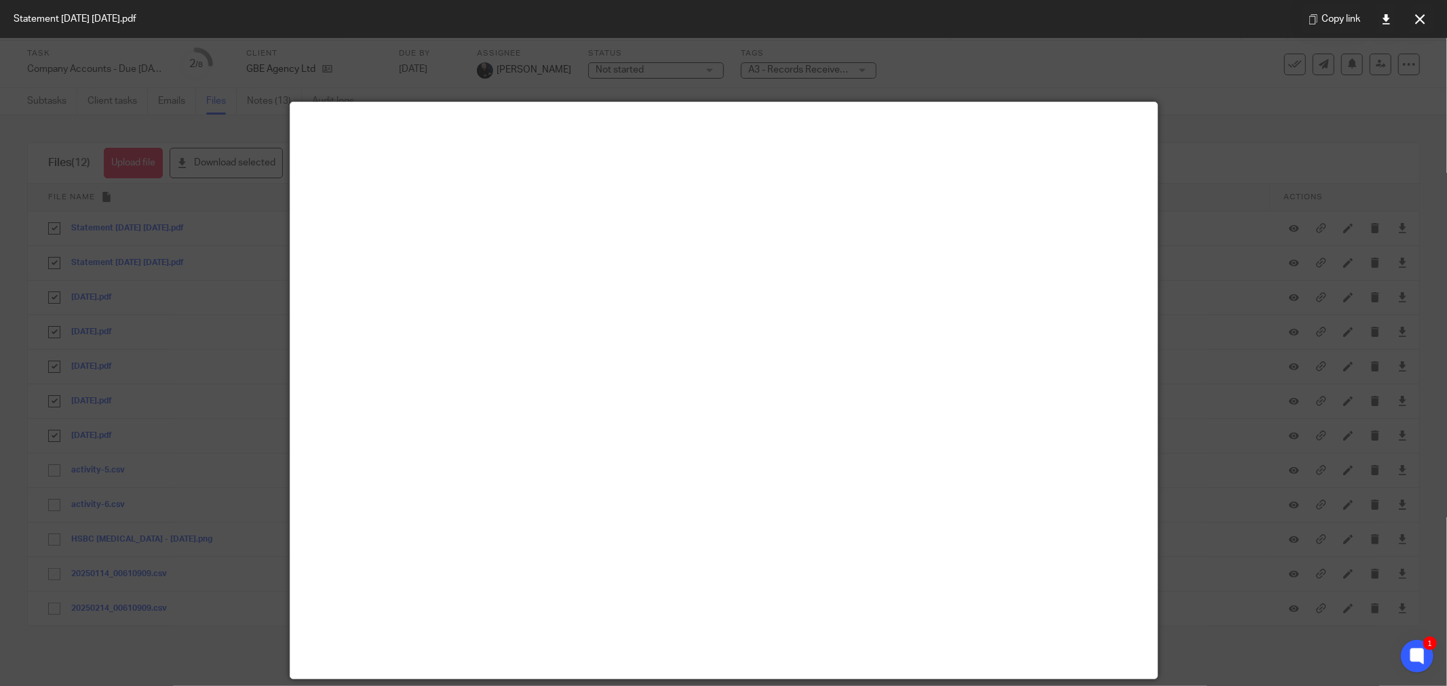
click at [1419, 19] on icon at bounding box center [1420, 19] width 10 height 10
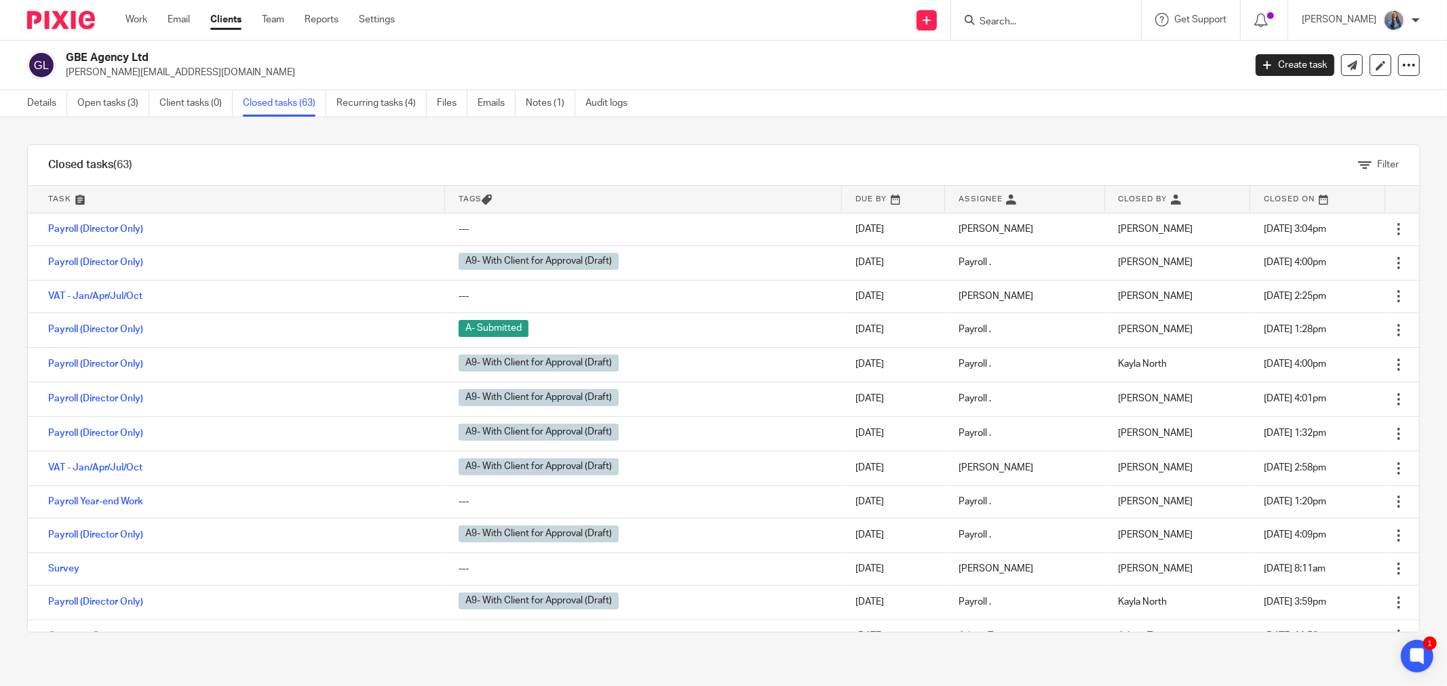
scroll to position [1724, 0]
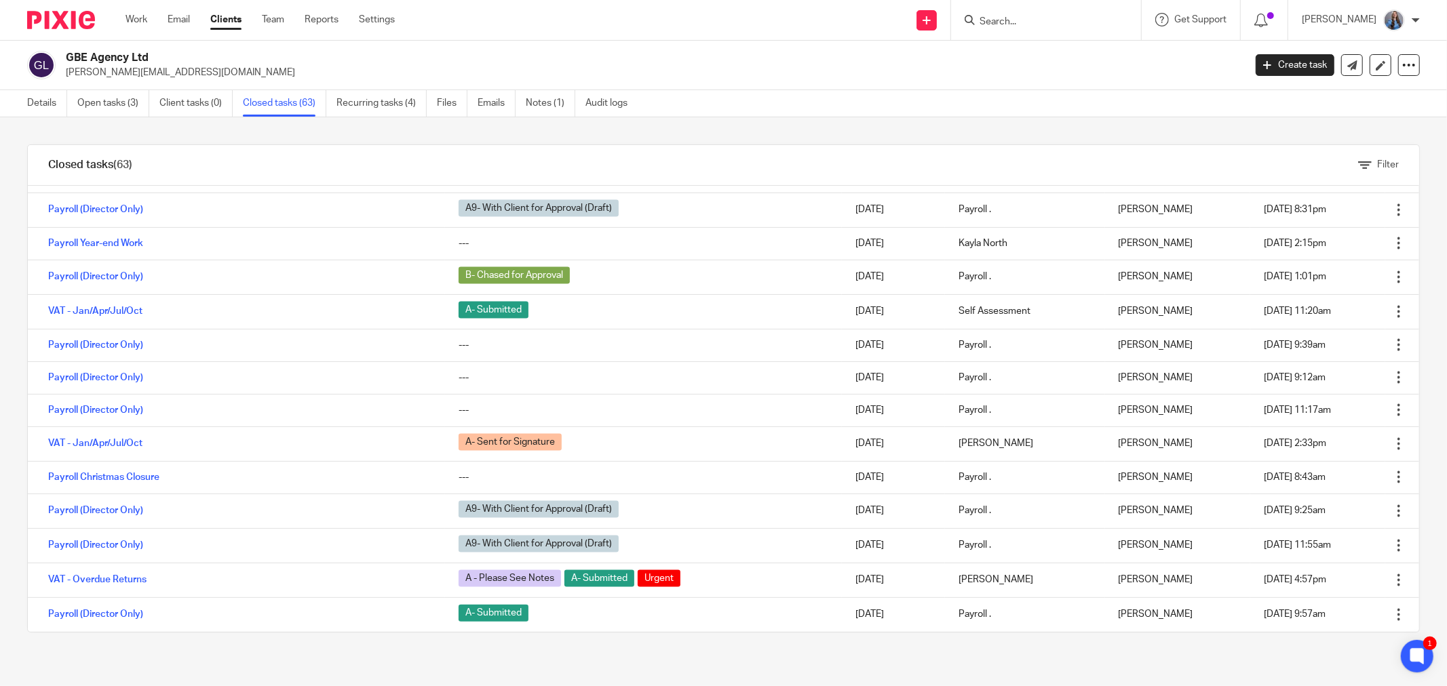
click at [437, 107] on ul "Details Open tasks (3) Client tasks (0) Closed tasks (63) Recurring tasks (4) F…" at bounding box center [337, 103] width 621 height 26
click at [441, 100] on link "Files" at bounding box center [452, 103] width 31 height 26
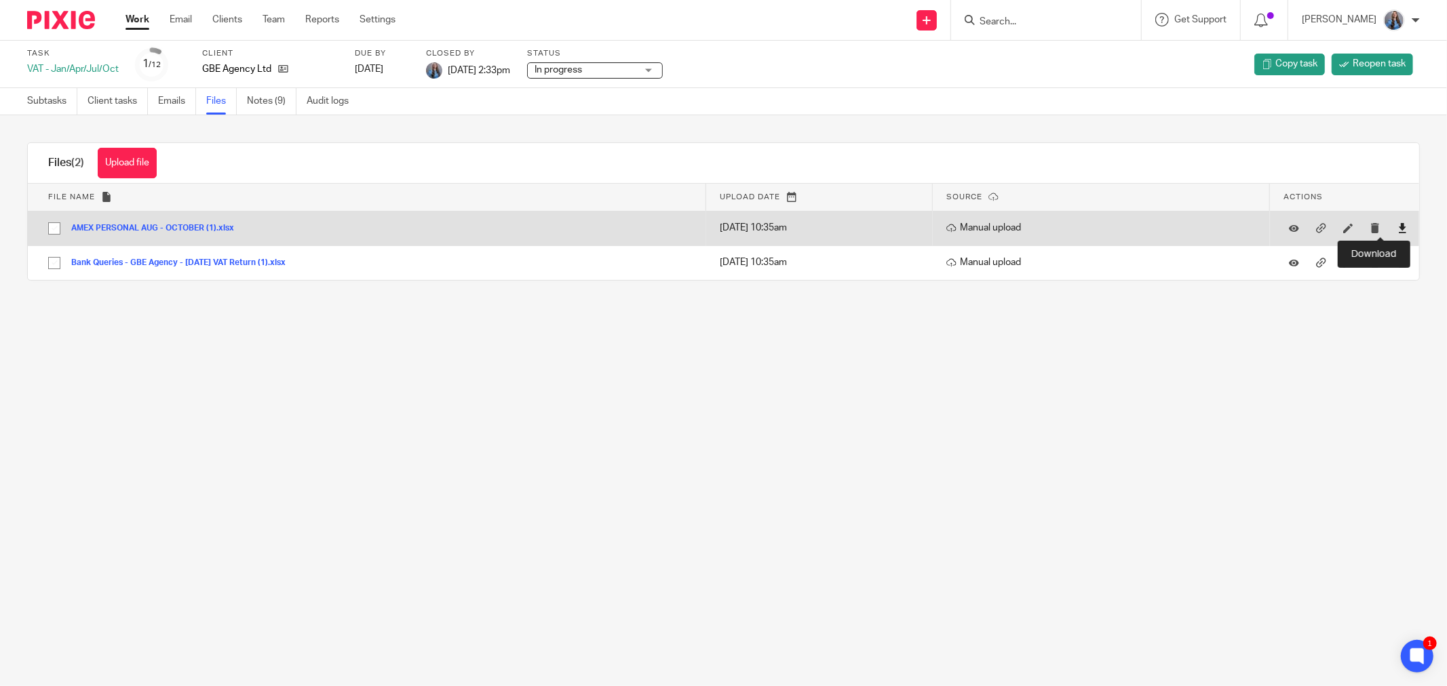
click at [1397, 226] on icon at bounding box center [1402, 228] width 10 height 10
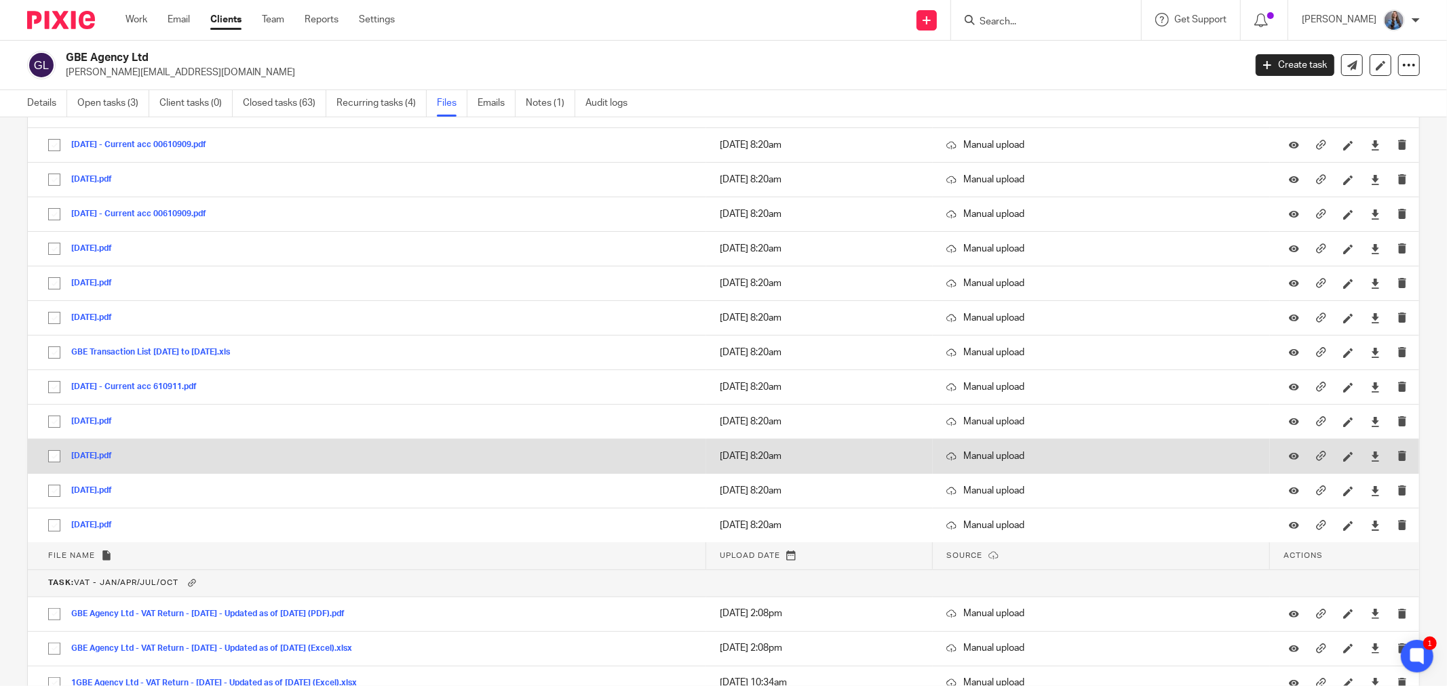
scroll to position [7422, 0]
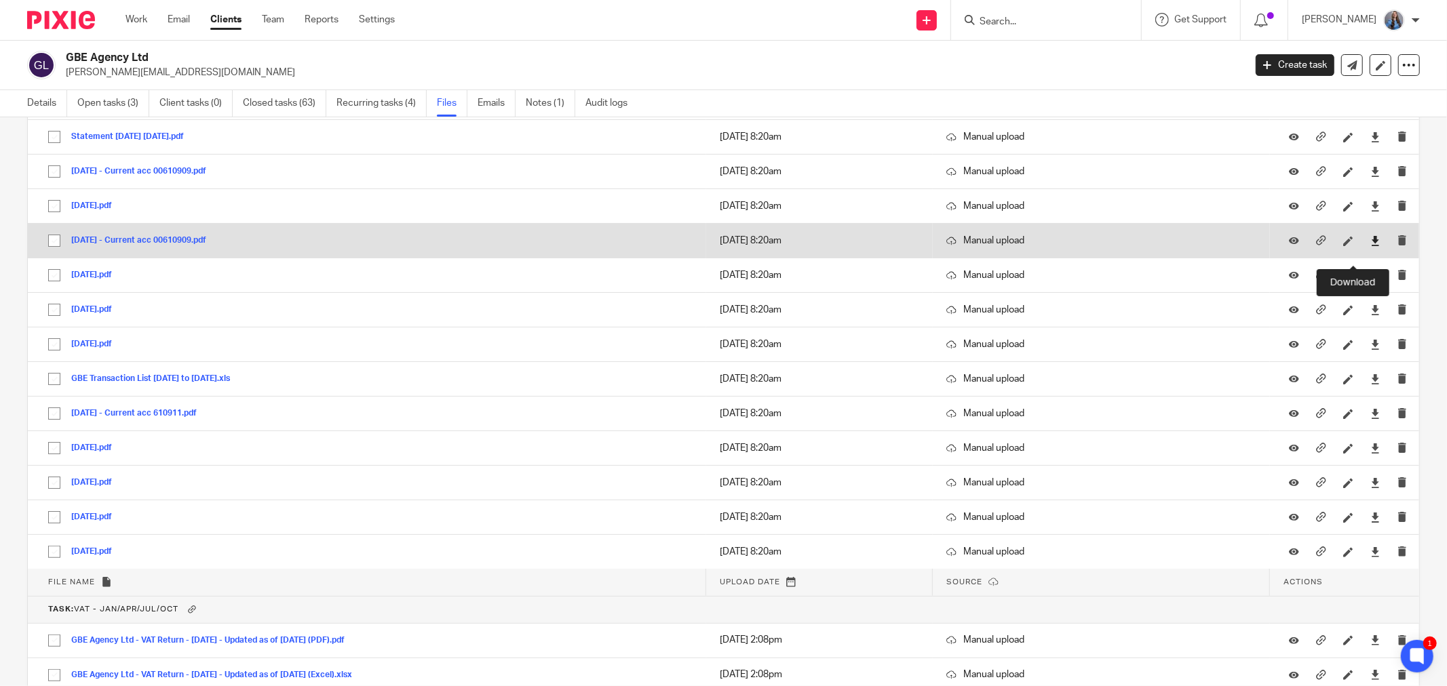
click at [1370, 246] on icon at bounding box center [1375, 241] width 10 height 10
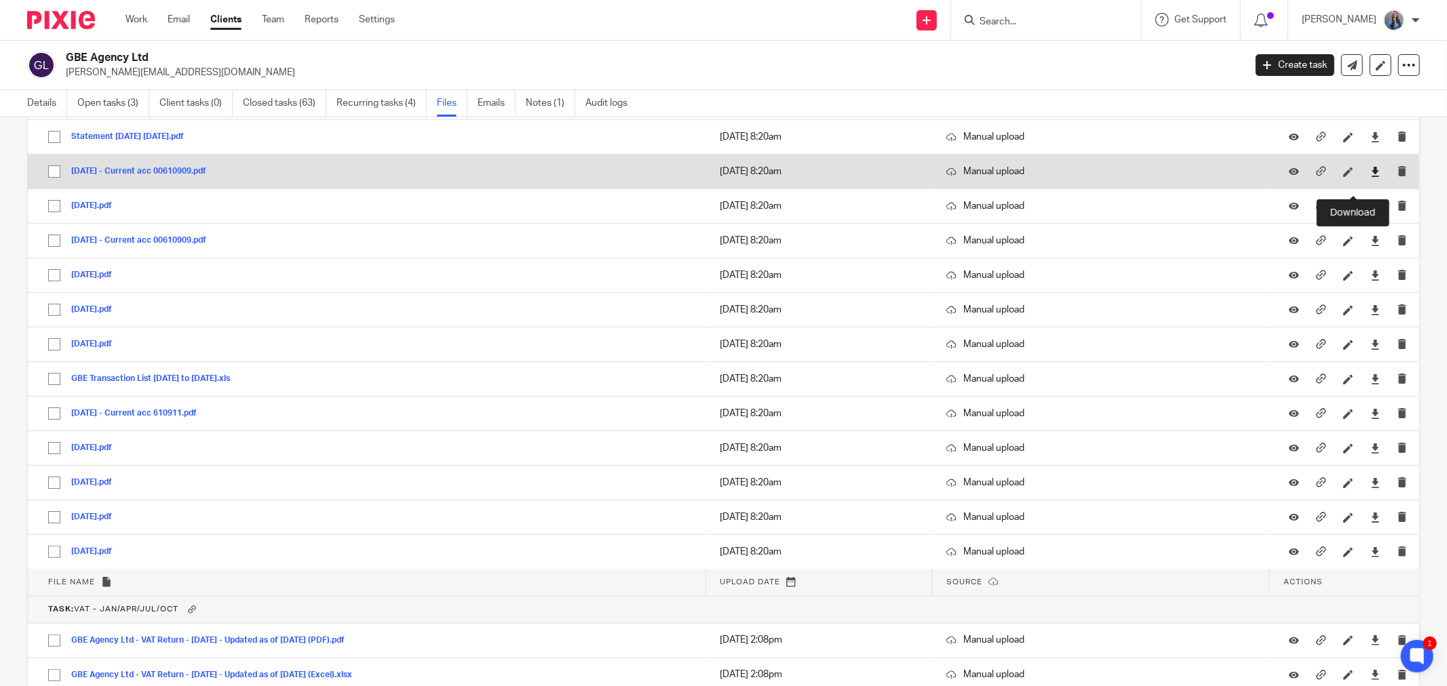
click at [1370, 177] on icon at bounding box center [1375, 172] width 10 height 10
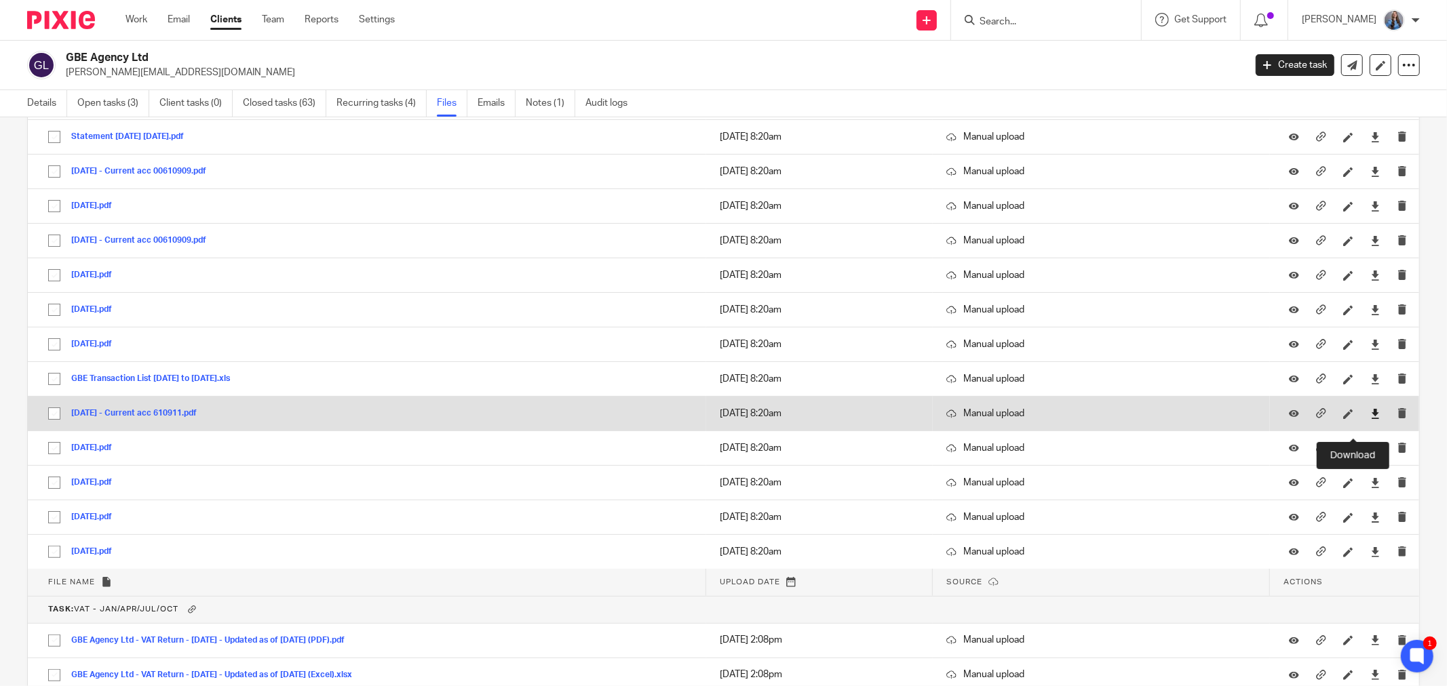
click at [1370, 419] on icon at bounding box center [1375, 414] width 10 height 10
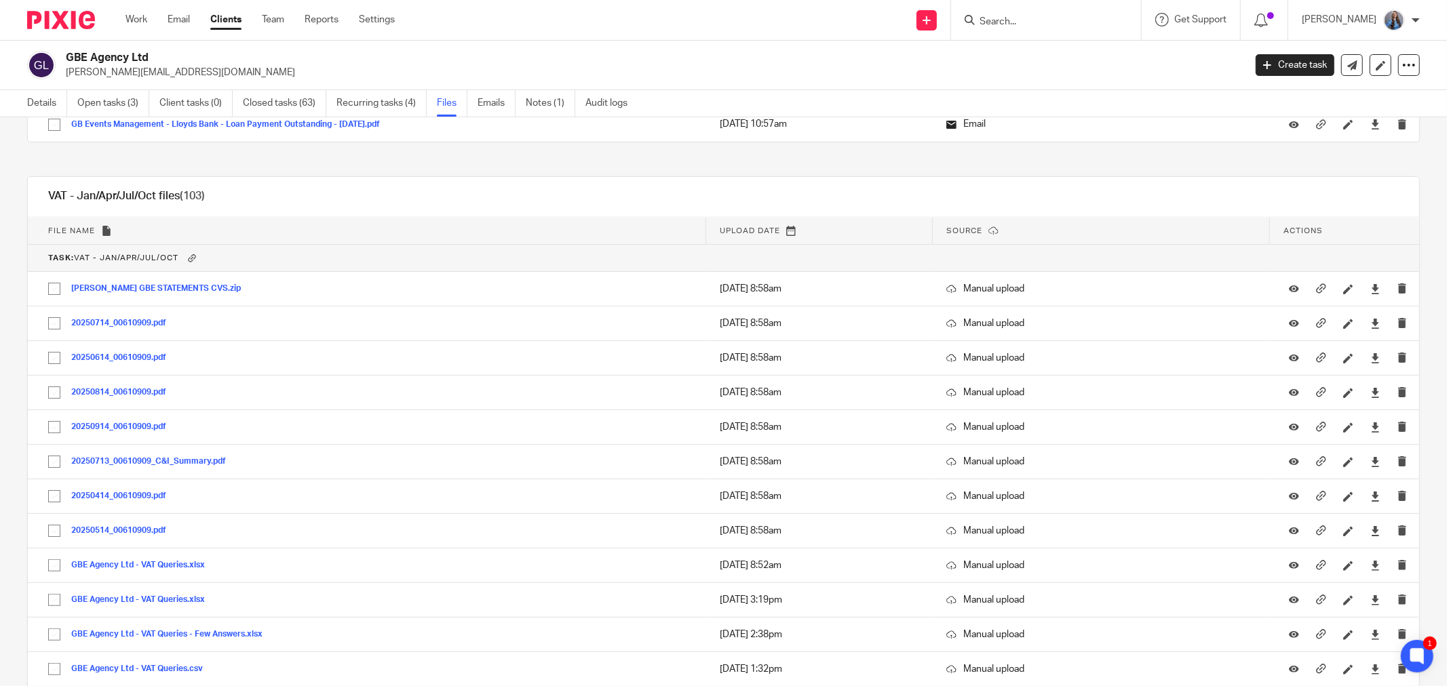
scroll to position [6518, 0]
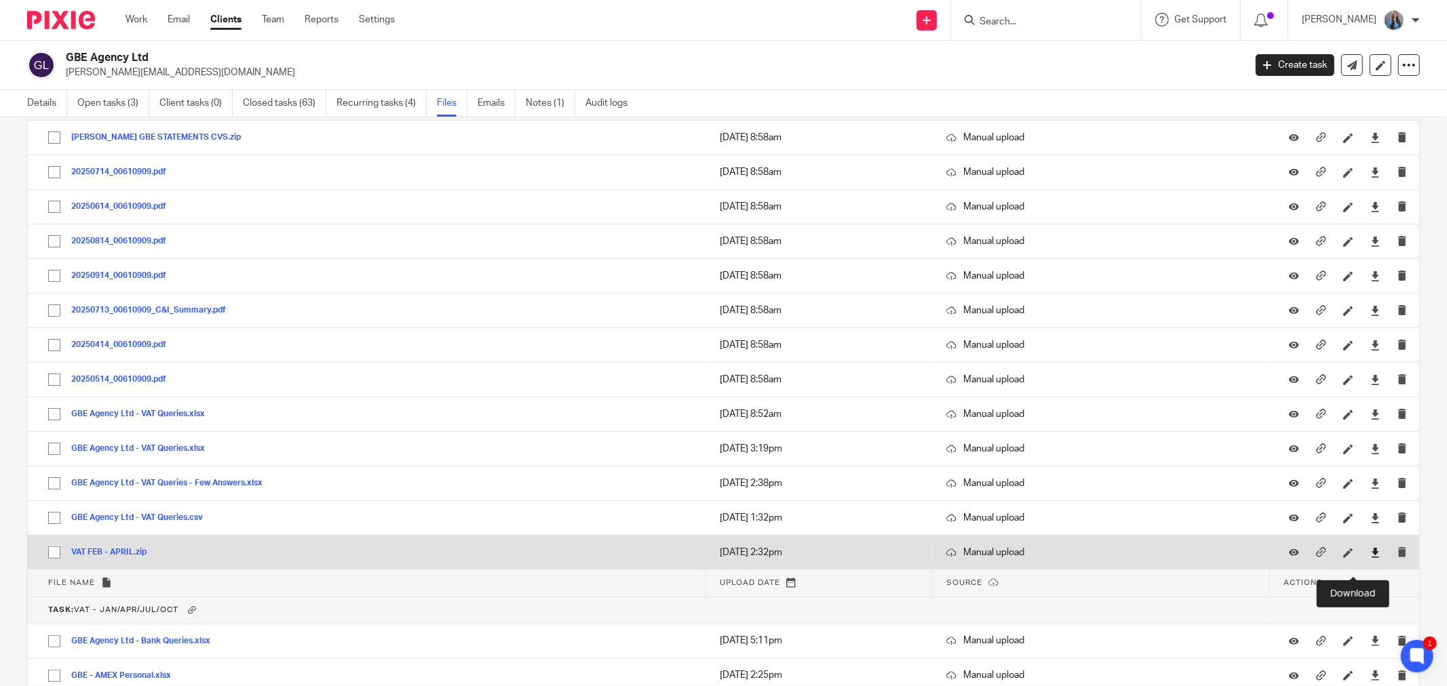
click at [1370, 558] on icon at bounding box center [1375, 553] width 10 height 10
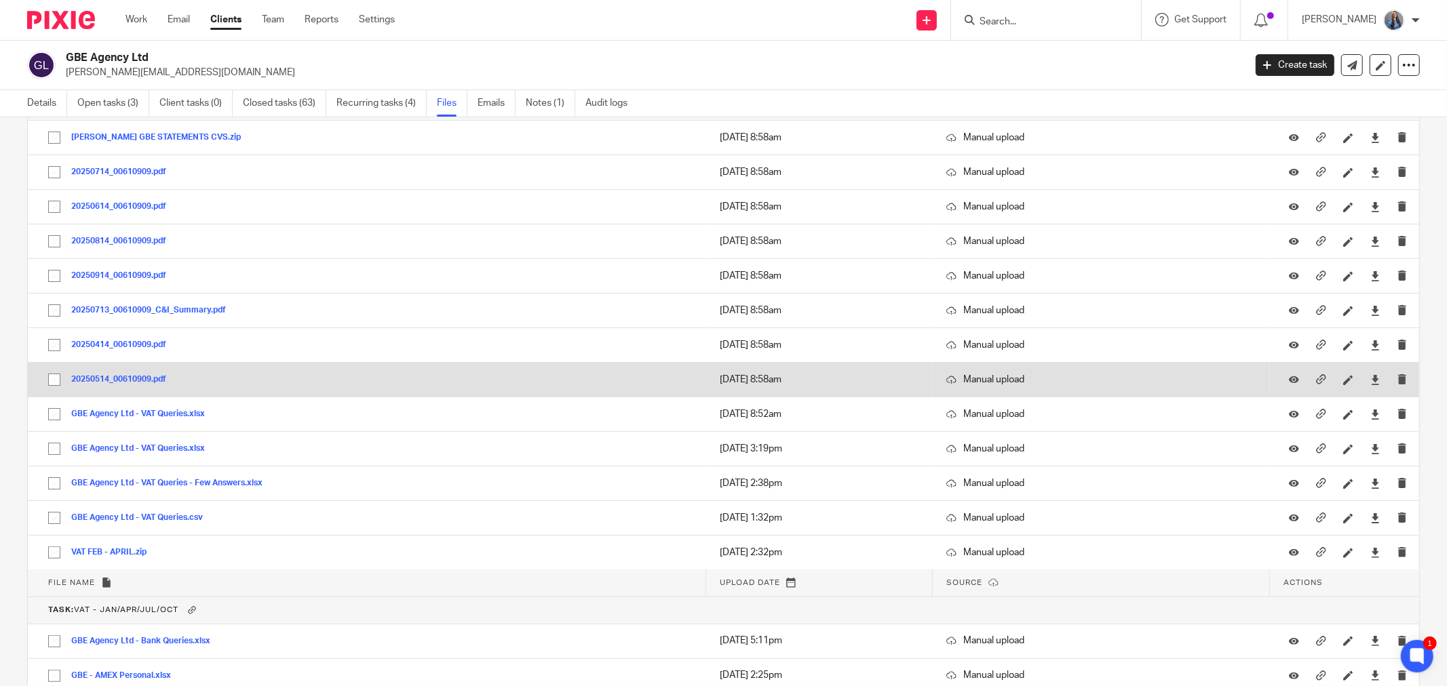
click at [140, 385] on button "20250514_00610909.pdf" at bounding box center [123, 379] width 105 height 9
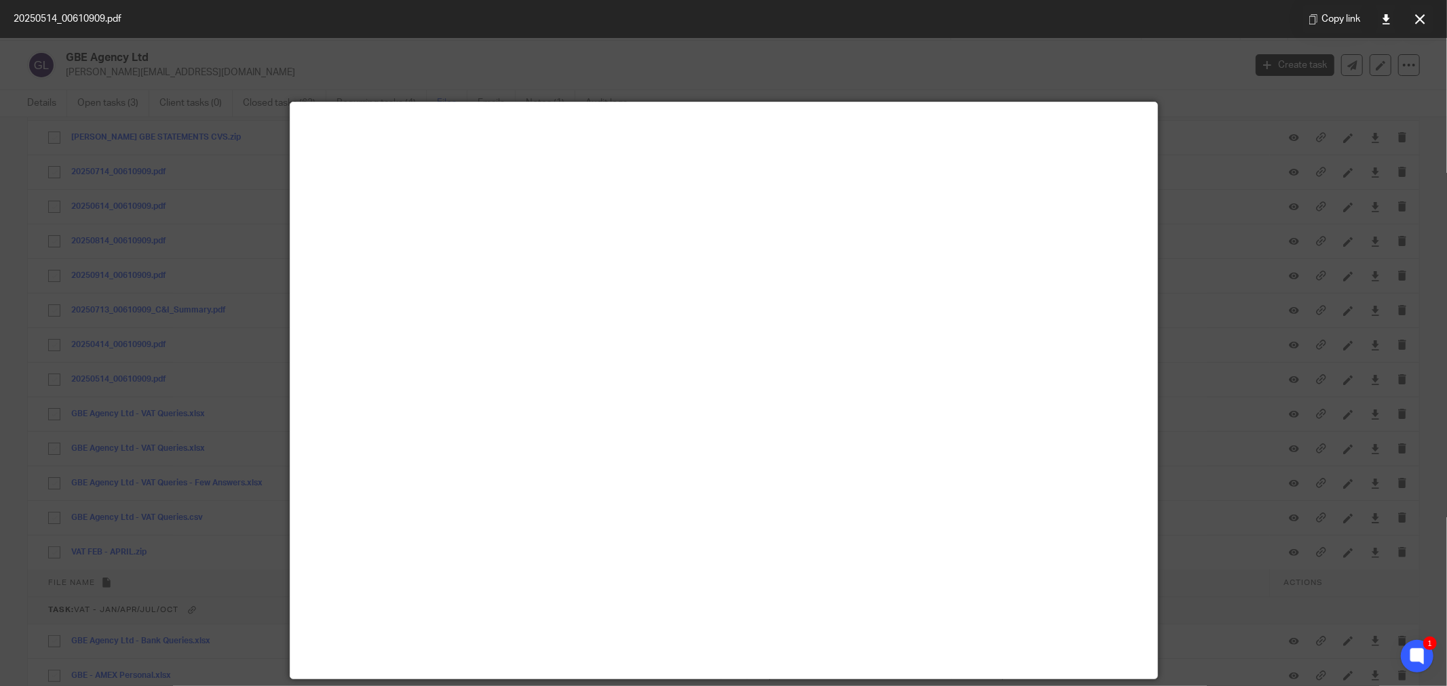
click at [71, 422] on div at bounding box center [723, 343] width 1447 height 686
click at [1422, 20] on icon at bounding box center [1420, 19] width 10 height 10
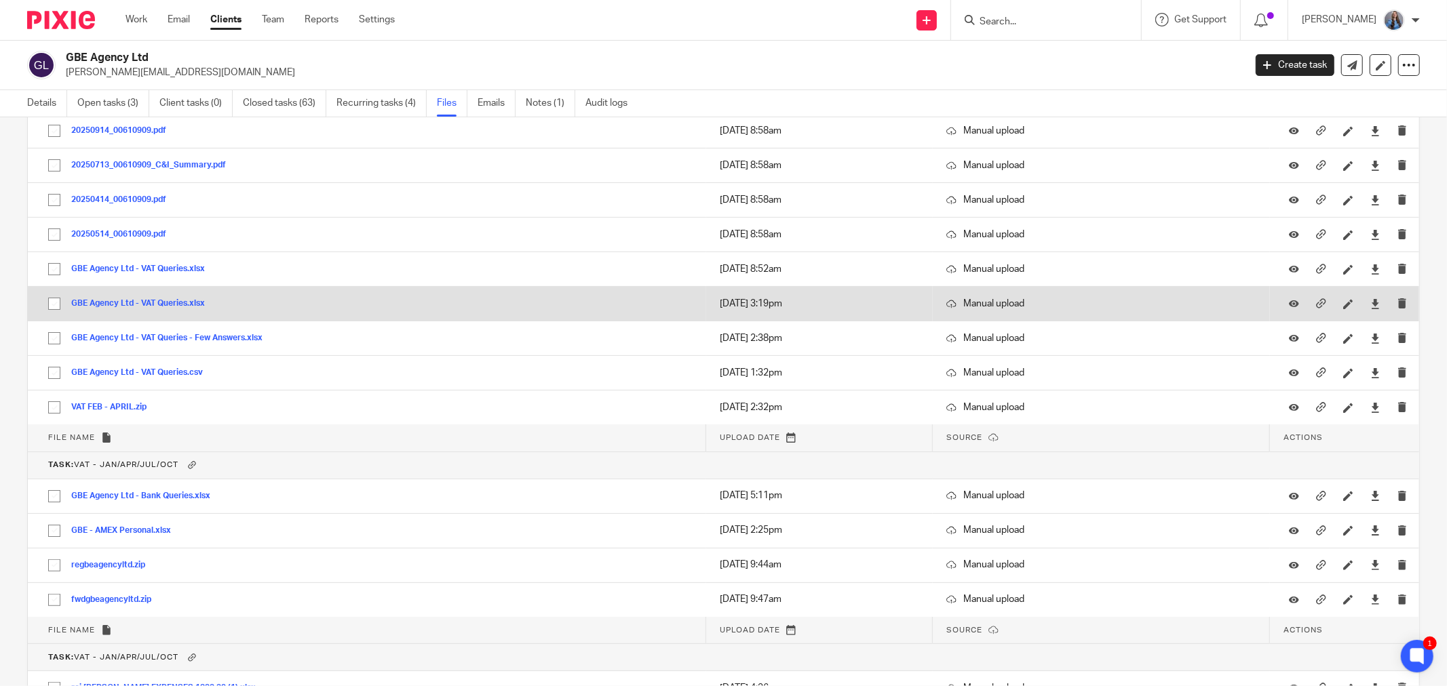
scroll to position [6819, 0]
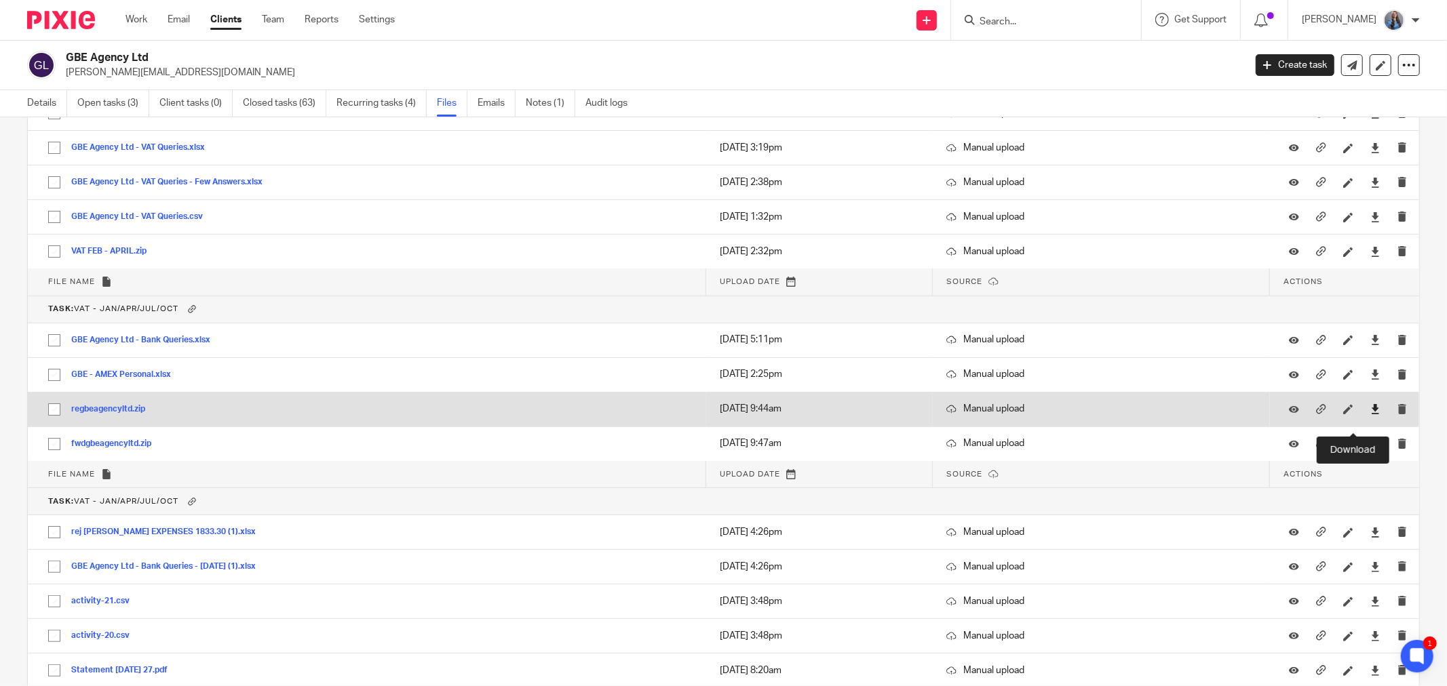
click at [1370, 414] on icon at bounding box center [1375, 409] width 10 height 10
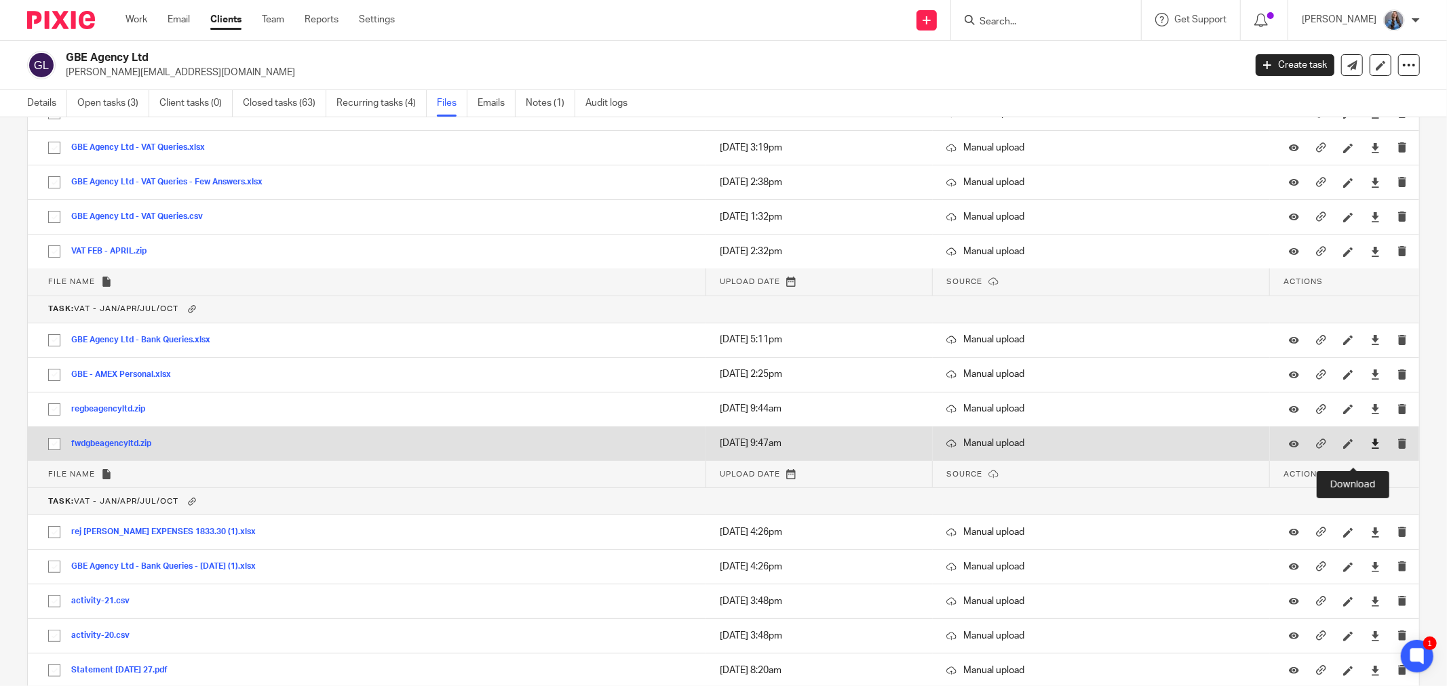
click at [1370, 449] on icon at bounding box center [1375, 444] width 10 height 10
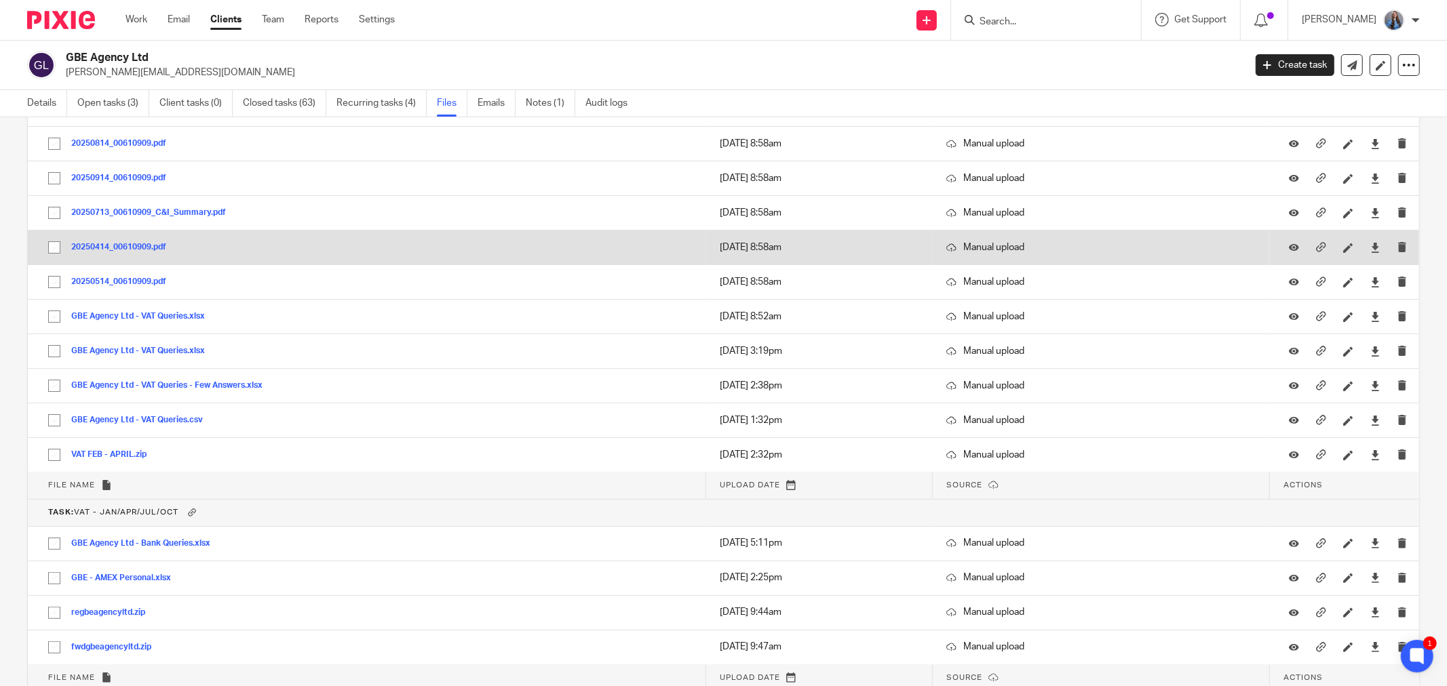
scroll to position [6518, 0]
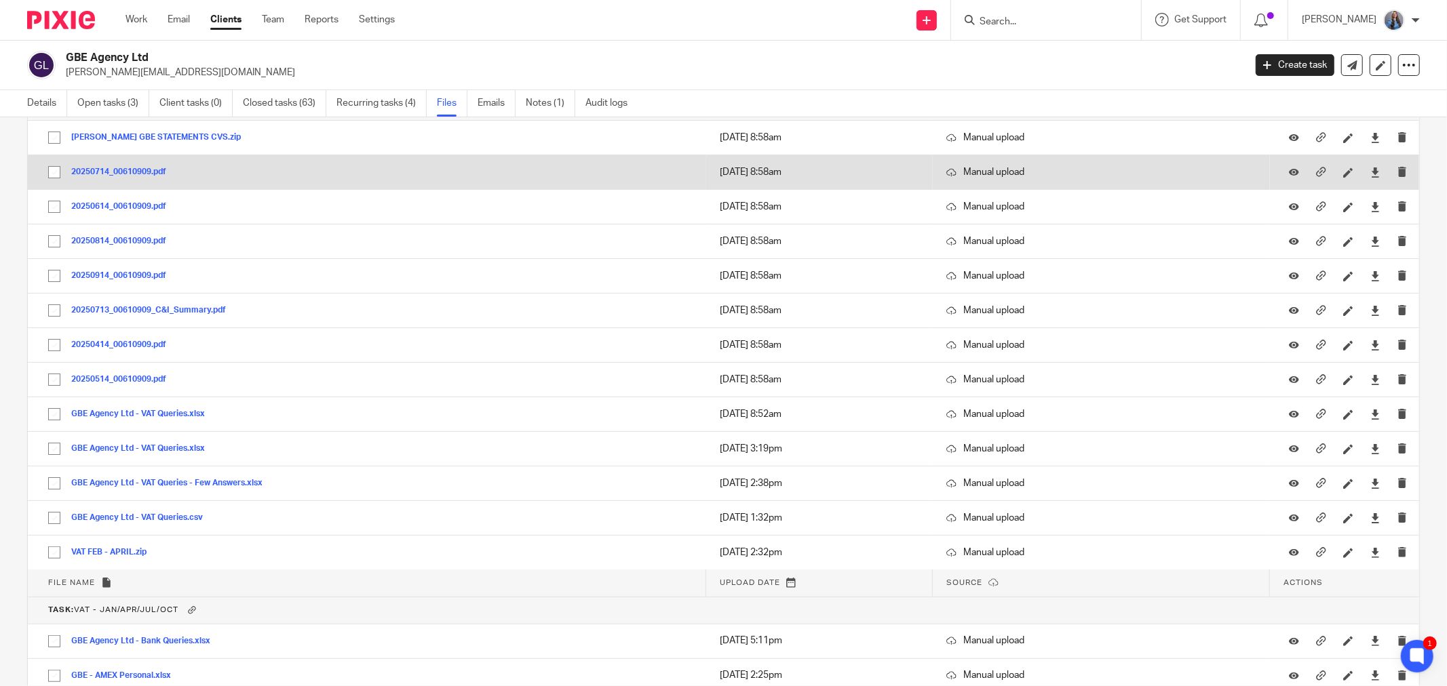
click at [125, 177] on button "20250714_00610909.pdf" at bounding box center [123, 172] width 105 height 9
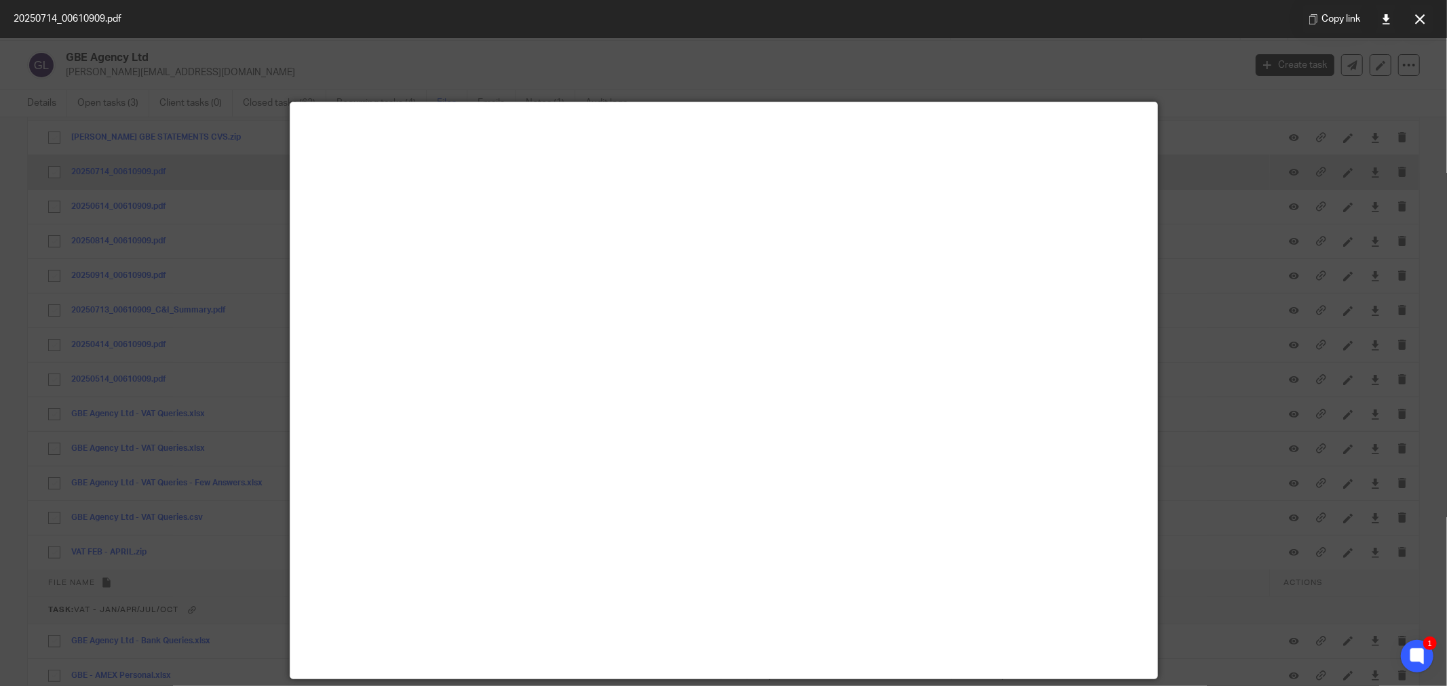
drag, startPoint x: 1418, startPoint y: 21, endPoint x: 1150, endPoint y: 176, distance: 310.3
click at [1418, 21] on icon at bounding box center [1420, 19] width 10 height 10
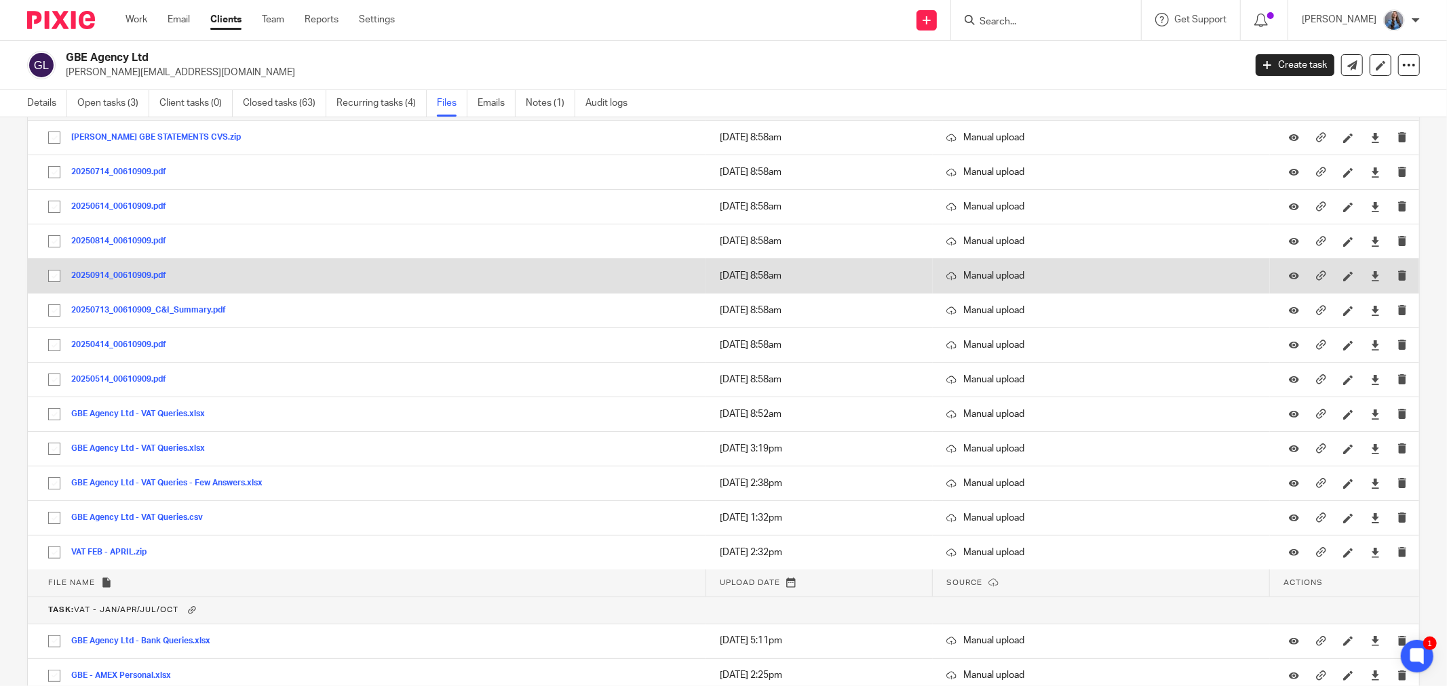
click at [110, 281] on button "20250914_00610909.pdf" at bounding box center [123, 275] width 105 height 9
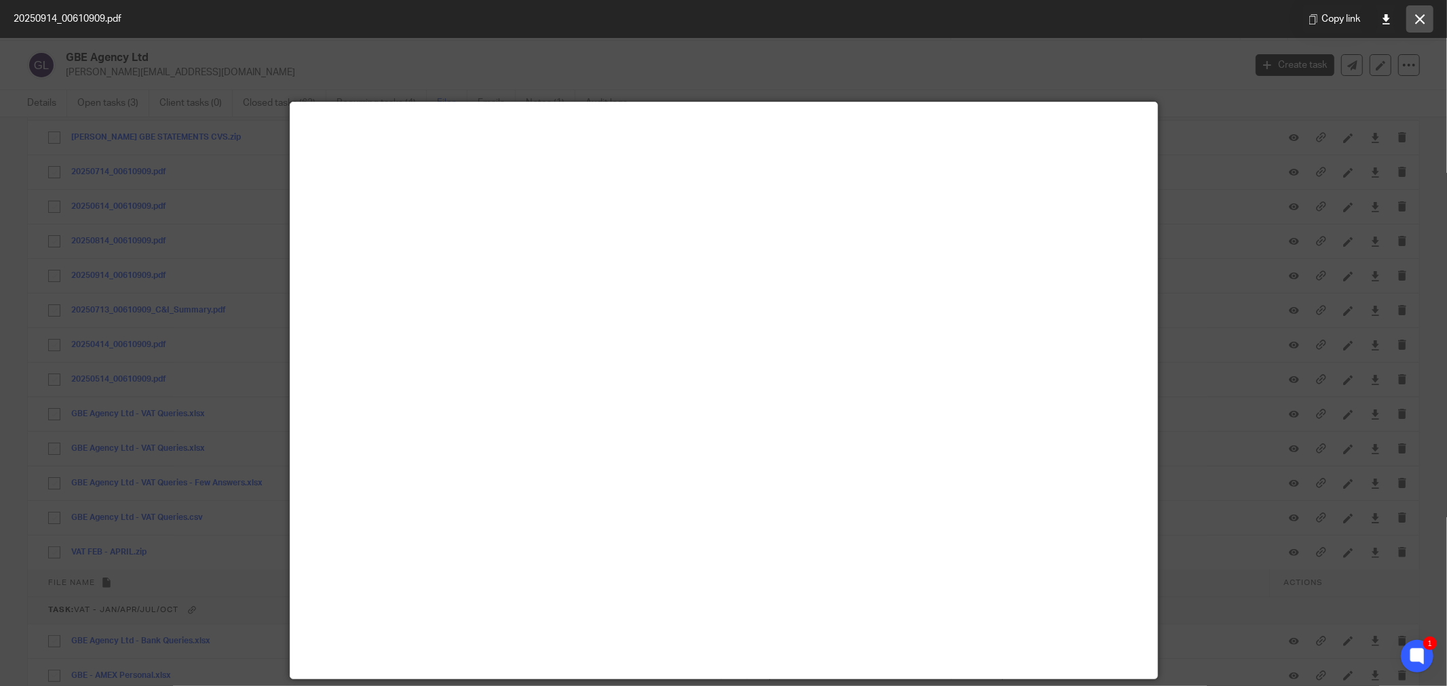
click at [1422, 19] on icon at bounding box center [1420, 19] width 10 height 10
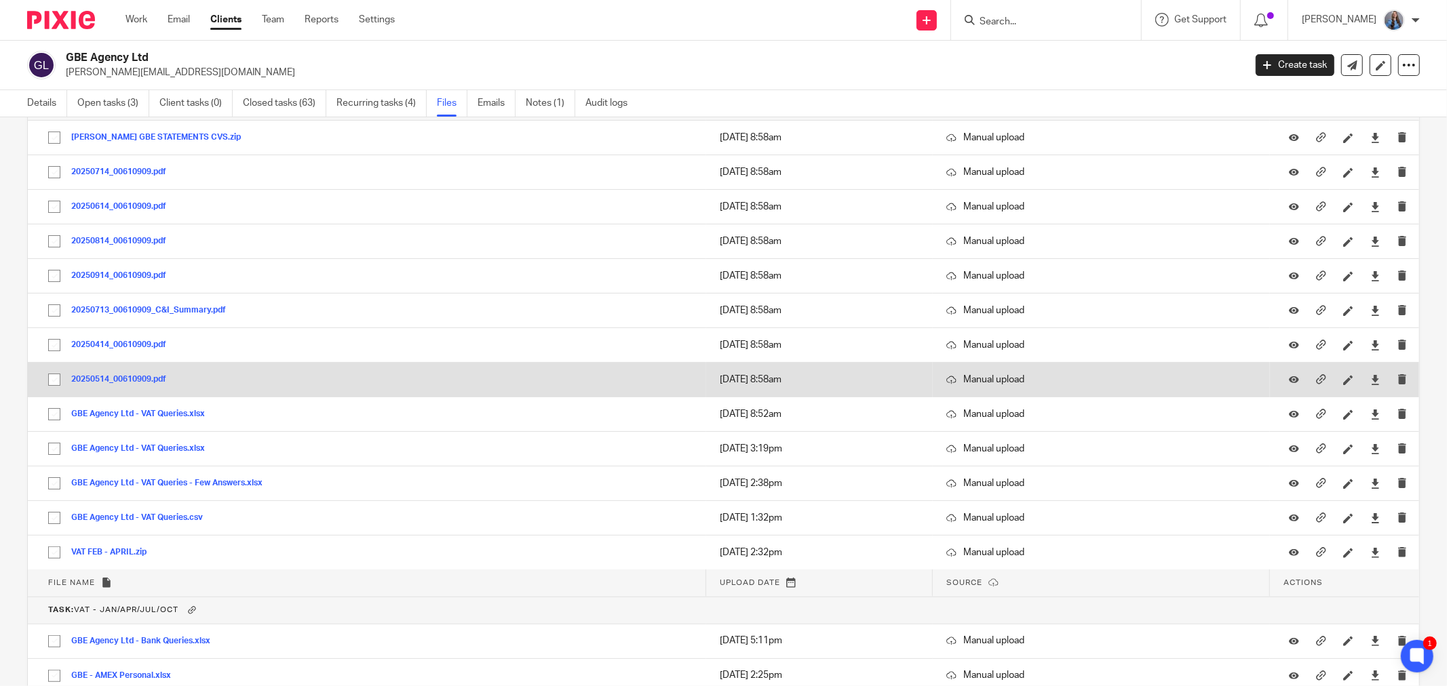
click at [123, 385] on button "20250514_00610909.pdf" at bounding box center [123, 379] width 105 height 9
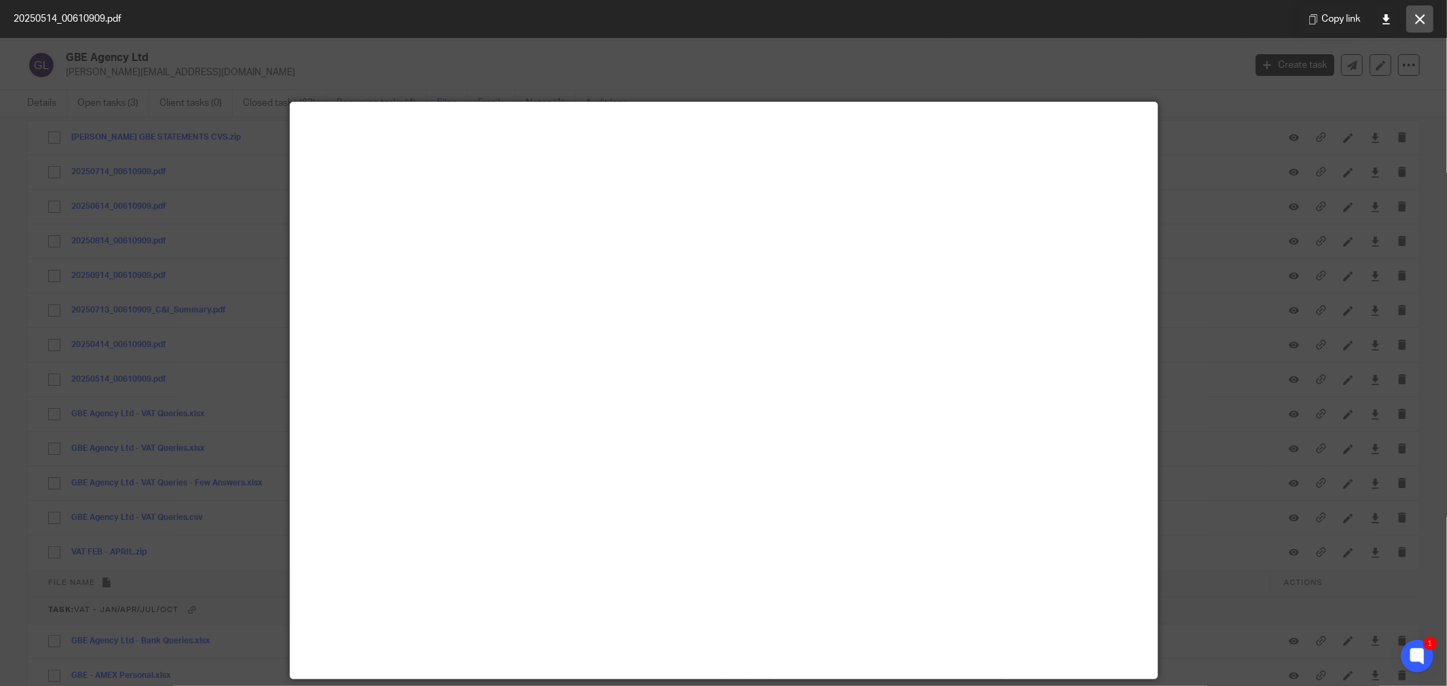
click at [1415, 23] on icon at bounding box center [1420, 19] width 10 height 10
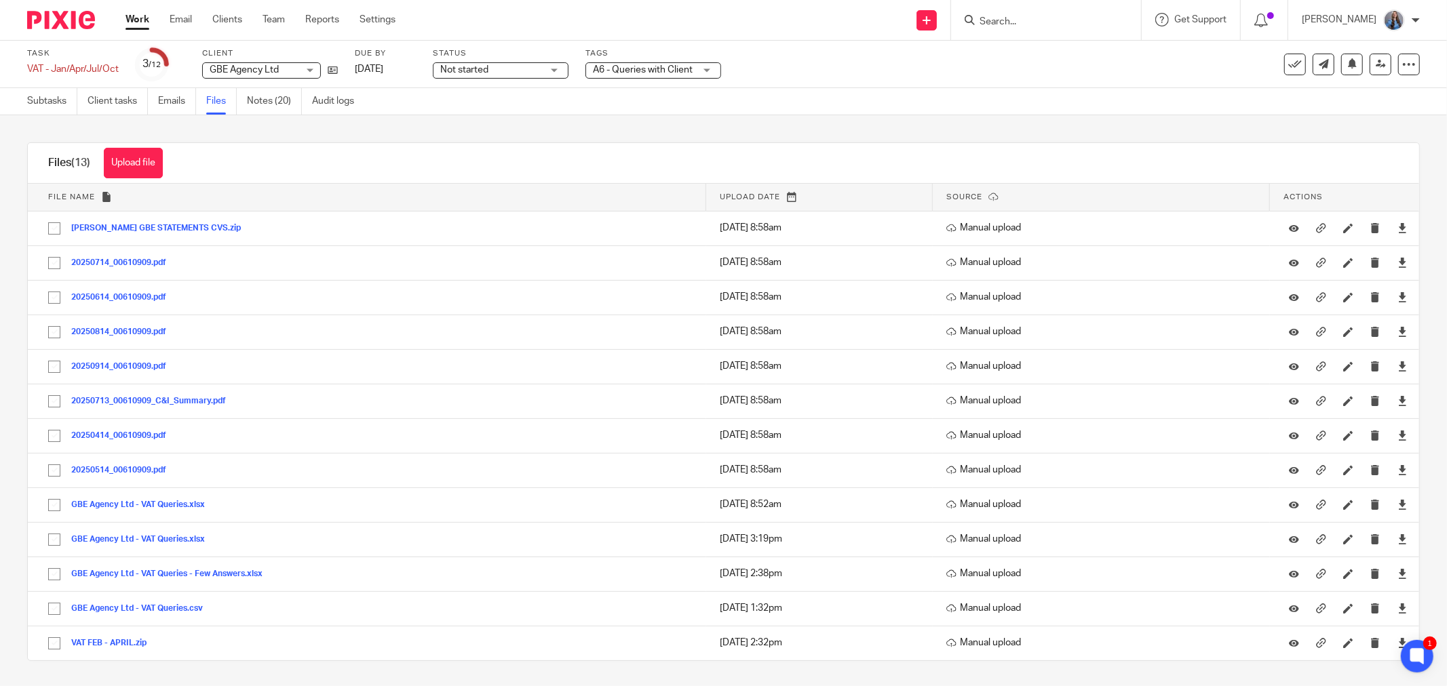
scroll to position [3, 0]
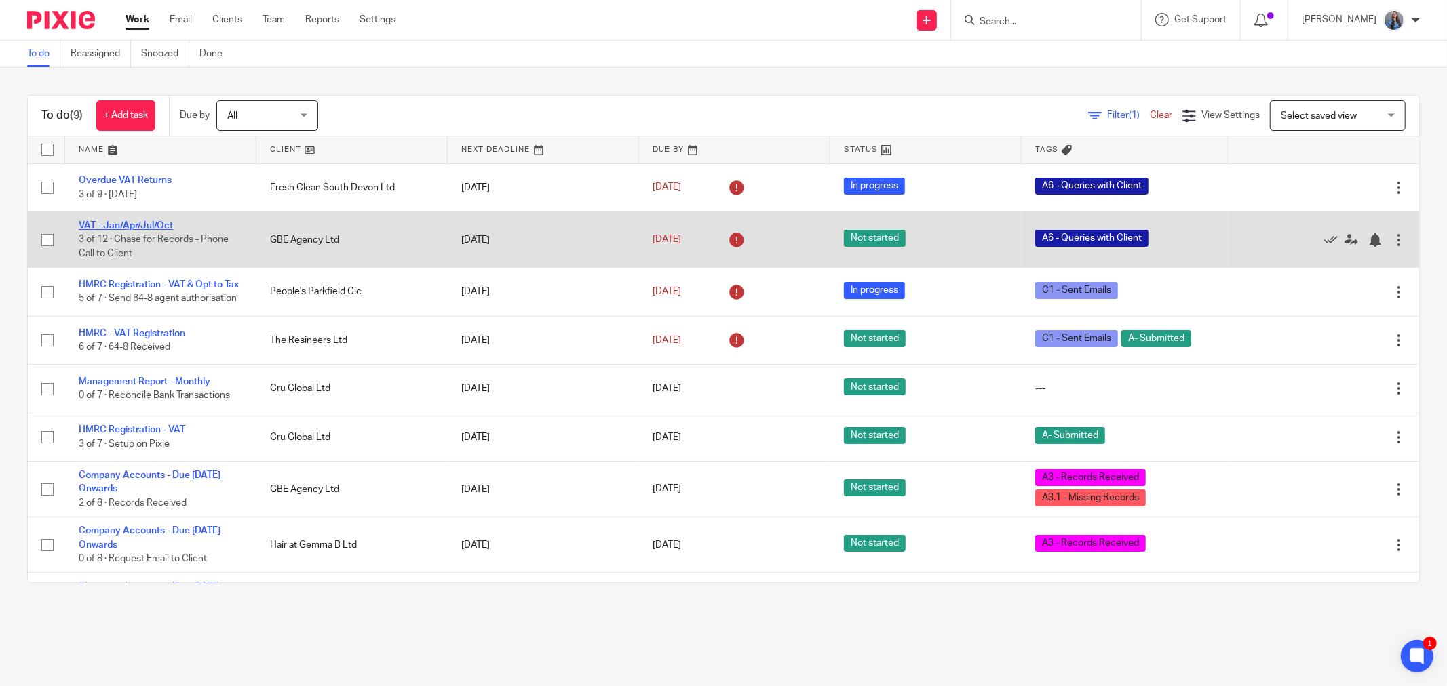
click at [92, 226] on link "VAT - Jan/Apr/Jul/Oct" at bounding box center [126, 225] width 94 height 9
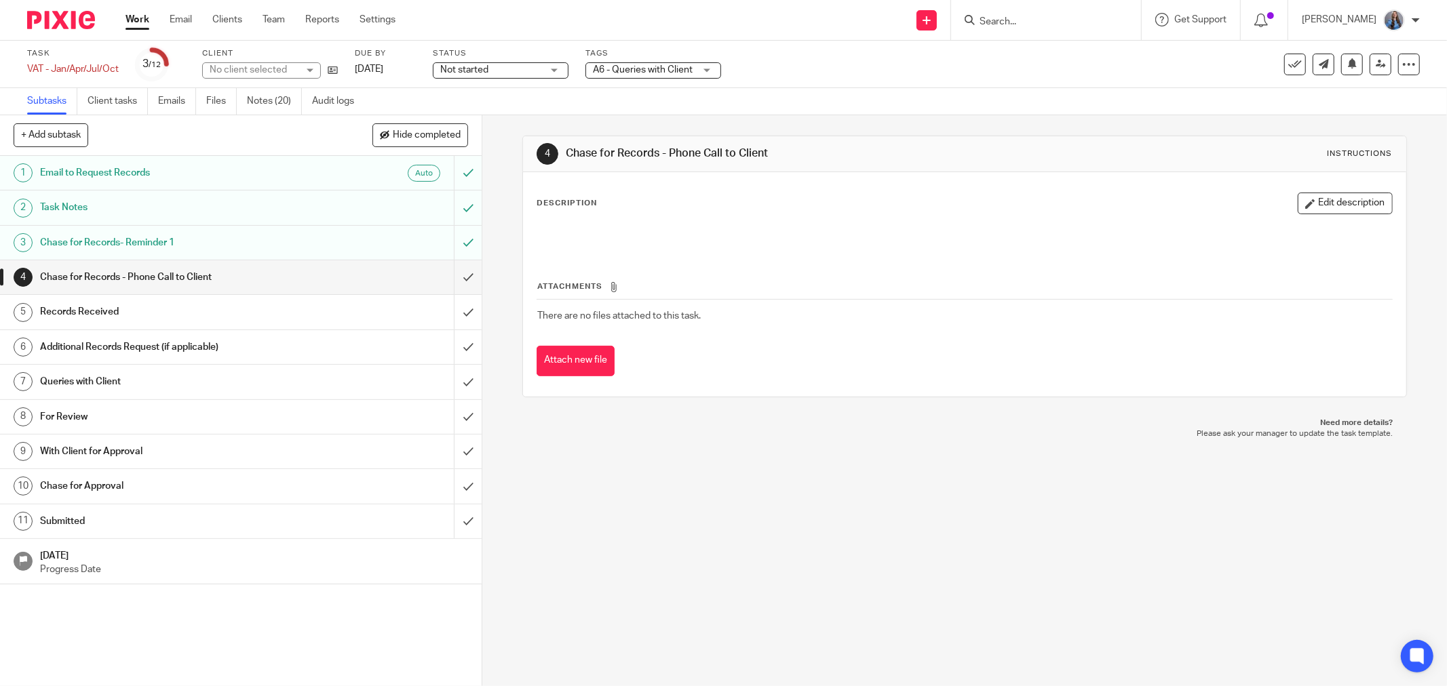
click at [206, 105] on ul "Subtasks Client tasks Emails Files Notes (20) Audit logs" at bounding box center [200, 101] width 347 height 26
click at [207, 105] on ul "Subtasks Client tasks Emails Files Notes (20) Audit logs" at bounding box center [200, 101] width 347 height 26
click at [212, 105] on ul "Subtasks Client tasks Emails Files Notes (20) Audit logs" at bounding box center [200, 101] width 347 height 26
click at [217, 104] on link "Files" at bounding box center [221, 101] width 31 height 26
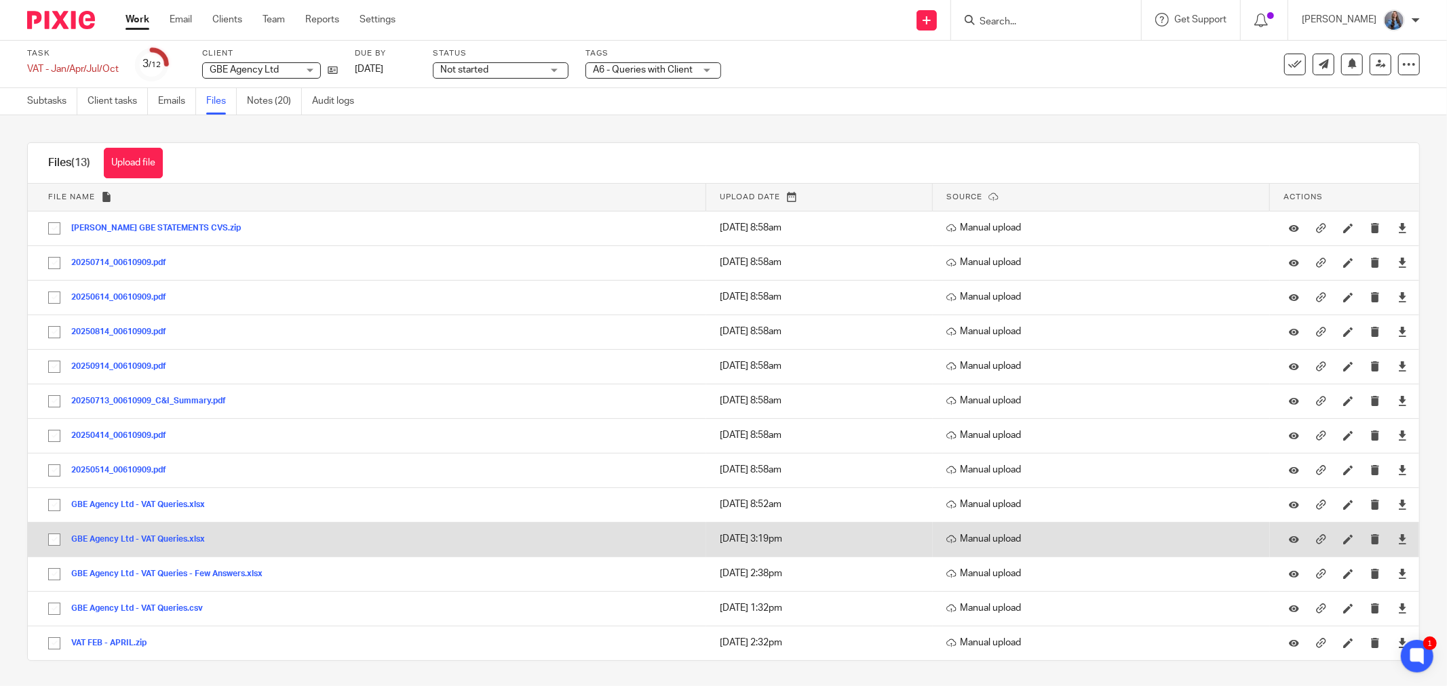
scroll to position [3, 0]
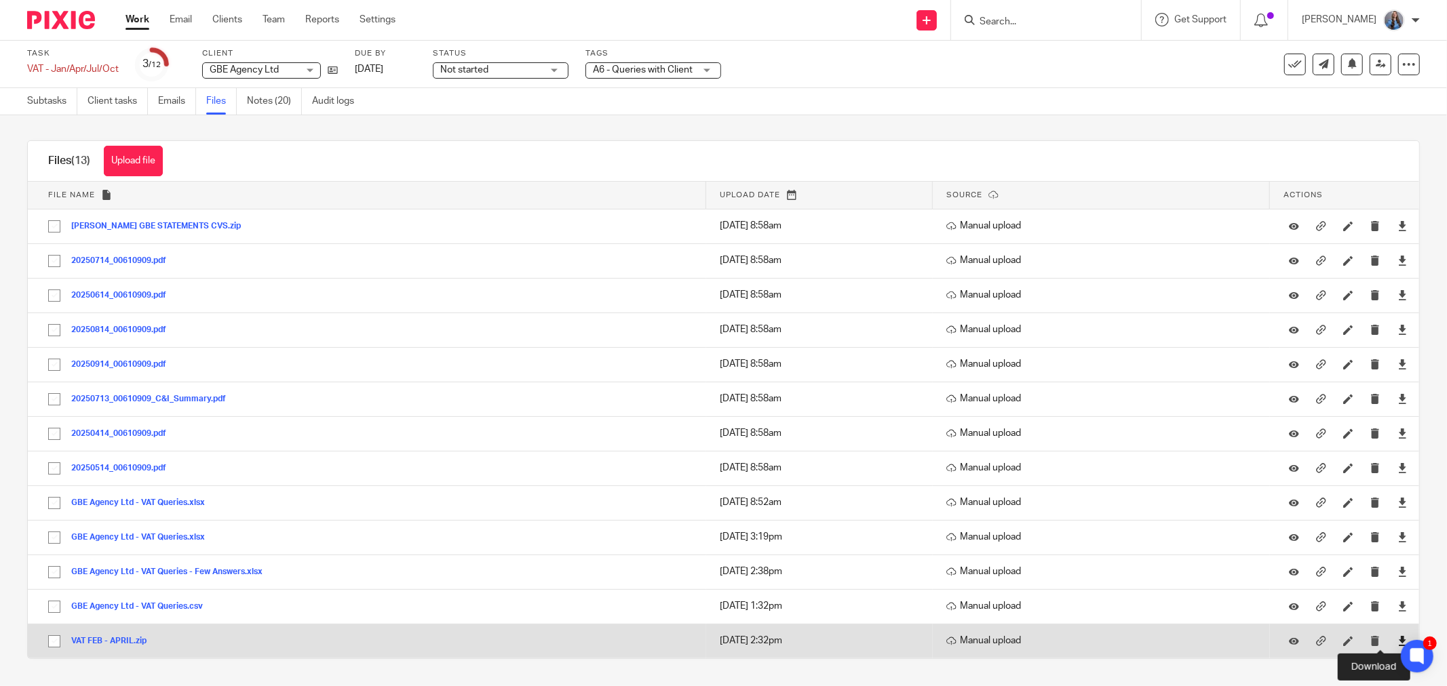
click at [1397, 640] on icon at bounding box center [1402, 641] width 10 height 10
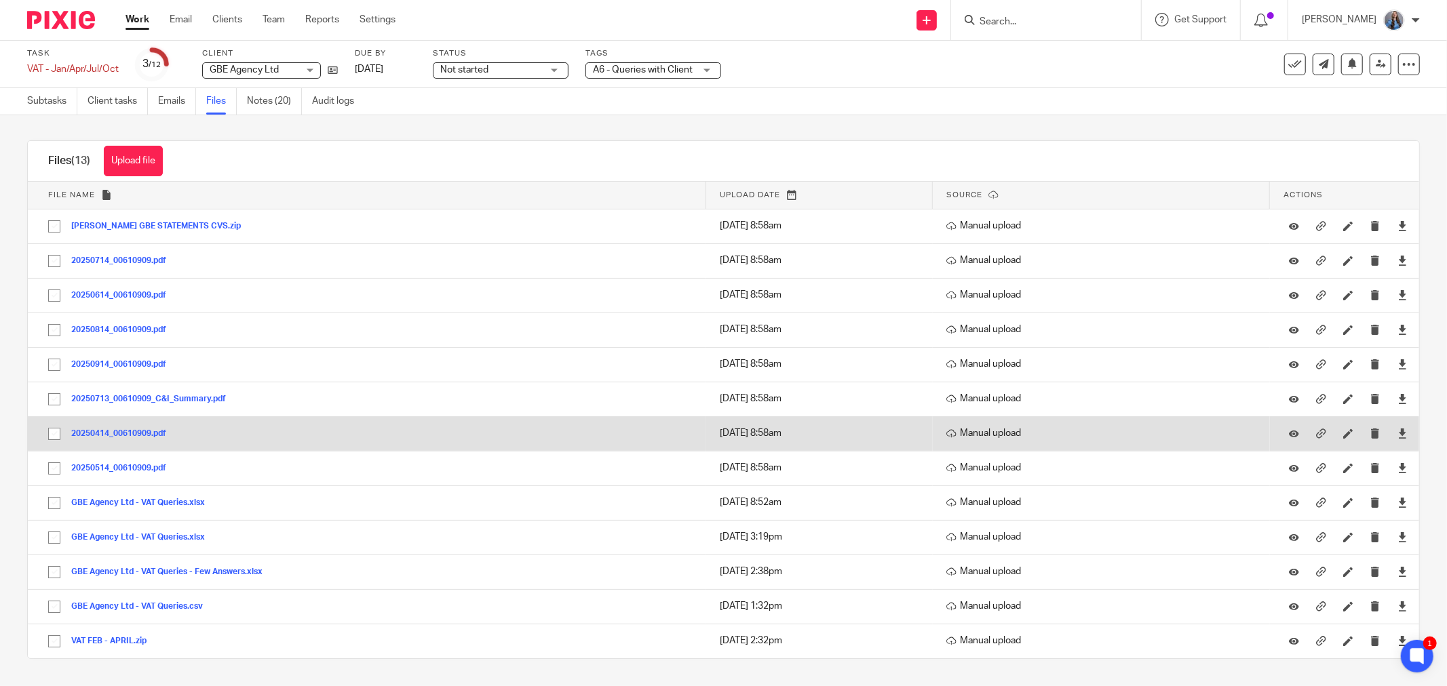
scroll to position [0, 0]
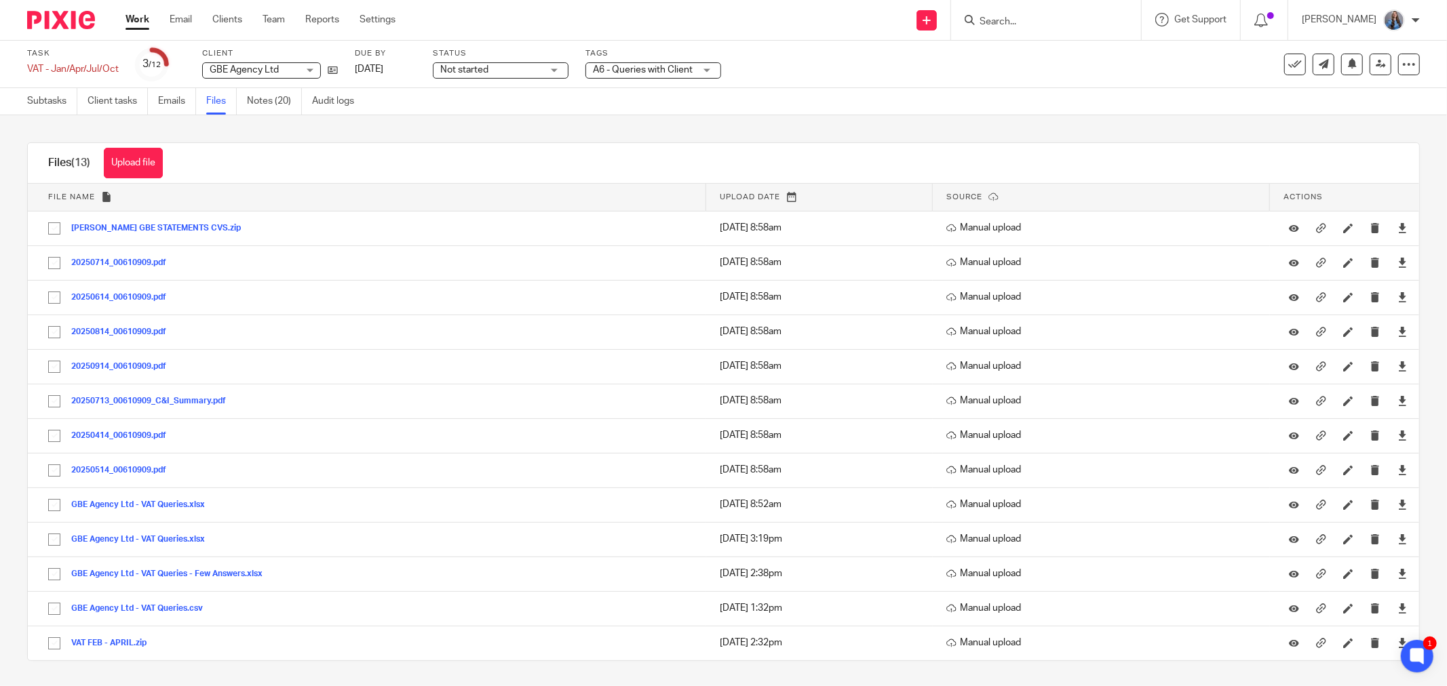
click at [657, 71] on span "A6 - Queries with Client" at bounding box center [643, 69] width 100 height 9
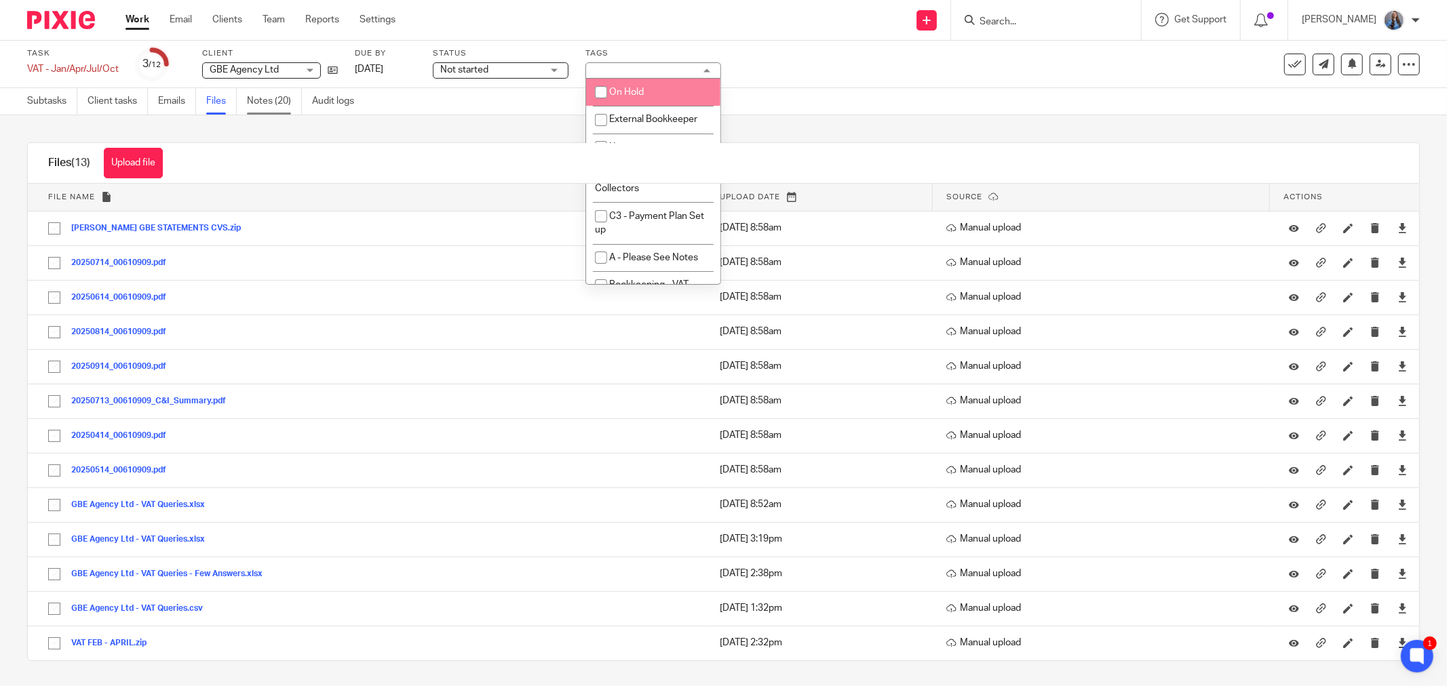
click at [280, 107] on link "Notes (20)" at bounding box center [274, 101] width 55 height 26
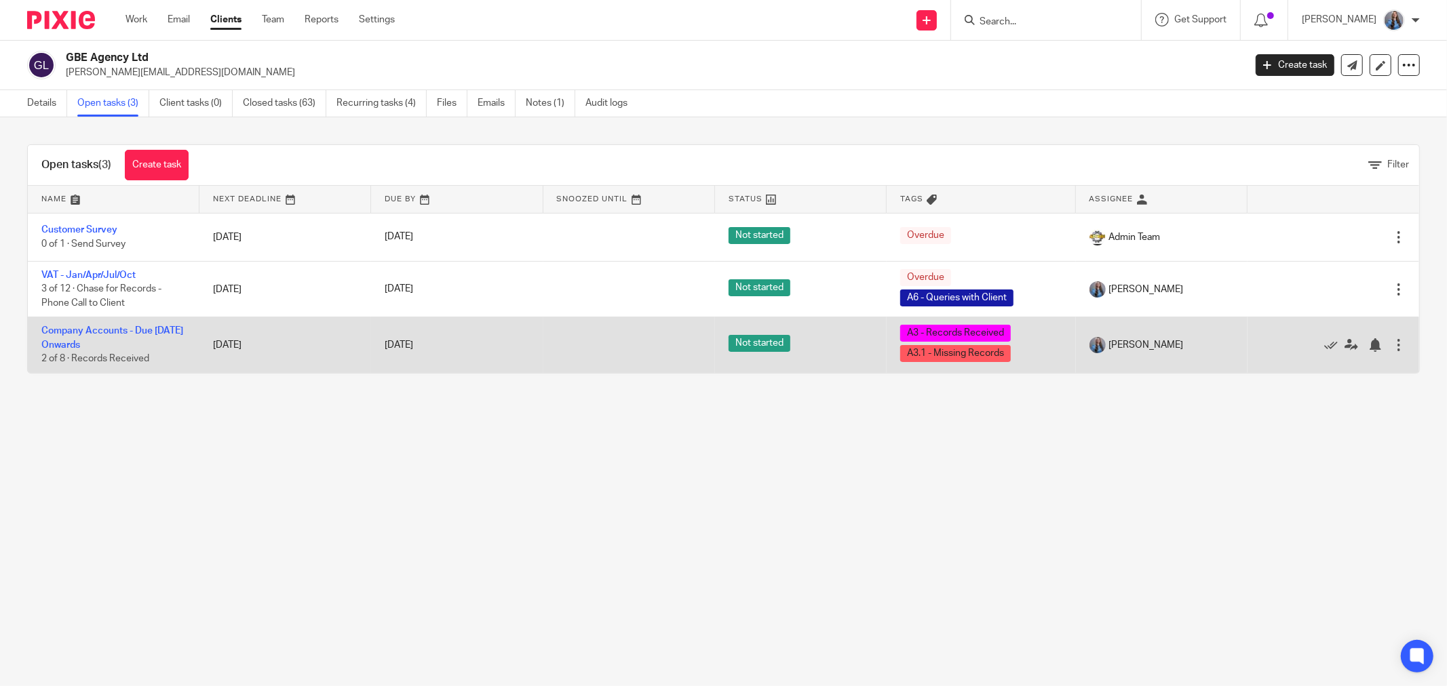
click at [71, 351] on td "Company Accounts - Due [DATE] Onwards 2 of 8 · Records Received" at bounding box center [114, 345] width 172 height 56
click at [64, 345] on link "Company Accounts - Due [DATE] Onwards" at bounding box center [112, 337] width 142 height 23
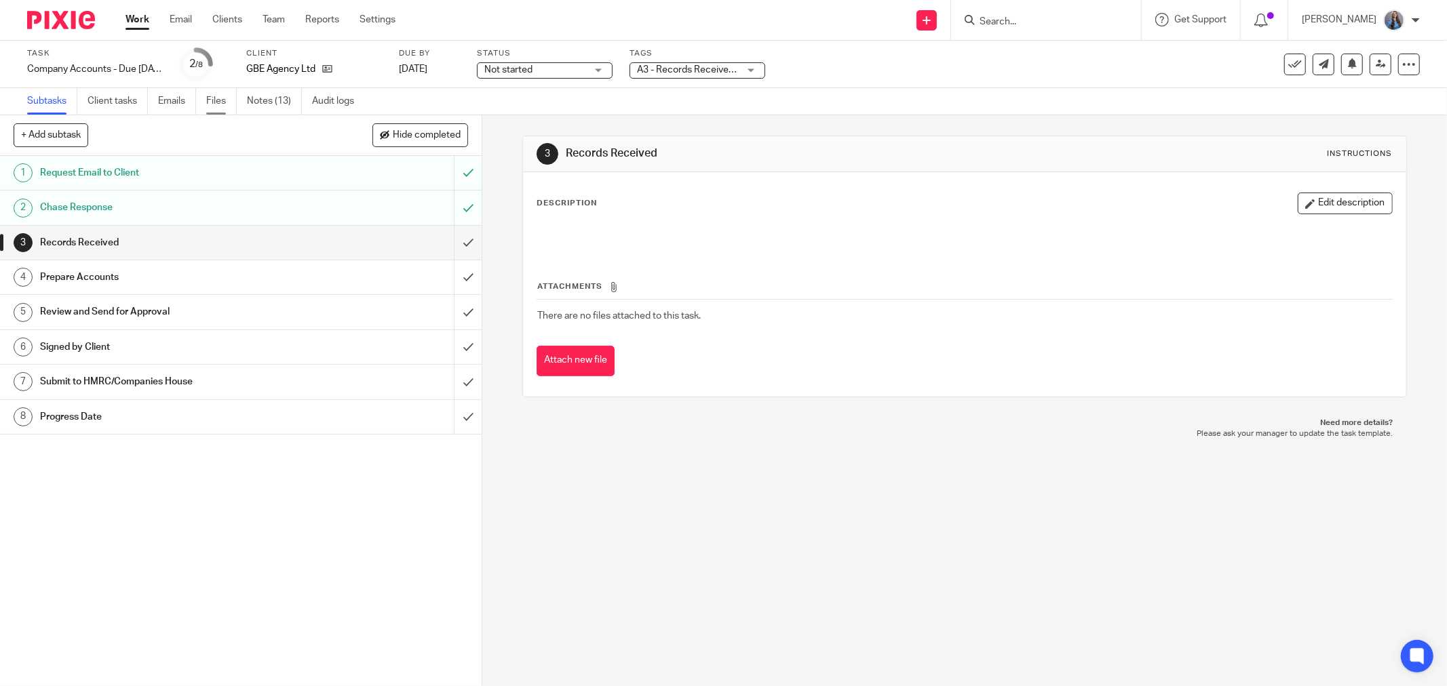
click at [210, 92] on link "Files" at bounding box center [221, 101] width 31 height 26
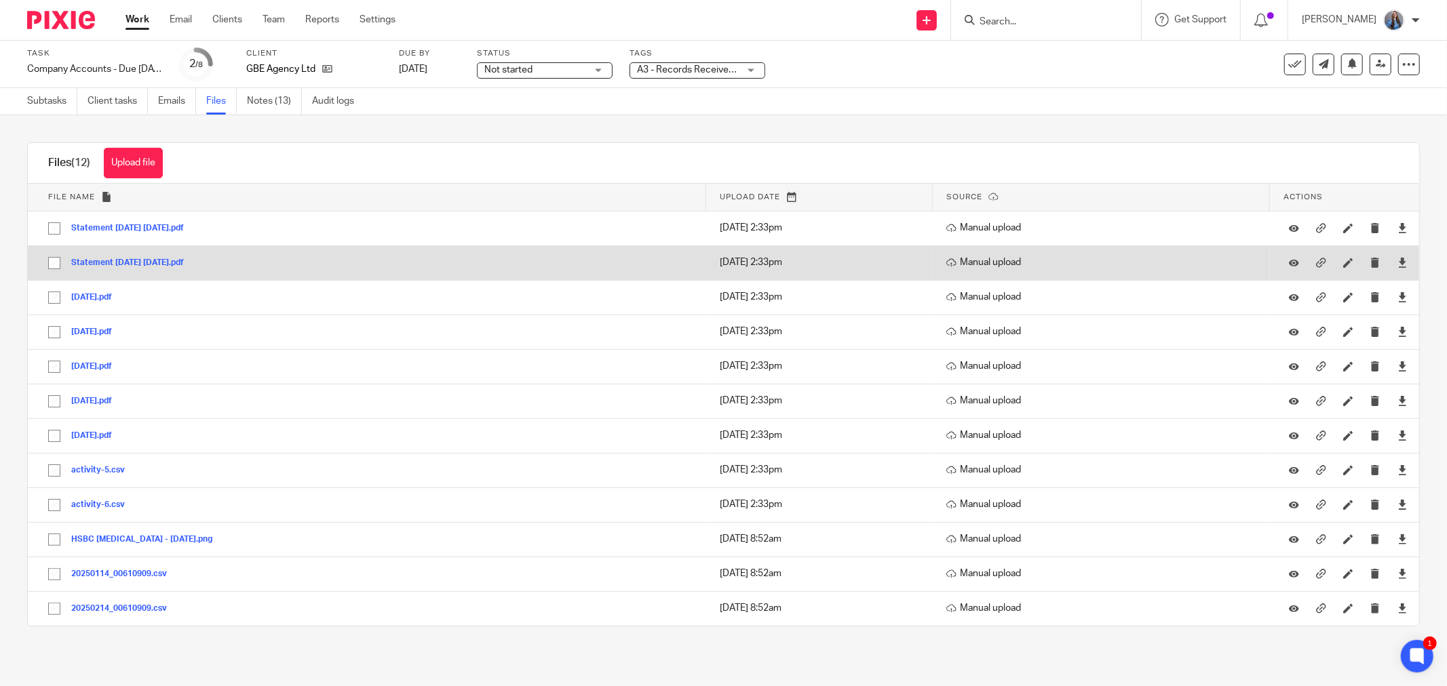
click at [158, 265] on button "Statement [DATE] [DATE].pdf" at bounding box center [132, 262] width 123 height 9
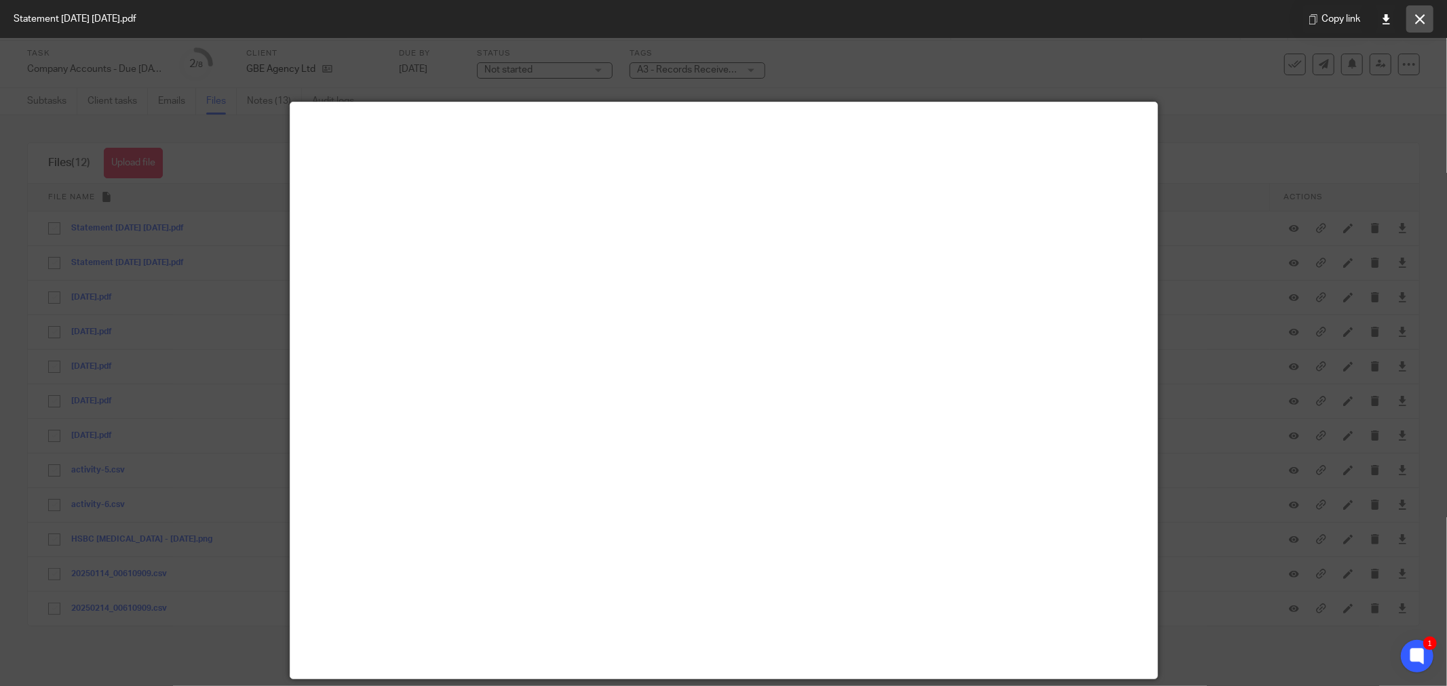
click at [1413, 12] on button at bounding box center [1419, 18] width 27 height 27
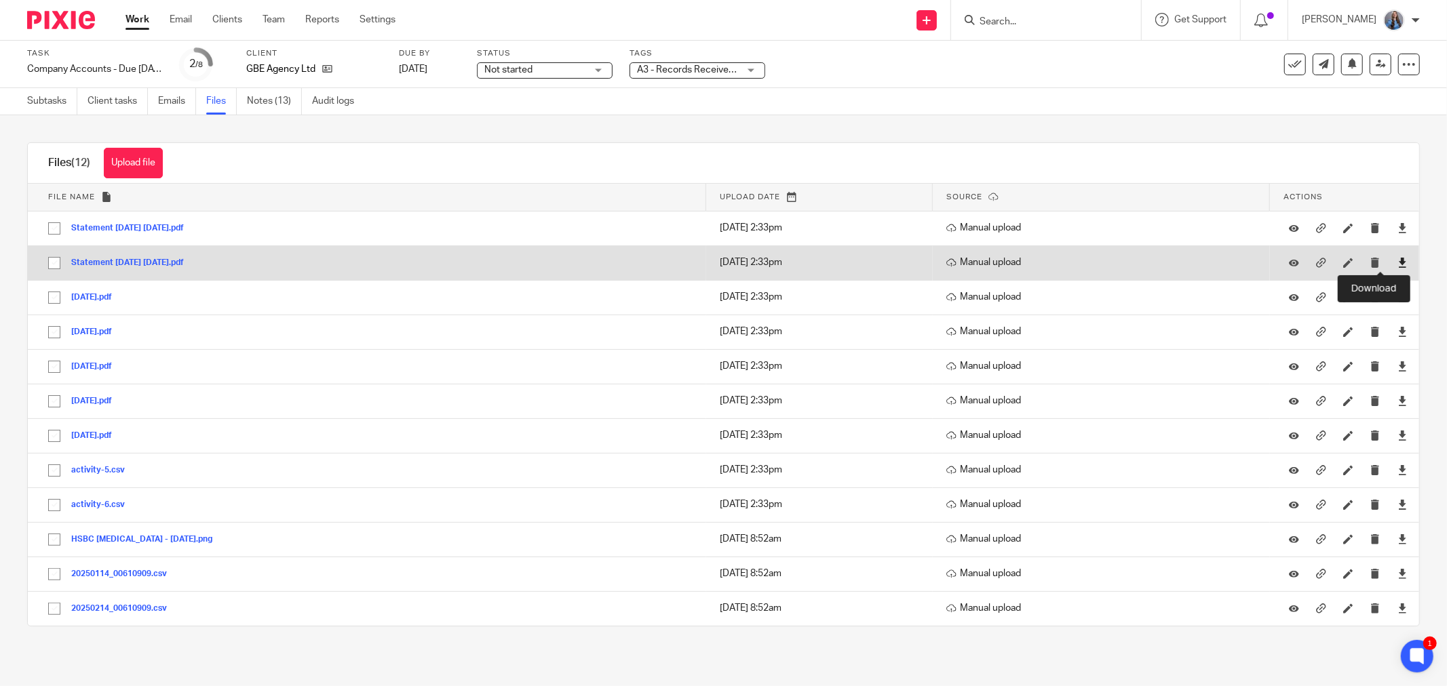
click at [1397, 262] on icon at bounding box center [1402, 263] width 10 height 10
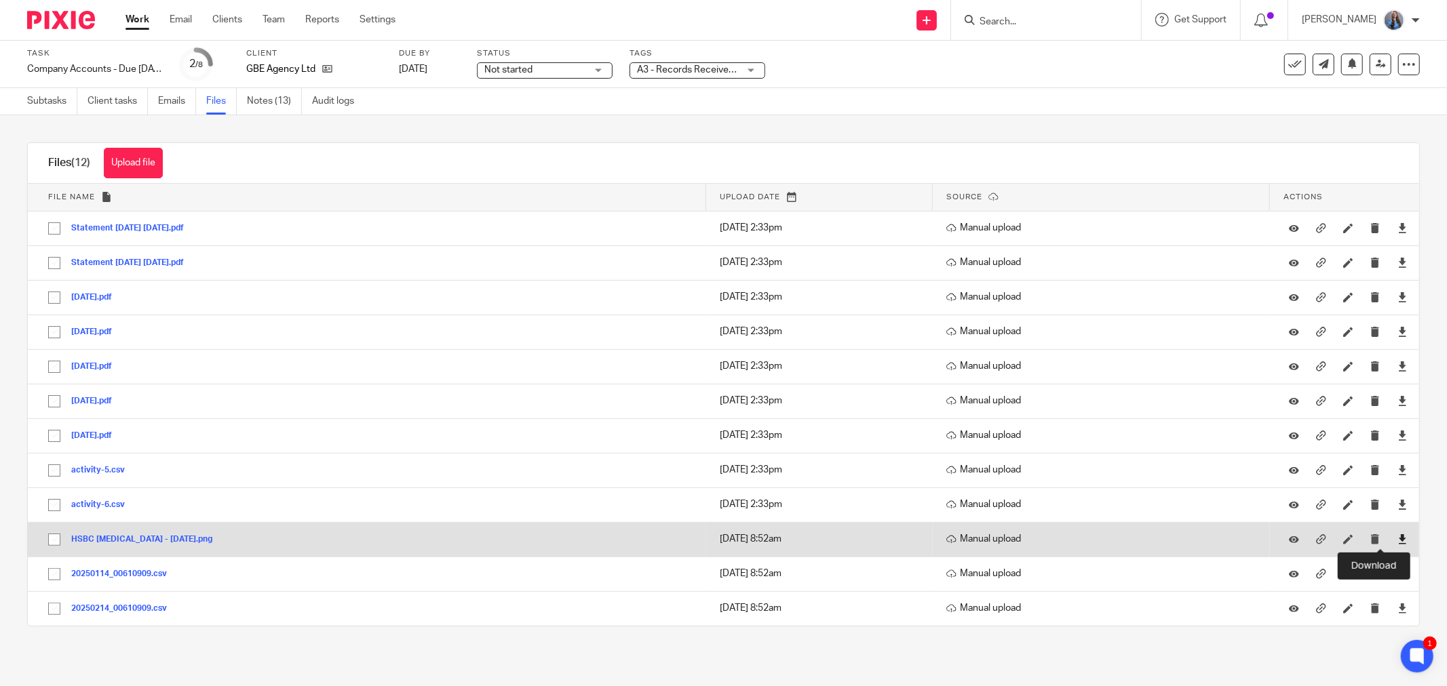
click at [1397, 540] on icon at bounding box center [1402, 539] width 10 height 10
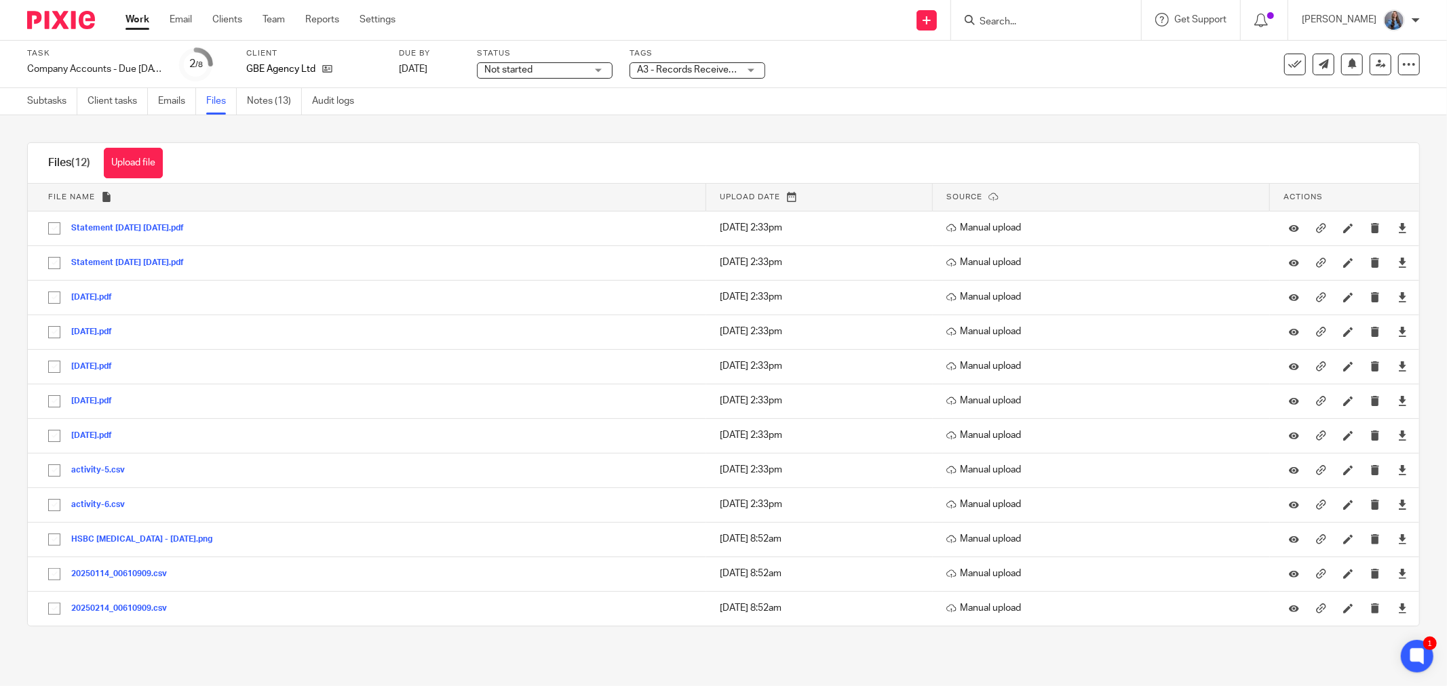
click at [673, 66] on span "A3 - Records Received + 1" at bounding box center [693, 69] width 112 height 9
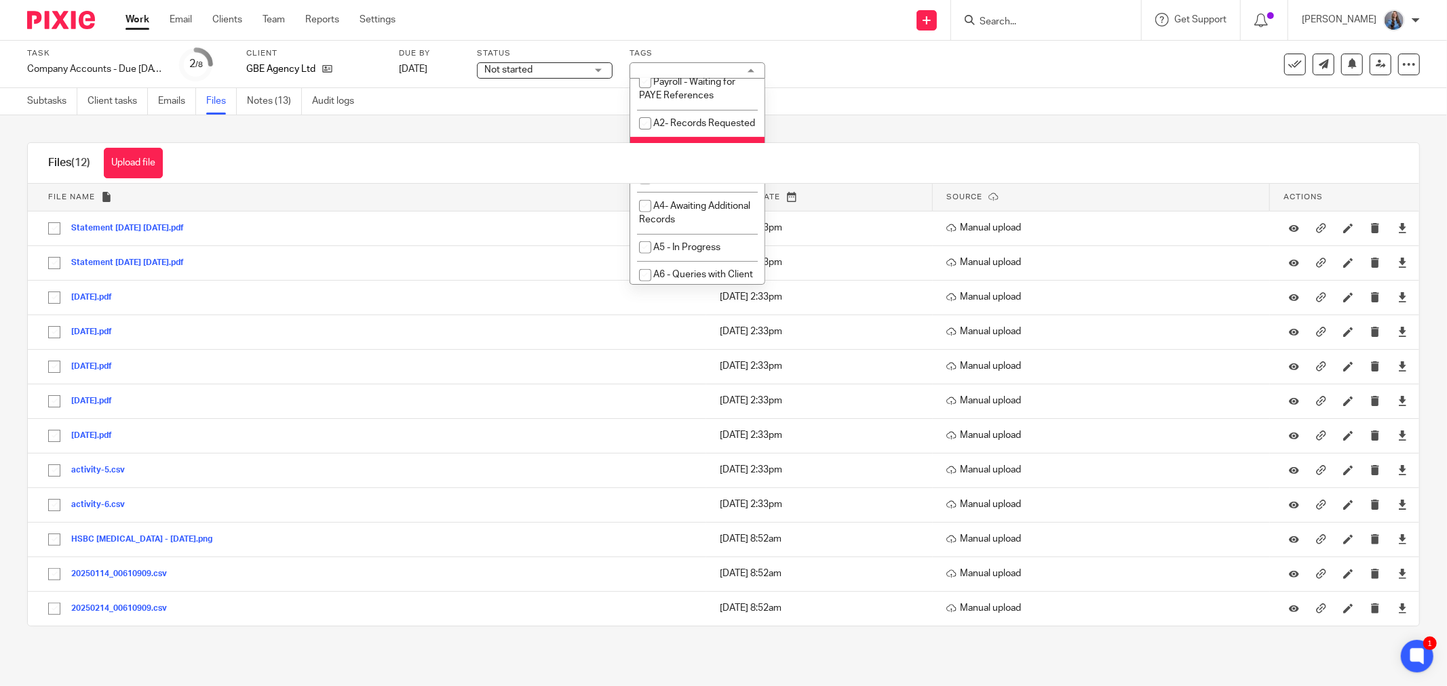
click at [665, 156] on span "A3 - Records Received" at bounding box center [701, 150] width 97 height 9
checkbox input "false"
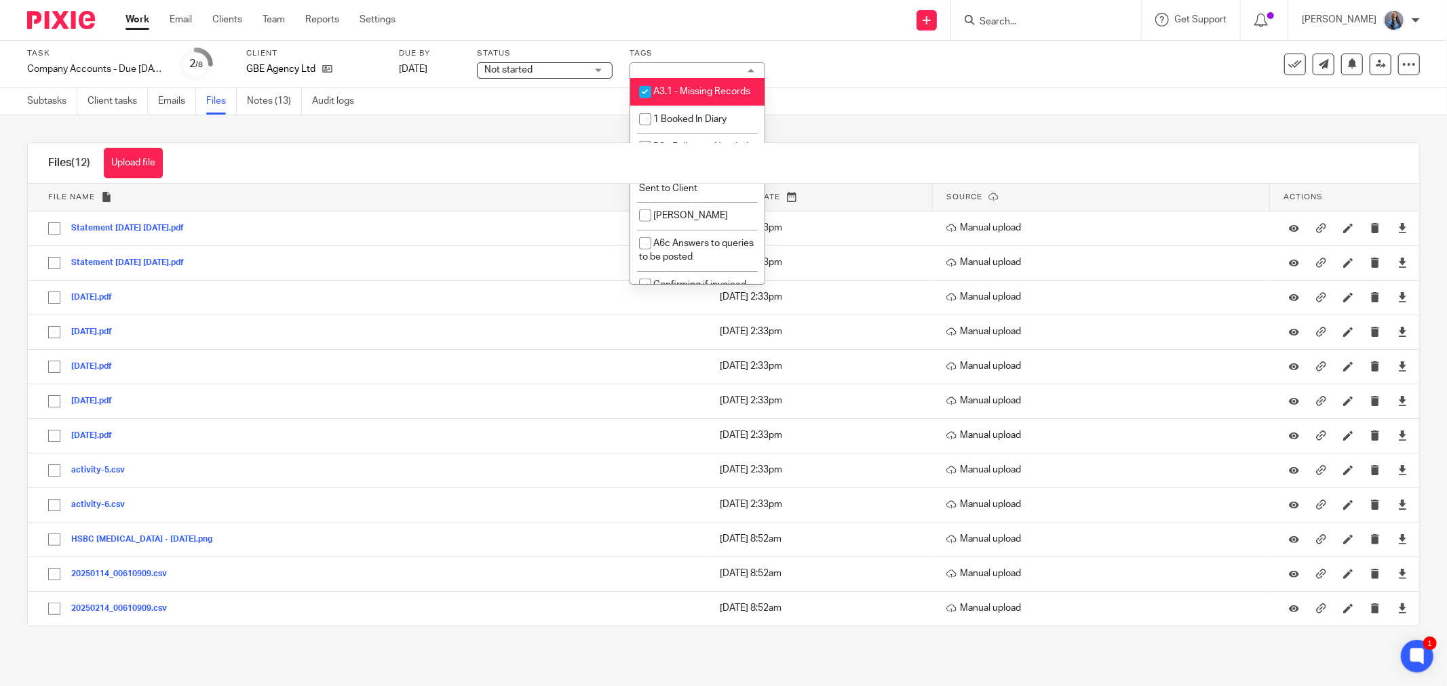
scroll to position [1130, 0]
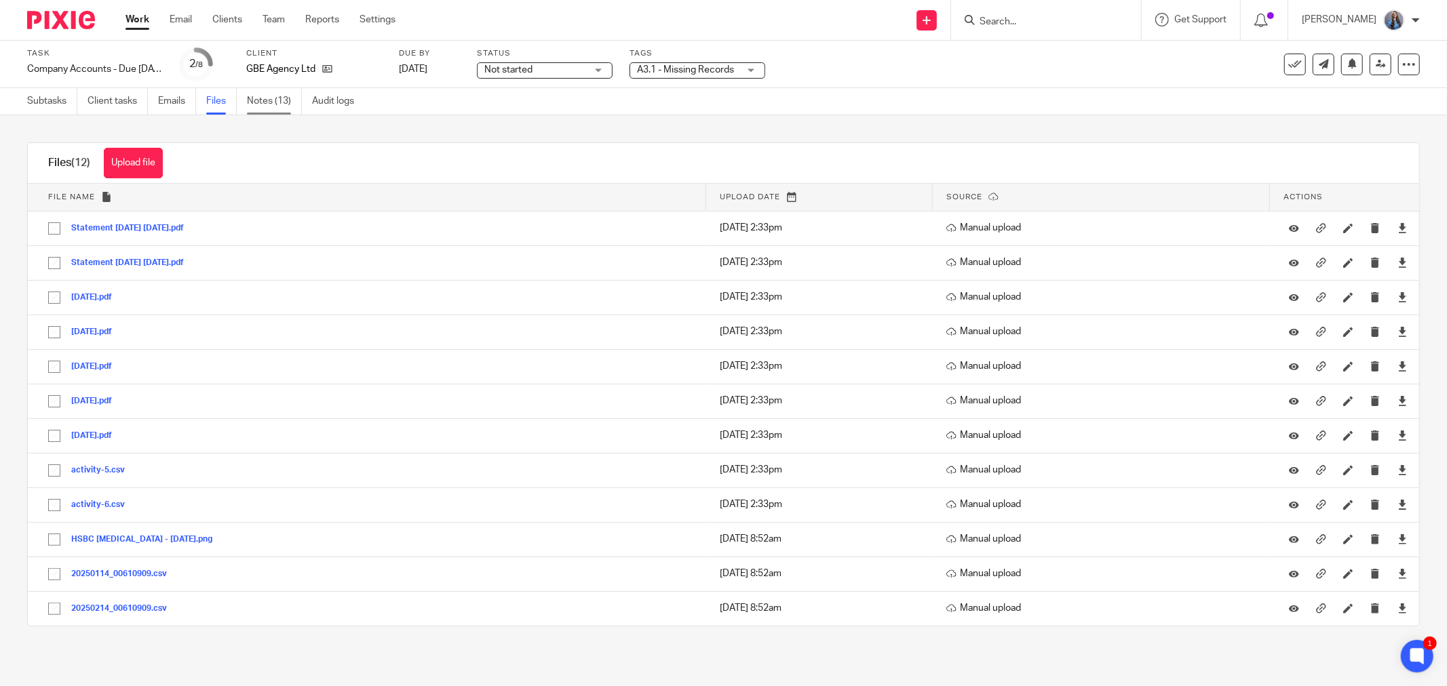
click at [294, 100] on link "Notes (13)" at bounding box center [274, 101] width 55 height 26
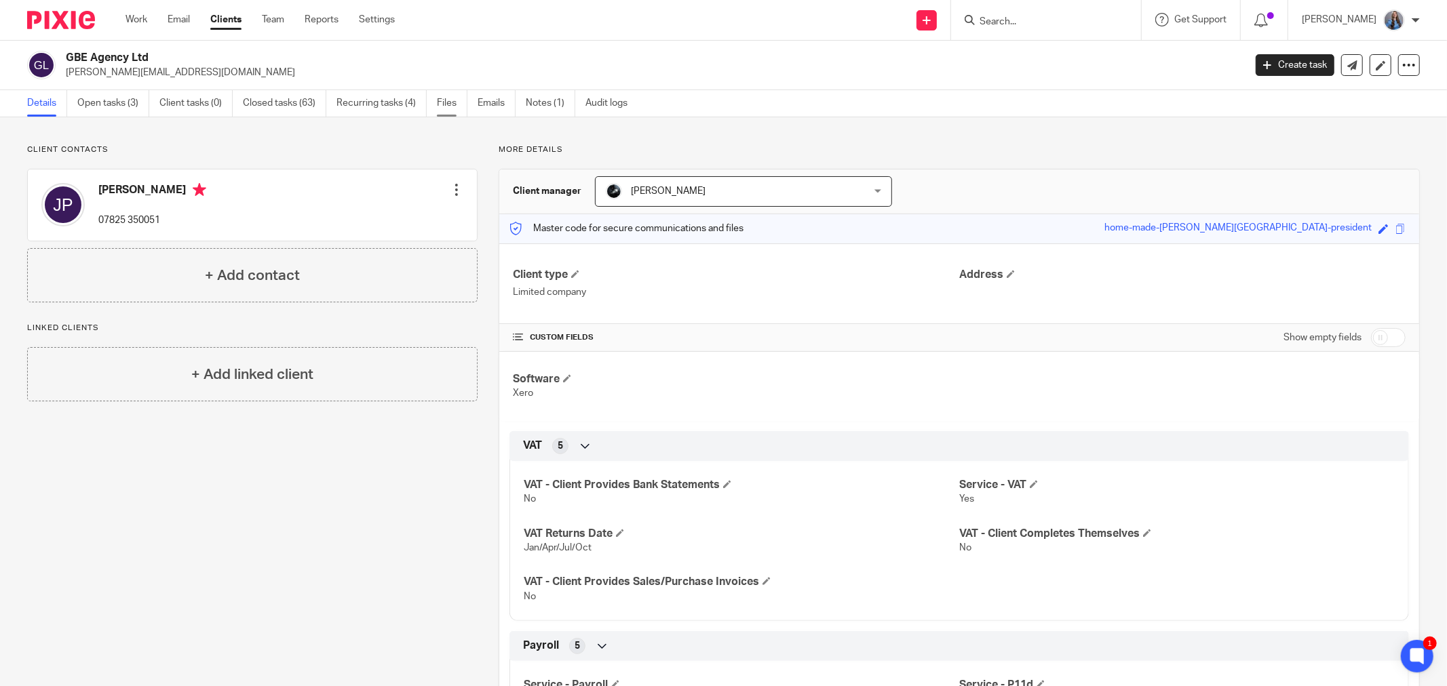
click at [459, 110] on link "Files" at bounding box center [452, 103] width 31 height 26
click at [439, 100] on link "Files" at bounding box center [452, 103] width 31 height 26
click at [448, 109] on link "Files" at bounding box center [452, 103] width 31 height 26
click at [446, 99] on link "Files" at bounding box center [452, 103] width 31 height 26
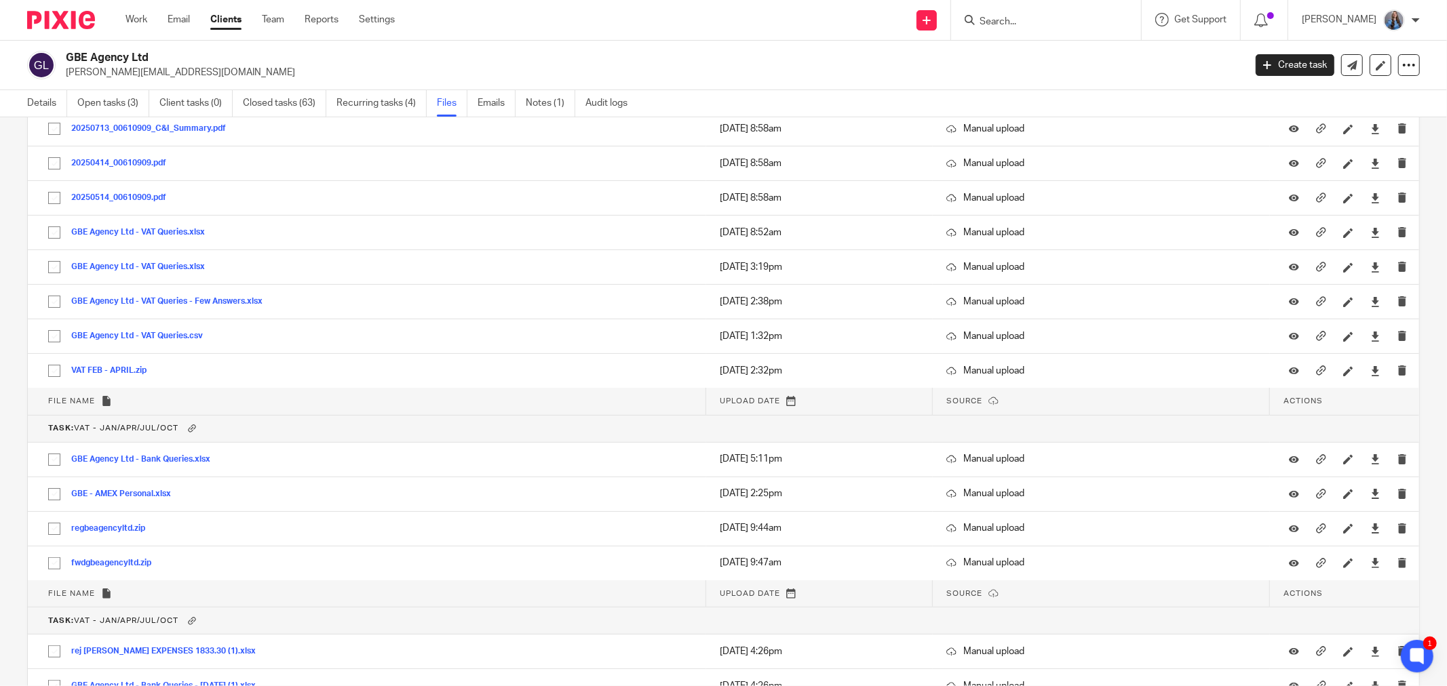
scroll to position [6706, 0]
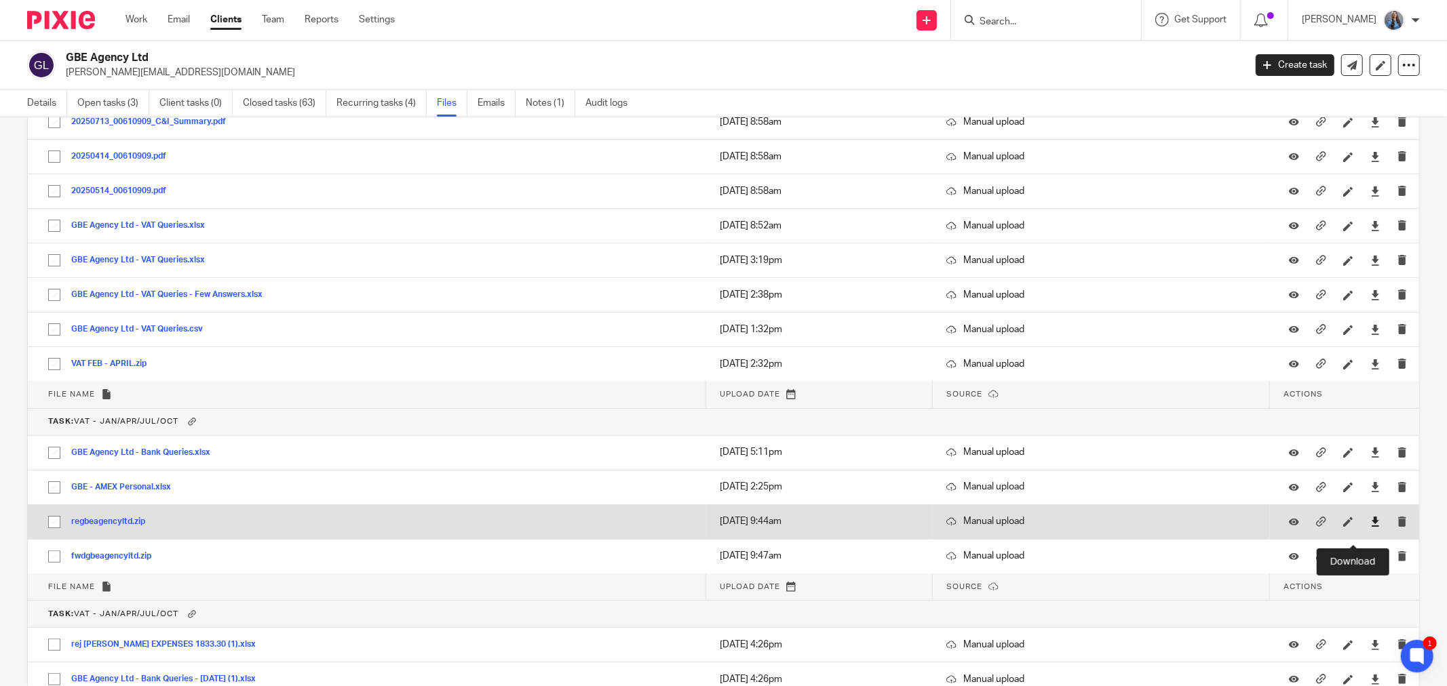
click at [1370, 527] on icon at bounding box center [1375, 522] width 10 height 10
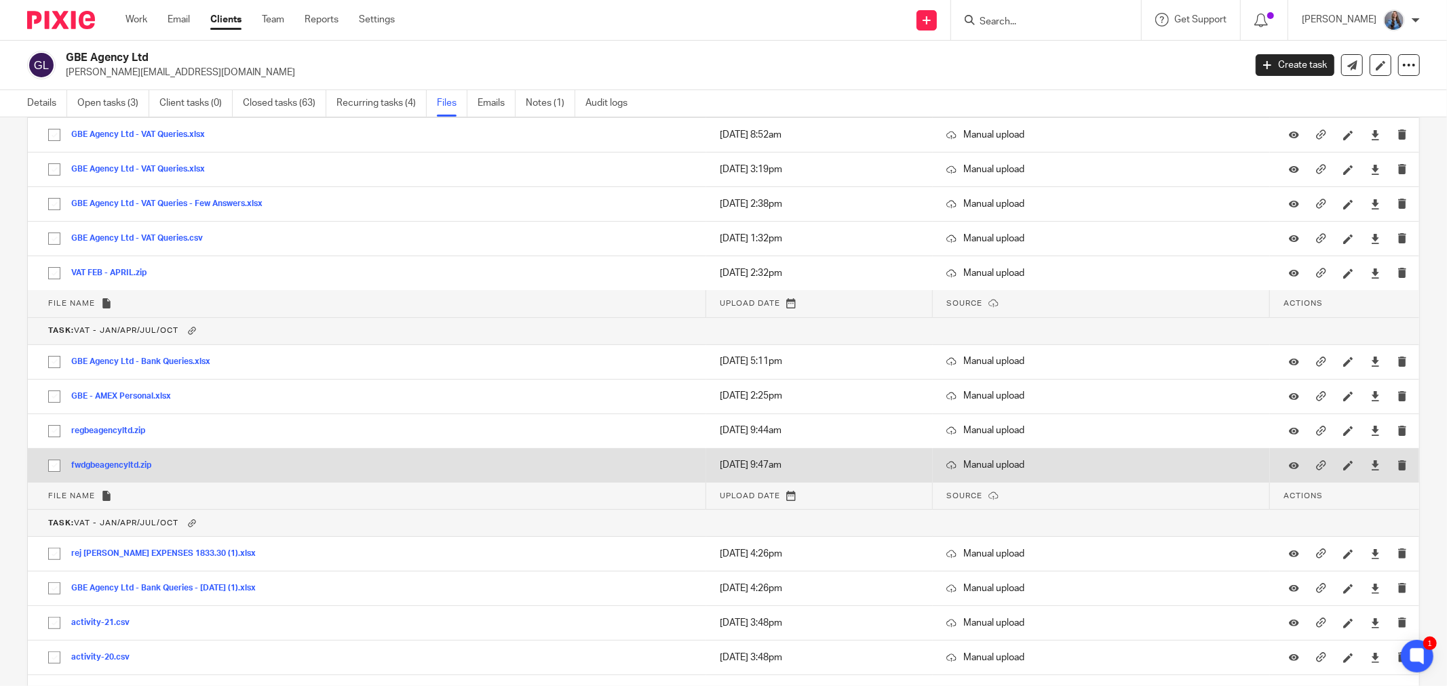
scroll to position [6933, 0]
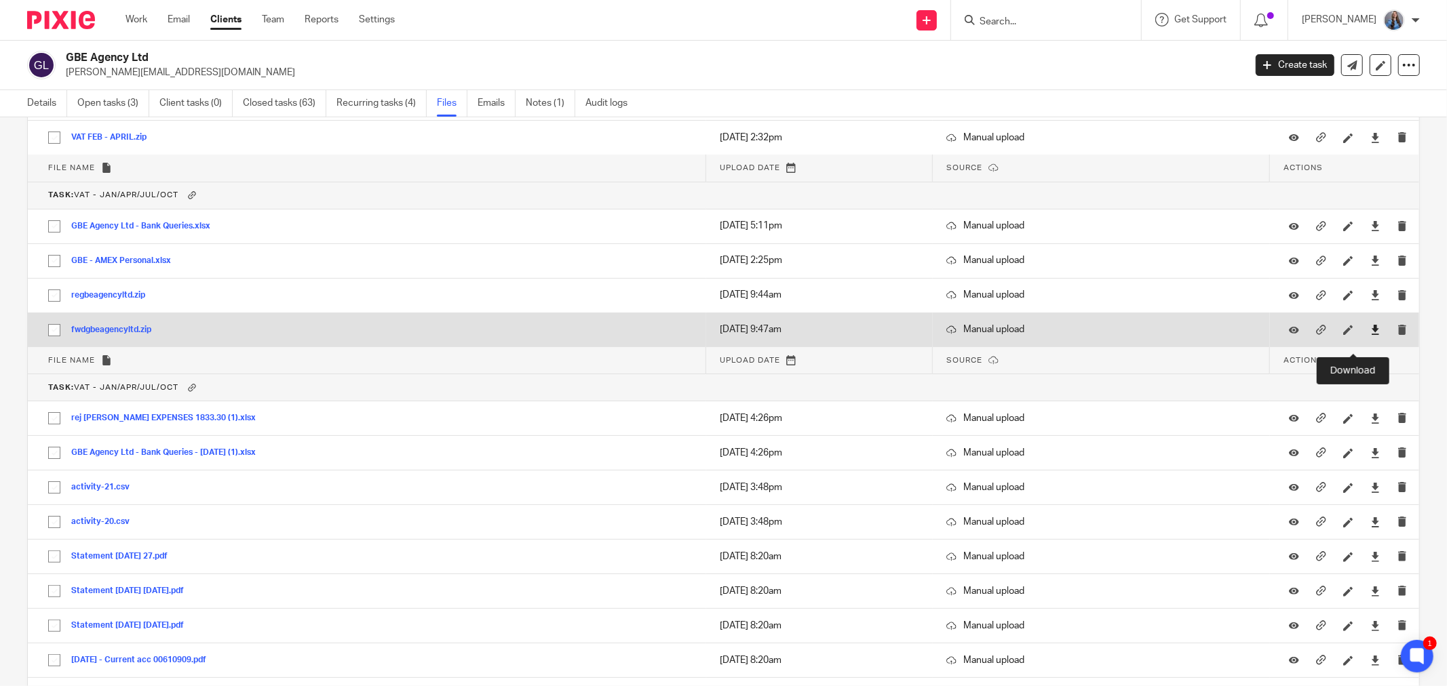
click at [1370, 335] on icon at bounding box center [1375, 330] width 10 height 10
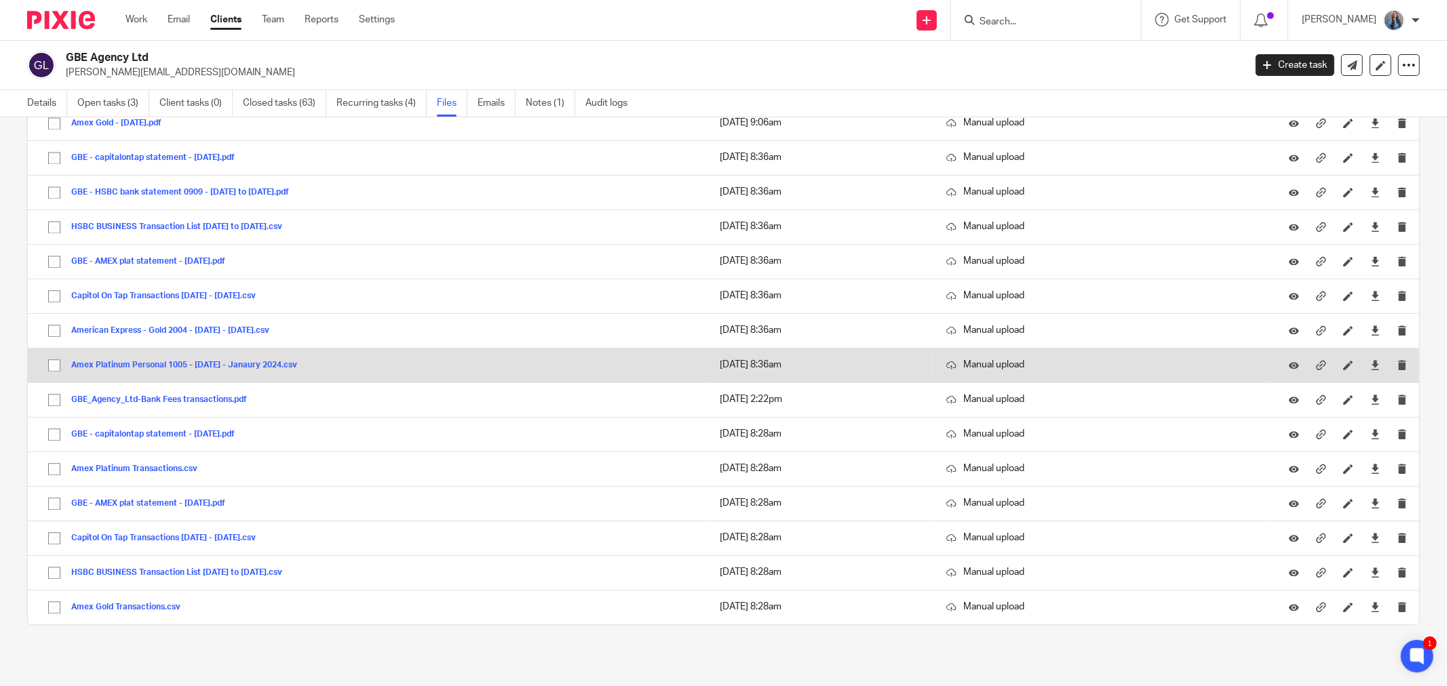
scroll to position [11271, 0]
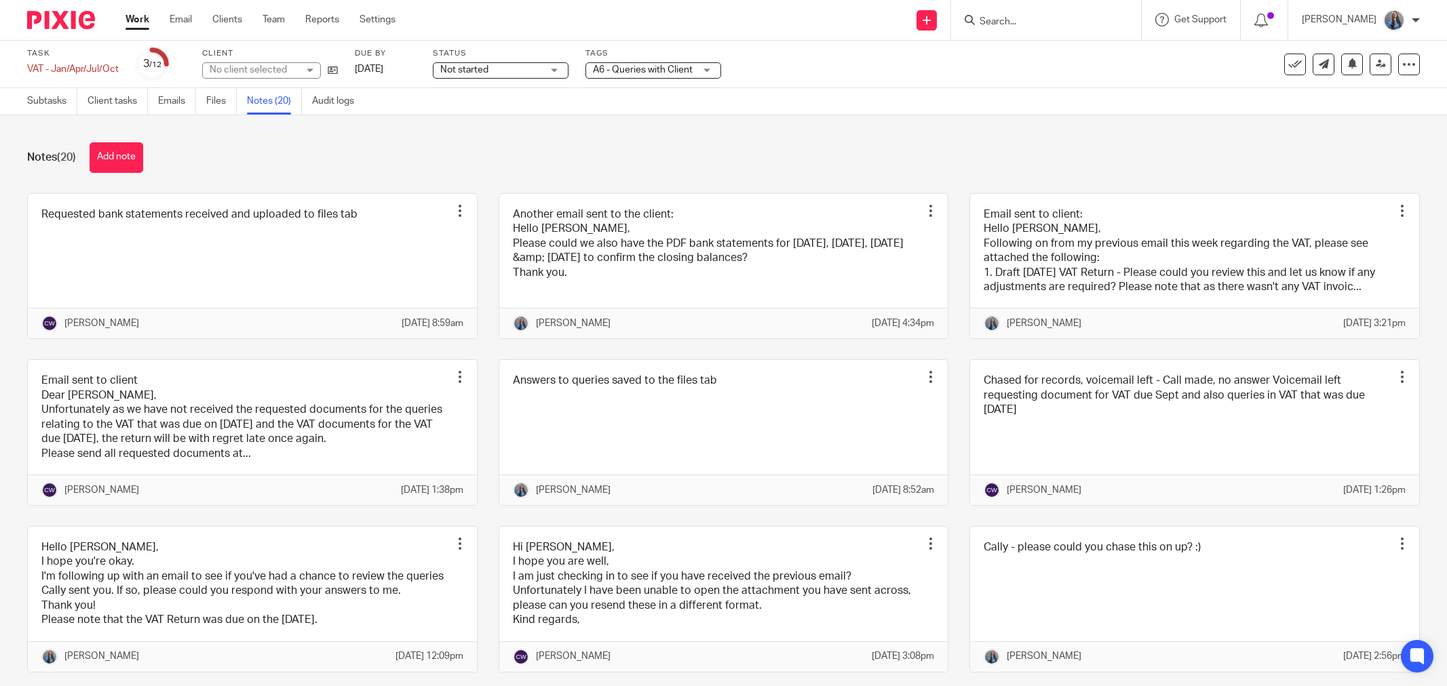
click at [132, 161] on button "Add note" at bounding box center [117, 157] width 54 height 31
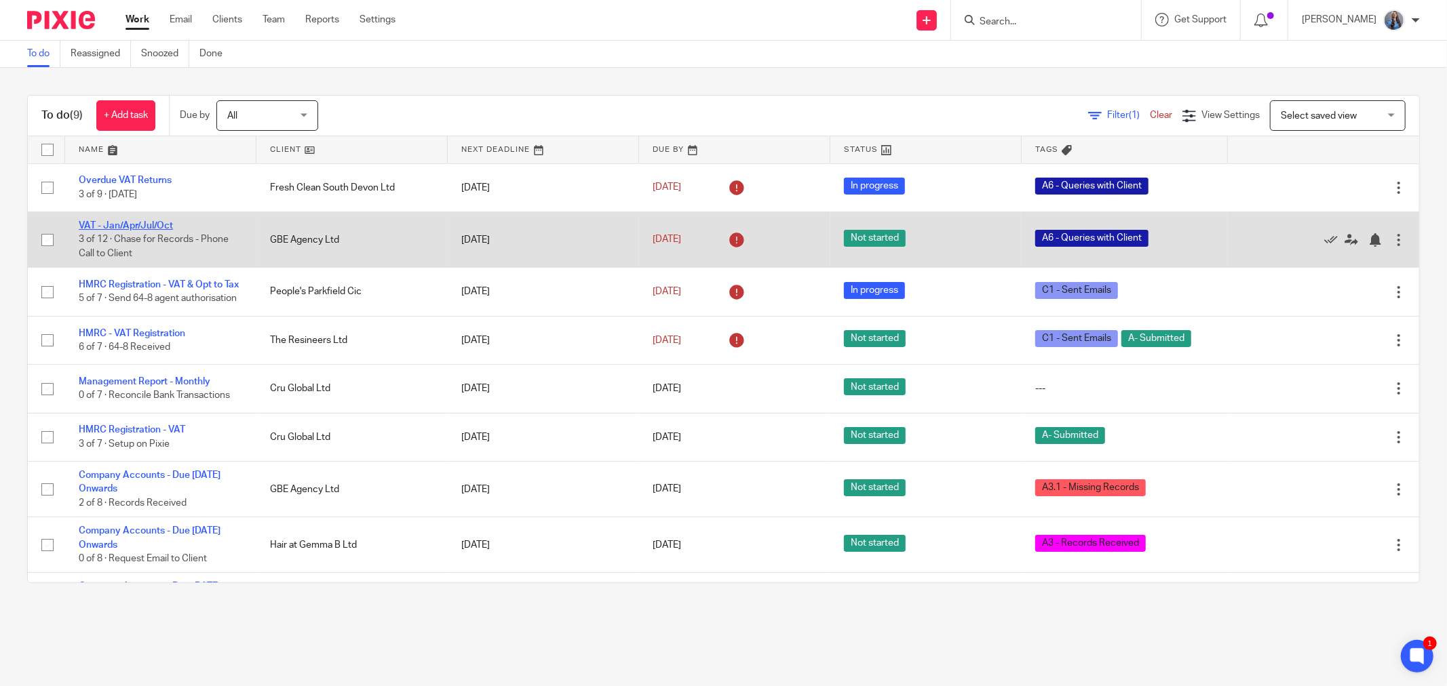
click at [109, 224] on link "VAT - Jan/Apr/Jul/Oct" at bounding box center [126, 225] width 94 height 9
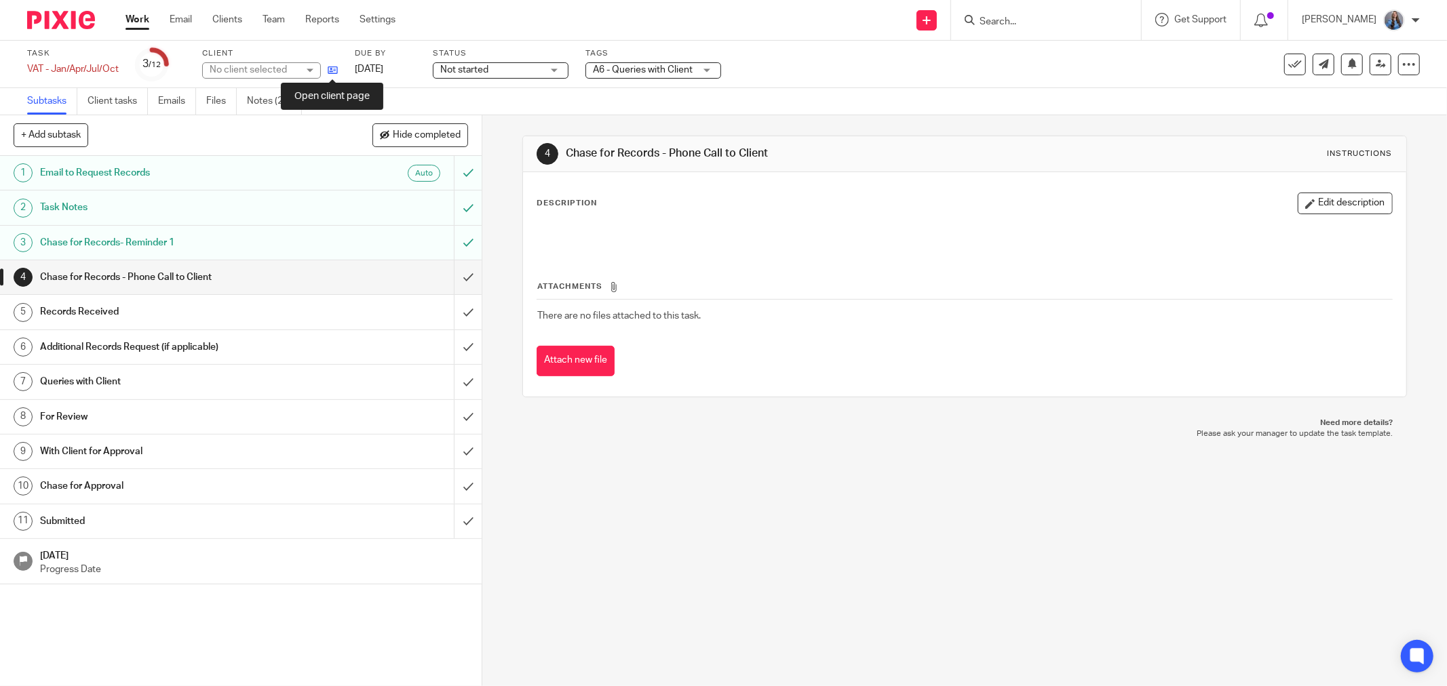
click at [331, 72] on icon at bounding box center [333, 70] width 10 height 10
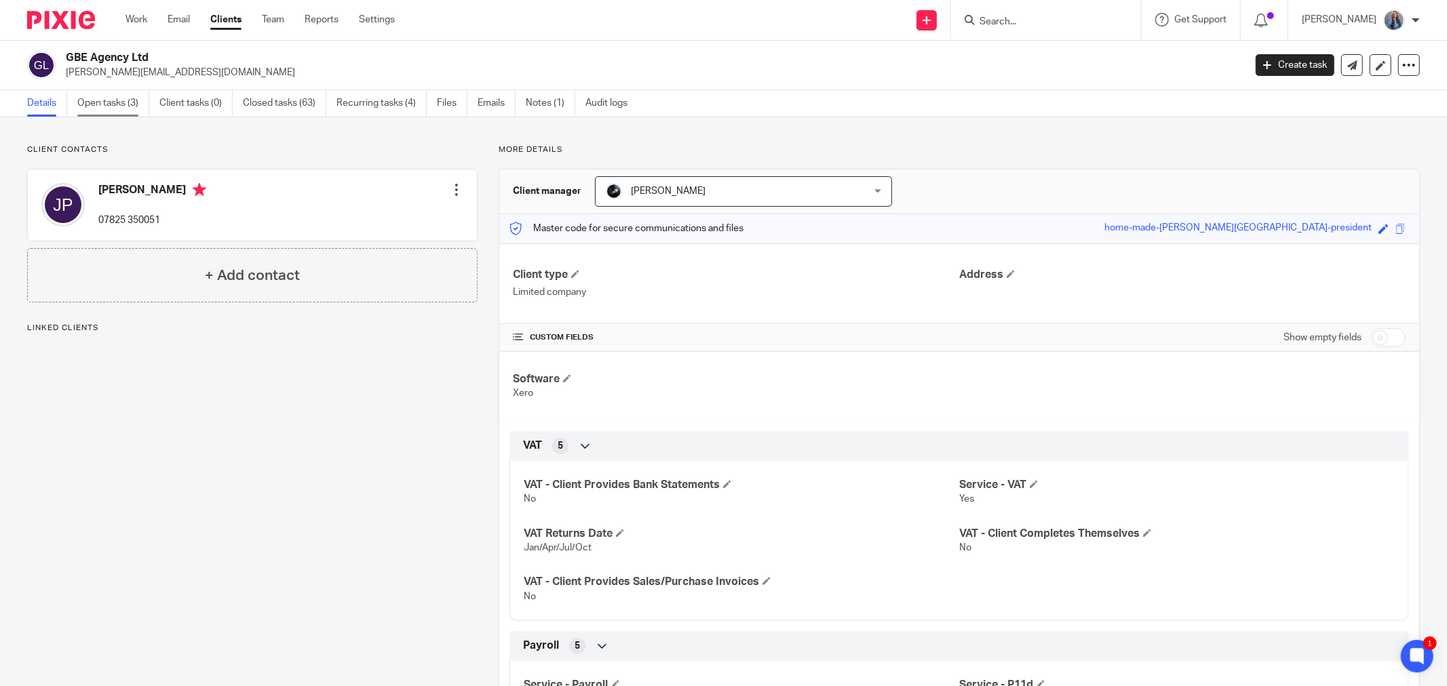
click at [100, 98] on link "Open tasks (3)" at bounding box center [113, 103] width 72 height 26
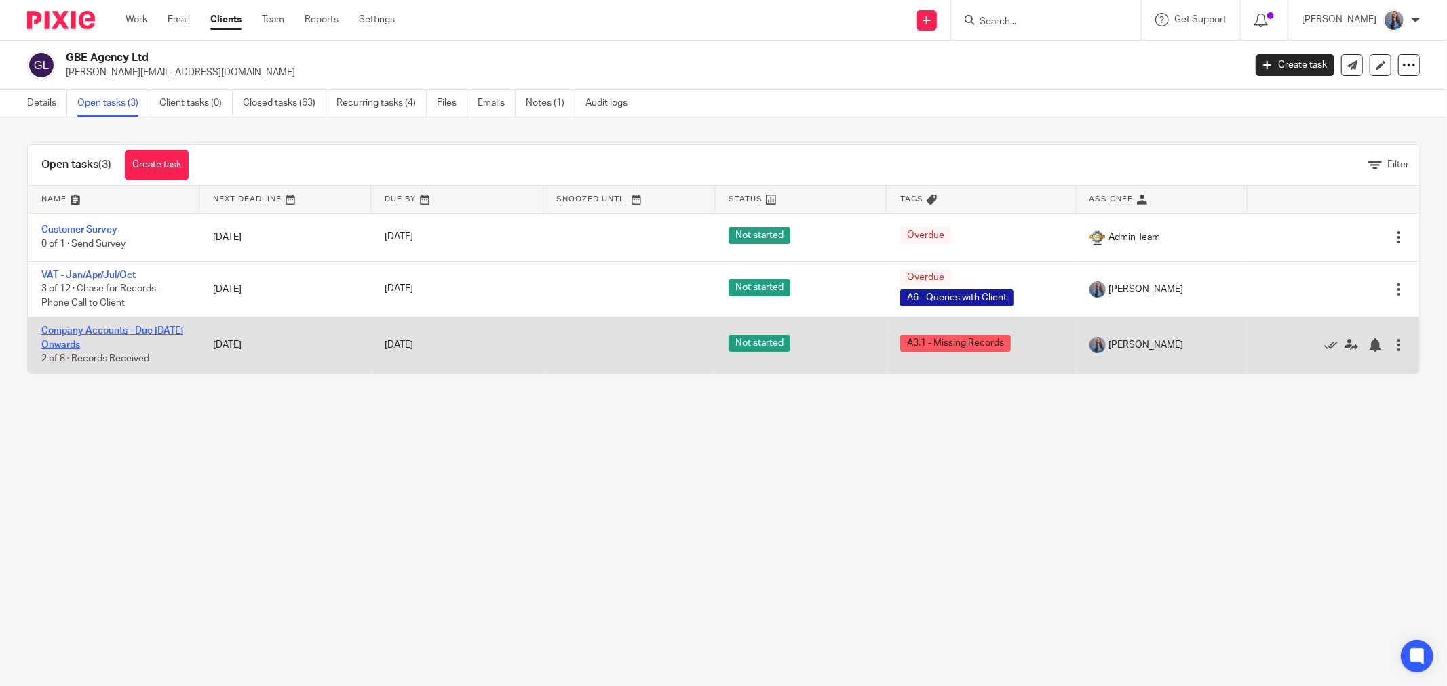
click at [83, 334] on link "Company Accounts - Due [DATE] Onwards" at bounding box center [112, 337] width 142 height 23
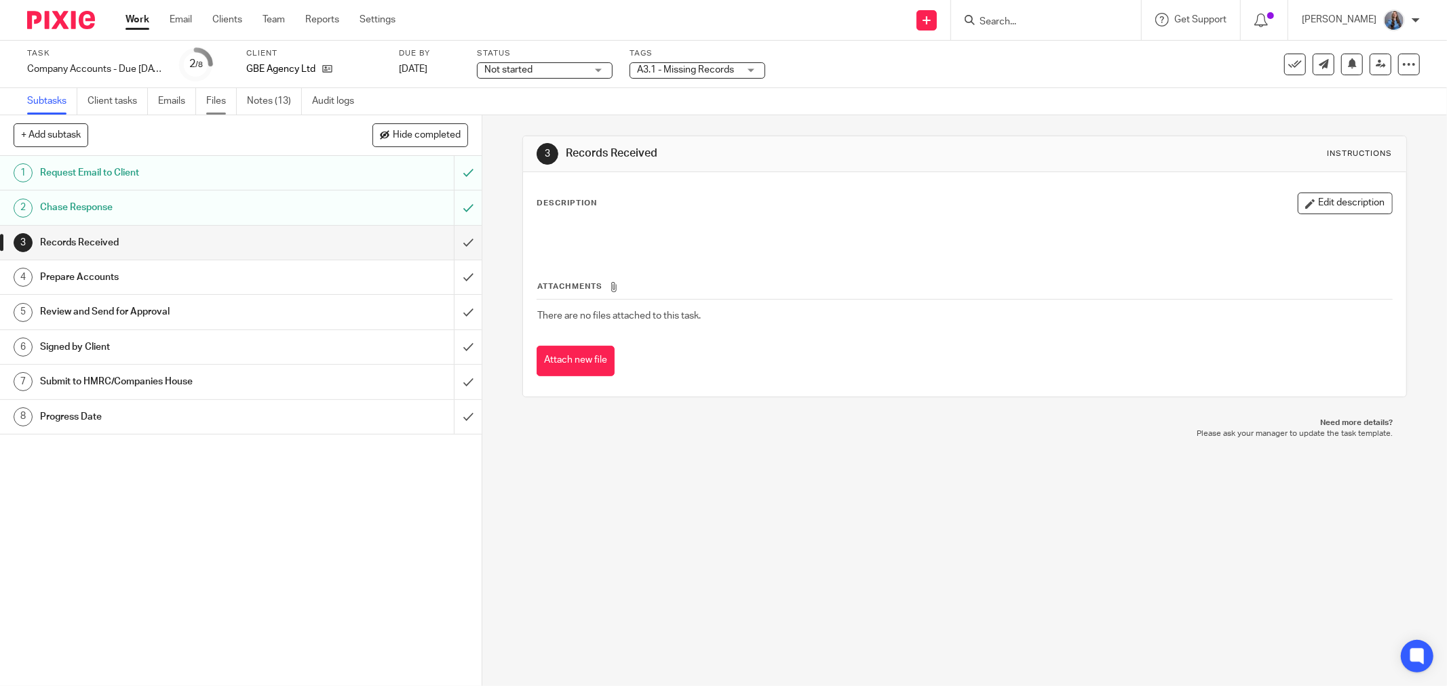
click at [221, 102] on link "Files" at bounding box center [221, 101] width 31 height 26
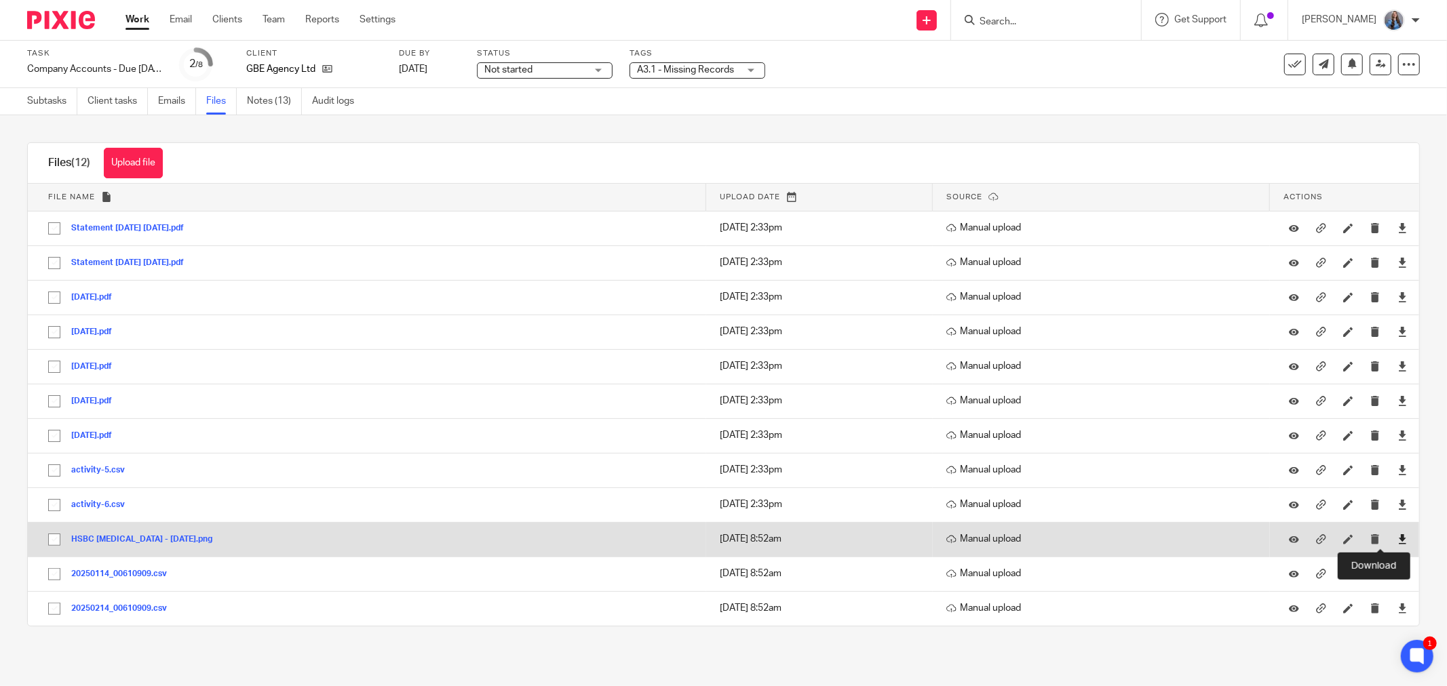
click at [1397, 539] on icon at bounding box center [1402, 539] width 10 height 10
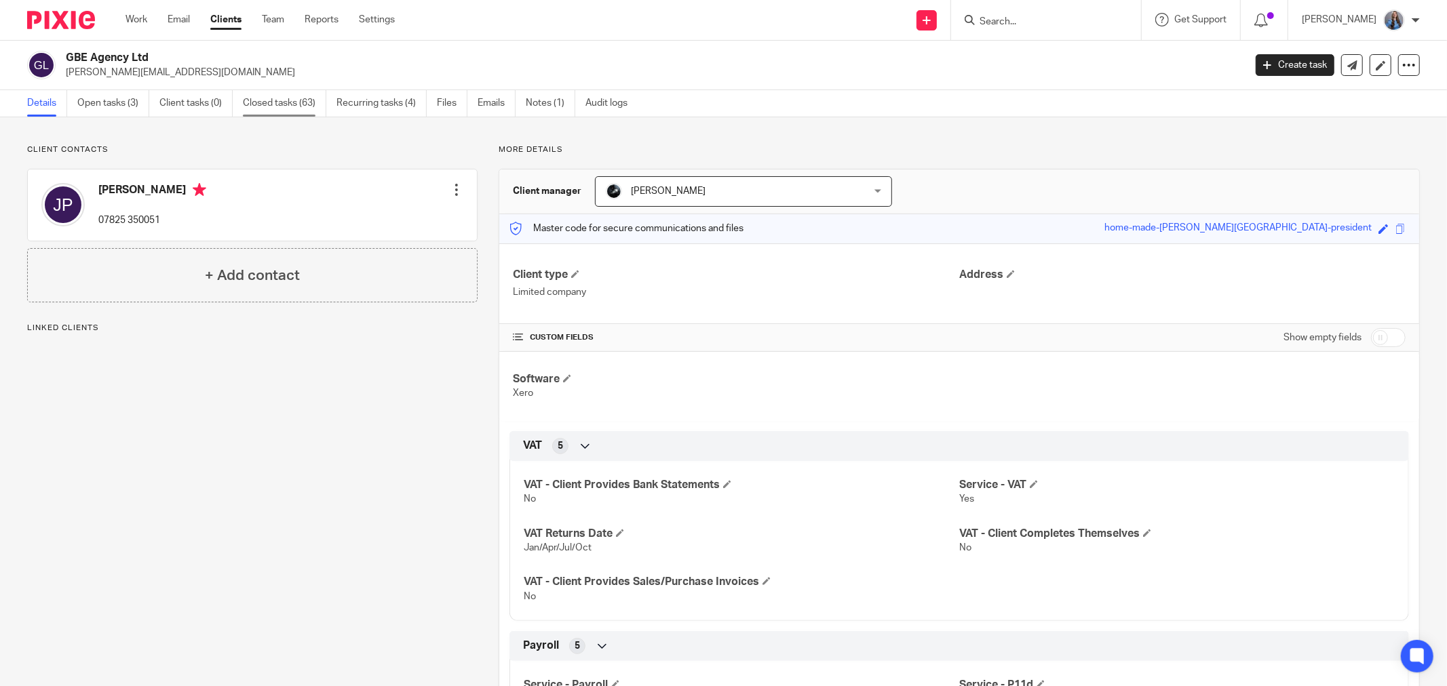
click at [294, 100] on link "Closed tasks (63)" at bounding box center [284, 103] width 83 height 26
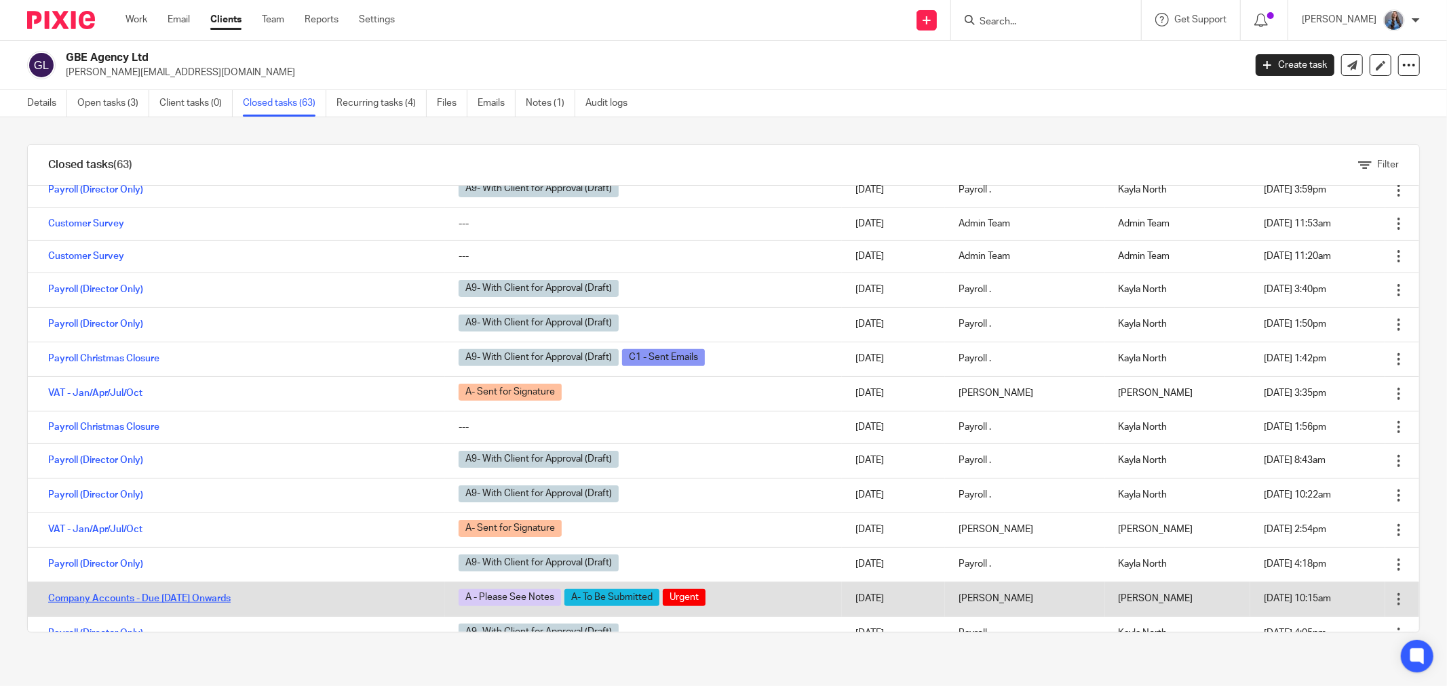
scroll to position [678, 0]
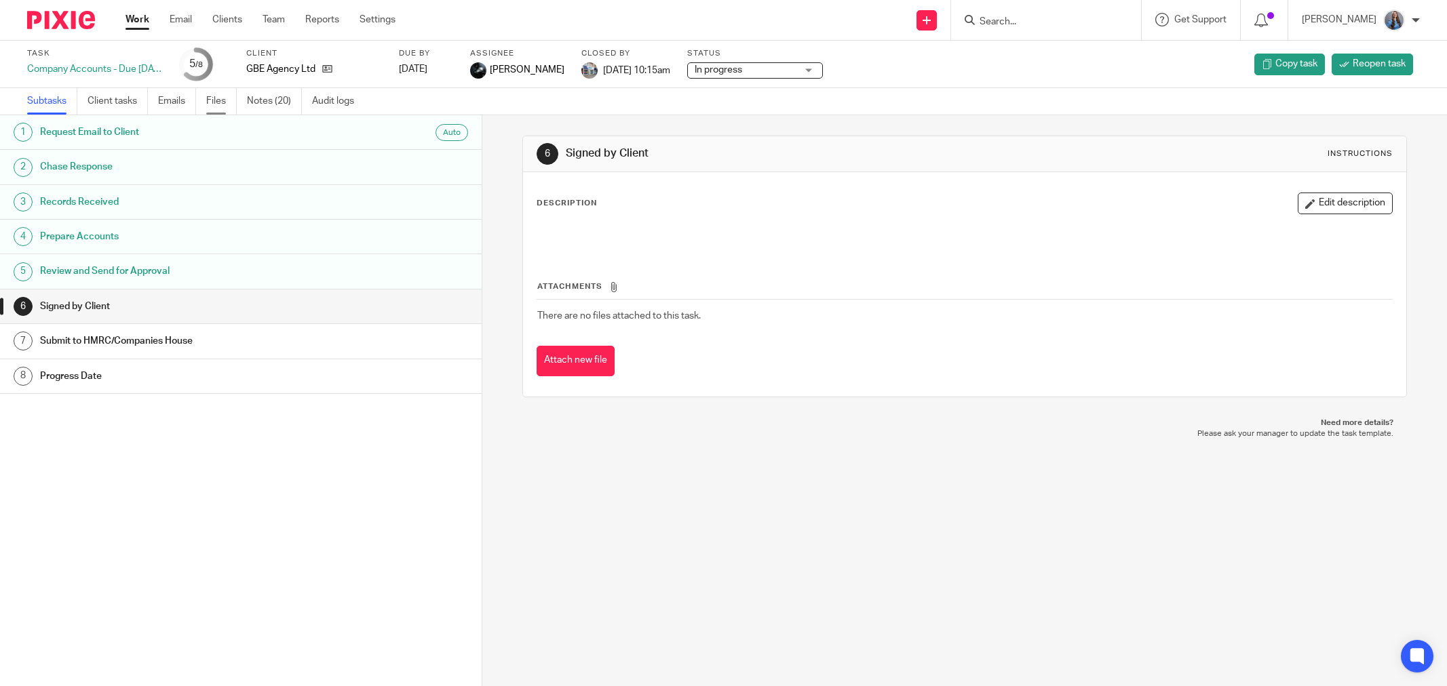
click at [217, 98] on link "Files" at bounding box center [221, 101] width 31 height 26
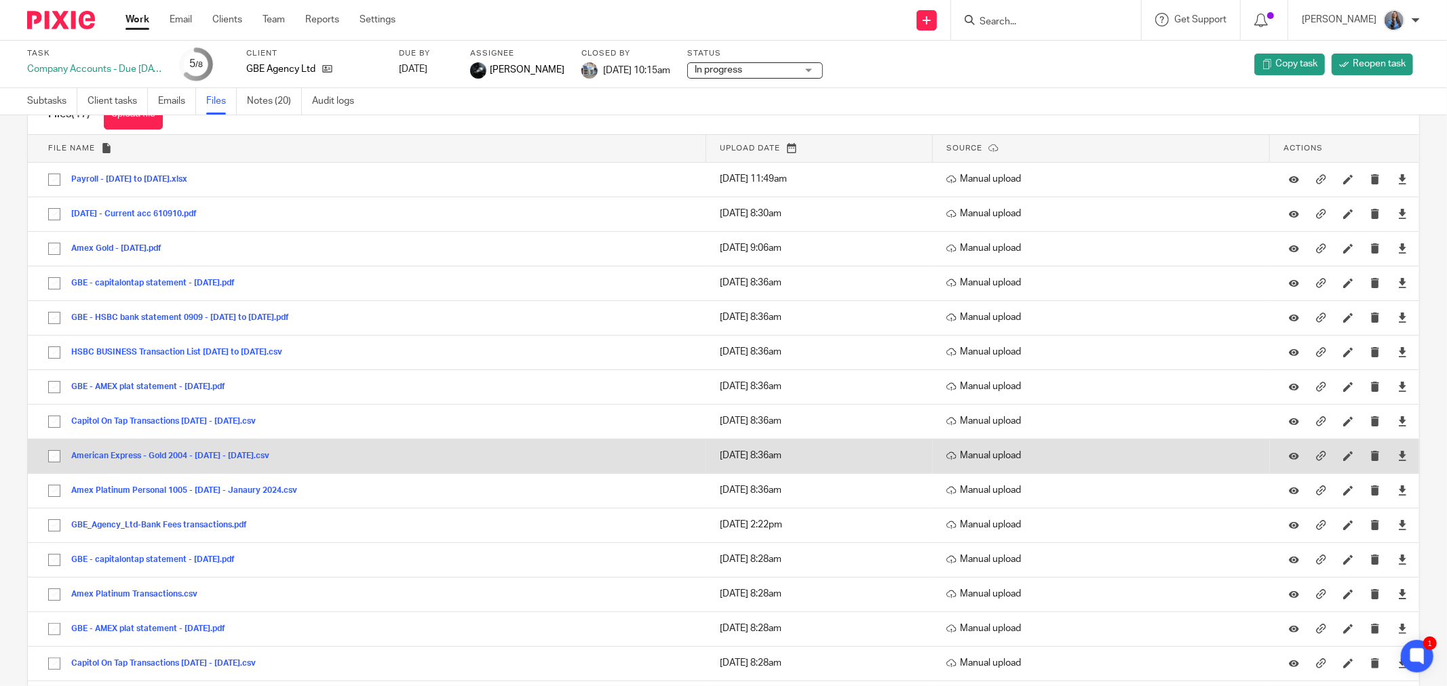
scroll to position [75, 0]
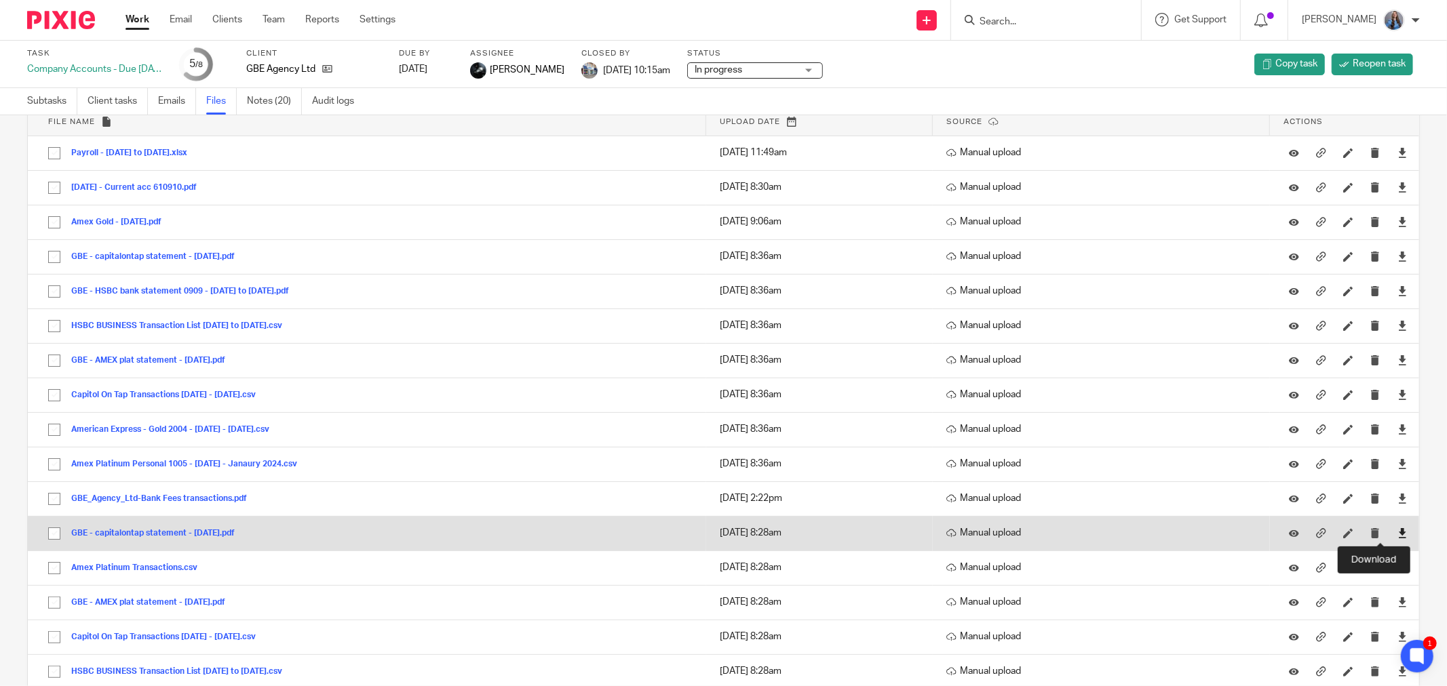
click at [1397, 536] on icon at bounding box center [1402, 533] width 10 height 10
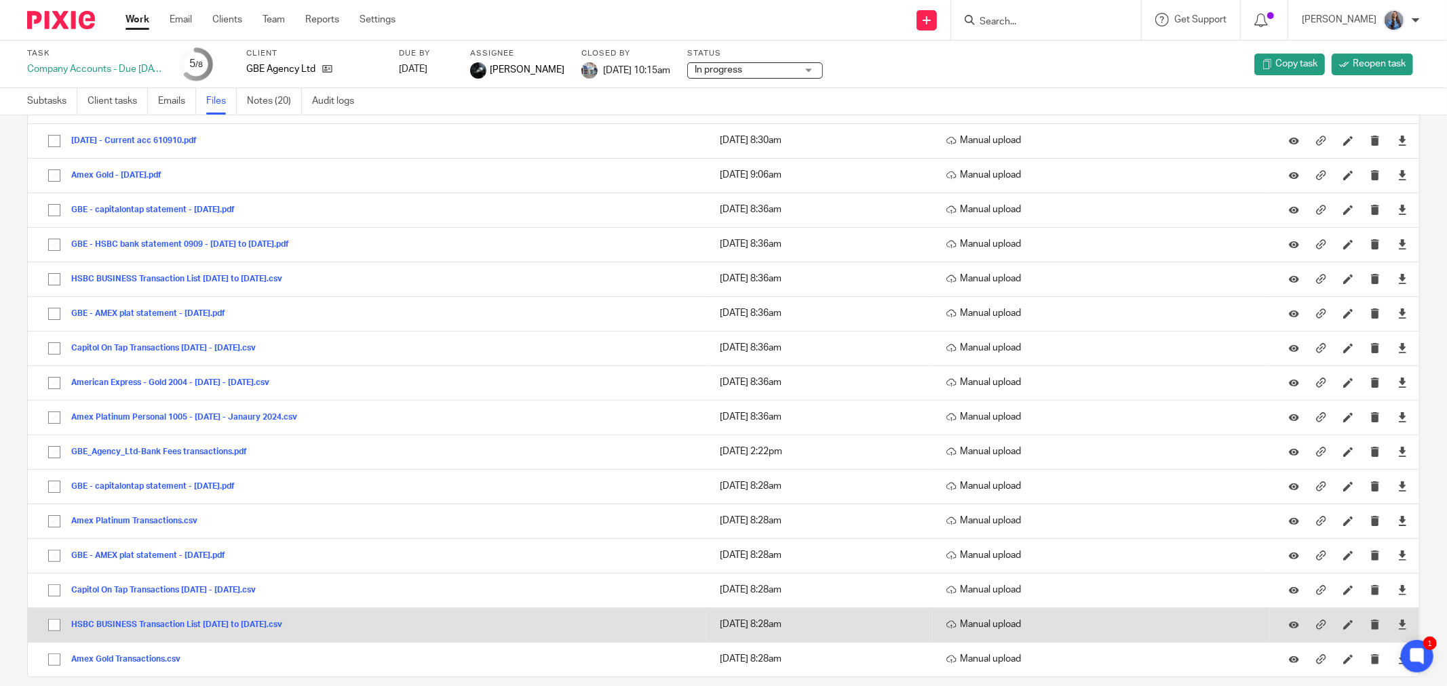
scroll to position [141, 0]
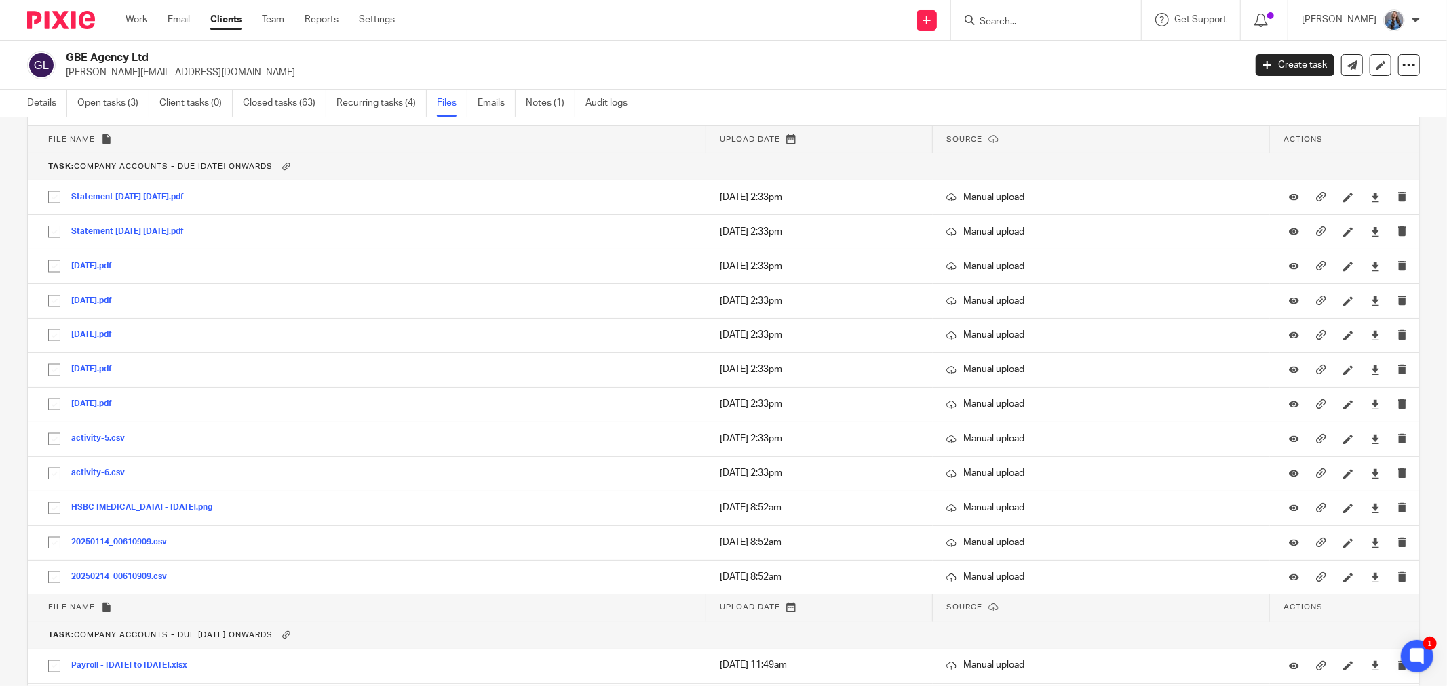
scroll to position [10517, 0]
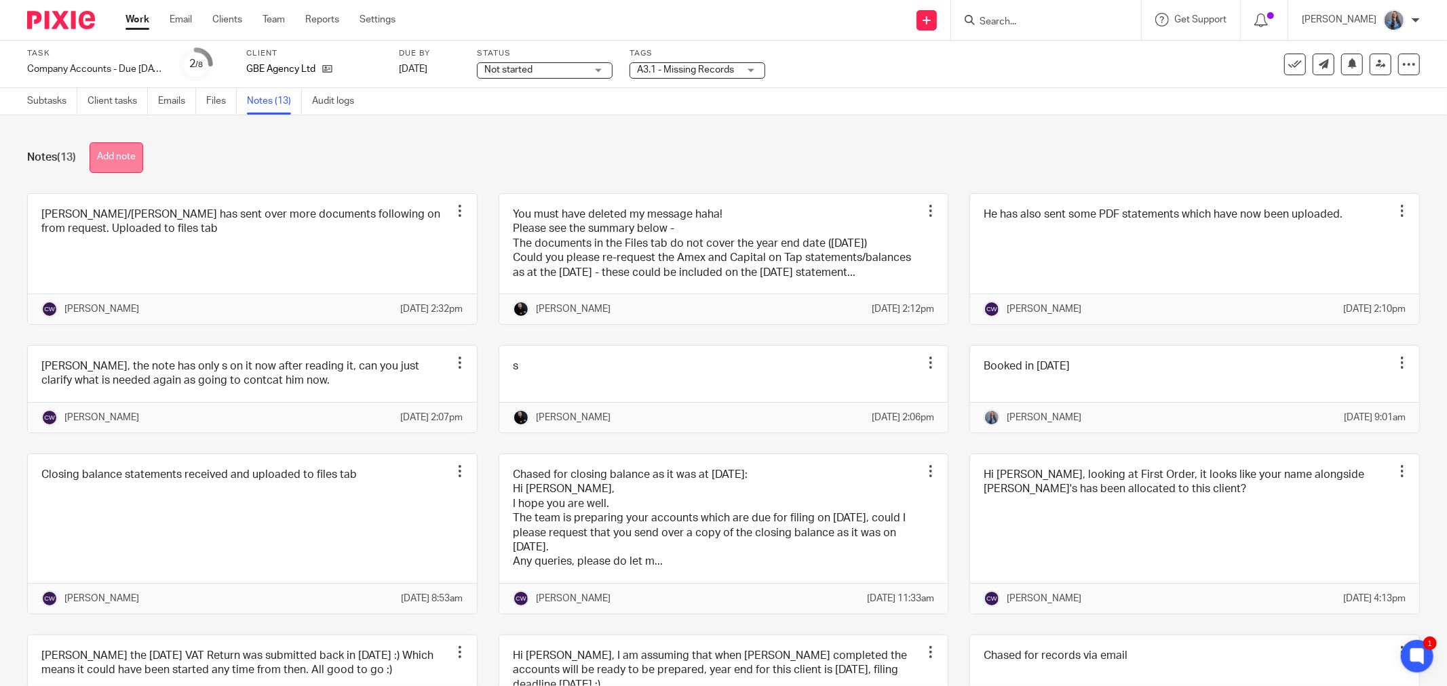
click at [119, 172] on button "Add note" at bounding box center [117, 157] width 54 height 31
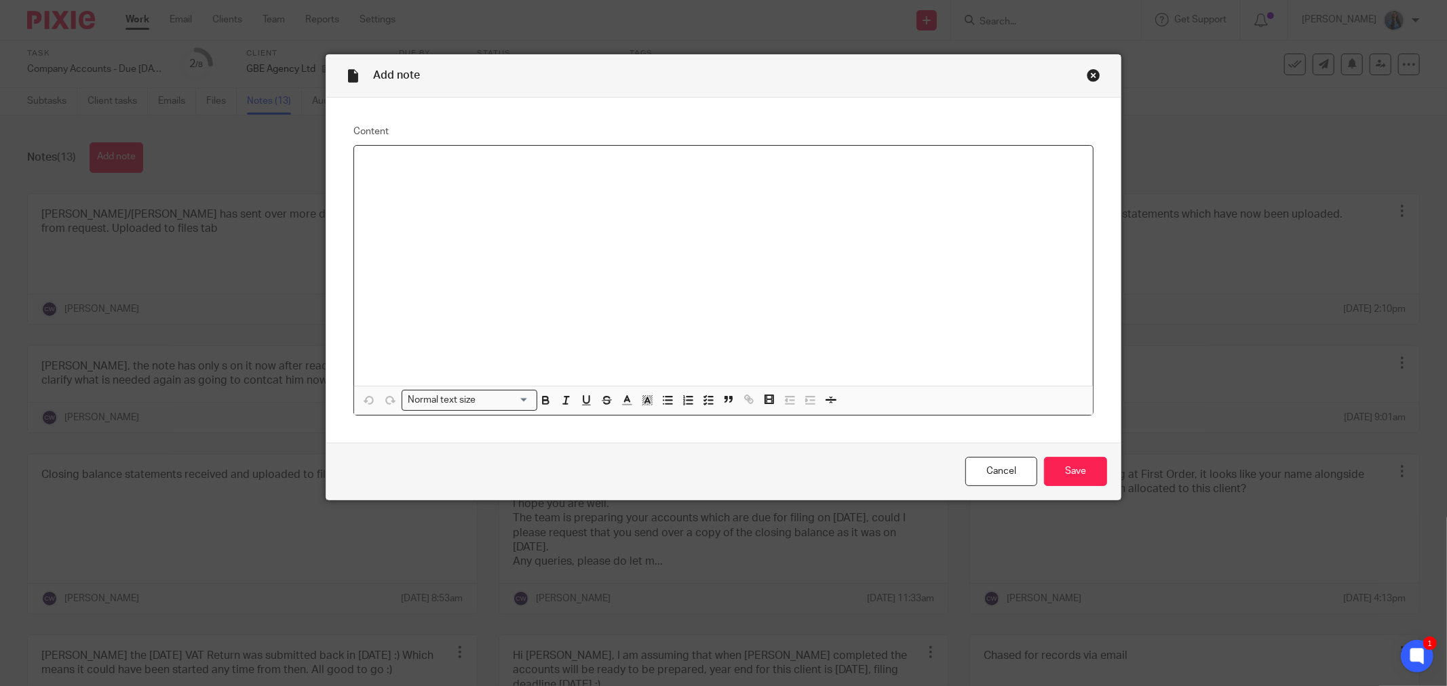
paste div
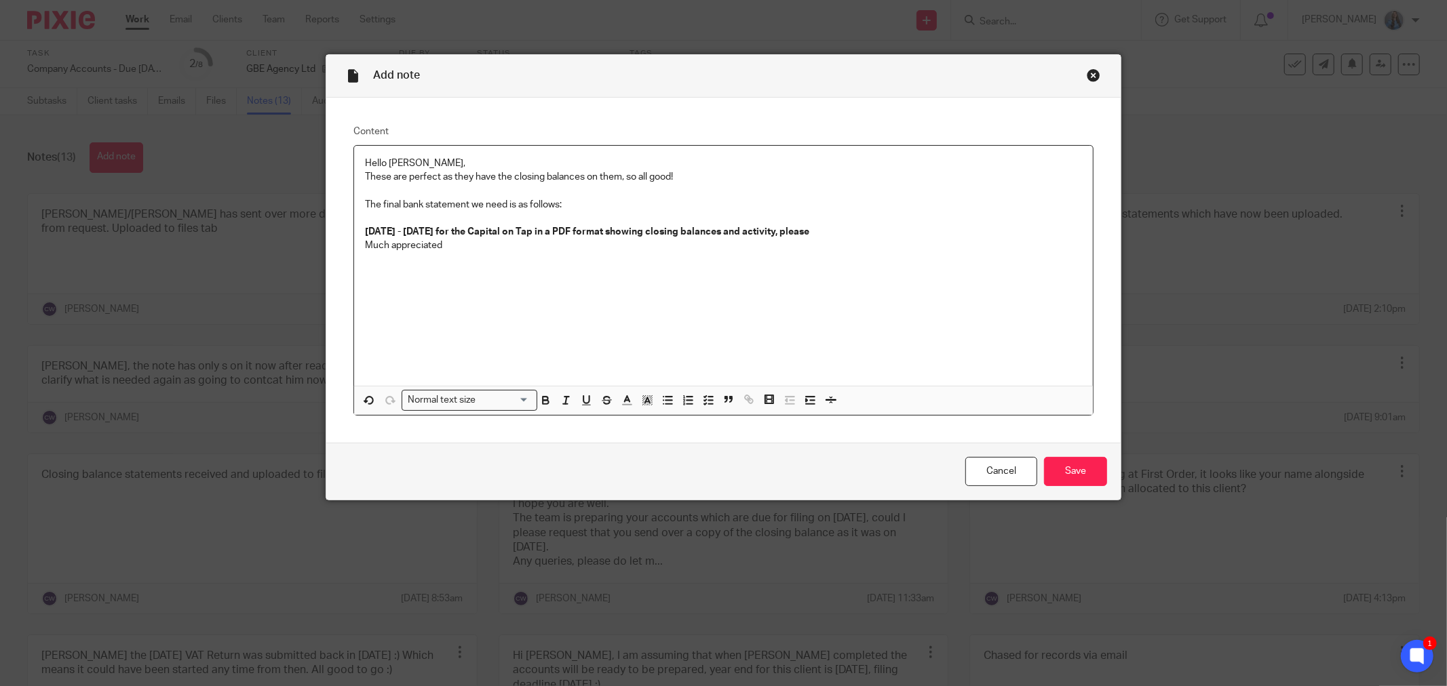
click at [365, 161] on p "Hello [PERSON_NAME]," at bounding box center [723, 164] width 717 height 14
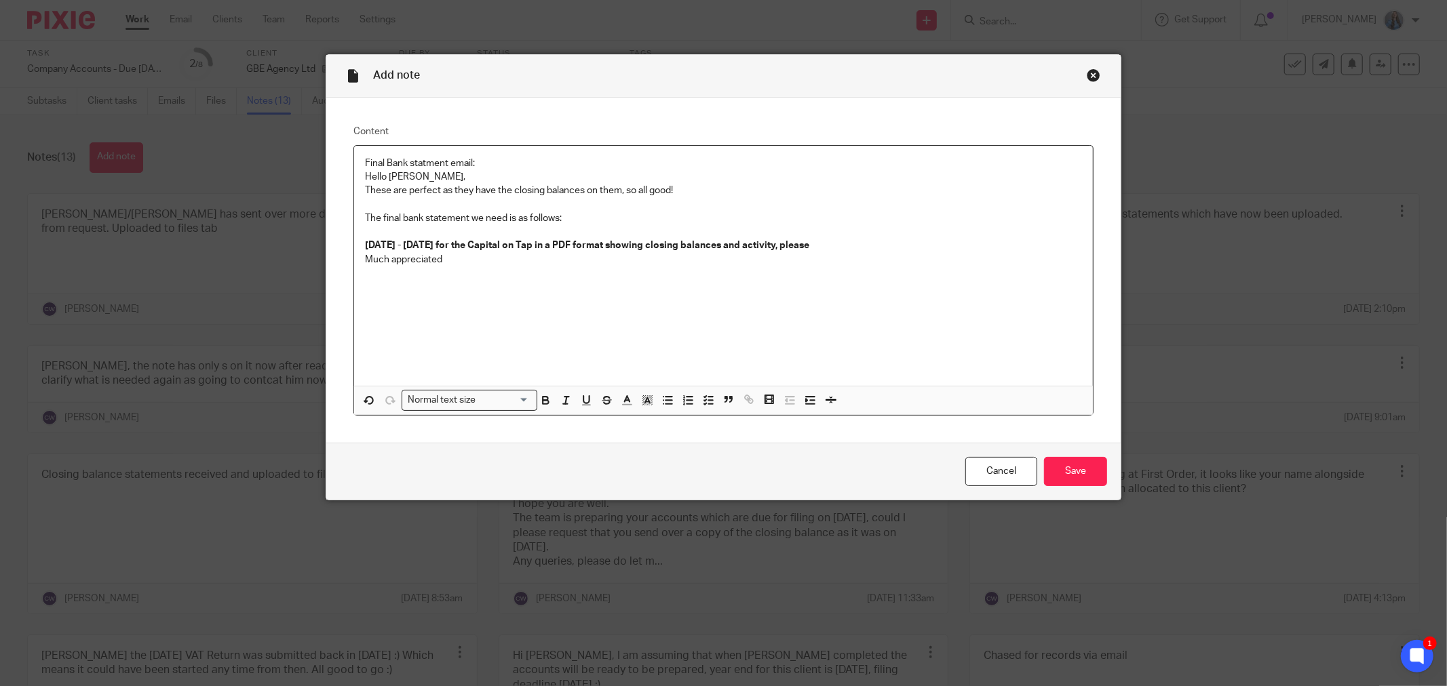
click at [387, 165] on p "Final Bank statment email: Hello James," at bounding box center [723, 171] width 717 height 28
click at [509, 167] on p "Final bank statement email: Hello James," at bounding box center [723, 171] width 717 height 28
click at [1077, 473] on input "Save" at bounding box center [1075, 471] width 63 height 29
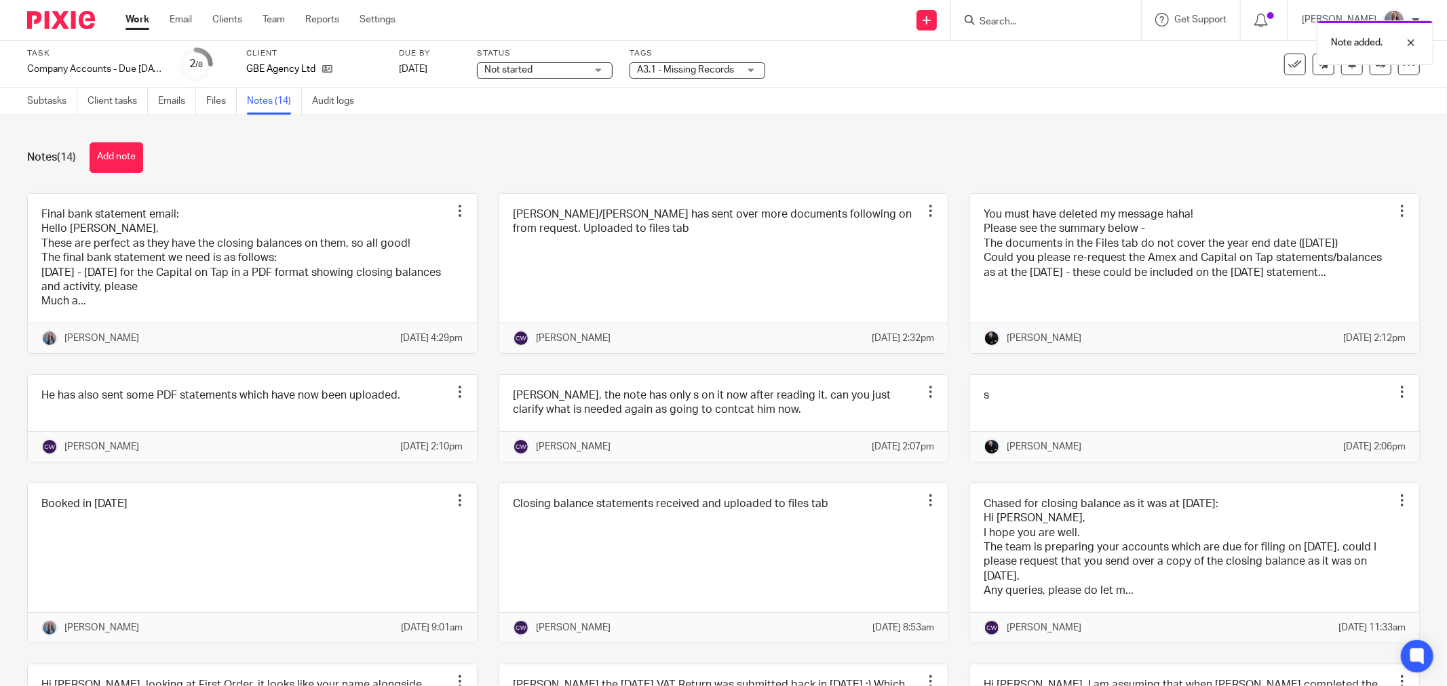
click at [695, 52] on label "Tags" at bounding box center [697, 53] width 136 height 11
click at [705, 62] on div "A3.1 - Missing Records" at bounding box center [697, 70] width 136 height 16
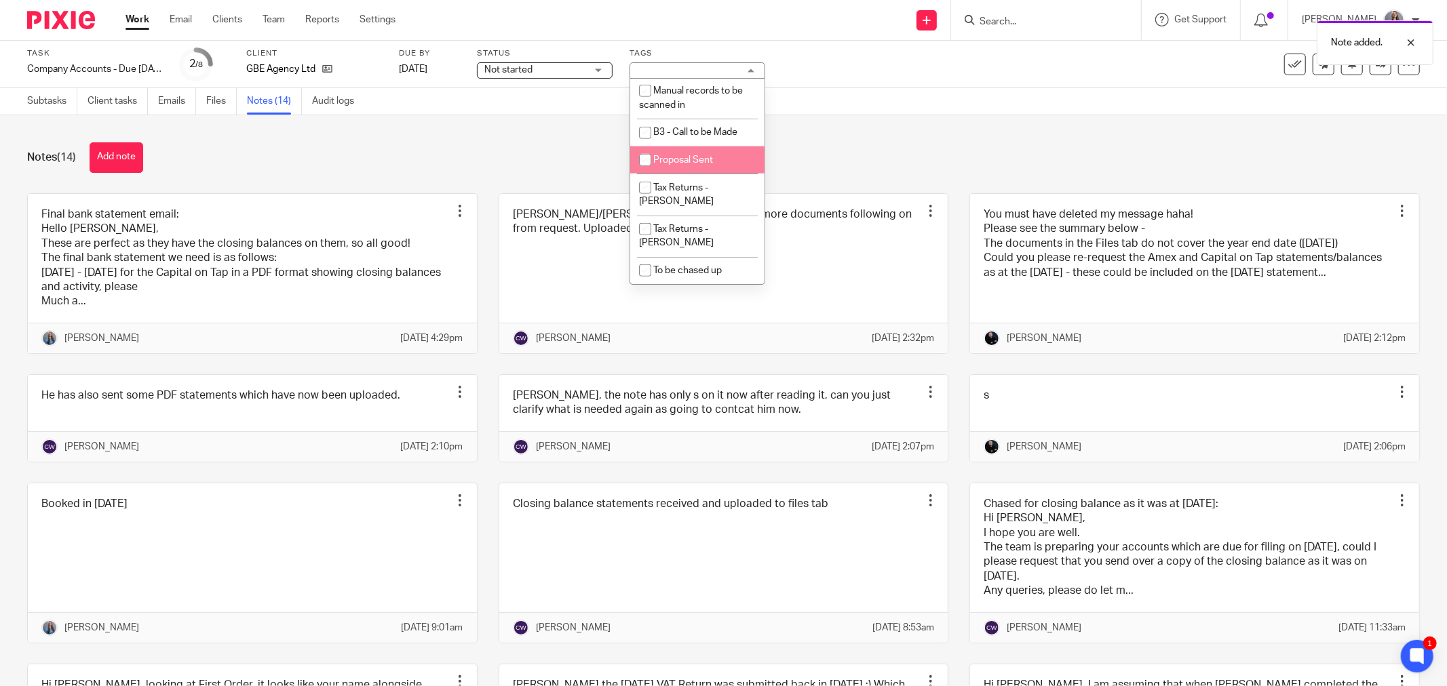
scroll to position [1557, 0]
click at [556, 140] on div "Notes (14) Add note Final bank statement email: Hello James, These are perfect …" at bounding box center [723, 400] width 1447 height 571
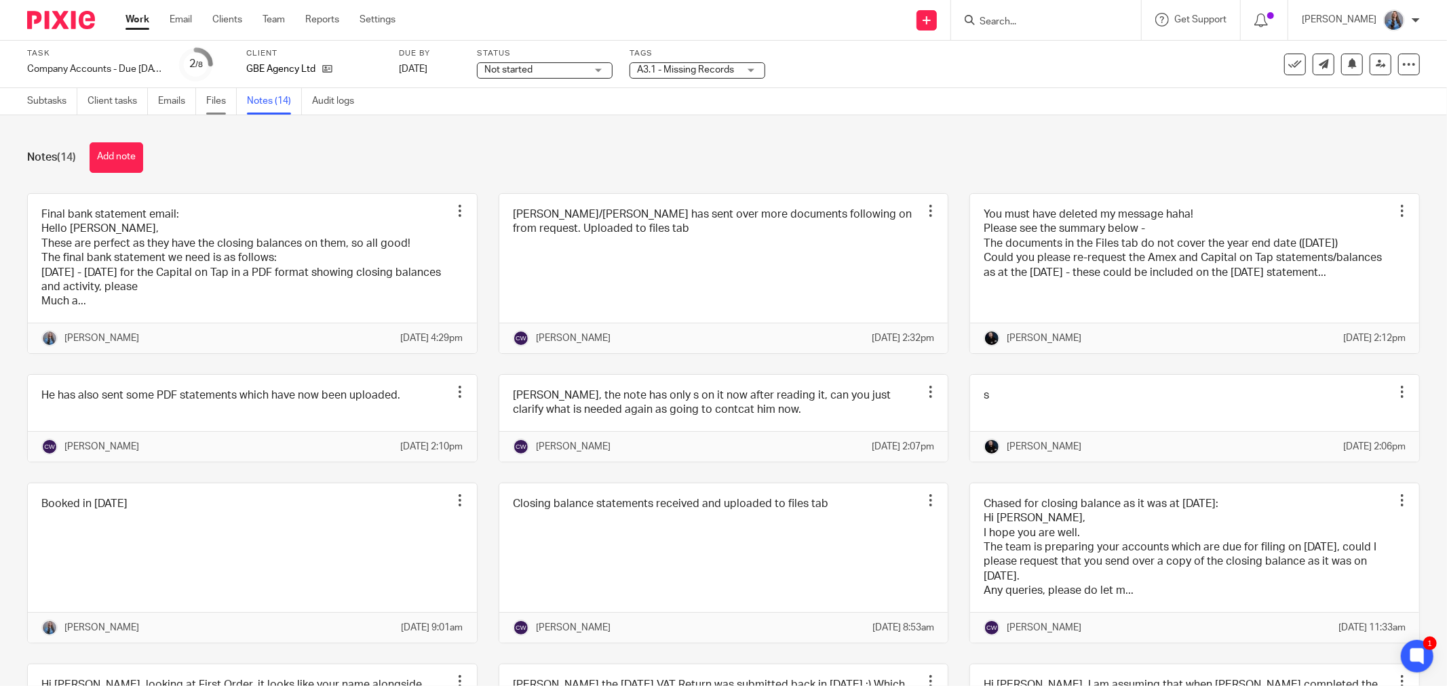
click at [218, 104] on link "Files" at bounding box center [221, 101] width 31 height 26
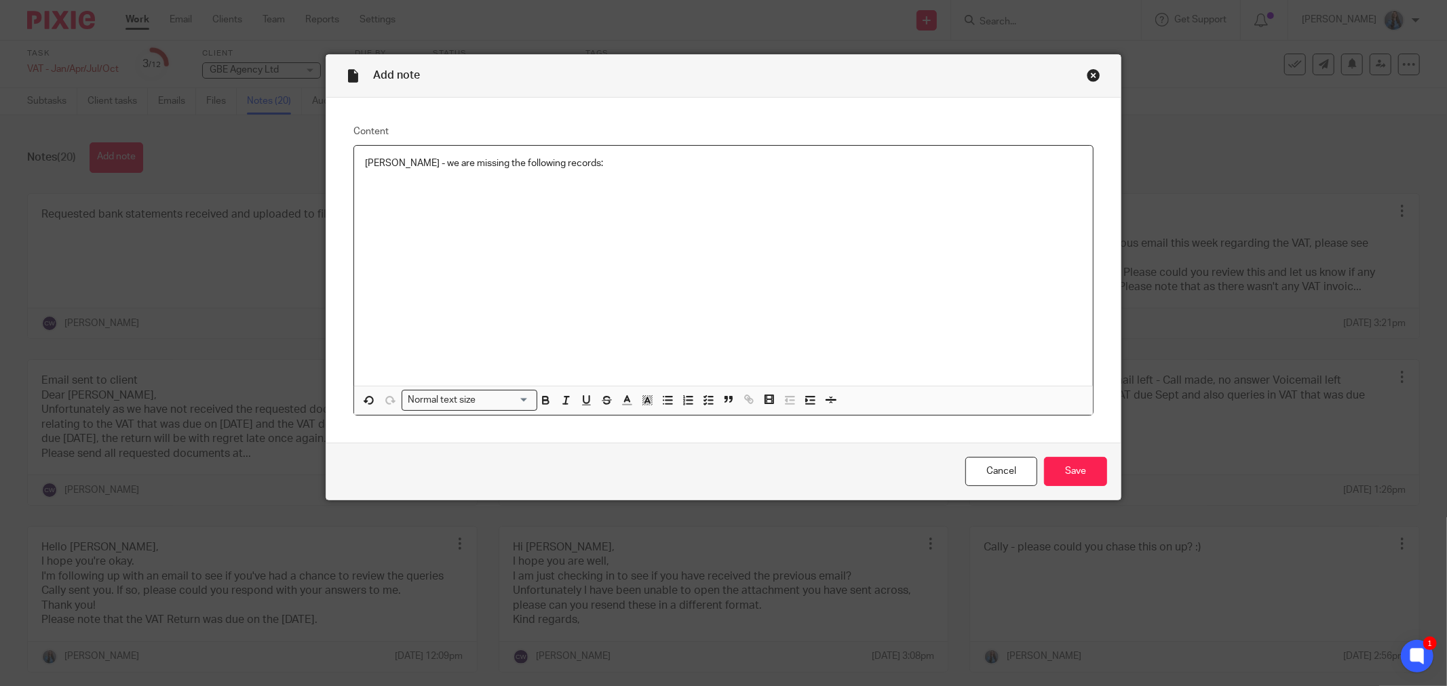
click at [1087, 71] on div "Close this dialog window" at bounding box center [1094, 76] width 14 height 14
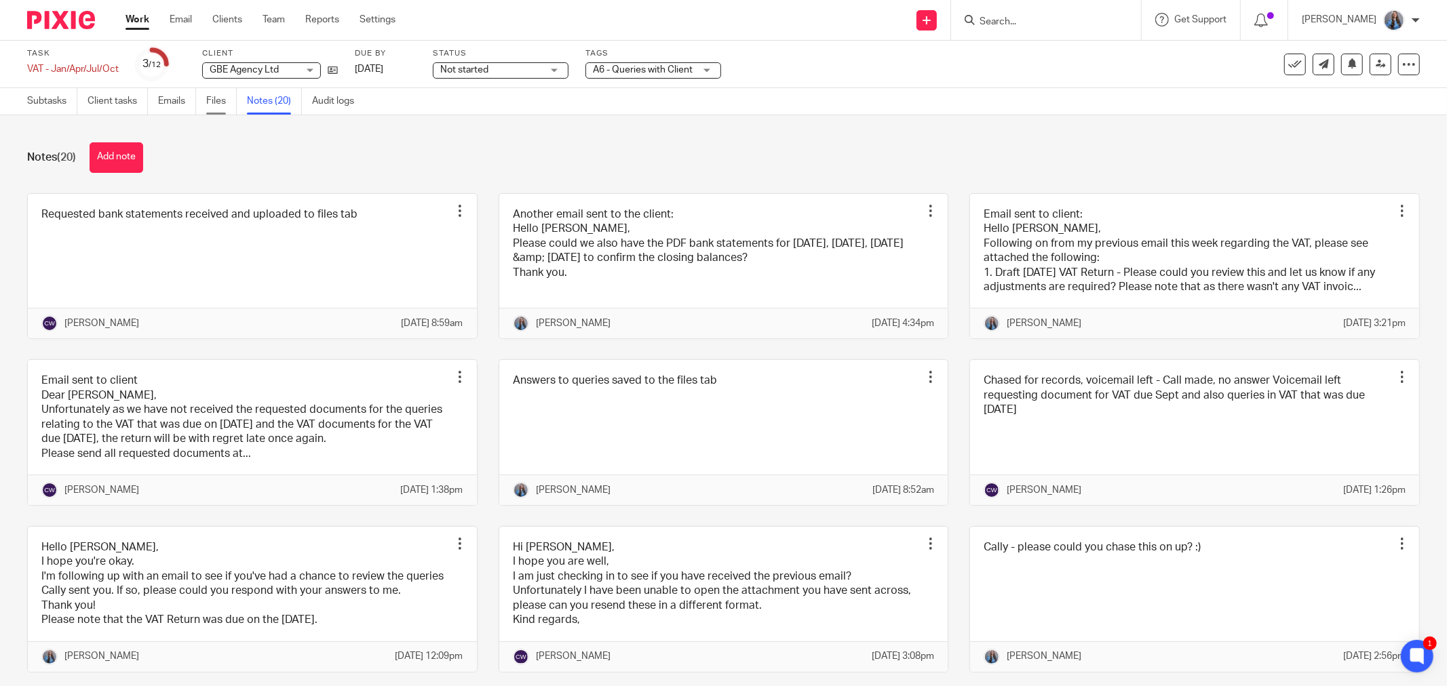
click at [212, 102] on link "Files" at bounding box center [221, 101] width 31 height 26
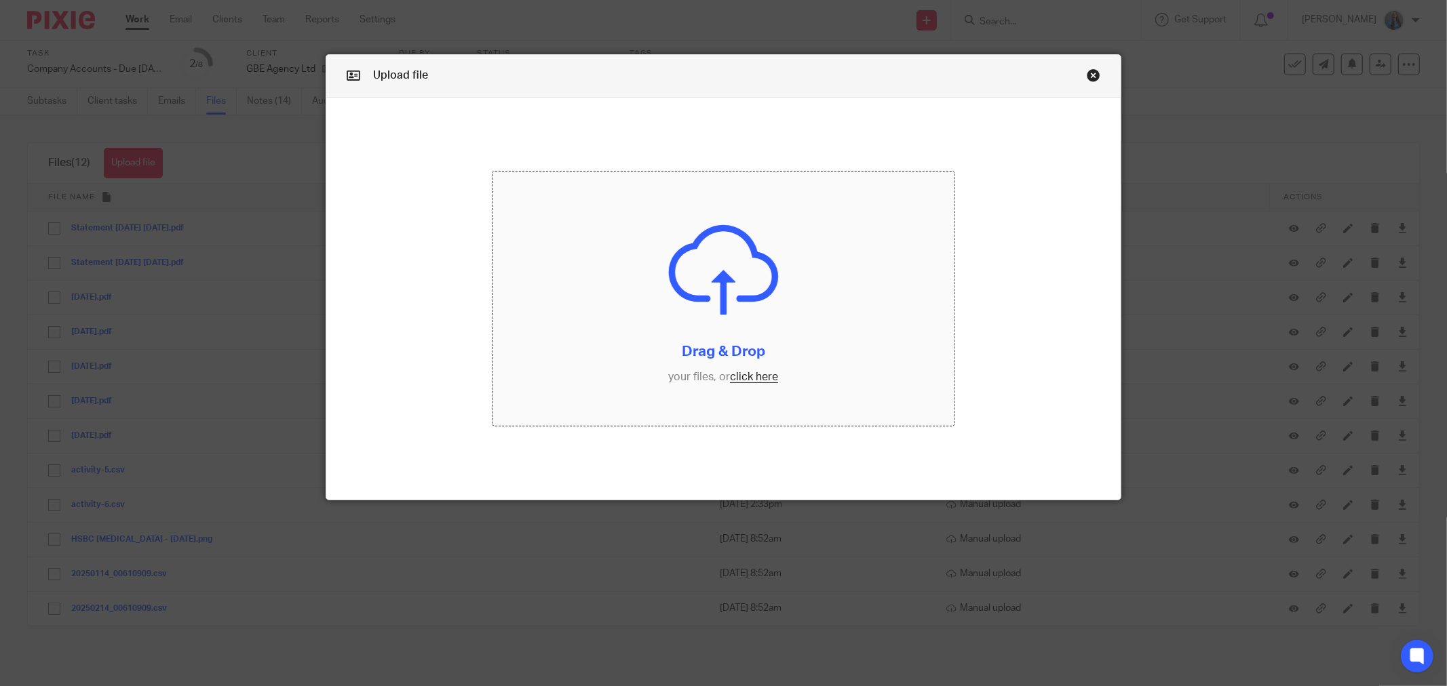
click at [773, 252] on input "file" at bounding box center [723, 299] width 462 height 254
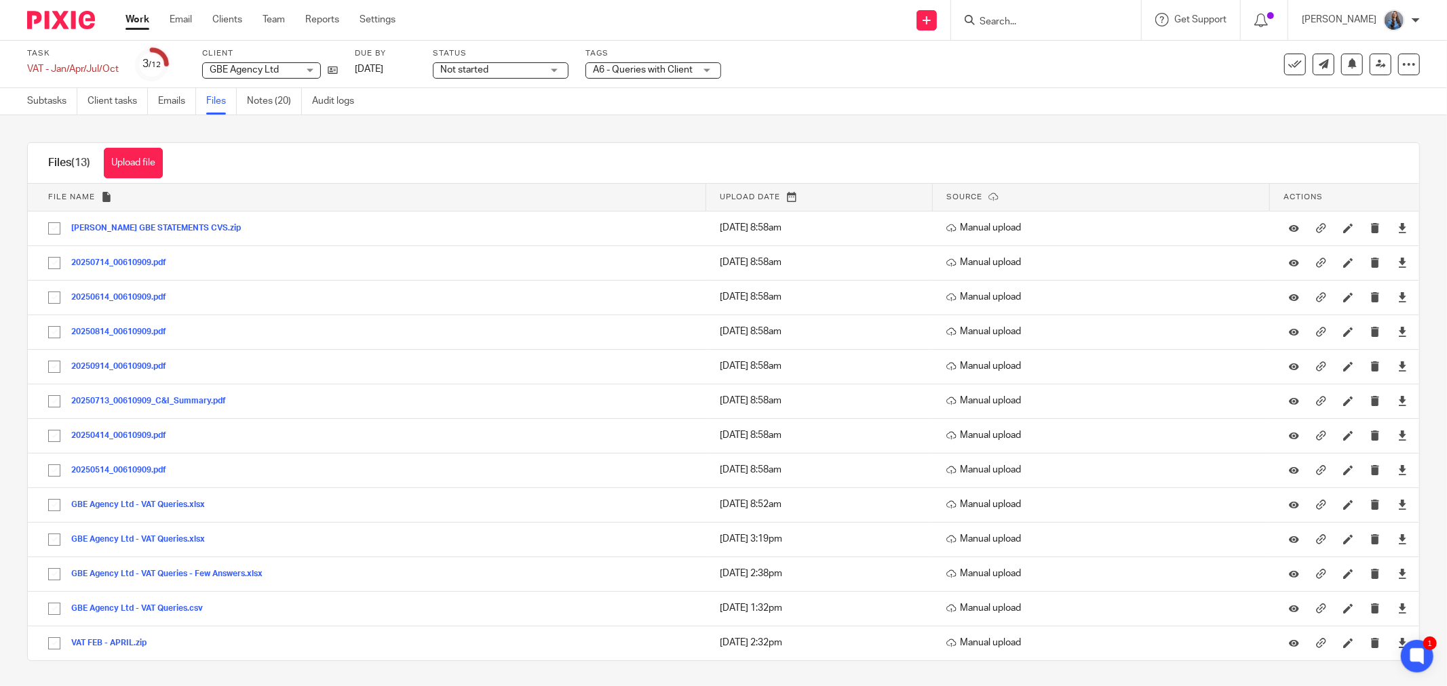
click at [132, 18] on link "Work" at bounding box center [137, 20] width 24 height 14
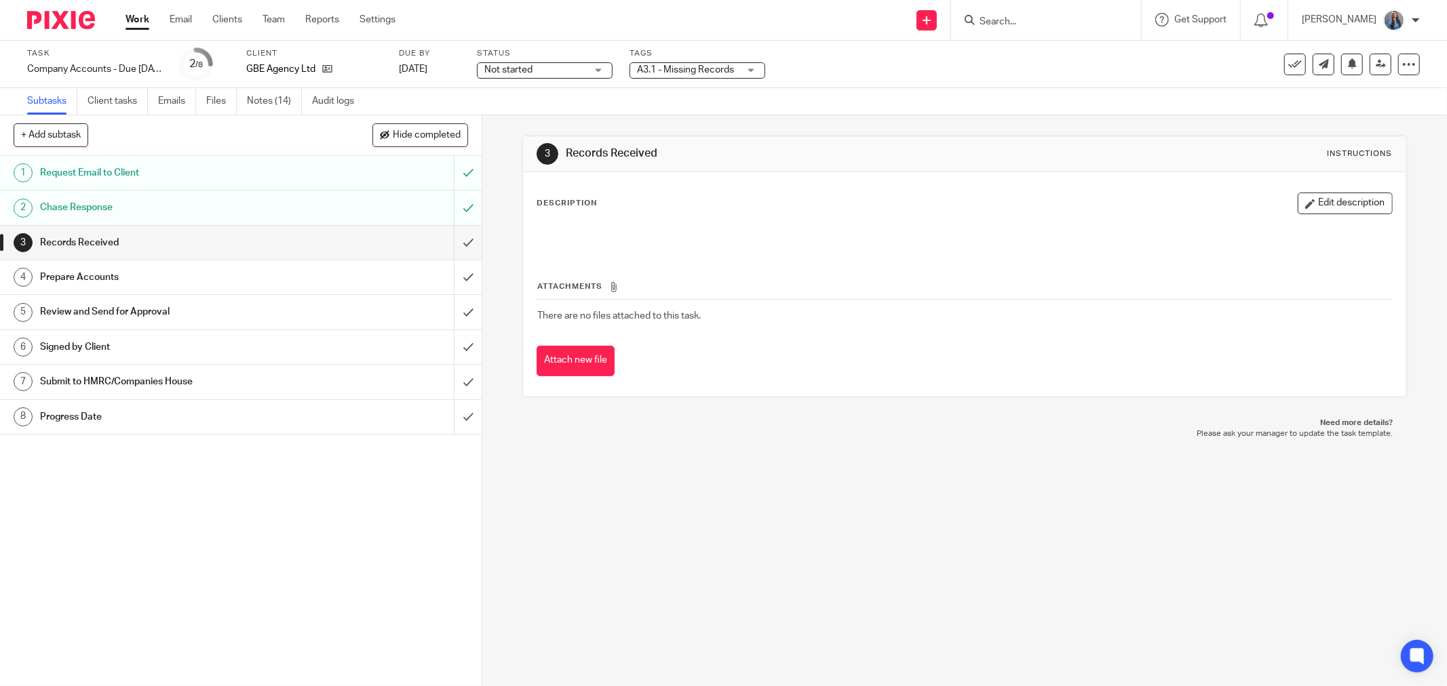
click at [670, 64] on span "A3.1 - Missing Records" at bounding box center [688, 70] width 102 height 14
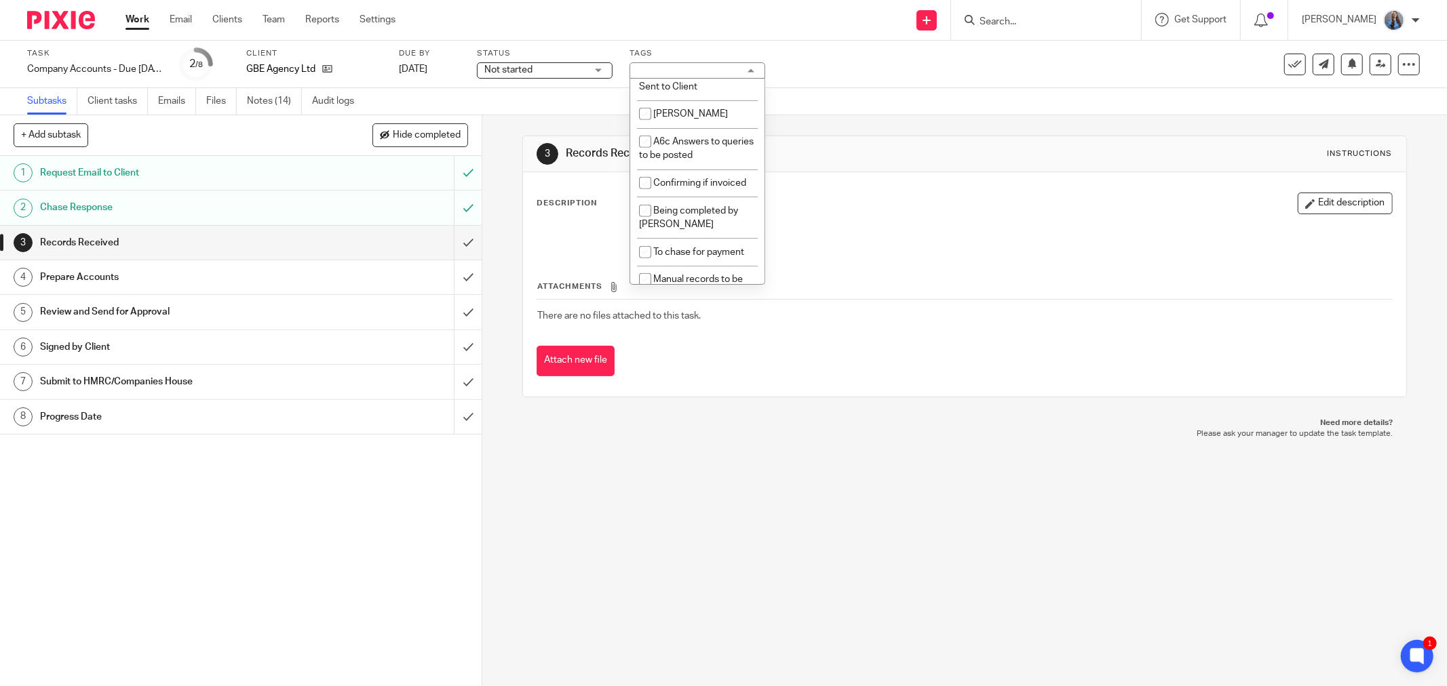
checkbox input "false"
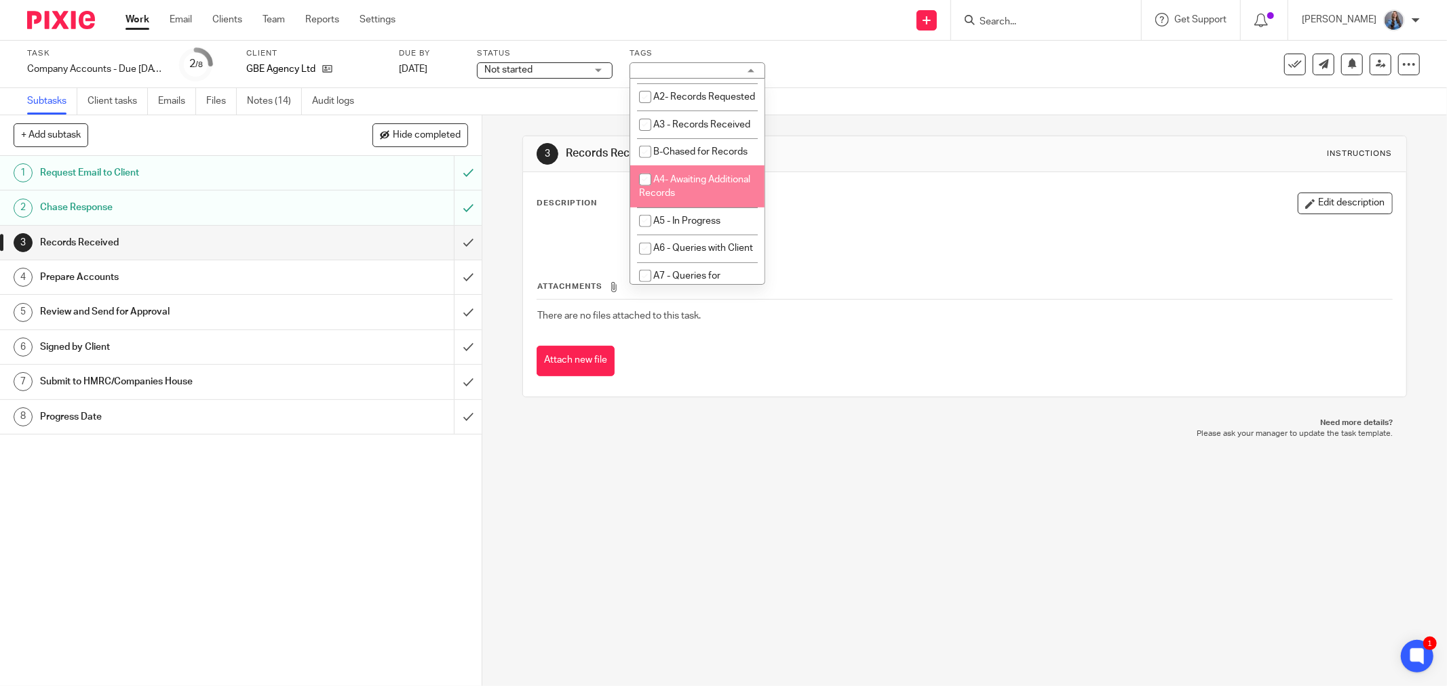
scroll to position [452, 0]
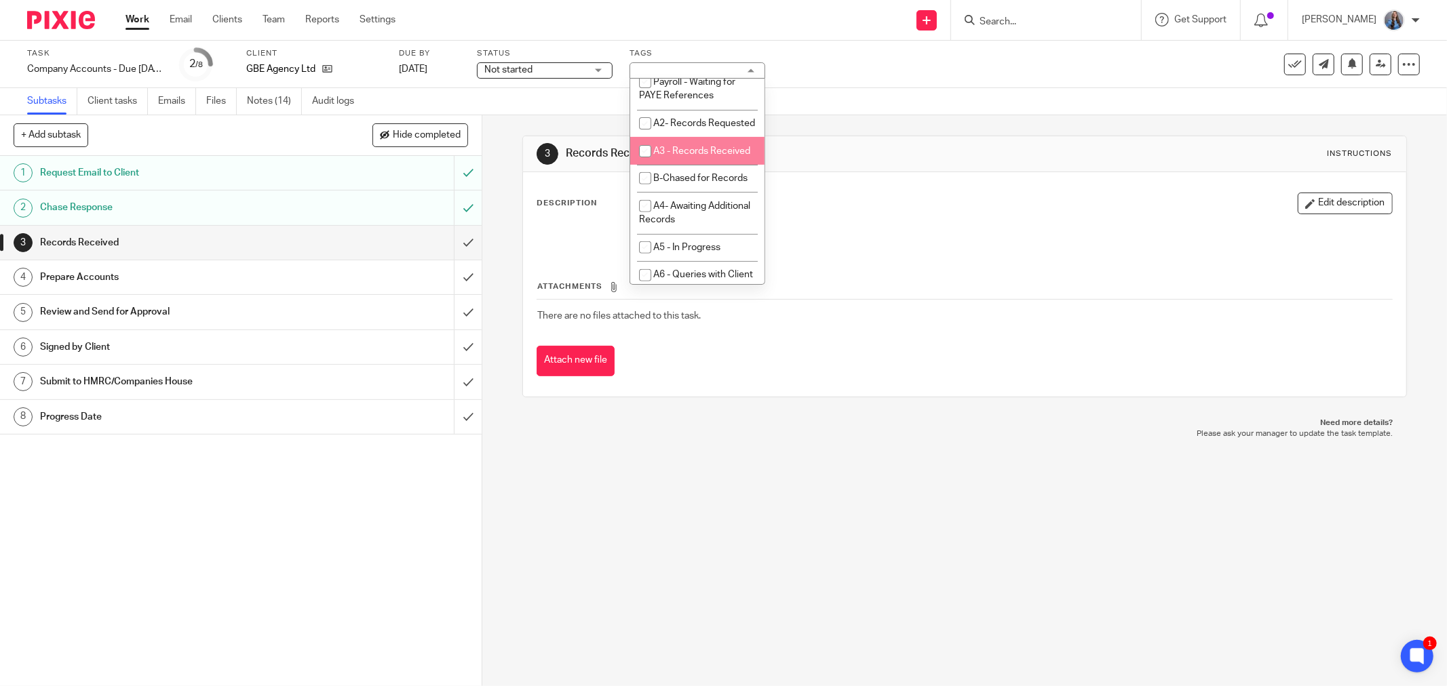
click at [679, 165] on li "A3 - Records Received" at bounding box center [697, 151] width 134 height 28
checkbox input "true"
click at [1375, 63] on icon at bounding box center [1380, 64] width 10 height 10
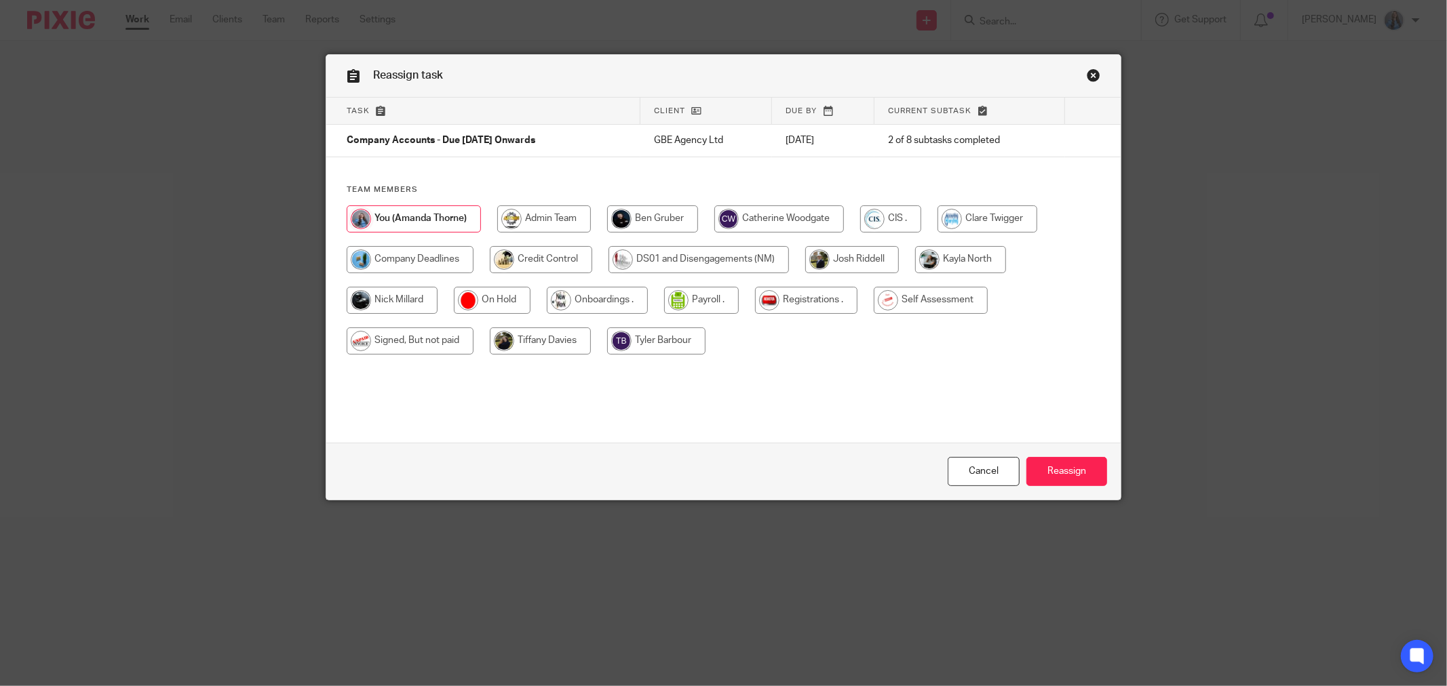
click at [669, 218] on input "radio" at bounding box center [652, 219] width 91 height 27
radio input "true"
click at [1048, 466] on input "Reassign" at bounding box center [1066, 471] width 81 height 29
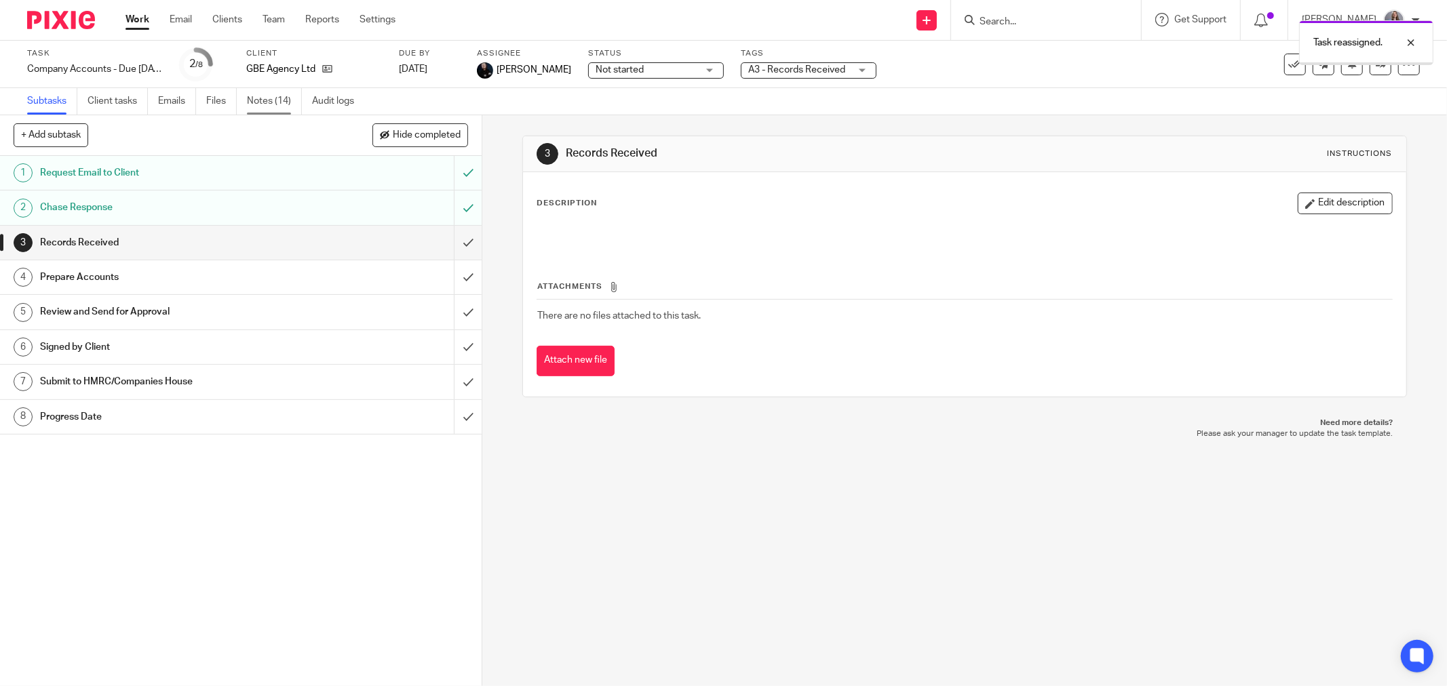
click at [268, 102] on link "Notes (14)" at bounding box center [274, 101] width 55 height 26
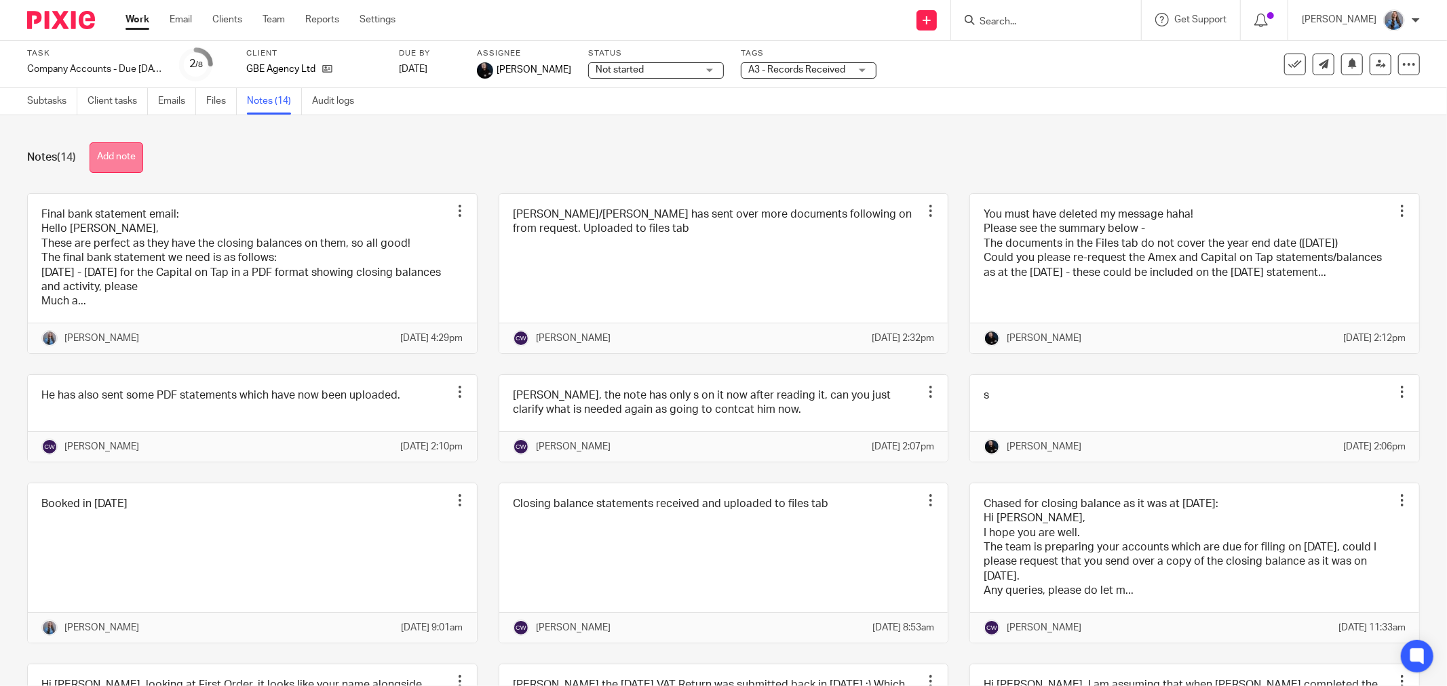
click at [111, 161] on button "Add note" at bounding box center [117, 157] width 54 height 31
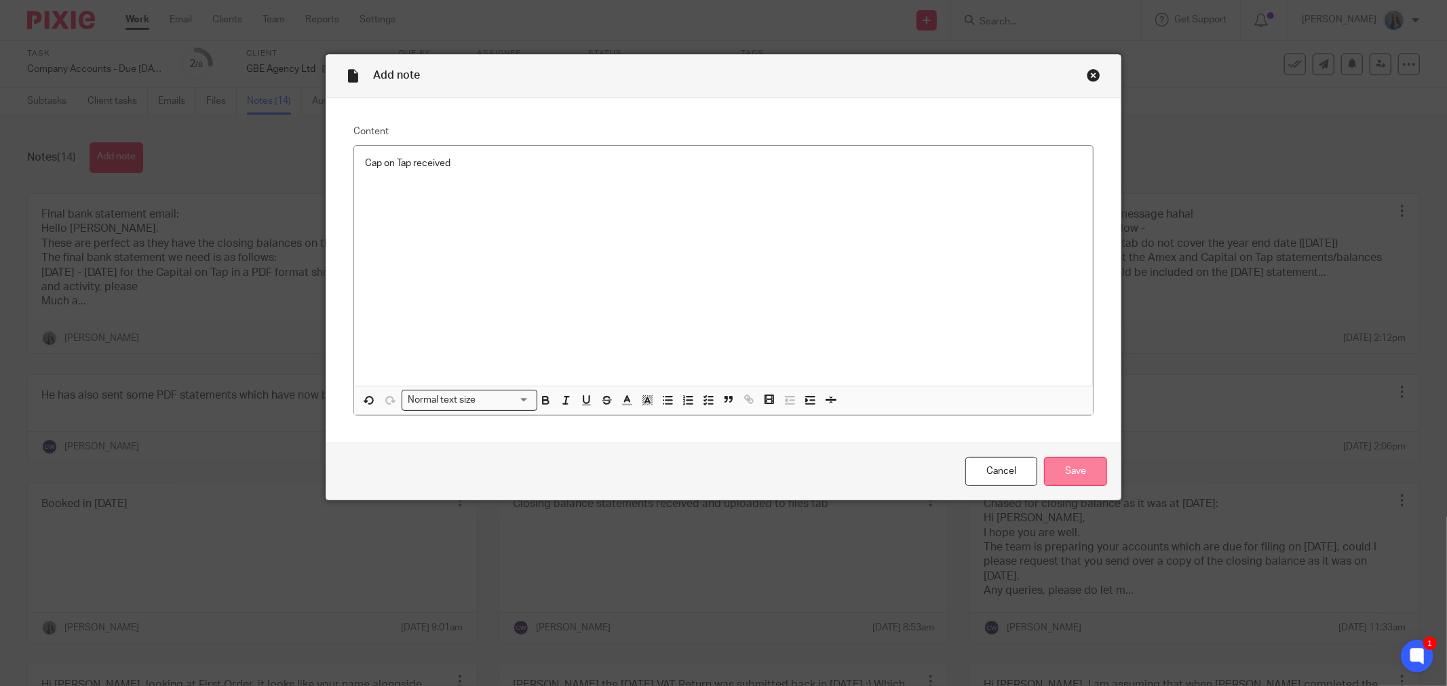
drag, startPoint x: 1112, startPoint y: 478, endPoint x: 1063, endPoint y: 465, distance: 50.7
click at [1110, 478] on div "Cancel Save" at bounding box center [723, 471] width 794 height 57
click at [1062, 465] on input "Save" at bounding box center [1075, 471] width 63 height 29
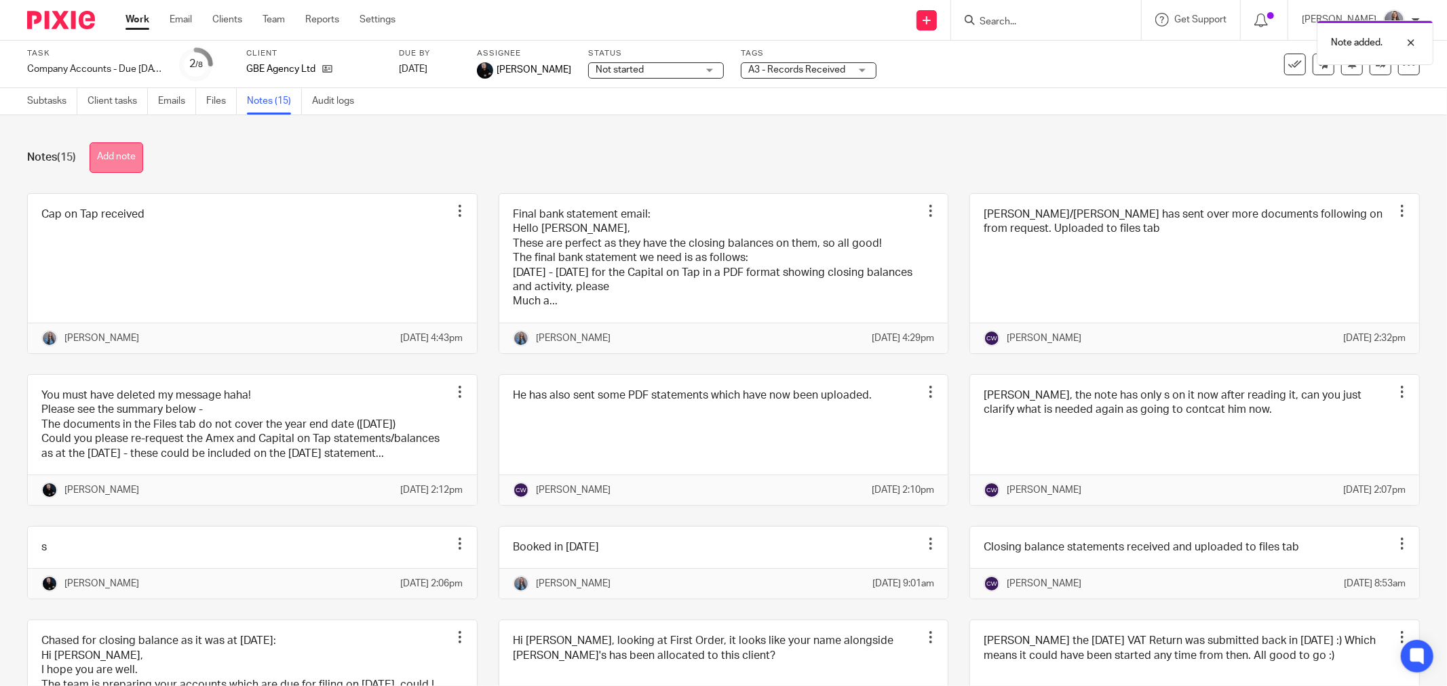
click at [111, 150] on button "Add note" at bounding box center [117, 157] width 54 height 31
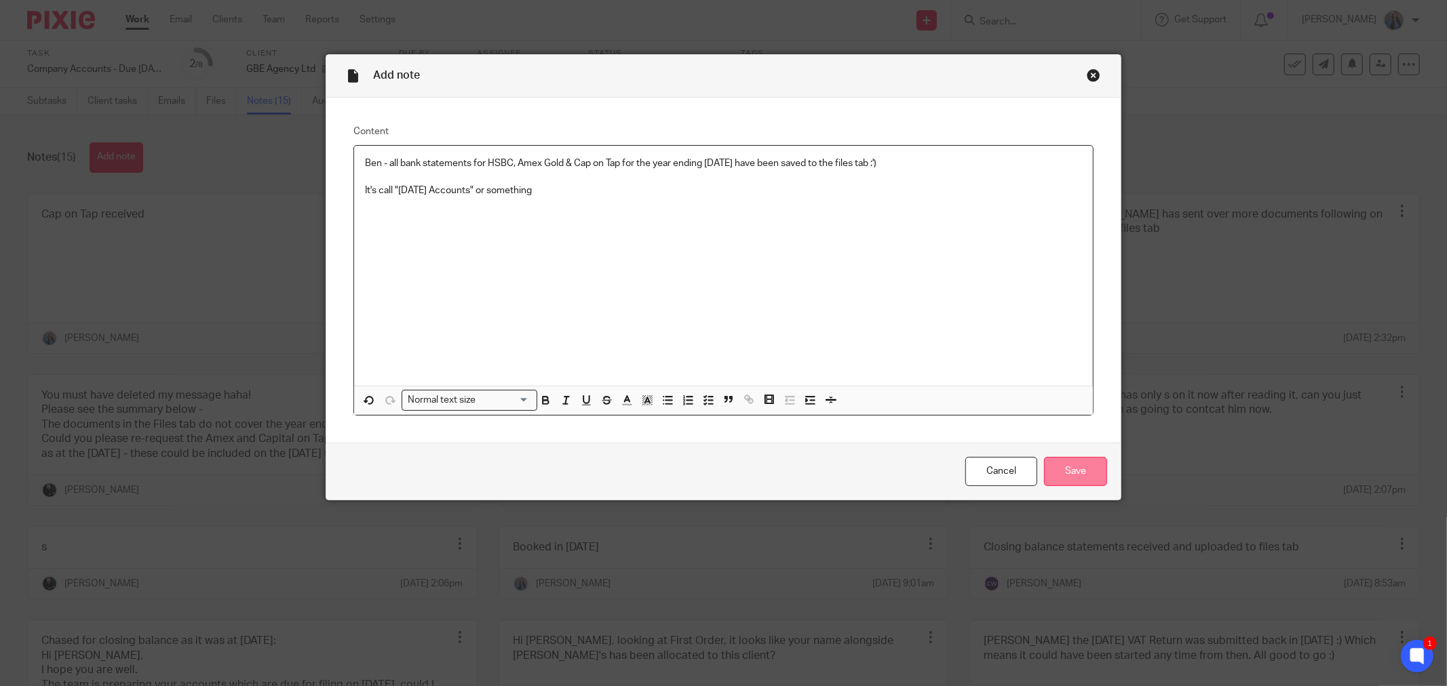
click at [1047, 475] on input "Save" at bounding box center [1075, 471] width 63 height 29
click at [387, 197] on p "It's call "January 2025 Accounts" or something" at bounding box center [723, 191] width 717 height 14
click at [1051, 465] on input "Save" at bounding box center [1075, 471] width 63 height 29
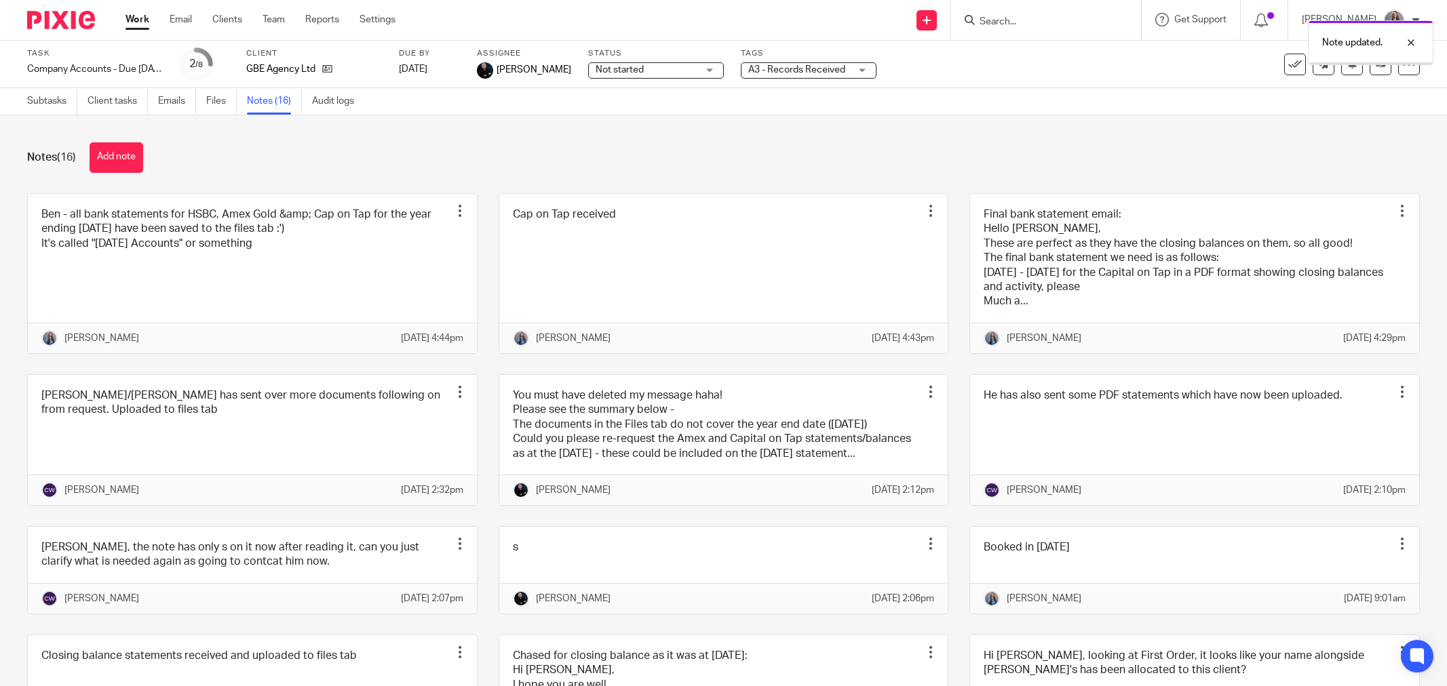
click at [213, 105] on link "Files" at bounding box center [221, 101] width 31 height 26
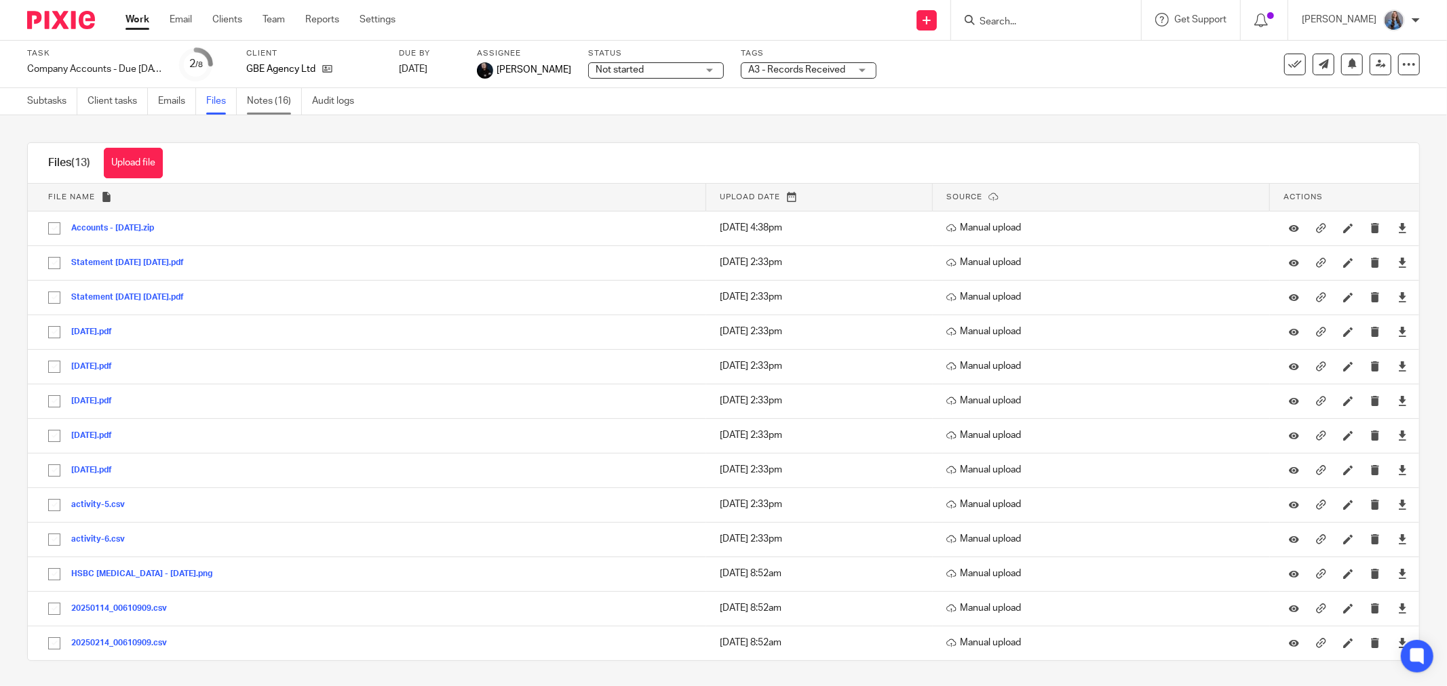
click at [275, 102] on link "Notes (16)" at bounding box center [274, 101] width 55 height 26
